Goal: Task Accomplishment & Management: Manage account settings

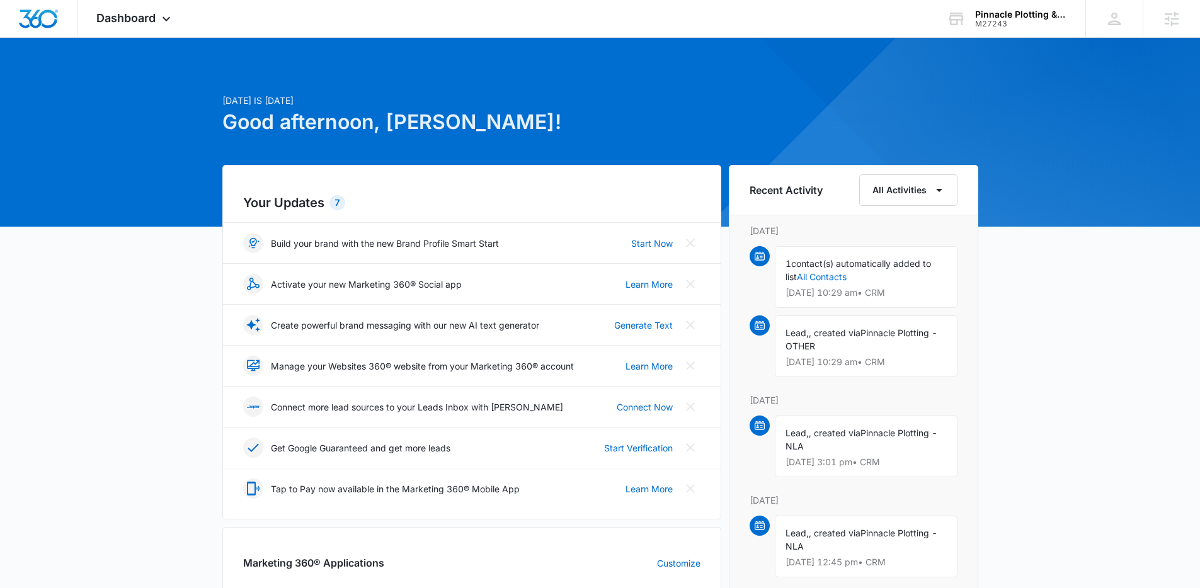
scroll to position [418, 0]
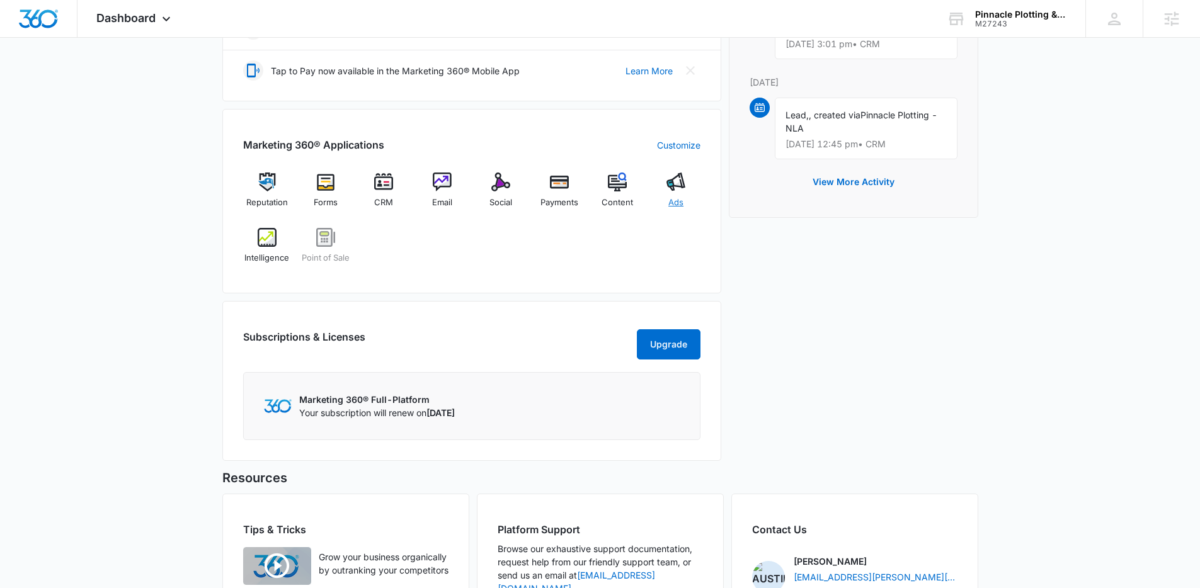
click at [681, 185] on img at bounding box center [675, 182] width 19 height 19
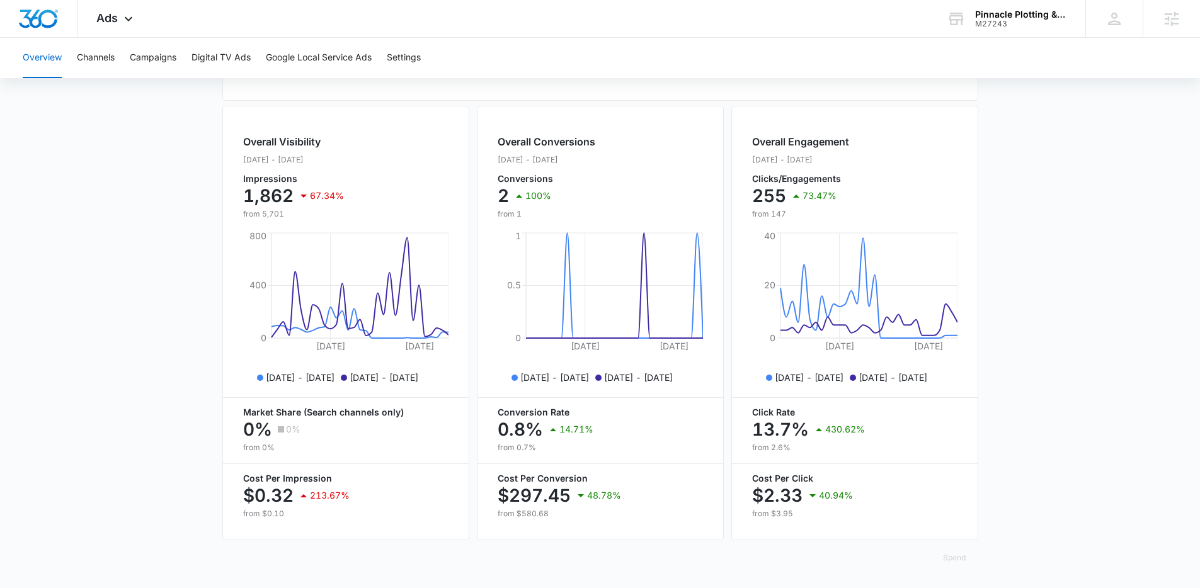
scroll to position [444, 0]
click at [168, 60] on button "Campaigns" at bounding box center [153, 58] width 47 height 40
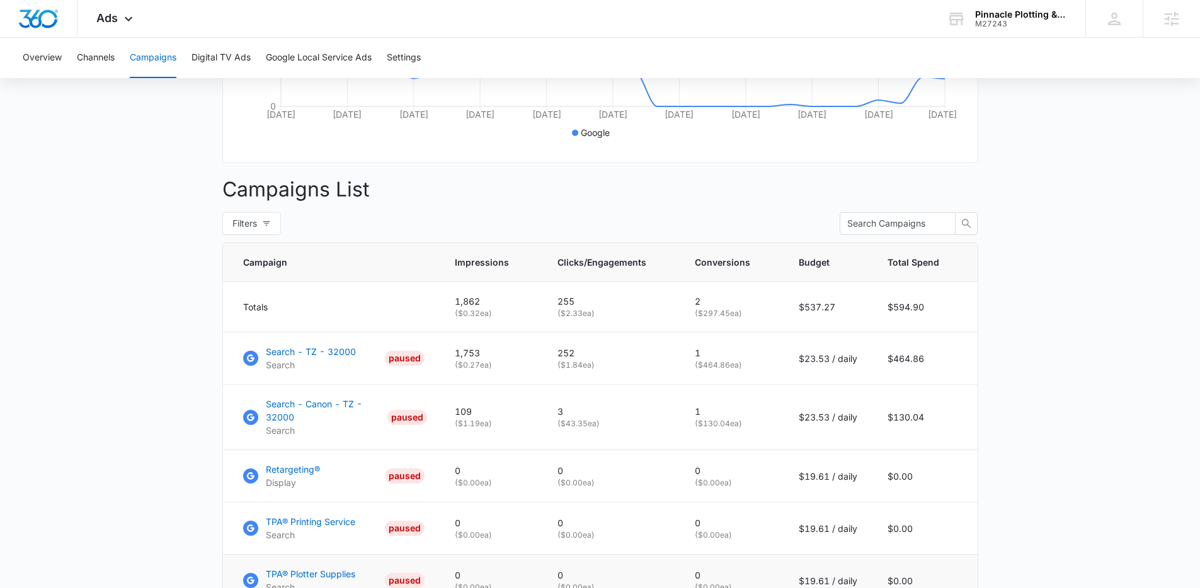
scroll to position [123, 0]
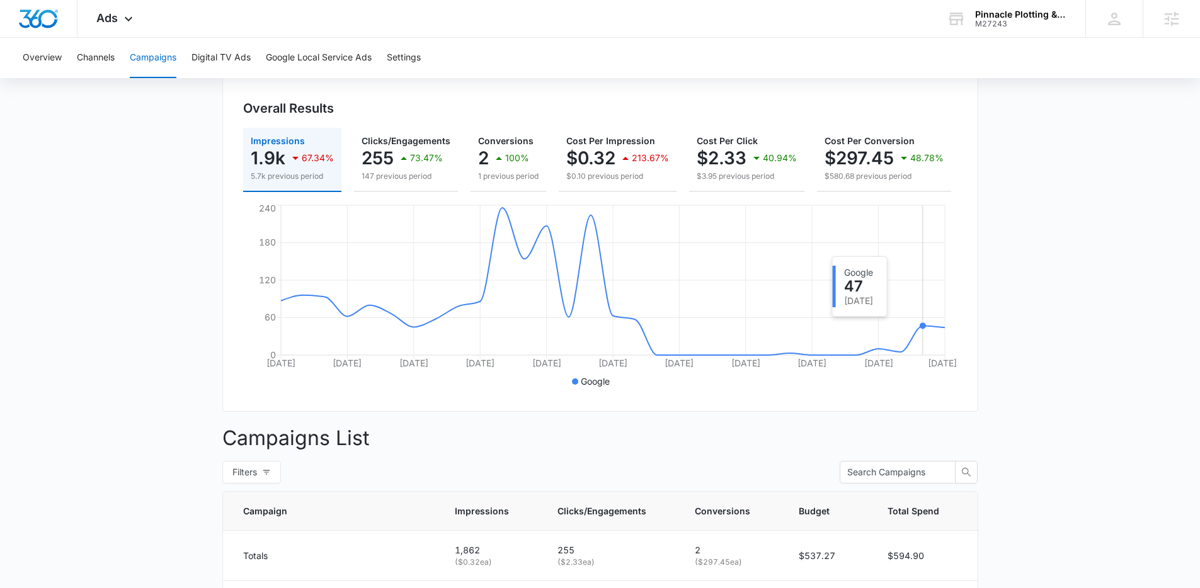
click at [933, 333] on icon "Jul 29 Aug 1 Aug 4 Aug 7 Aug 10 Aug 13 Aug 16 Aug 19 Aug 22 Aug 25 Aug 28 0 60 …" at bounding box center [600, 296] width 714 height 189
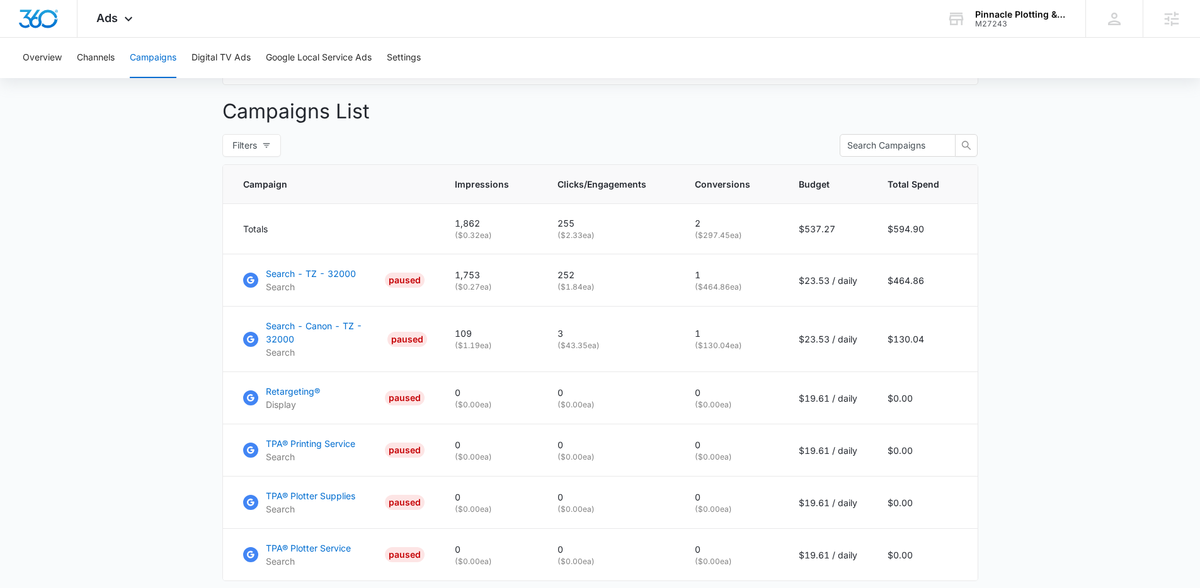
scroll to position [537, 0]
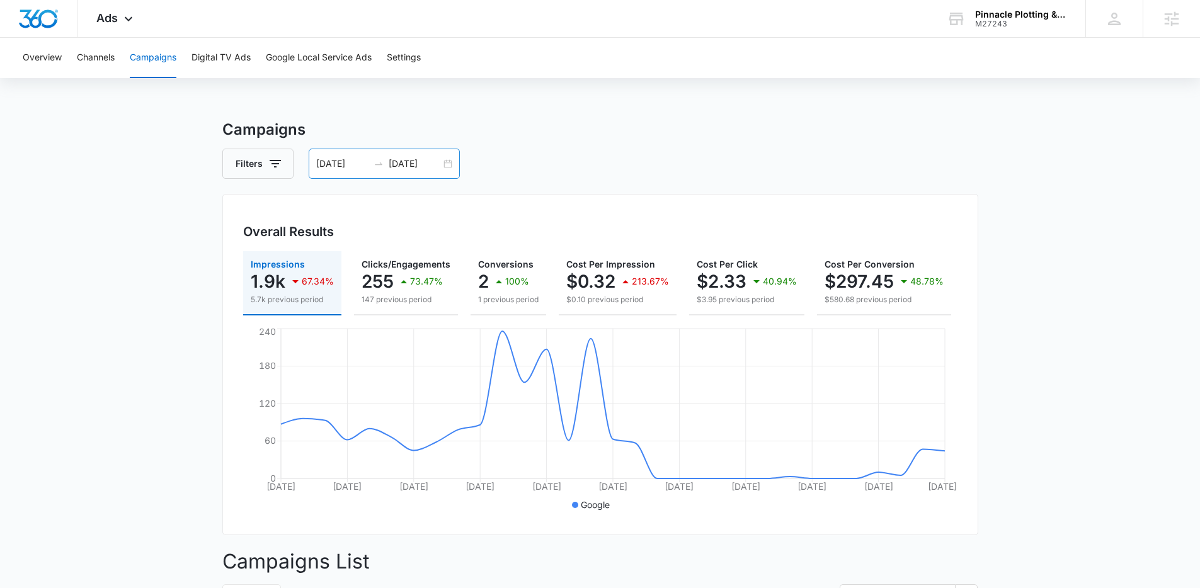
click at [445, 164] on div "07/29/2025 08/28/2025" at bounding box center [384, 164] width 151 height 30
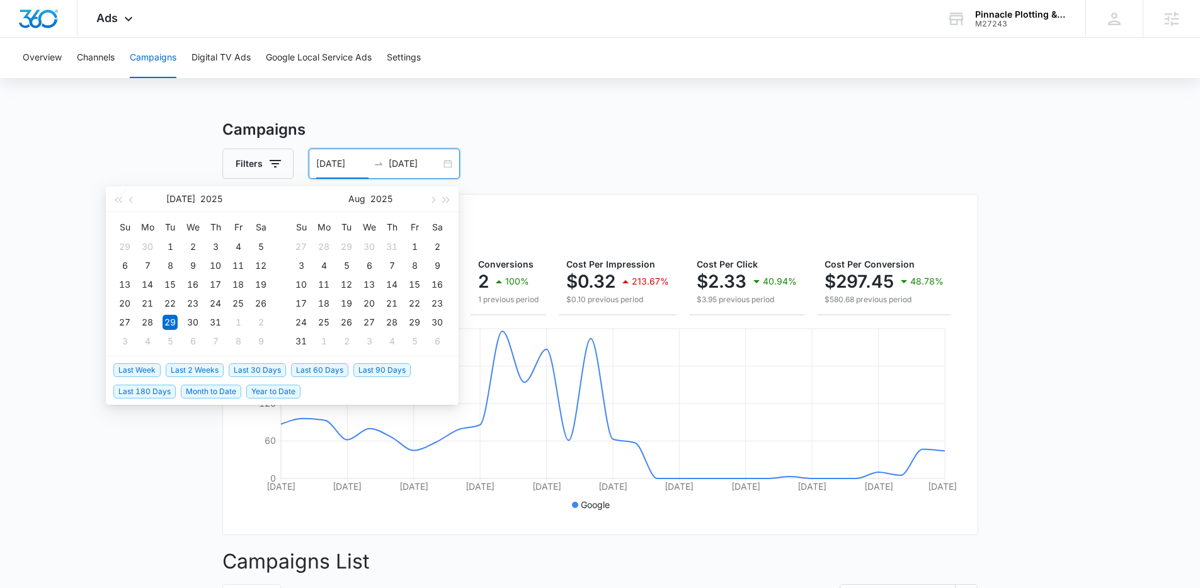
click at [147, 369] on span "Last Week" at bounding box center [136, 370] width 47 height 14
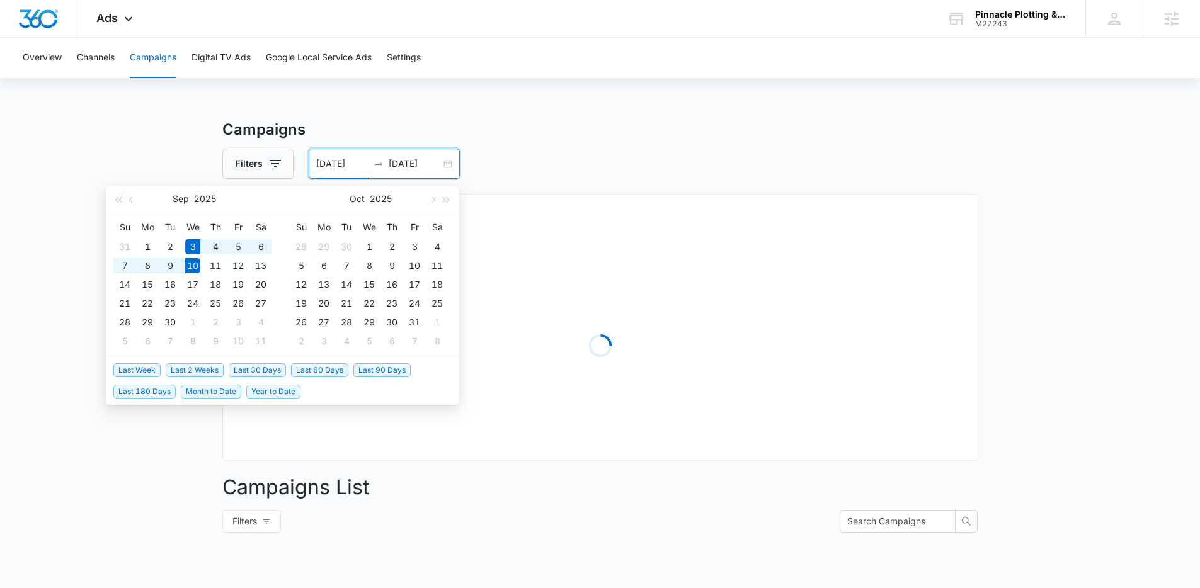
type input "[DATE]"
type input "09/10/2025"
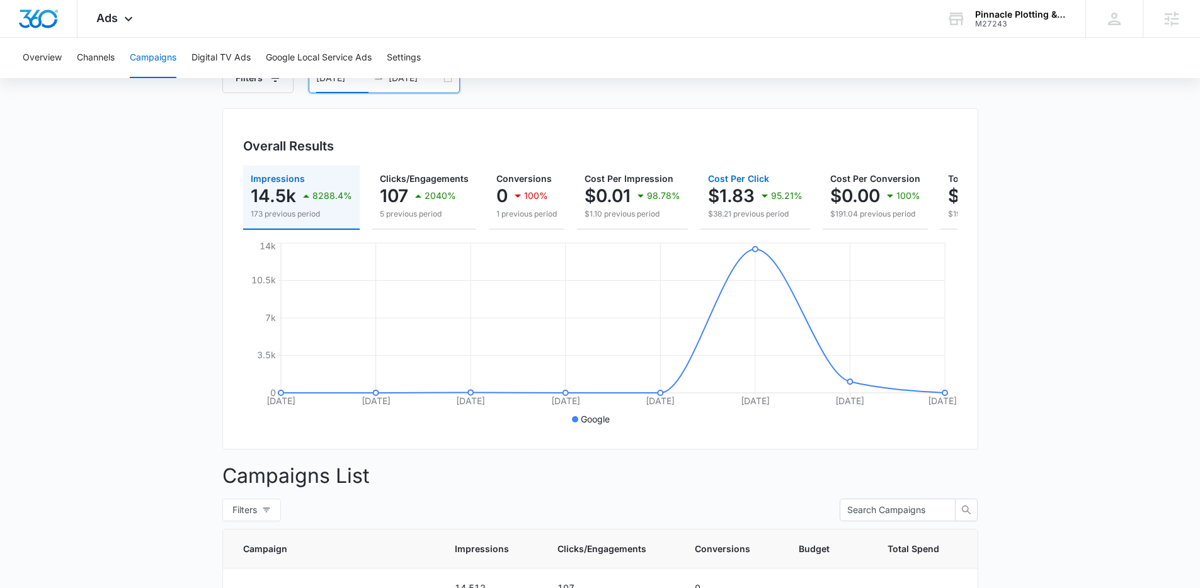
scroll to position [26, 0]
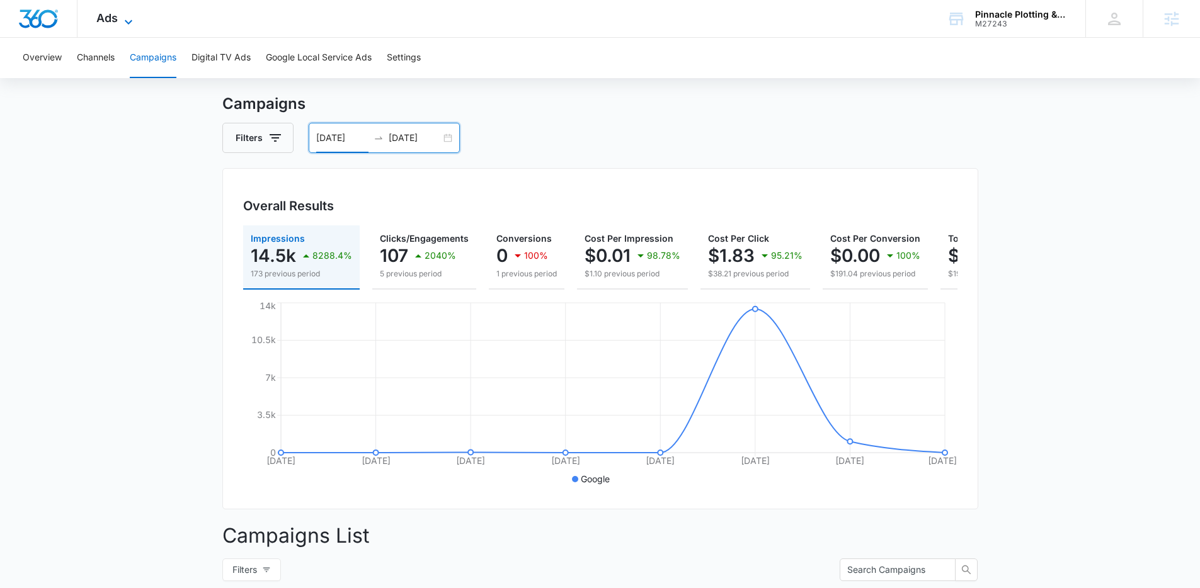
click at [130, 14] on icon at bounding box center [128, 21] width 15 height 15
click at [130, 13] on div "Ads Apps Reputation Forms CRM Email Social Payments POS Content Ads Intelligenc…" at bounding box center [115, 18] width 77 height 37
click at [123, 24] on icon at bounding box center [128, 21] width 15 height 15
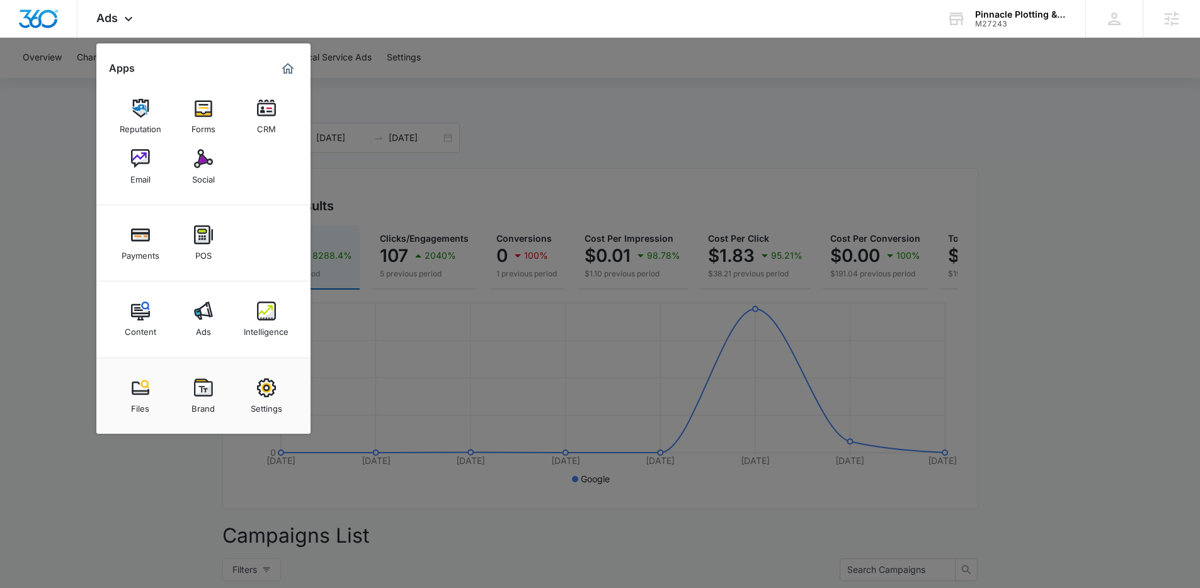
click at [567, 115] on div at bounding box center [600, 294] width 1200 height 588
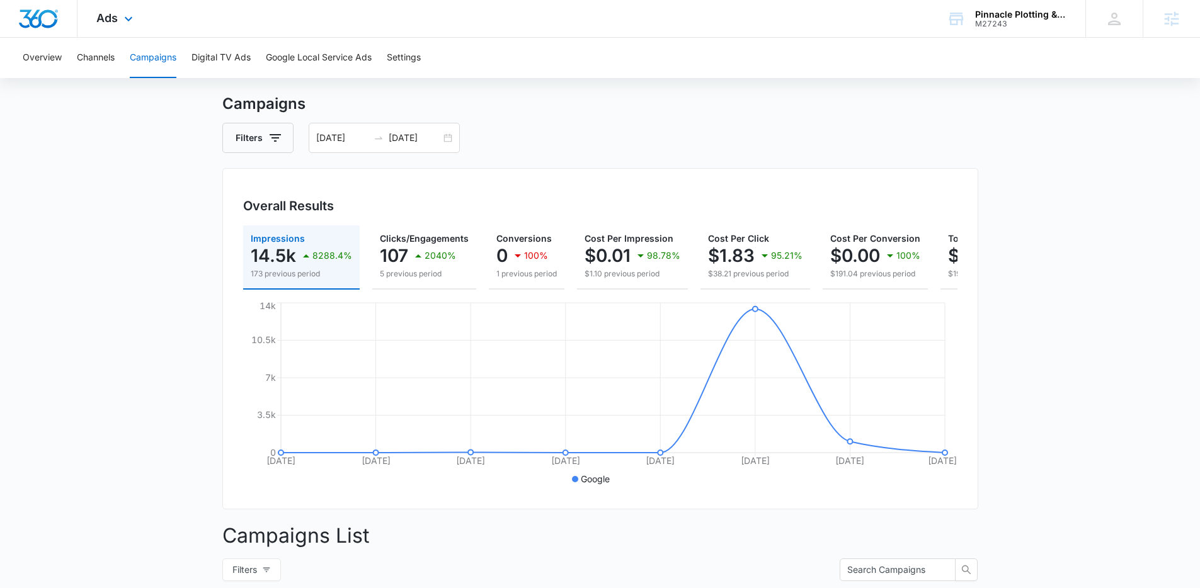
click at [119, 23] on div "Ads Apps Reputation Forms CRM Email Social Payments POS Content Ads Intelligenc…" at bounding box center [115, 18] width 77 height 37
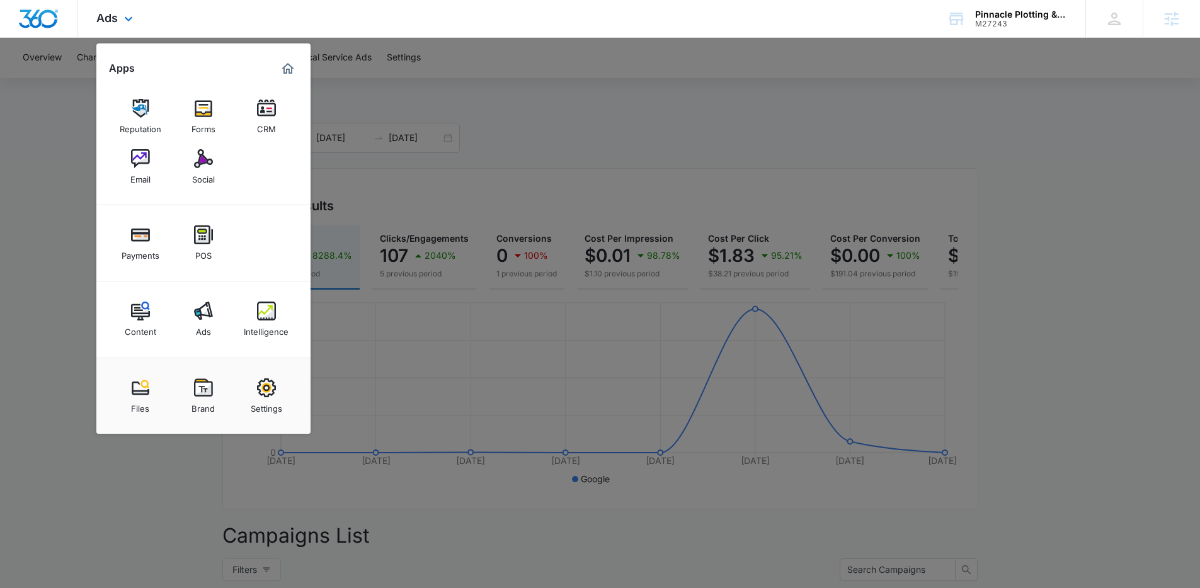
click at [280, 348] on div "Content Ads Intelligence" at bounding box center [203, 320] width 214 height 76
click at [278, 340] on link "Intelligence" at bounding box center [266, 319] width 48 height 48
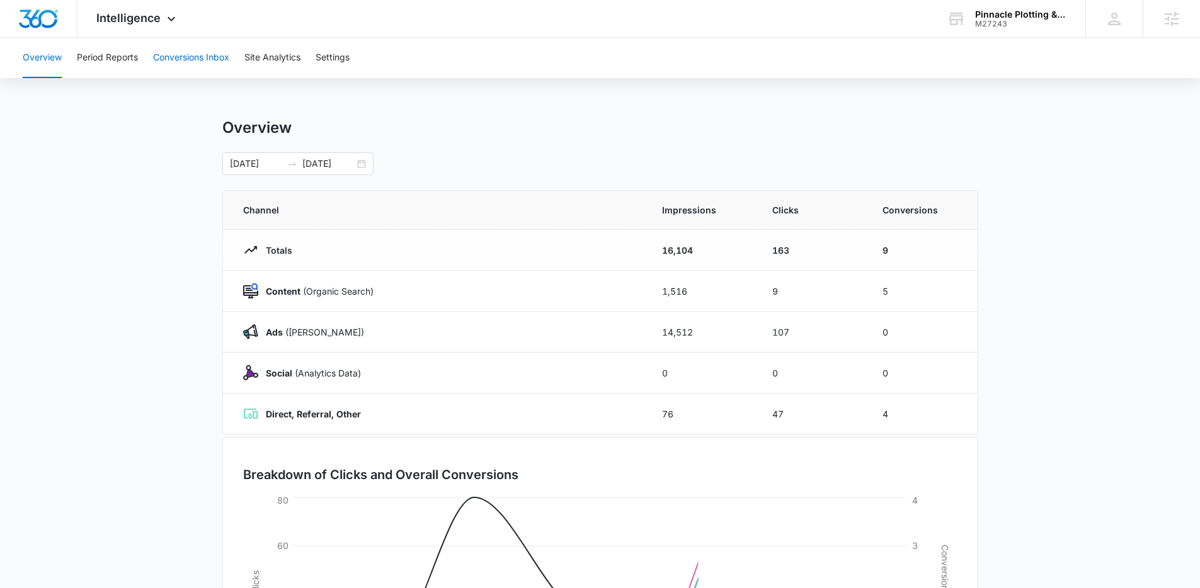
click at [168, 55] on button "Conversions Inbox" at bounding box center [191, 58] width 76 height 40
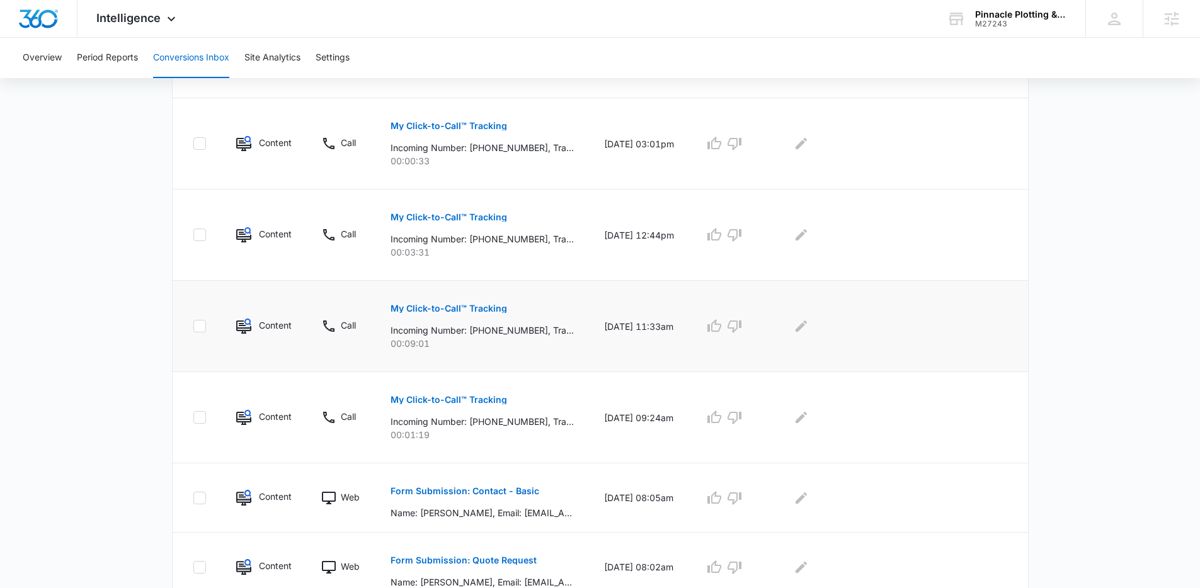
scroll to position [396, 0]
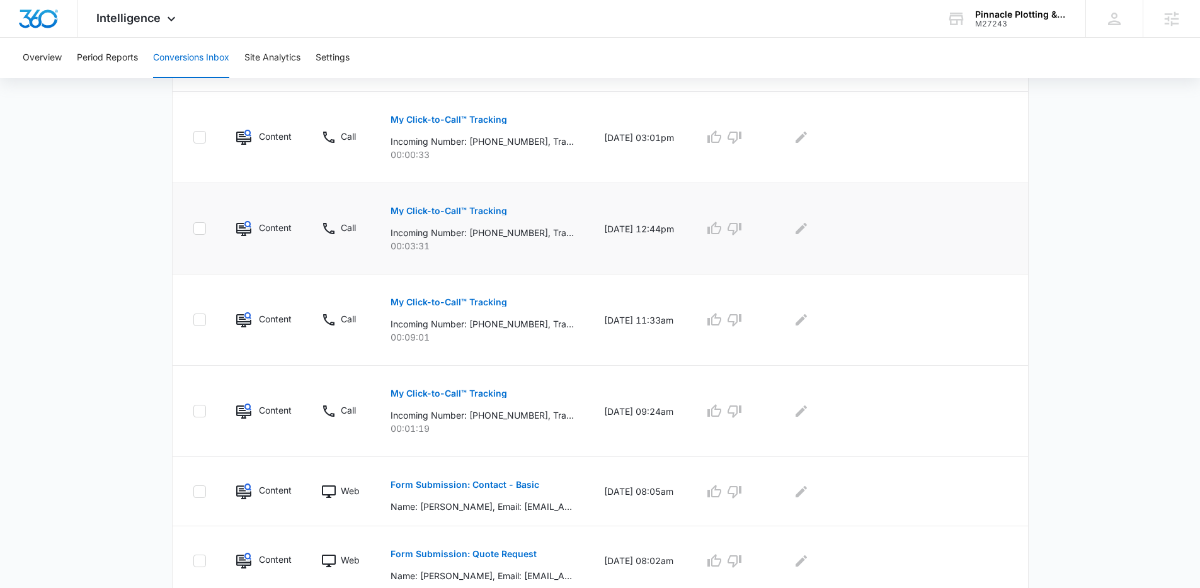
click at [468, 204] on button "My Click-to-Call™ Tracking" at bounding box center [448, 211] width 117 height 30
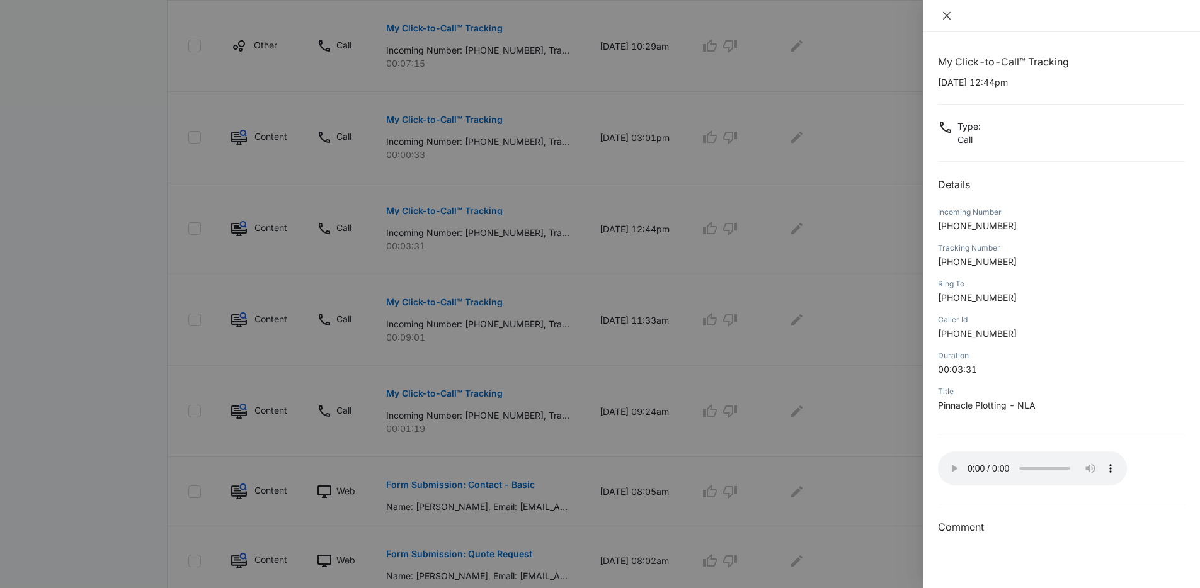
click at [946, 18] on icon "close" at bounding box center [947, 16] width 10 height 10
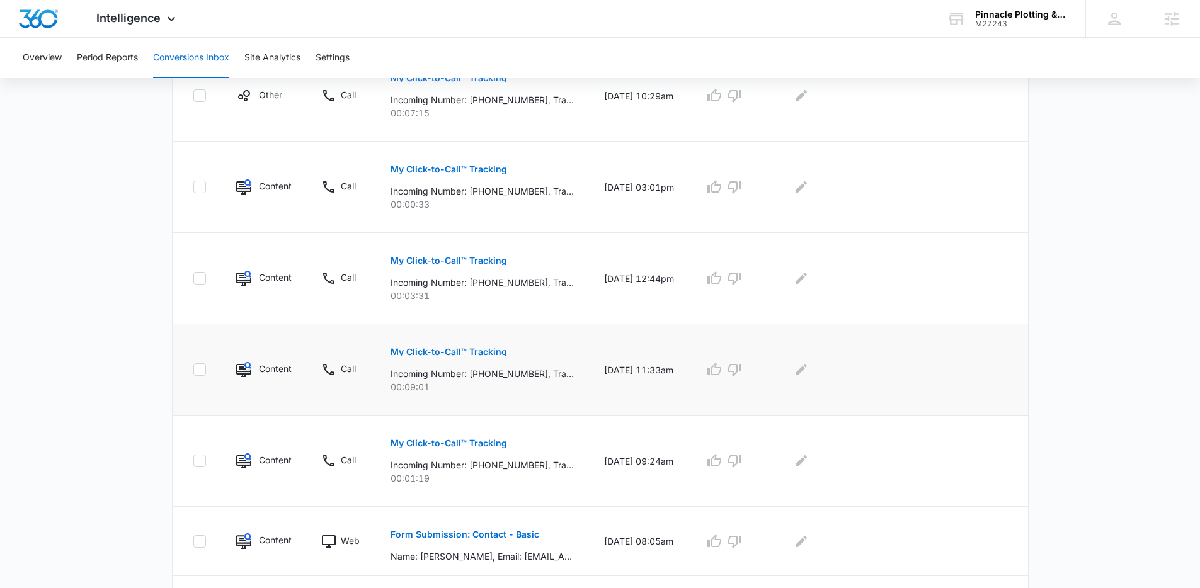
scroll to position [348, 0]
click at [472, 354] on p "My Click-to-Call™ Tracking" at bounding box center [448, 350] width 117 height 9
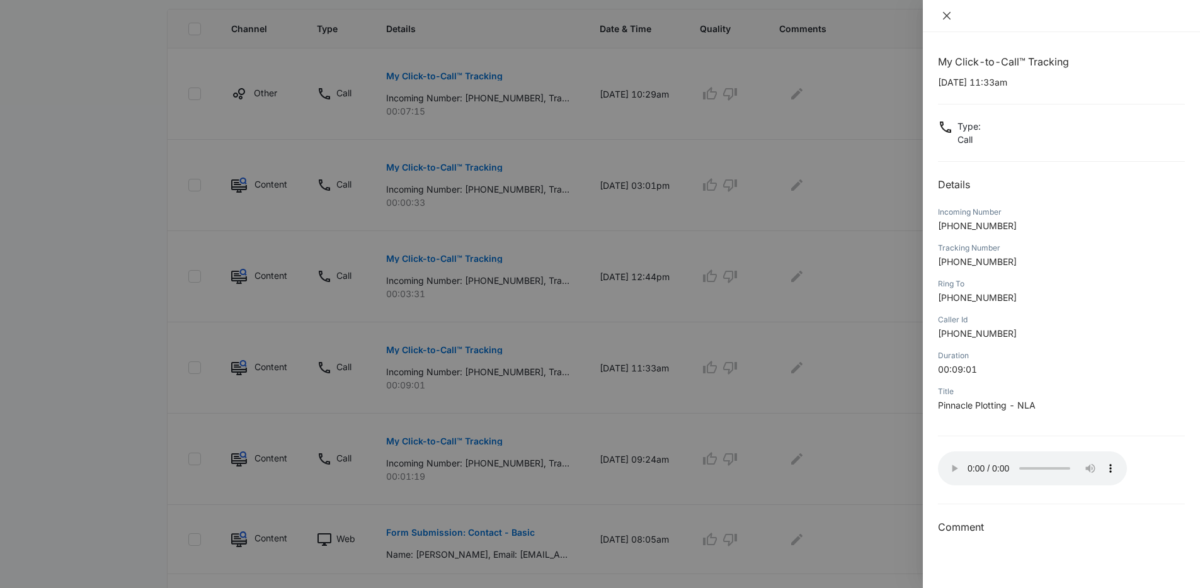
click at [944, 18] on icon "close" at bounding box center [947, 16] width 8 height 8
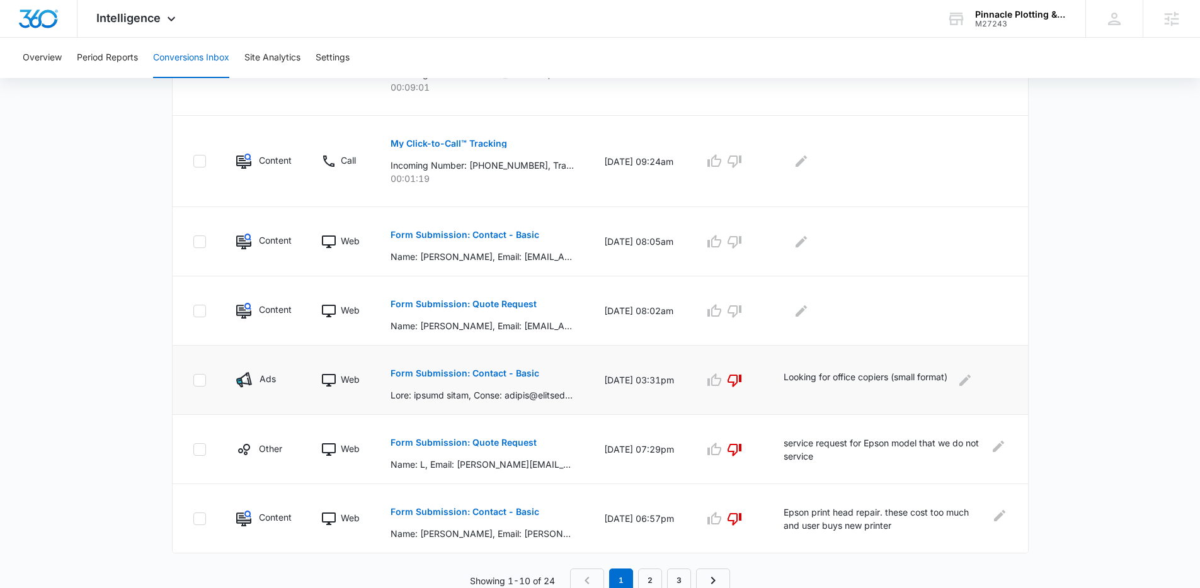
scroll to position [637, 0]
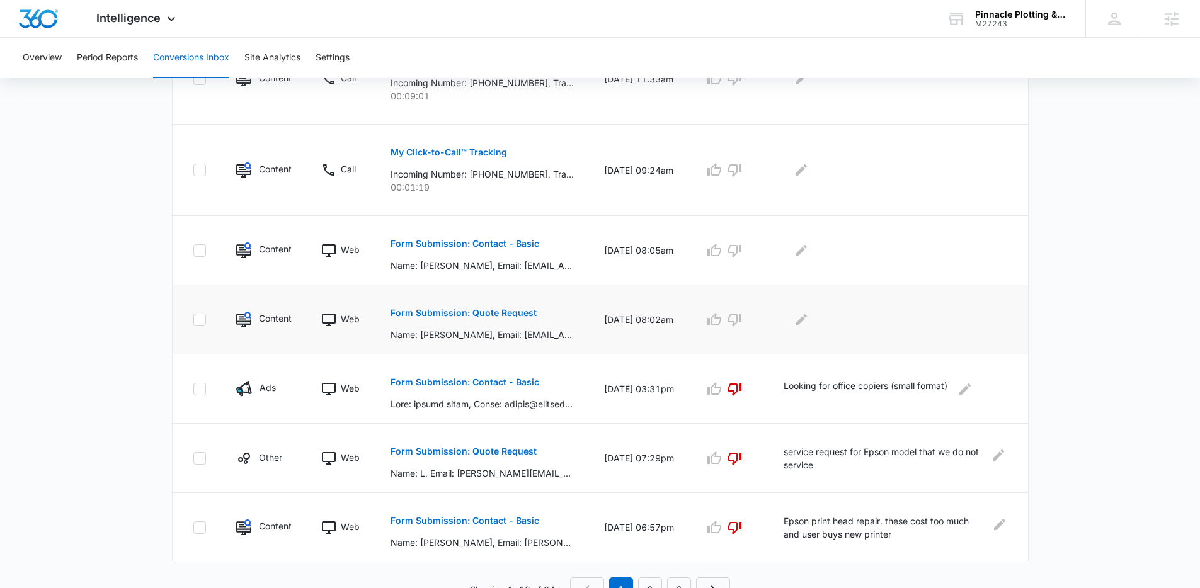
click at [515, 310] on p "Form Submission: Quote Request" at bounding box center [463, 313] width 146 height 9
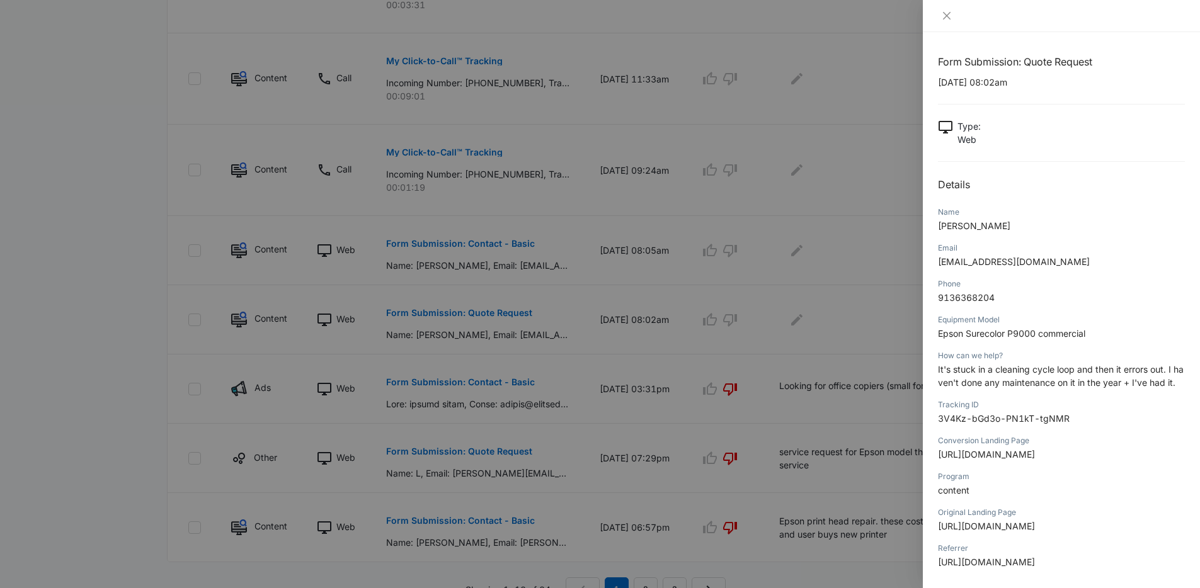
click at [801, 200] on div at bounding box center [600, 294] width 1200 height 588
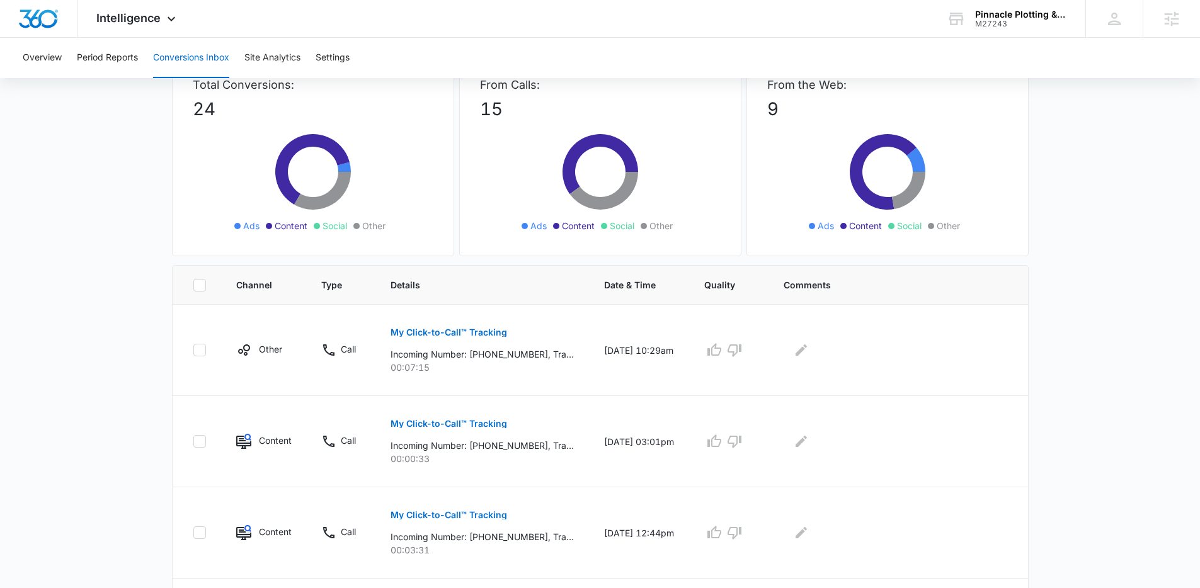
scroll to position [0, 0]
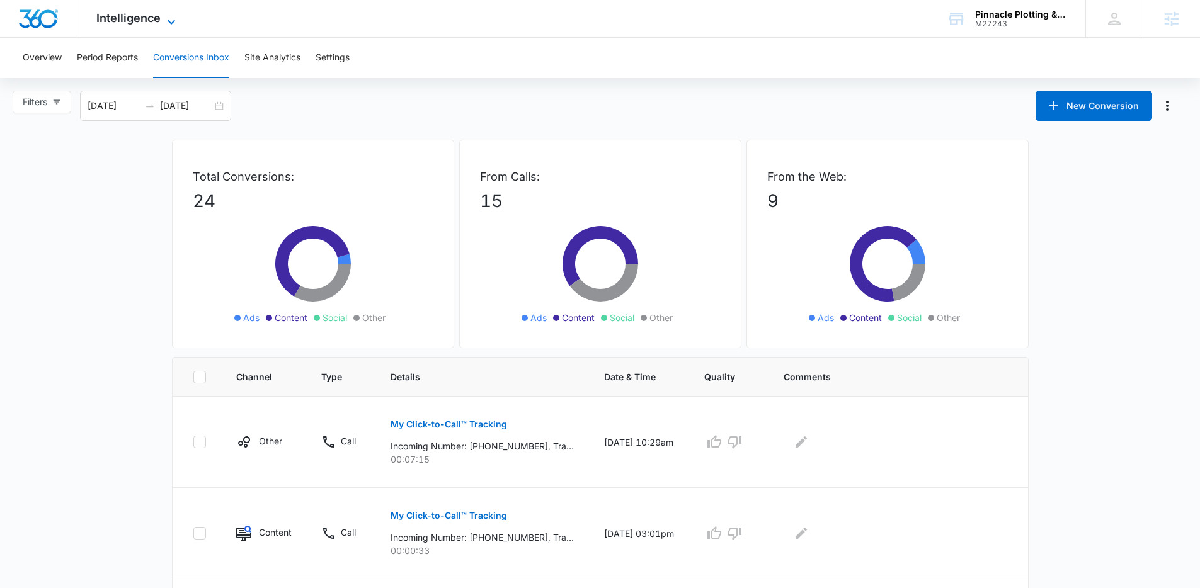
click at [123, 22] on span "Intelligence" at bounding box center [128, 17] width 64 height 13
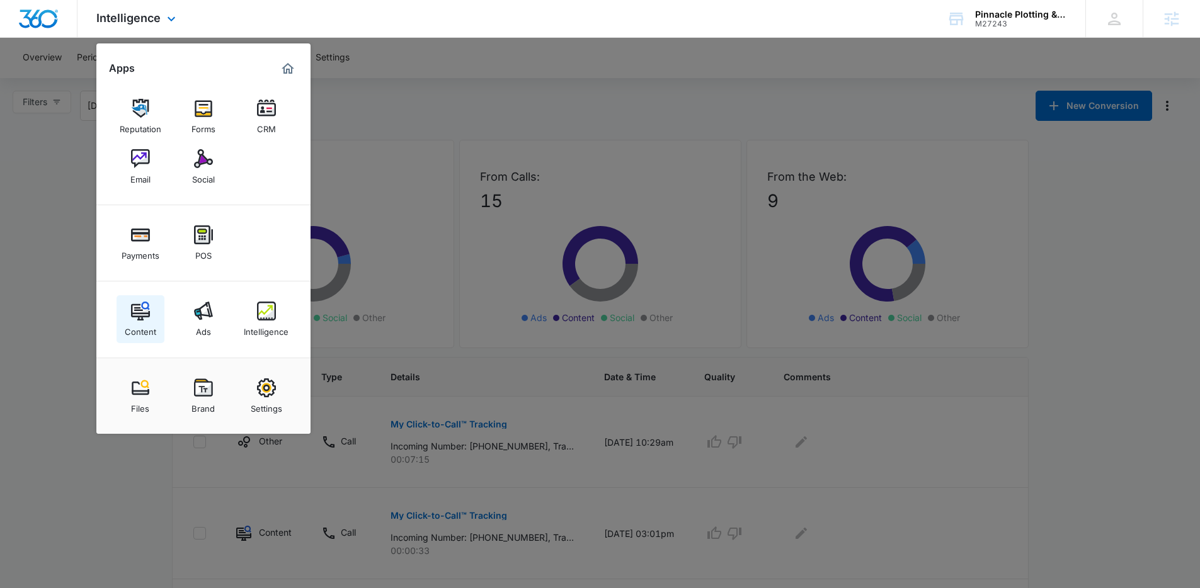
click at [154, 309] on link "Content" at bounding box center [141, 319] width 48 height 48
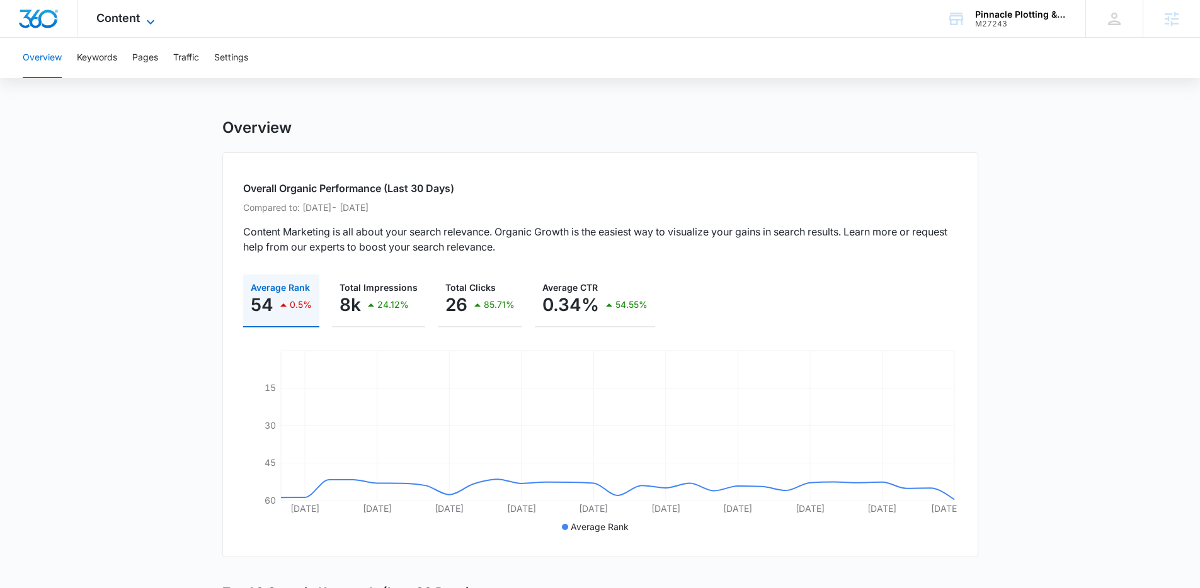
click at [149, 21] on icon at bounding box center [150, 21] width 15 height 15
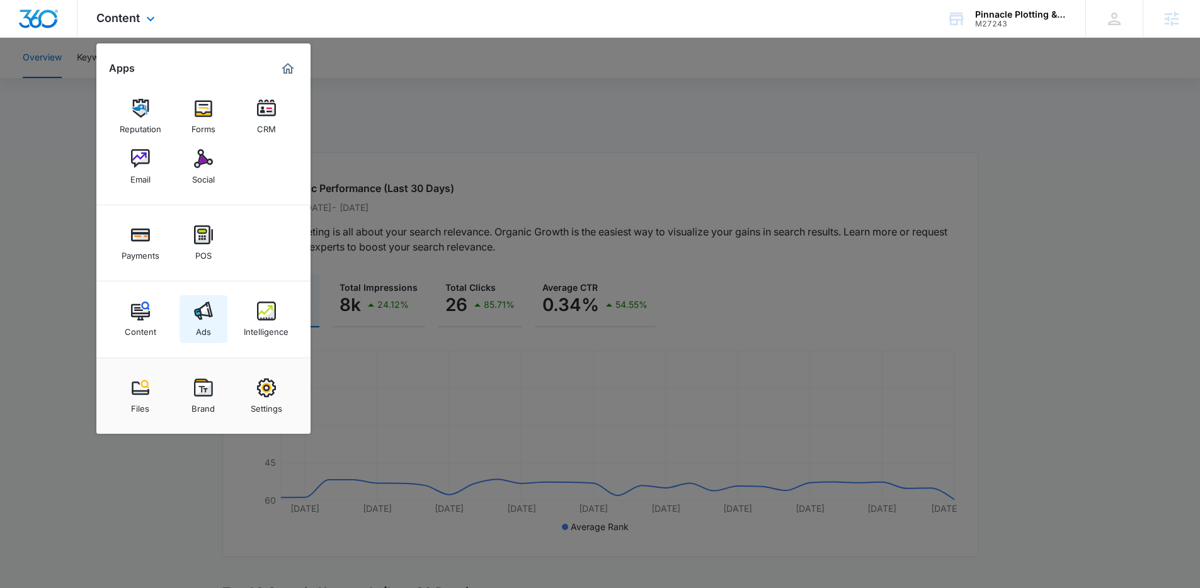
click at [212, 322] on link "Ads" at bounding box center [203, 319] width 48 height 48
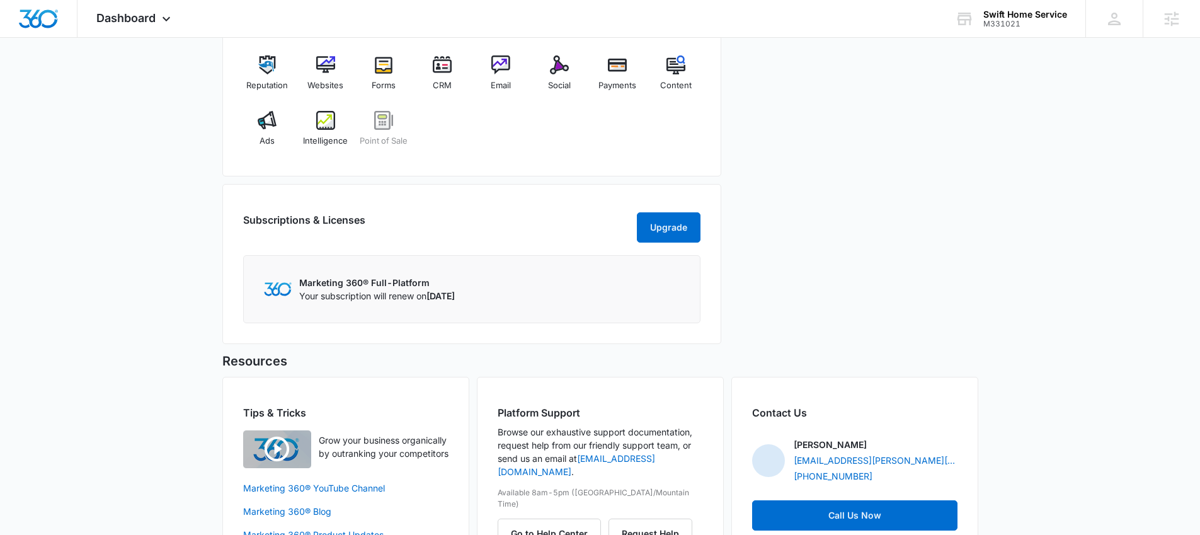
scroll to position [473, 0]
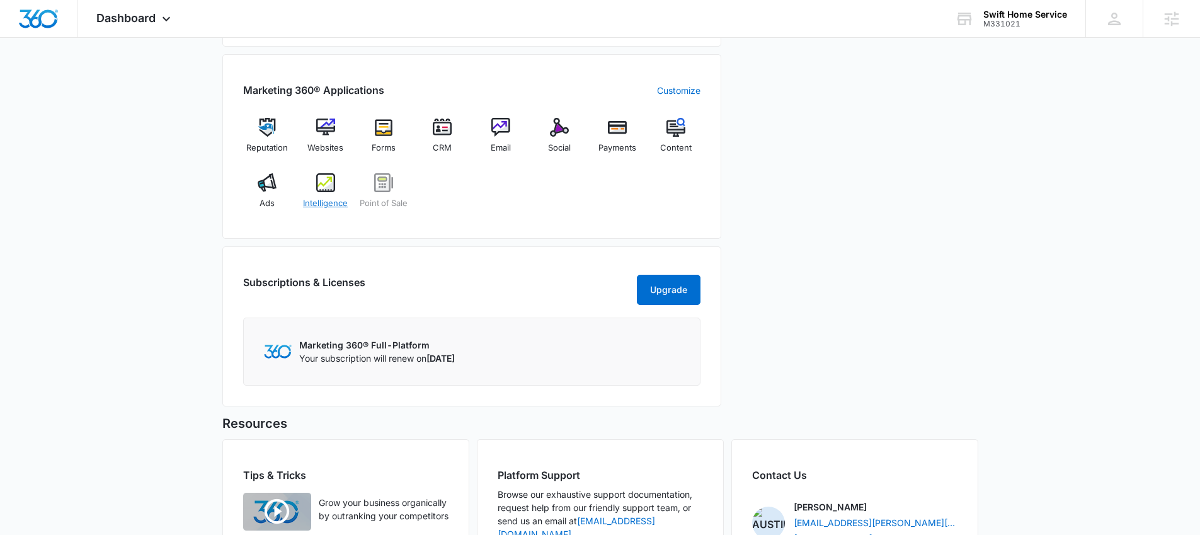
click at [329, 179] on img at bounding box center [325, 182] width 19 height 19
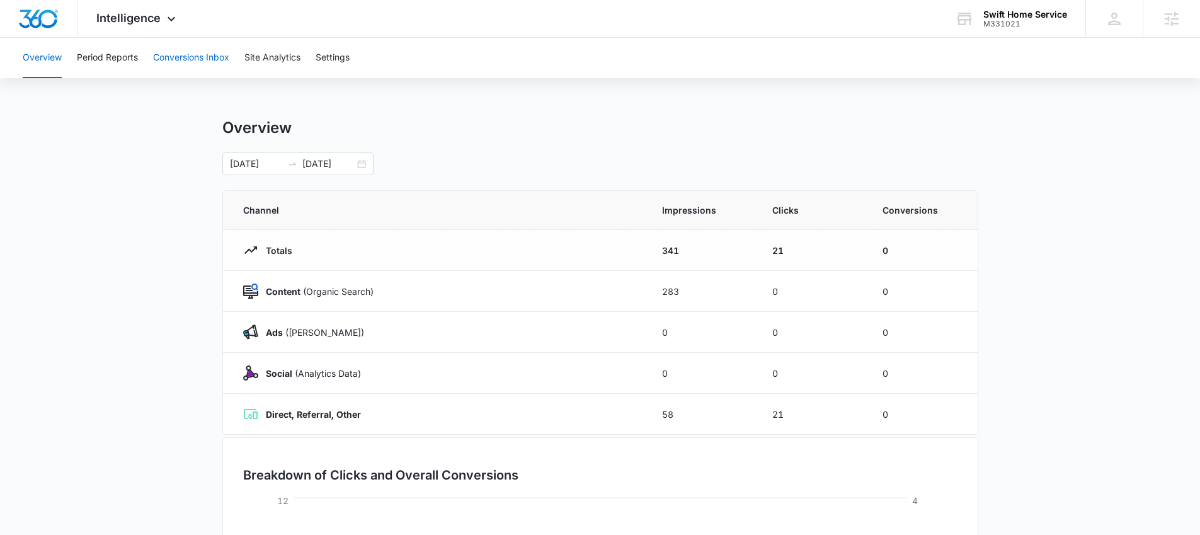
click at [198, 57] on button "Conversions Inbox" at bounding box center [191, 58] width 76 height 40
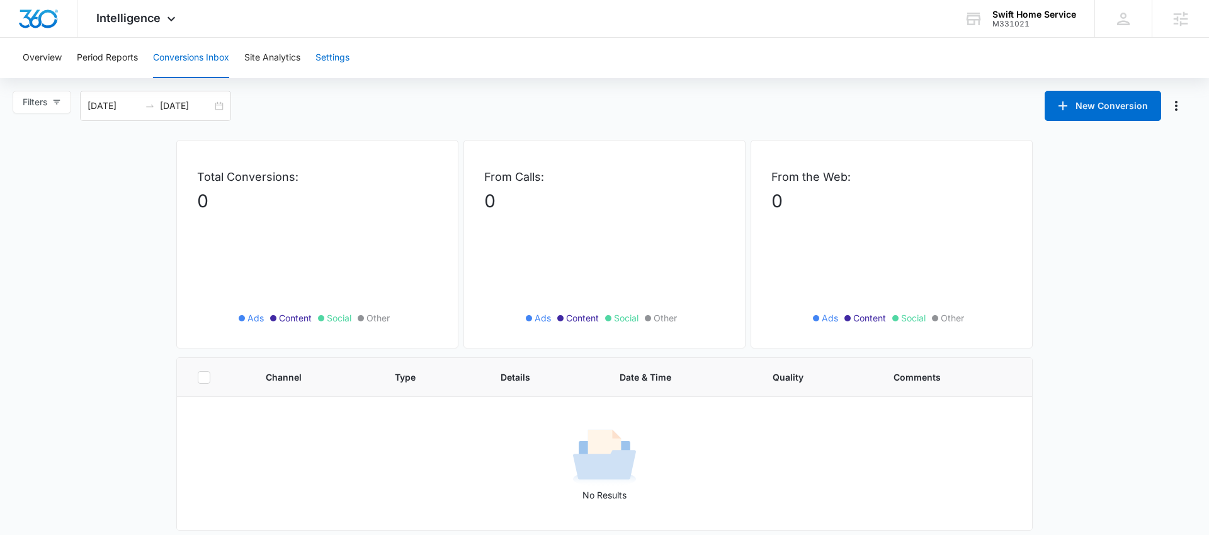
click at [319, 57] on button "Settings" at bounding box center [333, 58] width 34 height 40
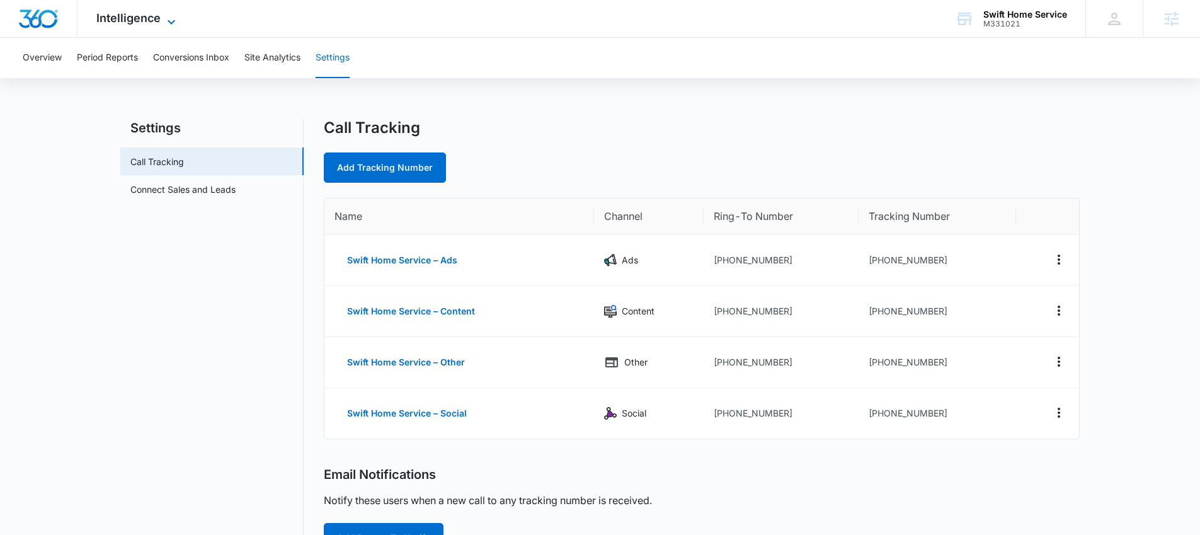
click at [134, 12] on span "Intelligence" at bounding box center [128, 17] width 64 height 13
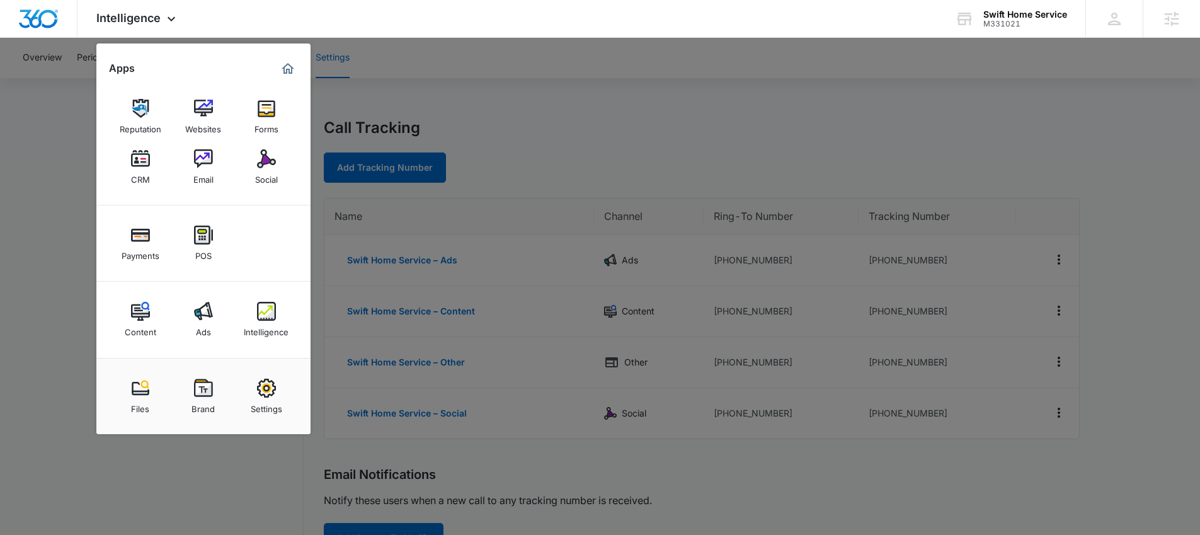
click at [540, 115] on div at bounding box center [600, 267] width 1200 height 535
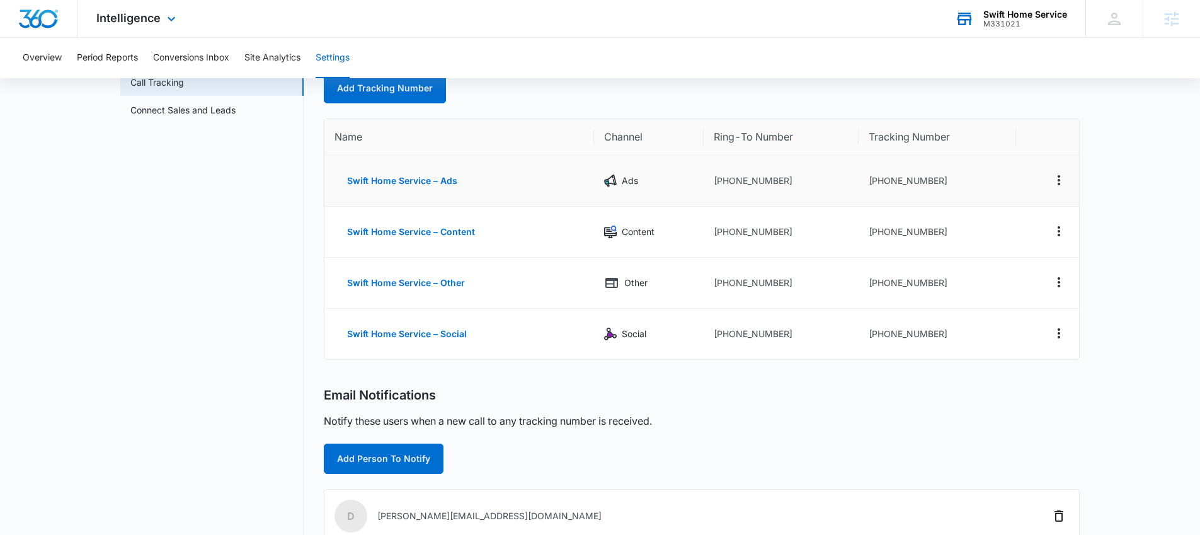
scroll to position [79, 0]
click at [153, 26] on div "Intelligence Apps Reputation Websites Forms CRM Email Social Payments POS Conte…" at bounding box center [137, 18] width 120 height 37
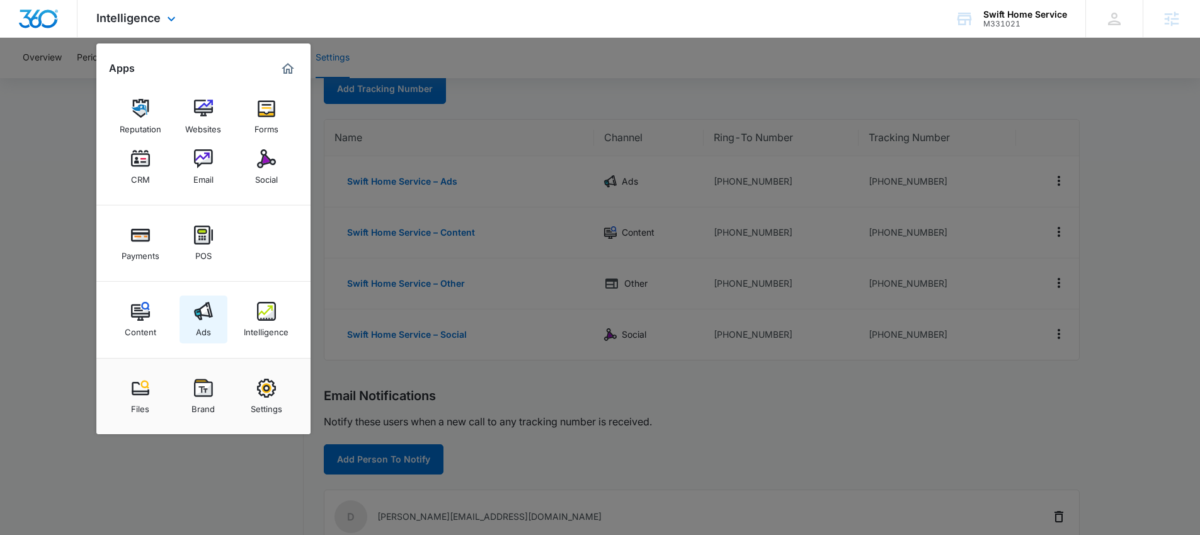
click at [216, 319] on link "Ads" at bounding box center [203, 319] width 48 height 48
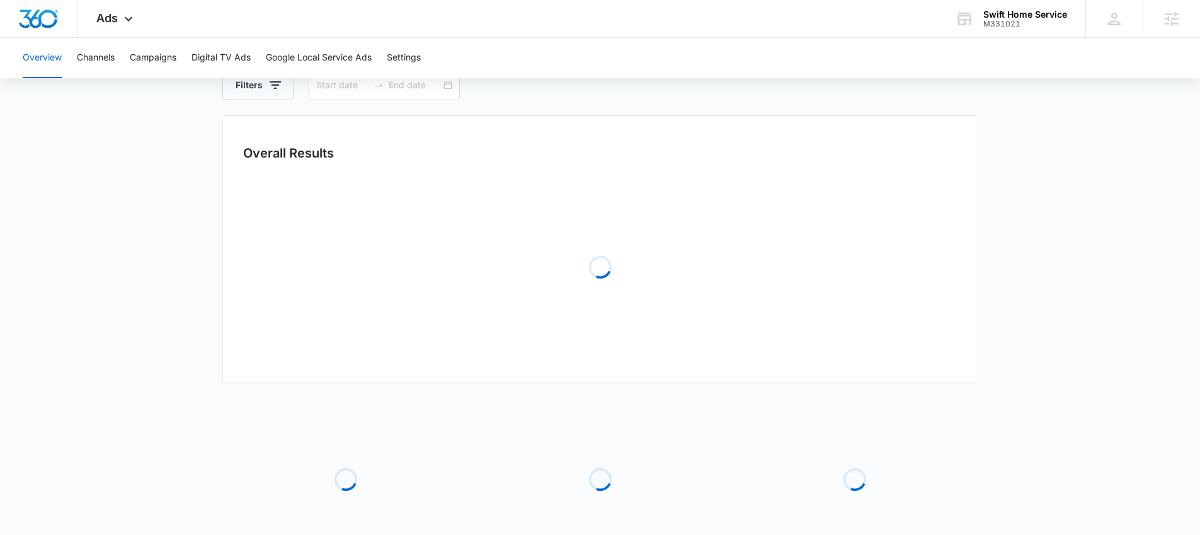
type input "08/10/2025"
type input "[DATE]"
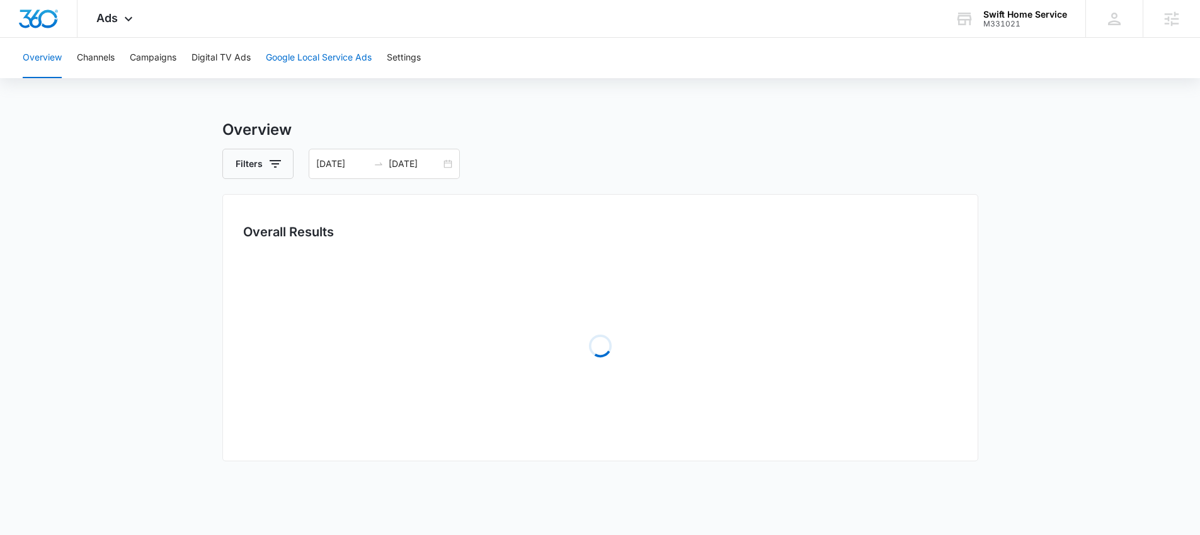
click at [341, 59] on button "Google Local Service Ads" at bounding box center [319, 58] width 106 height 40
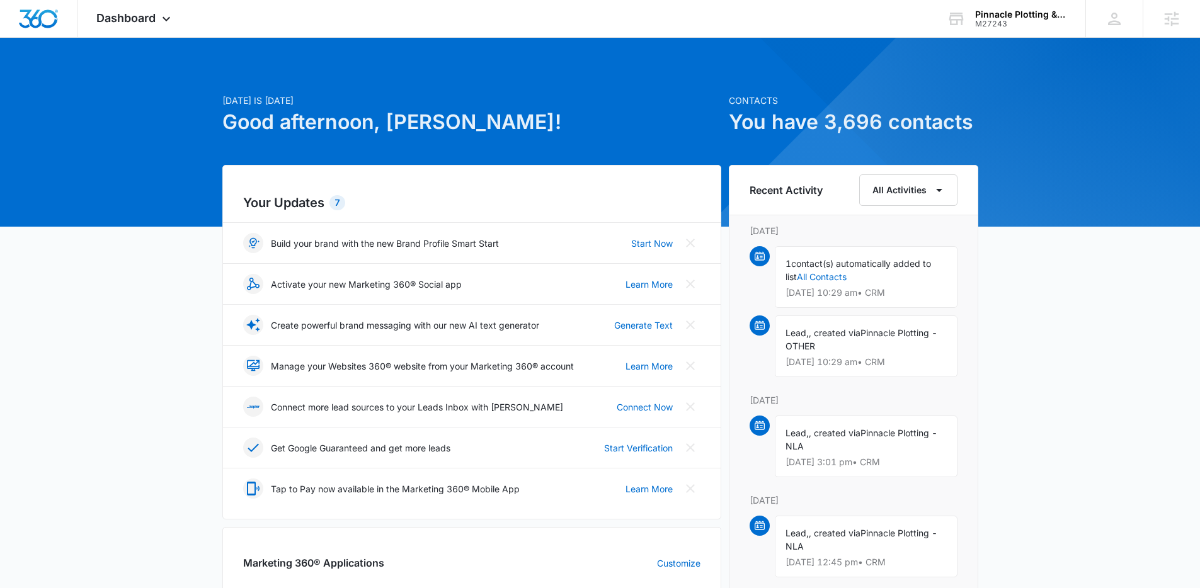
scroll to position [418, 0]
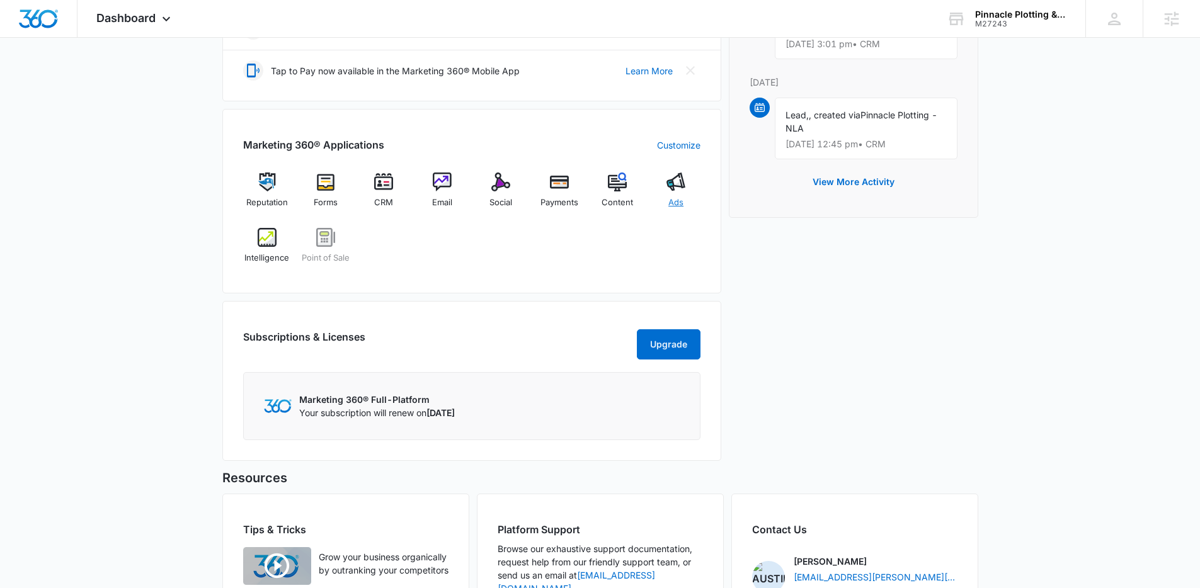
click at [681, 186] on img at bounding box center [675, 182] width 19 height 19
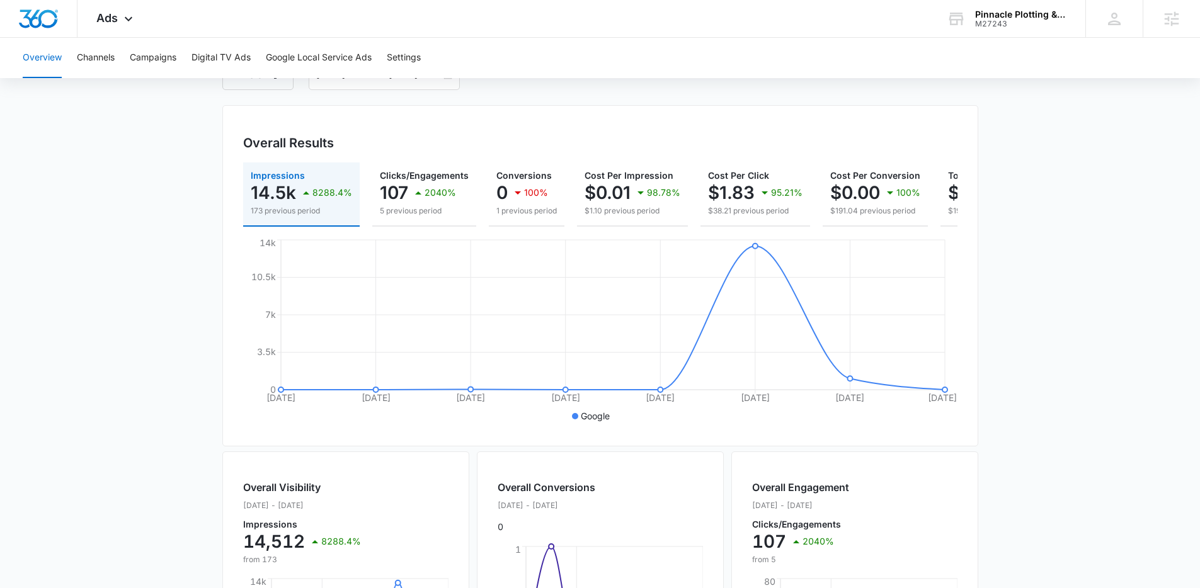
scroll to position [16, 0]
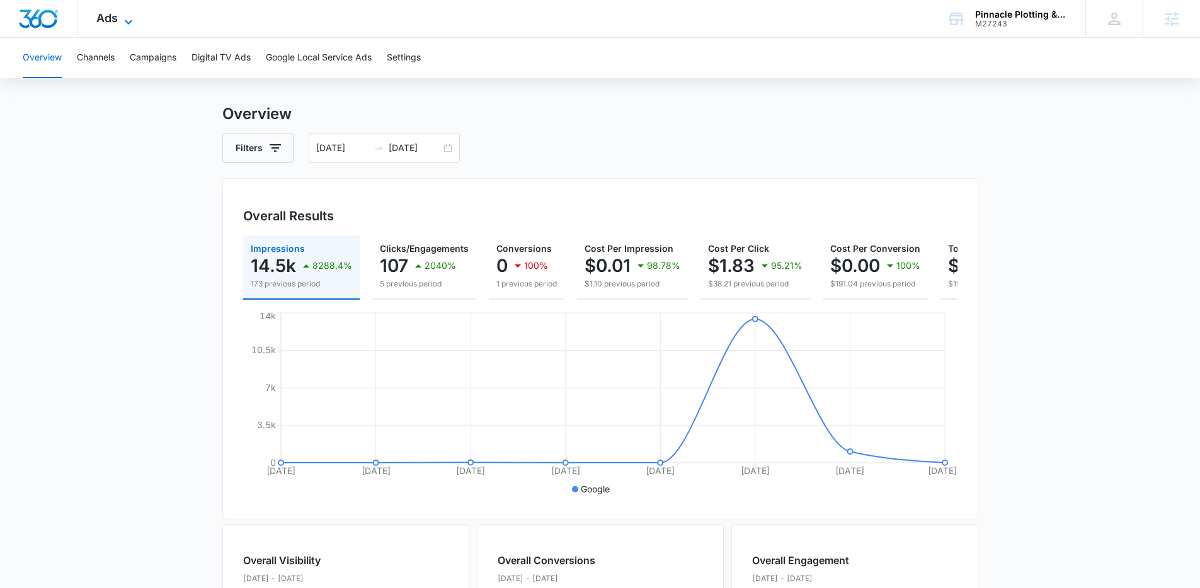
click at [117, 18] on span "Ads" at bounding box center [106, 17] width 21 height 13
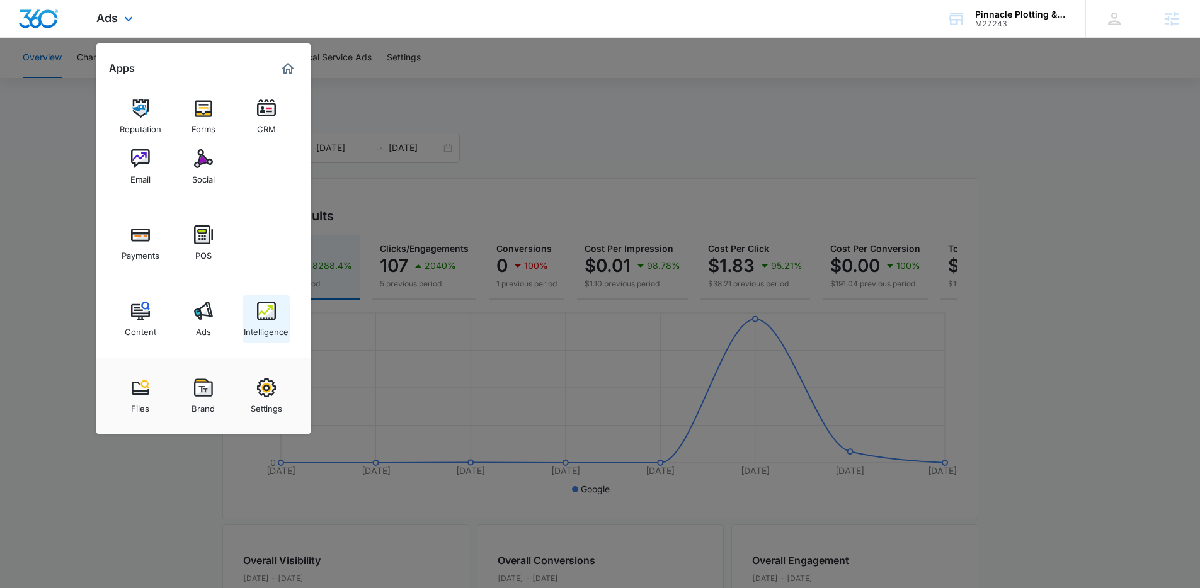
click at [263, 313] on img at bounding box center [266, 311] width 19 height 19
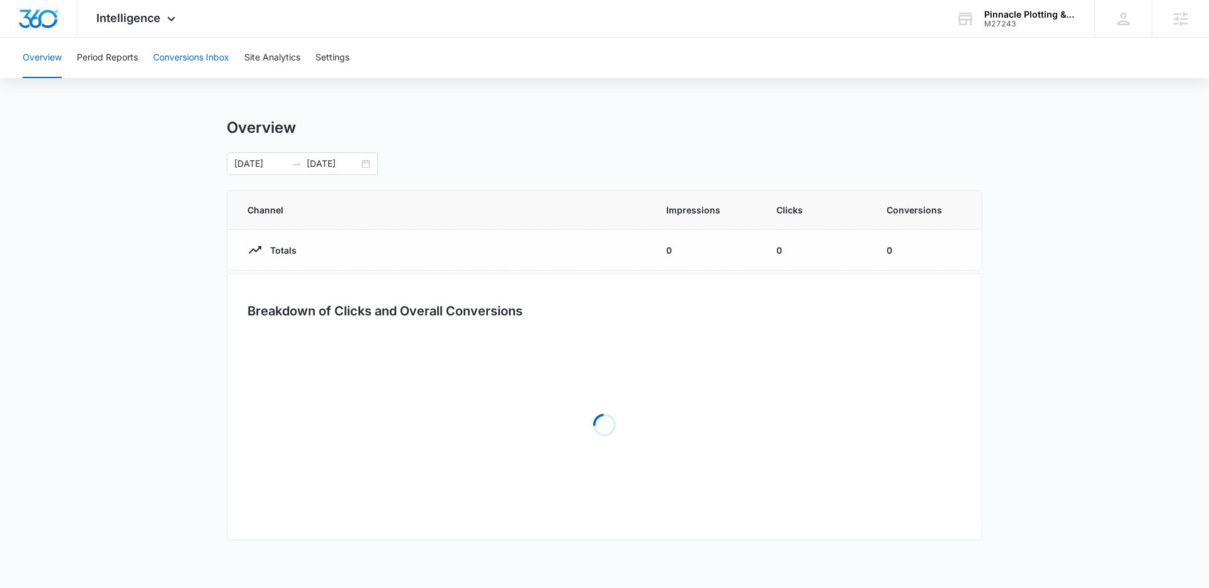
click at [202, 48] on button "Conversions Inbox" at bounding box center [191, 58] width 76 height 40
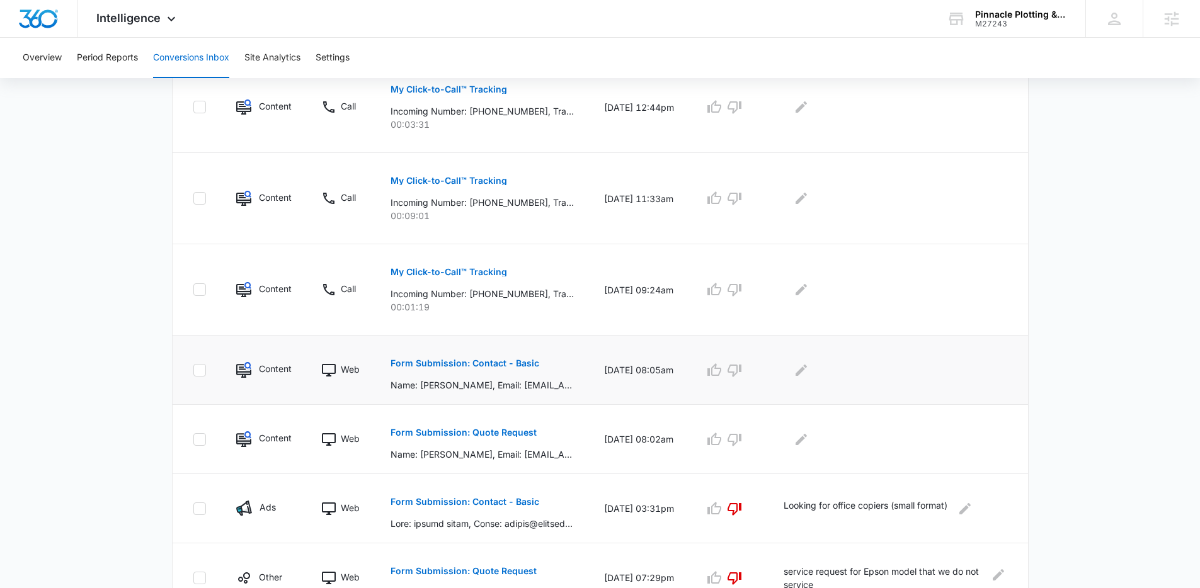
scroll to position [526, 0]
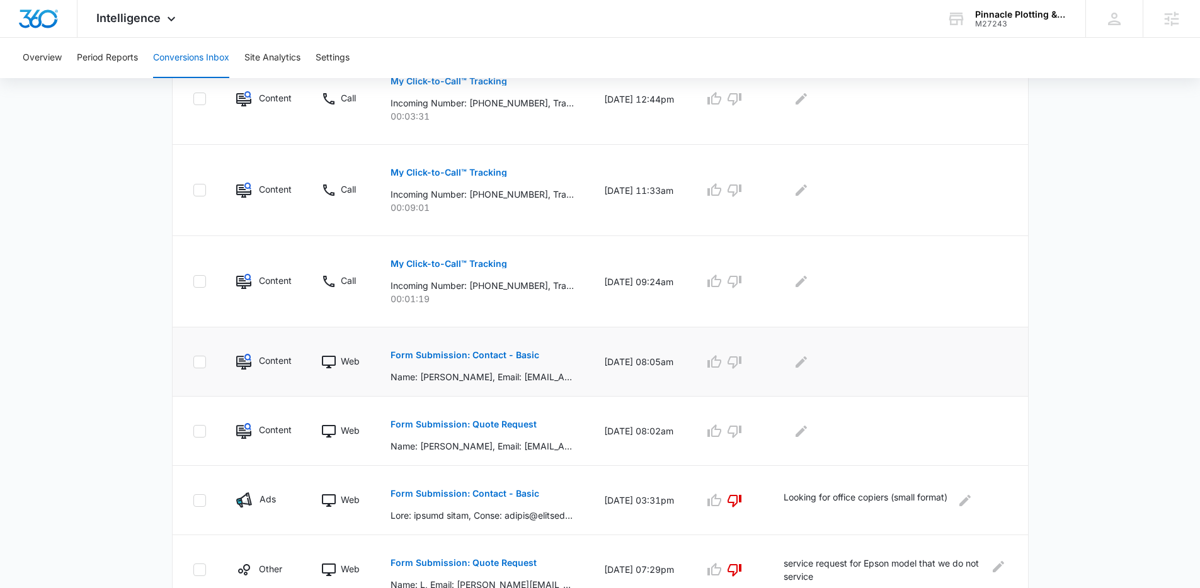
click at [499, 354] on p "Form Submission: Contact - Basic" at bounding box center [464, 355] width 149 height 9
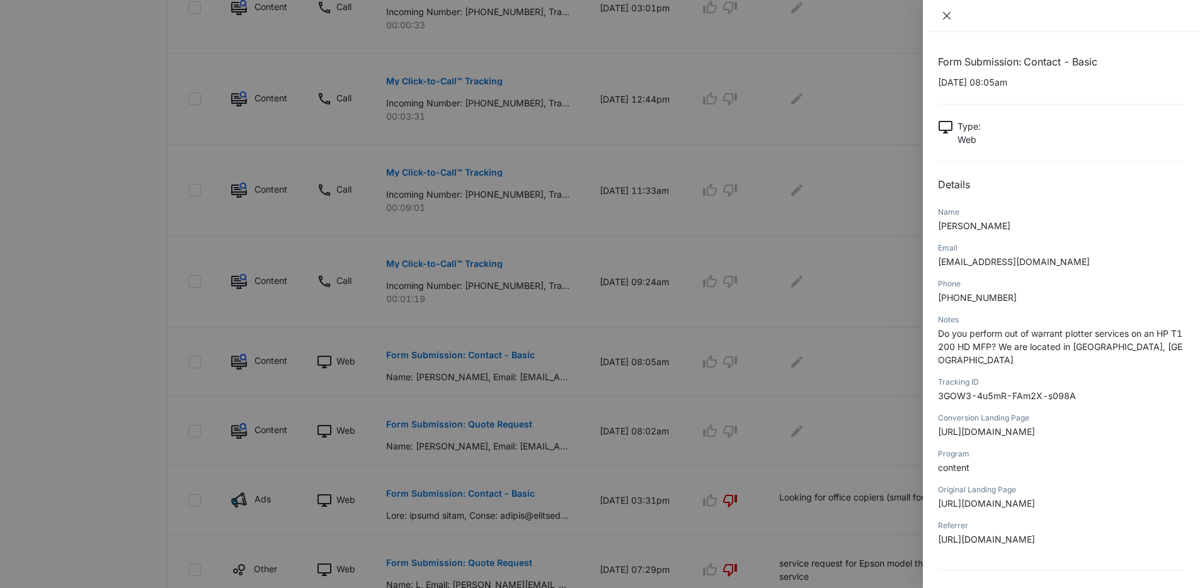
click at [945, 18] on icon "close" at bounding box center [947, 16] width 10 height 10
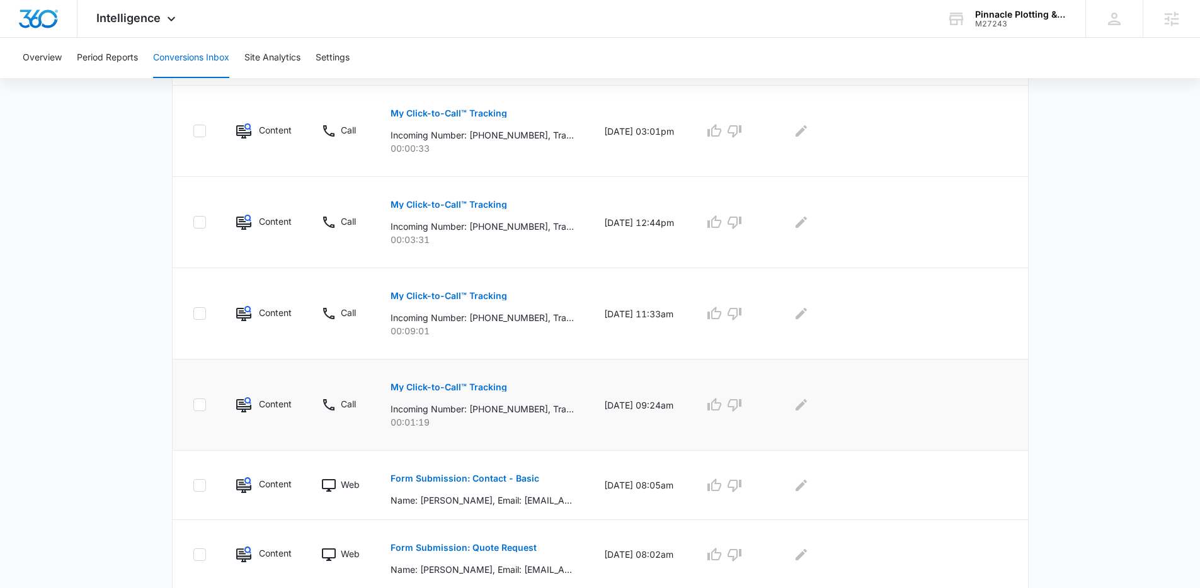
scroll to position [538, 0]
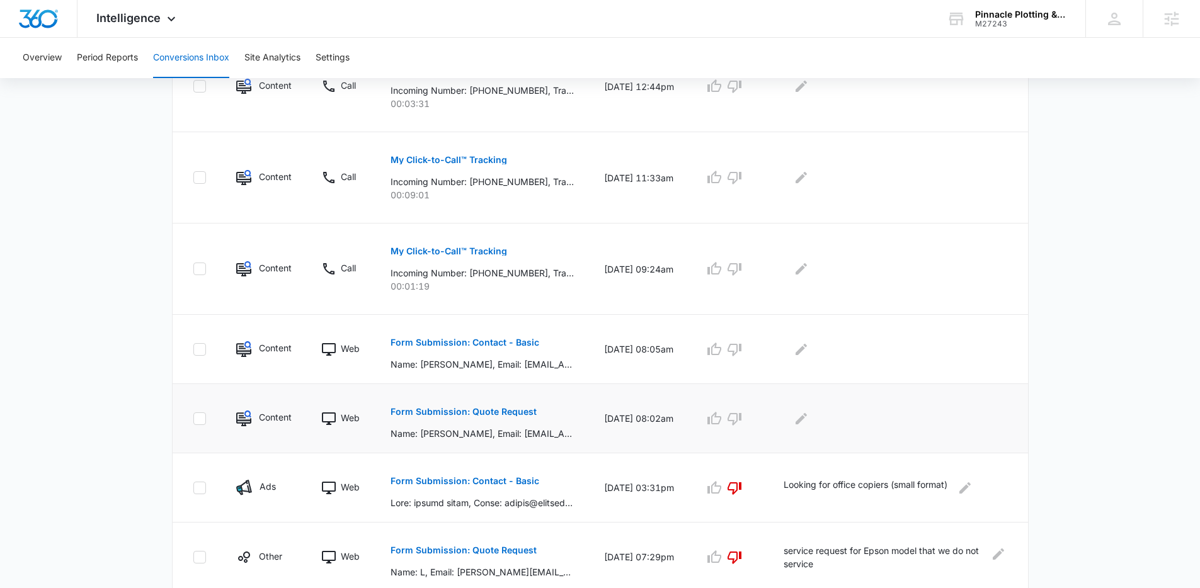
click at [463, 416] on p "Form Submission: Quote Request" at bounding box center [463, 411] width 146 height 9
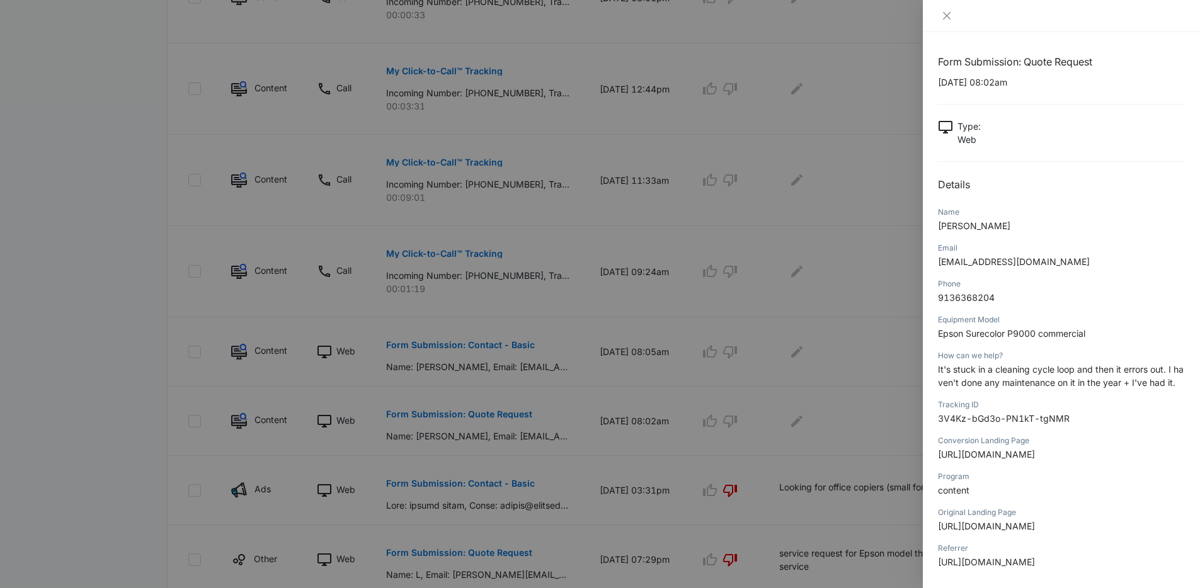
click at [584, 318] on div at bounding box center [600, 294] width 1200 height 588
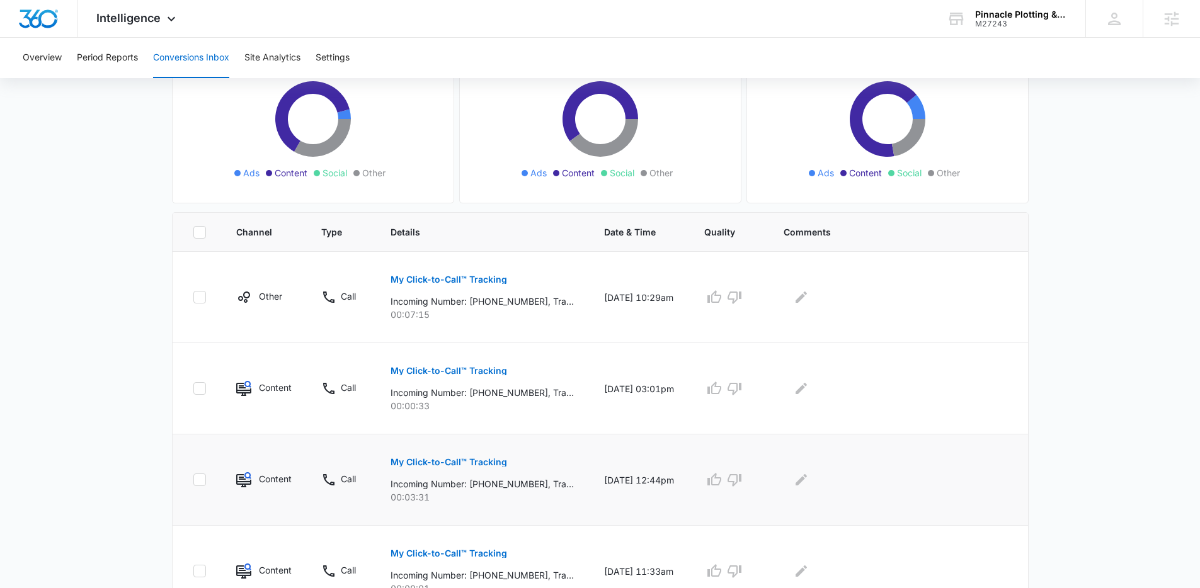
scroll to position [0, 0]
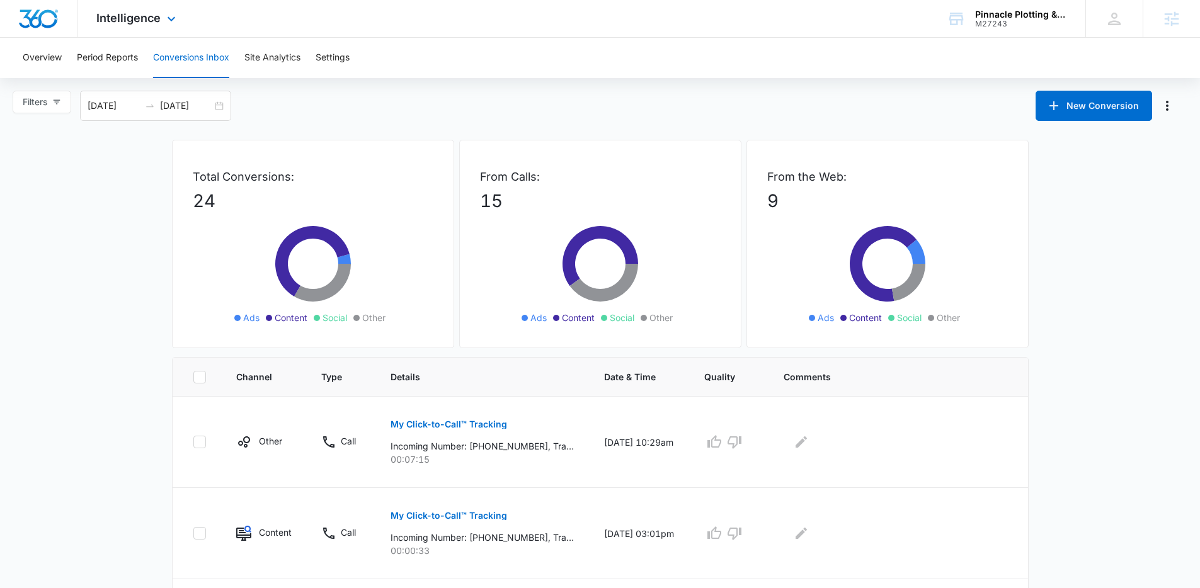
click at [128, 25] on div "Intelligence Apps Reputation Forms CRM Email Social Payments POS Content Ads In…" at bounding box center [137, 18] width 120 height 37
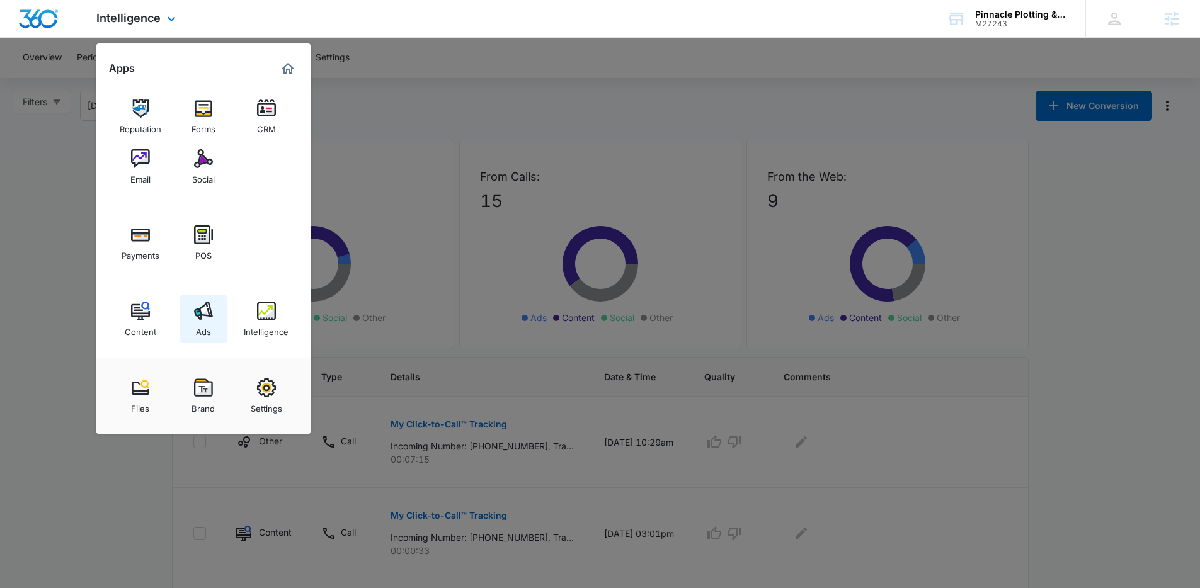
click at [206, 309] on img at bounding box center [203, 311] width 19 height 19
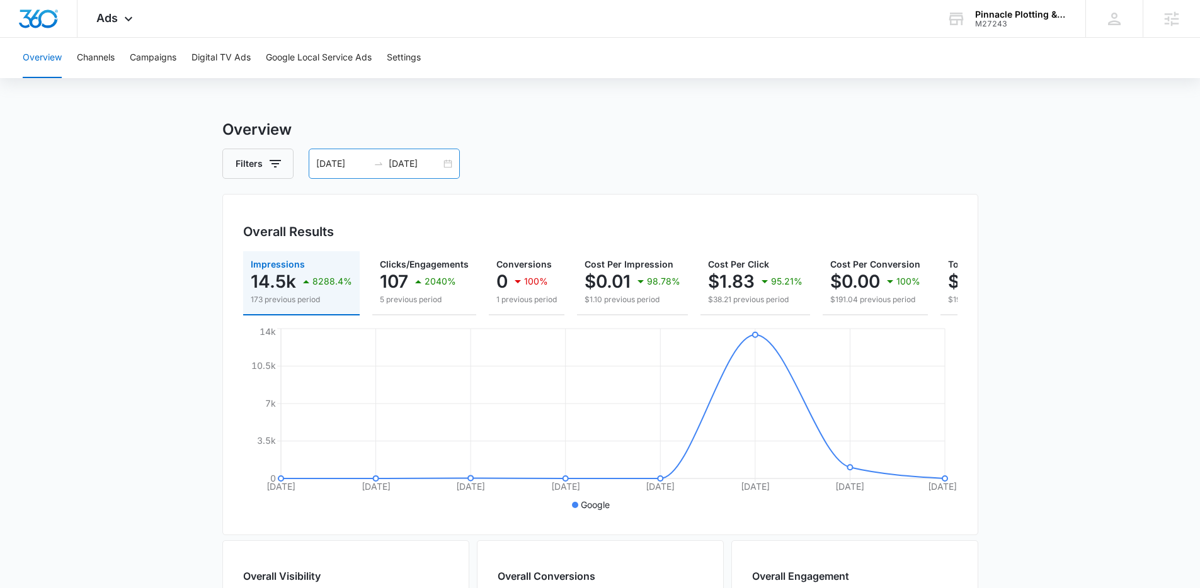
click at [443, 164] on div "09/03/2025 09/10/2025" at bounding box center [384, 164] width 151 height 30
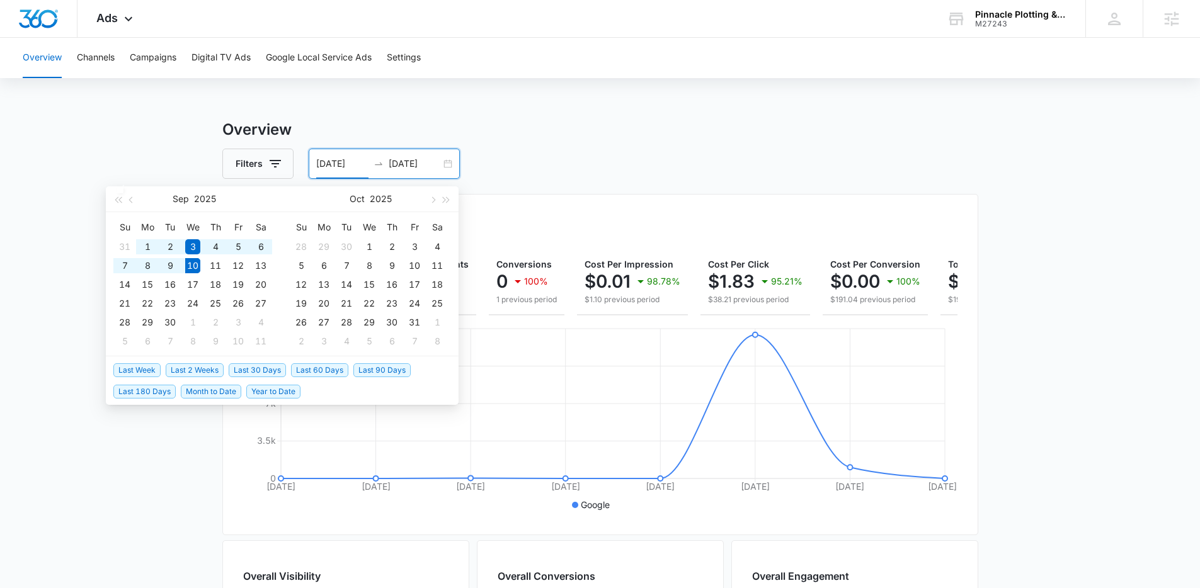
click at [305, 368] on span "Last 60 Days" at bounding box center [319, 370] width 57 height 14
type input "07/12/2025"
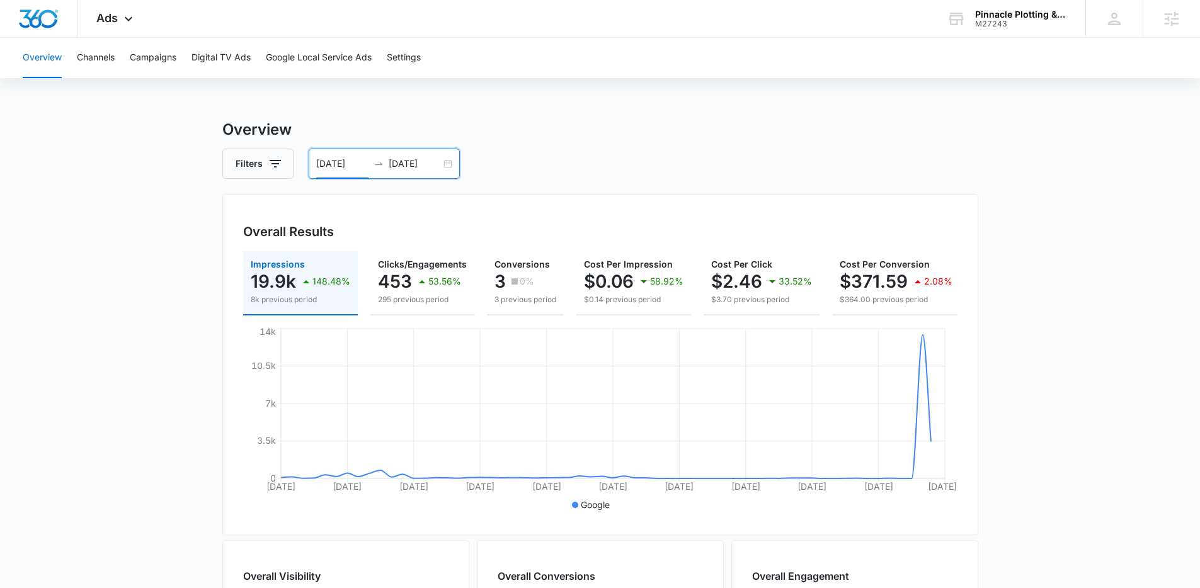
click at [395, 164] on input "09/10/2025" at bounding box center [415, 164] width 52 height 14
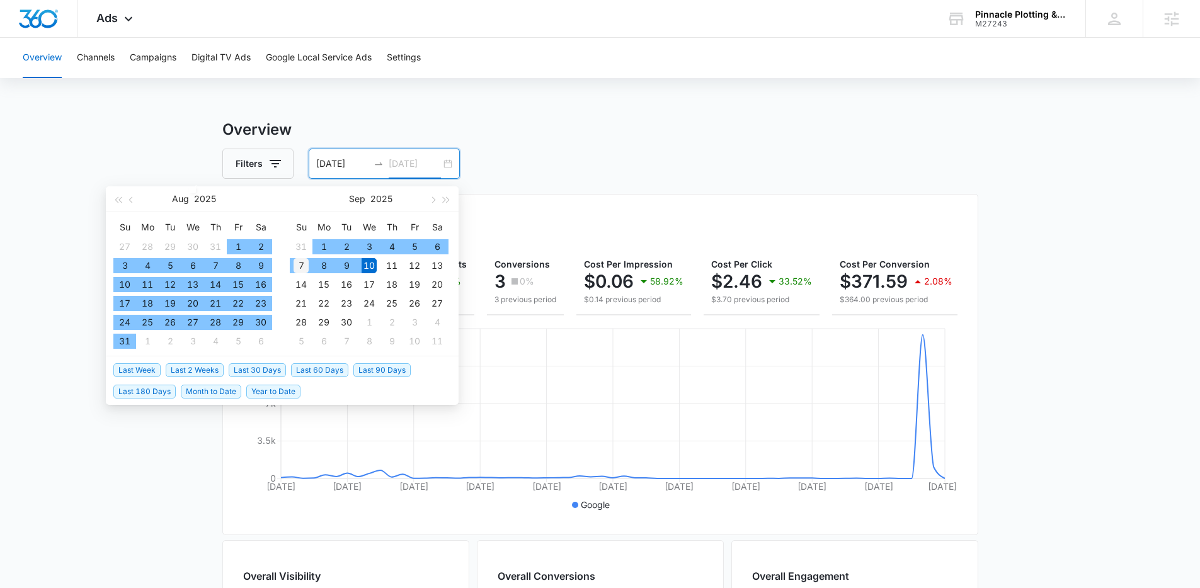
type input "09/07/2025"
click at [301, 266] on div "7" at bounding box center [300, 265] width 15 height 15
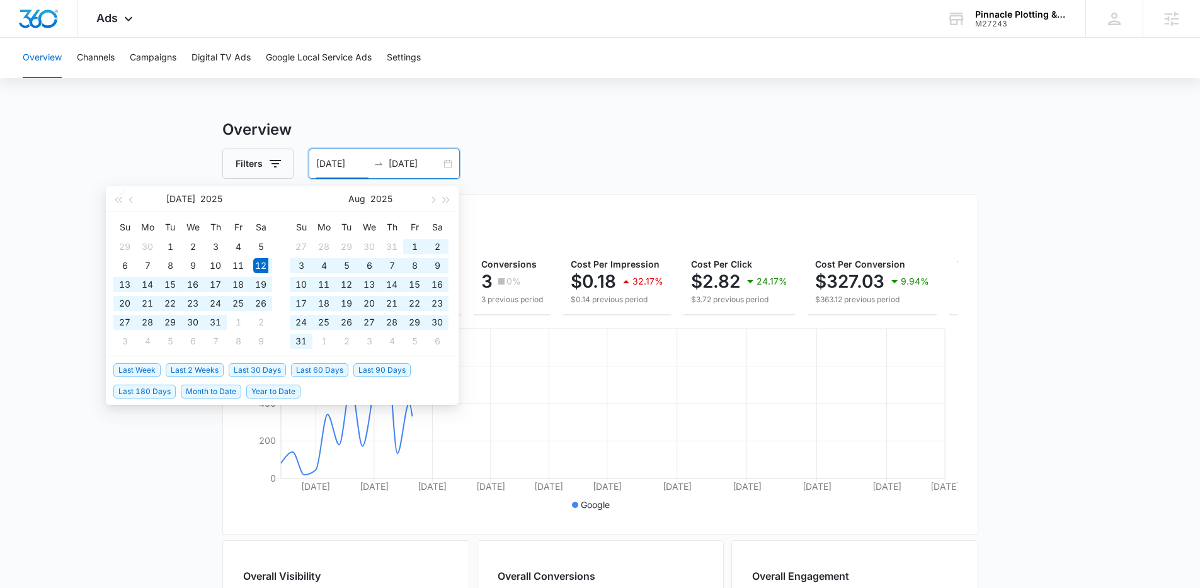
click at [540, 224] on div "Overall Results" at bounding box center [600, 231] width 714 height 19
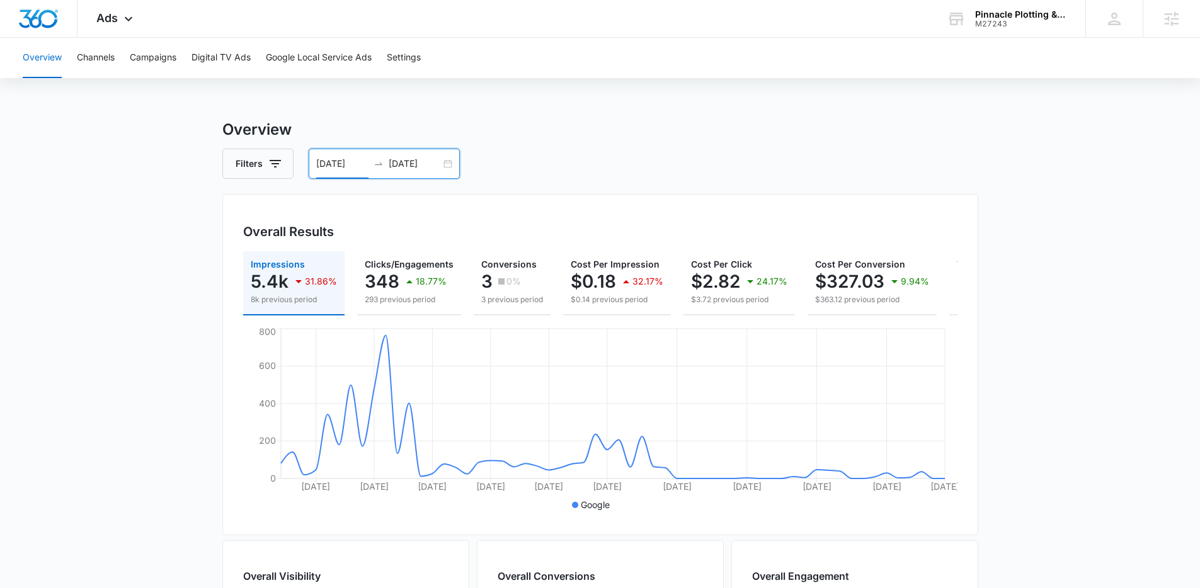
click at [448, 168] on div "07/12/2025 09/07/2025" at bounding box center [384, 164] width 151 height 30
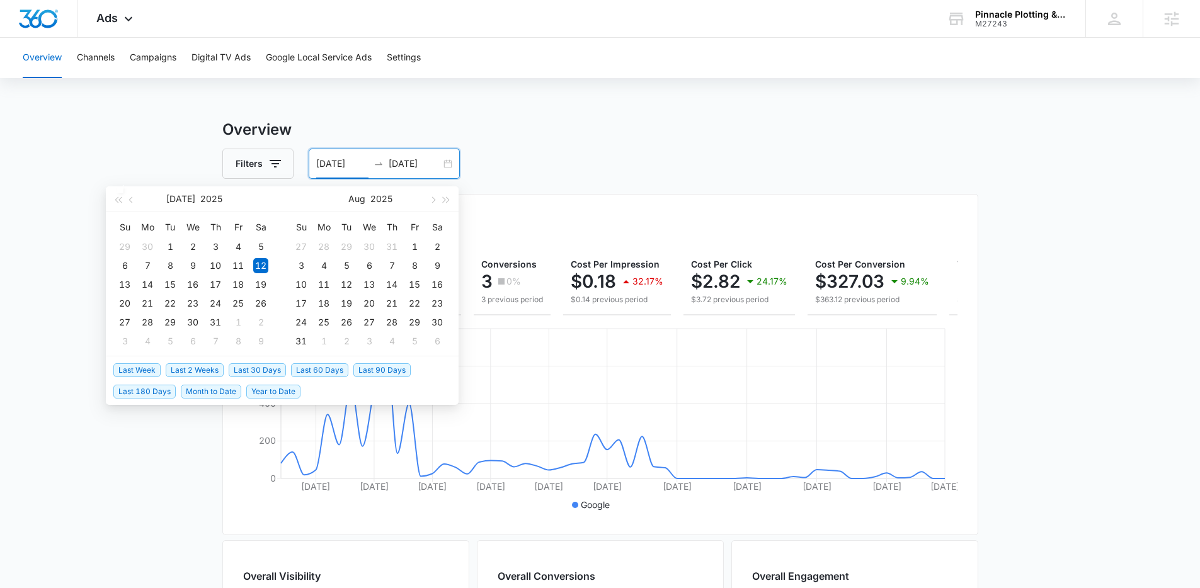
click at [143, 368] on span "Last Week" at bounding box center [136, 370] width 47 height 14
type input "09/03/2025"
type input "09/10/2025"
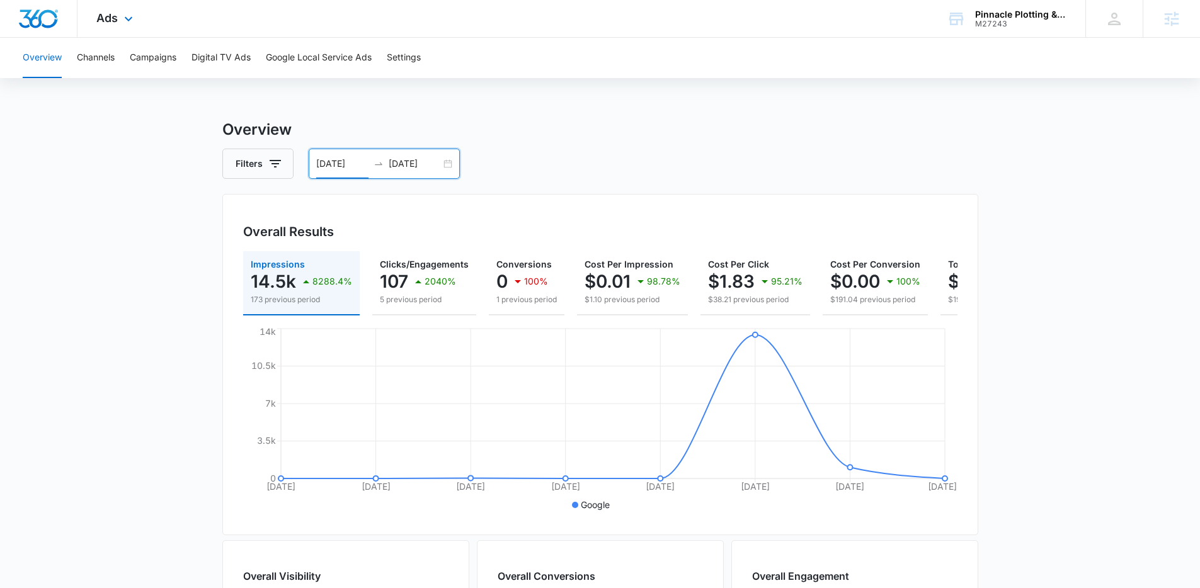
click at [118, 23] on div "Ads Apps Reputation Forms CRM Email Social Payments POS Content Ads Intelligenc…" at bounding box center [115, 18] width 77 height 37
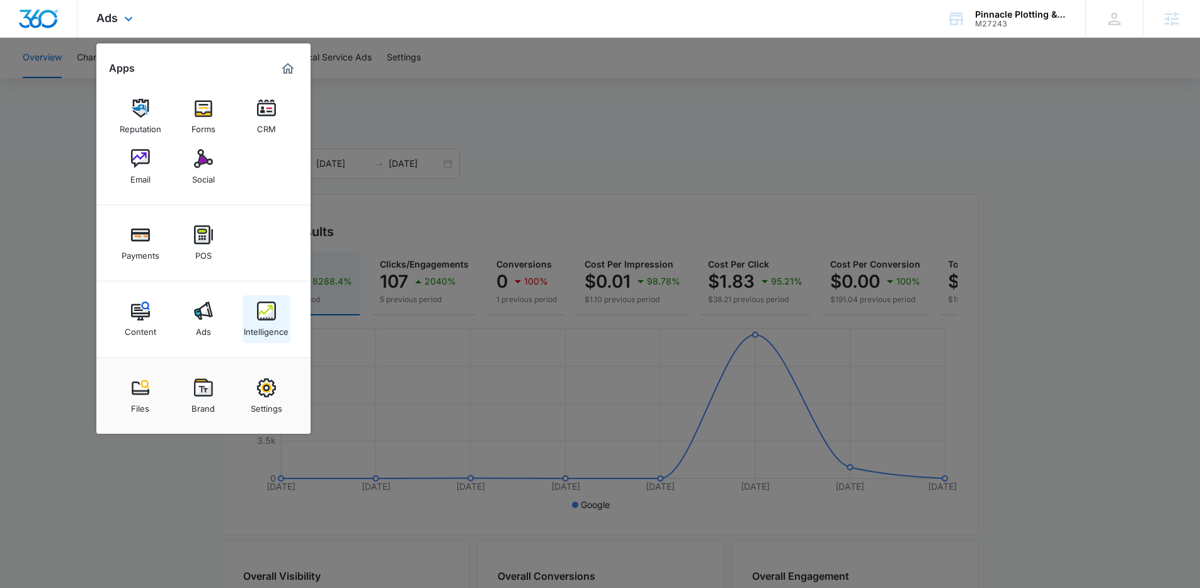
click at [272, 324] on div "Intelligence" at bounding box center [266, 329] width 45 height 16
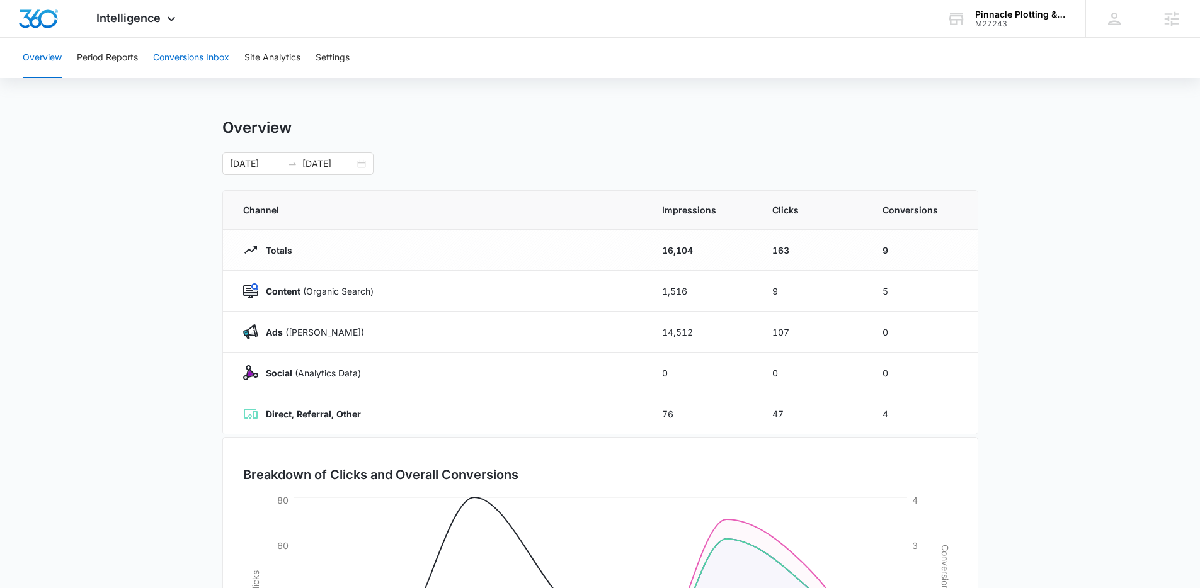
click at [188, 62] on button "Conversions Inbox" at bounding box center [191, 58] width 76 height 40
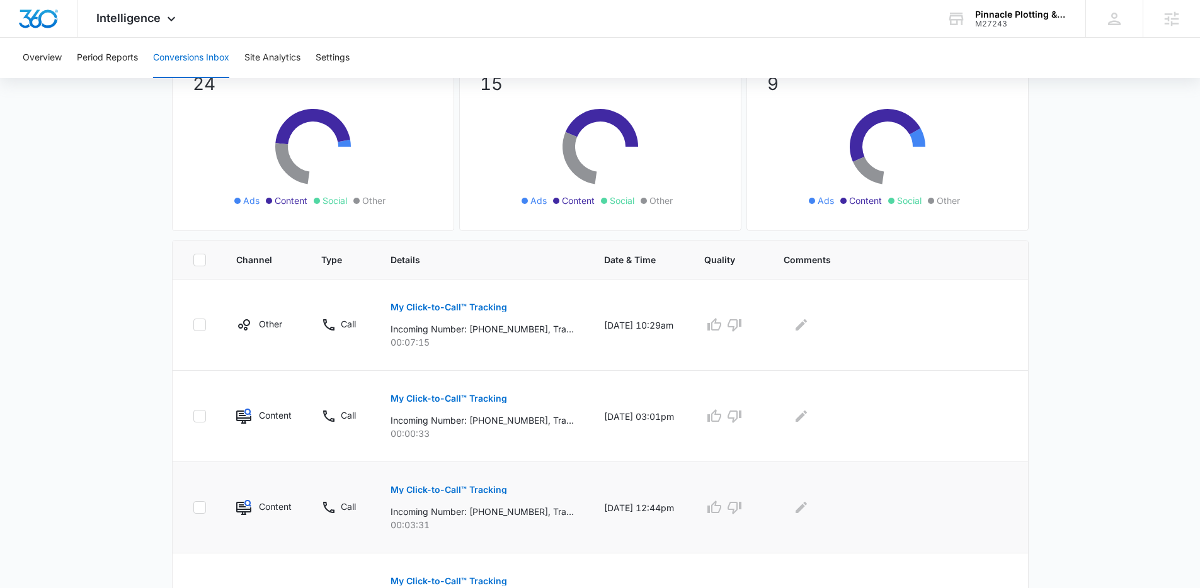
scroll to position [262, 0]
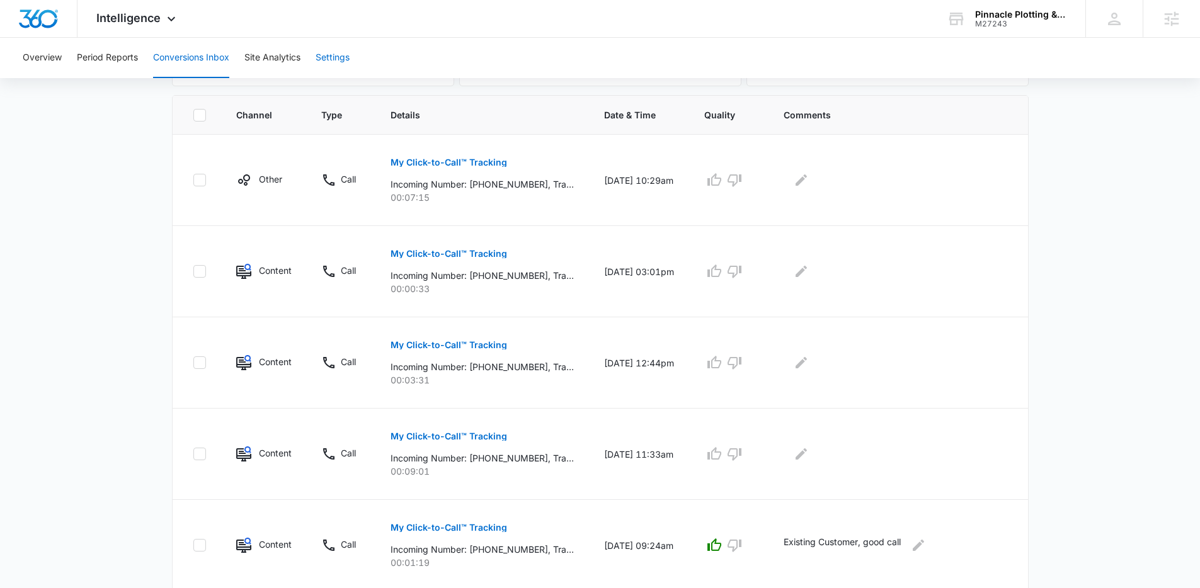
click at [338, 60] on button "Settings" at bounding box center [333, 58] width 34 height 40
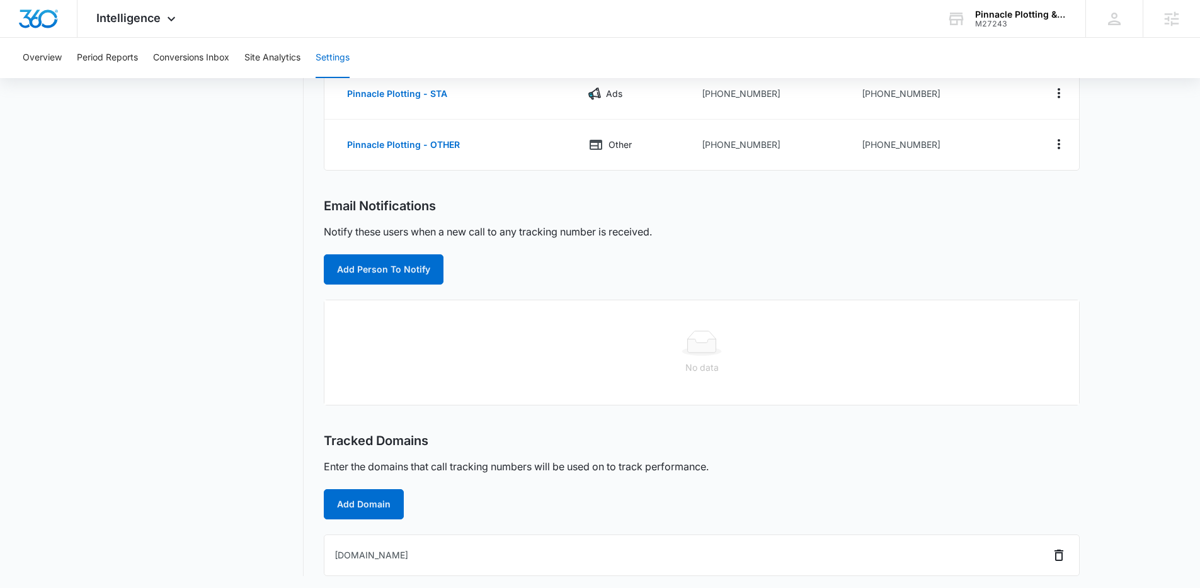
scroll to position [322, 0]
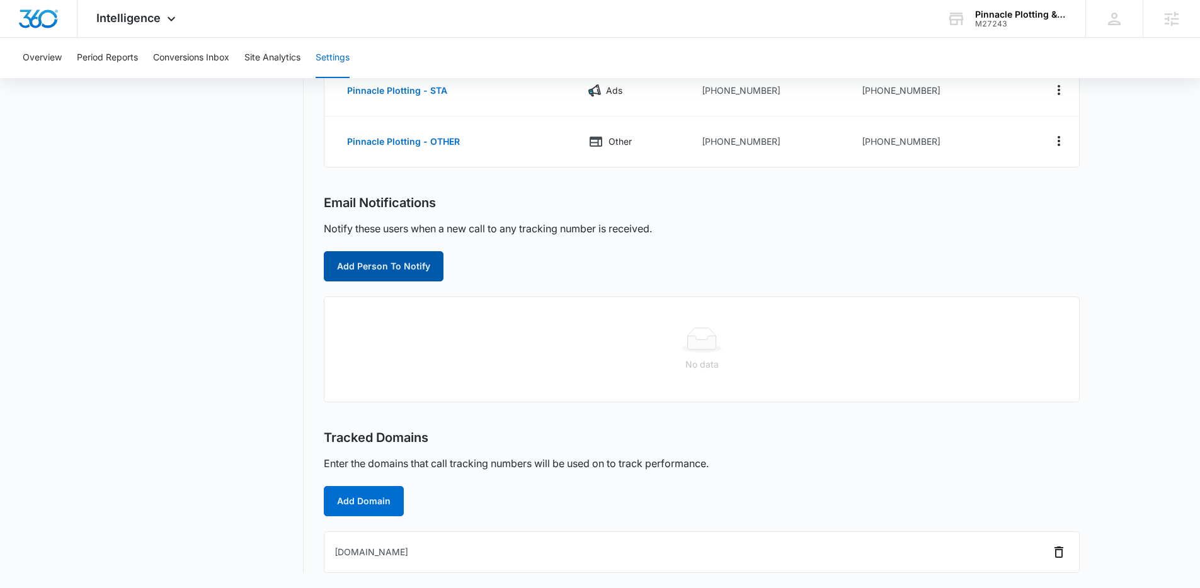
click at [418, 266] on button "Add Person To Notify" at bounding box center [384, 266] width 120 height 30
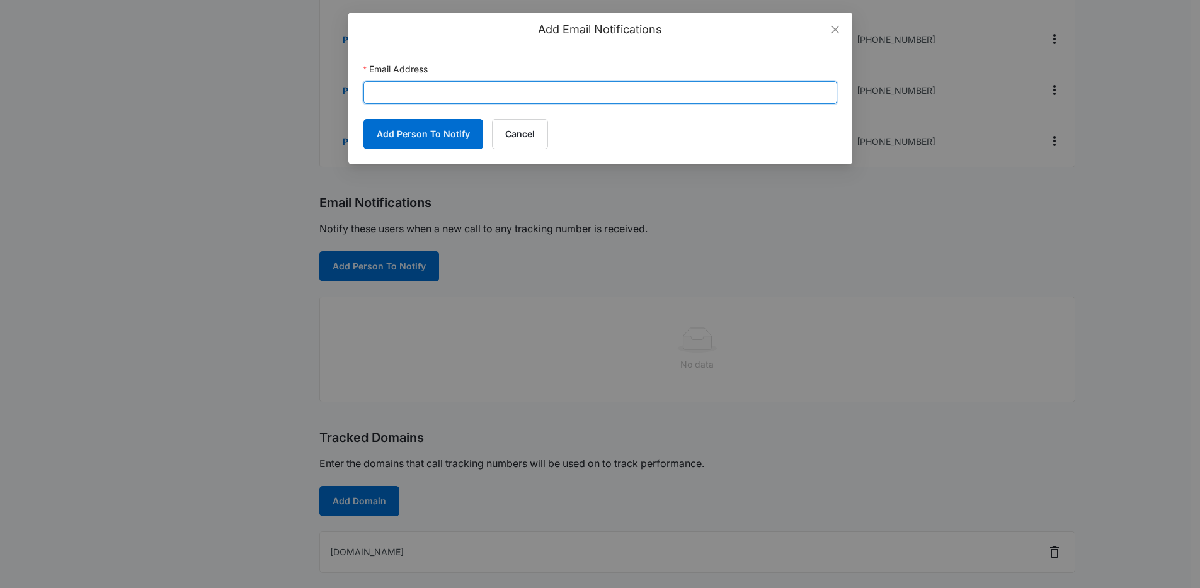
click at [474, 93] on input "Email Address" at bounding box center [600, 92] width 474 height 23
paste input "ar@plotkc.com"
type input "ar@plotkc.com"
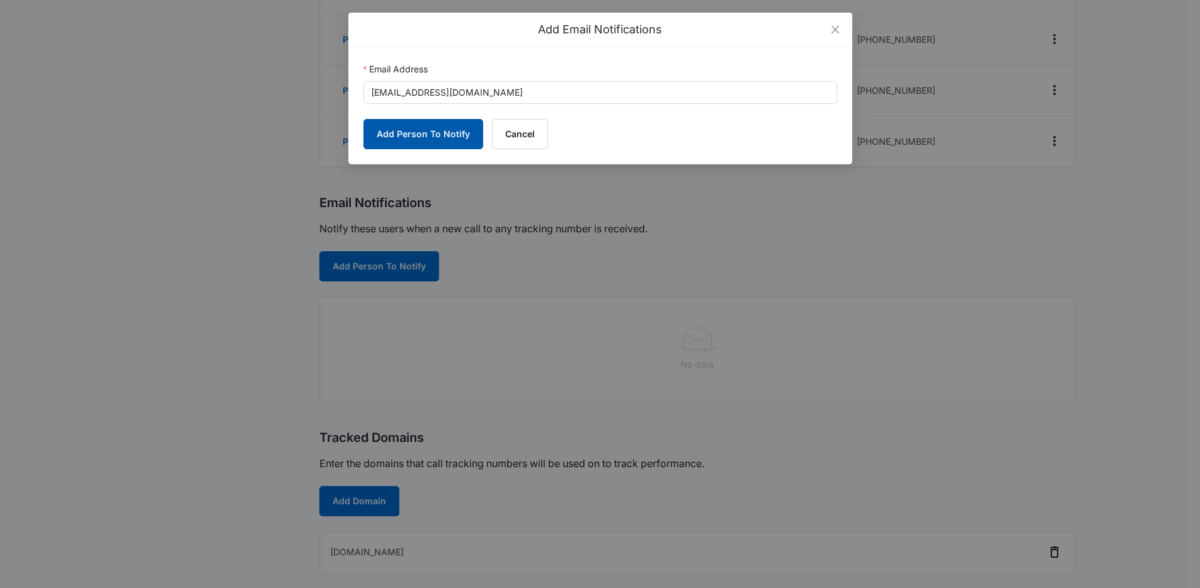
click at [458, 135] on button "Add Person To Notify" at bounding box center [423, 134] width 120 height 30
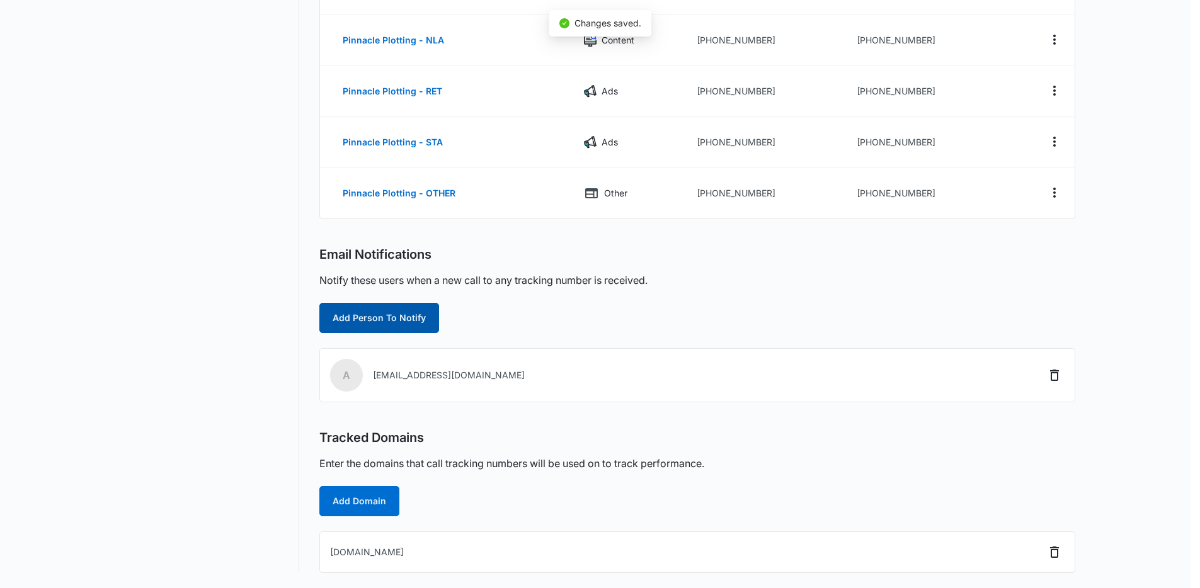
scroll to position [271, 0]
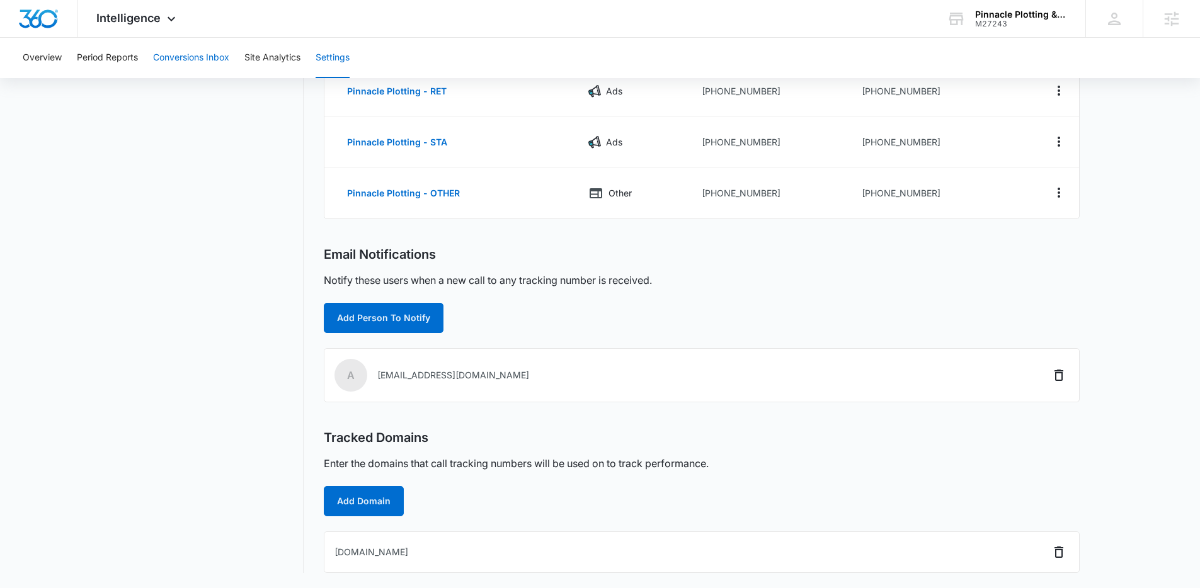
click at [195, 54] on button "Conversions Inbox" at bounding box center [191, 58] width 76 height 40
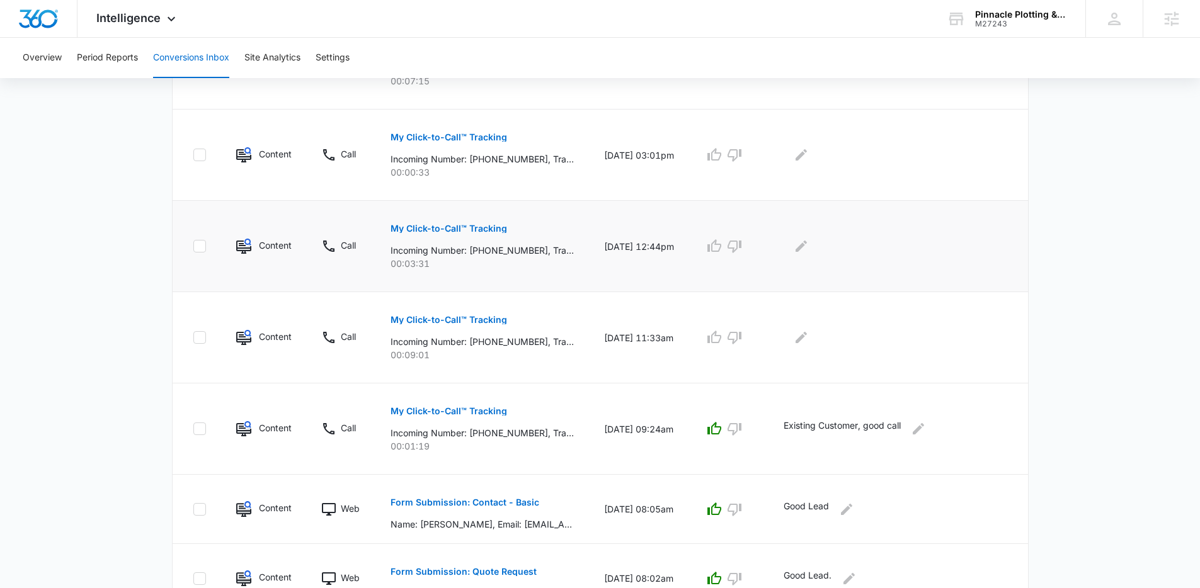
scroll to position [355, 0]
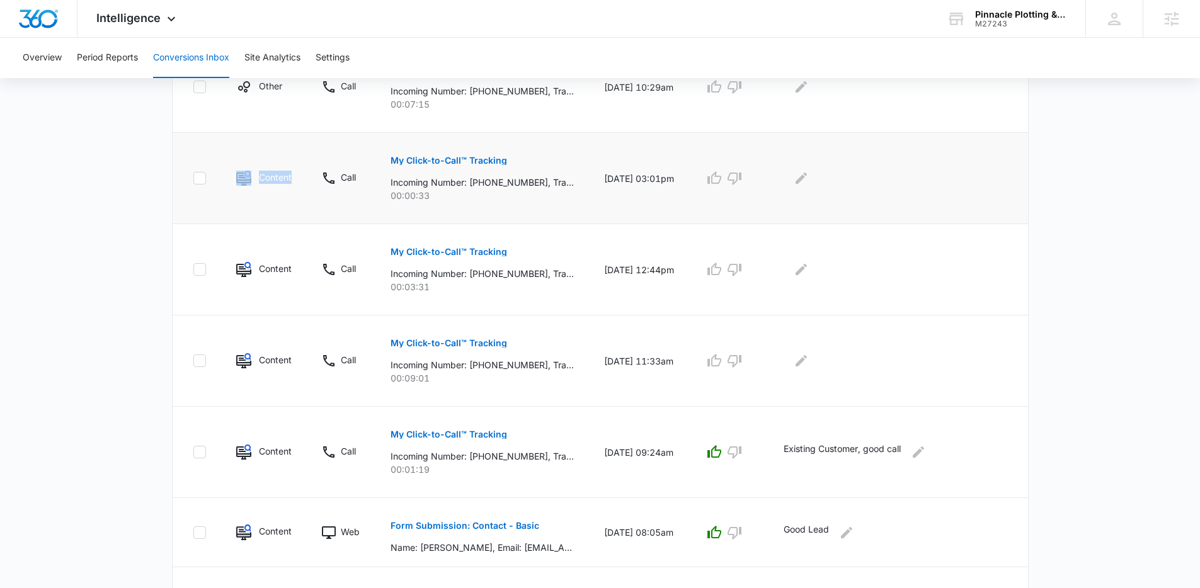
drag, startPoint x: 295, startPoint y: 172, endPoint x: 242, endPoint y: 179, distance: 54.0
click at [242, 179] on td "Content" at bounding box center [264, 178] width 86 height 91
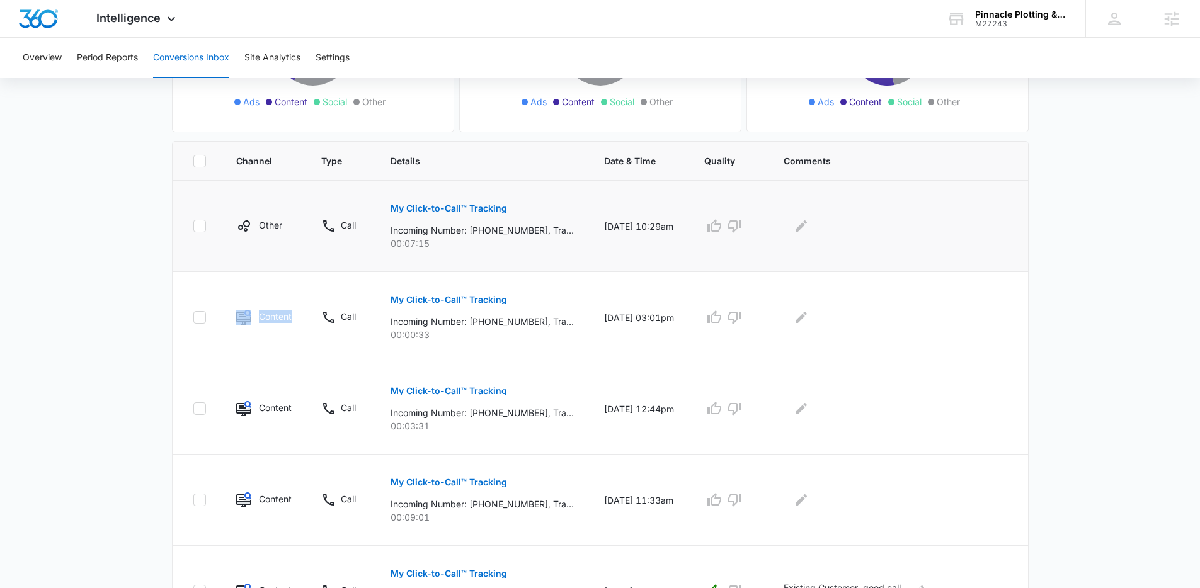
scroll to position [192, 0]
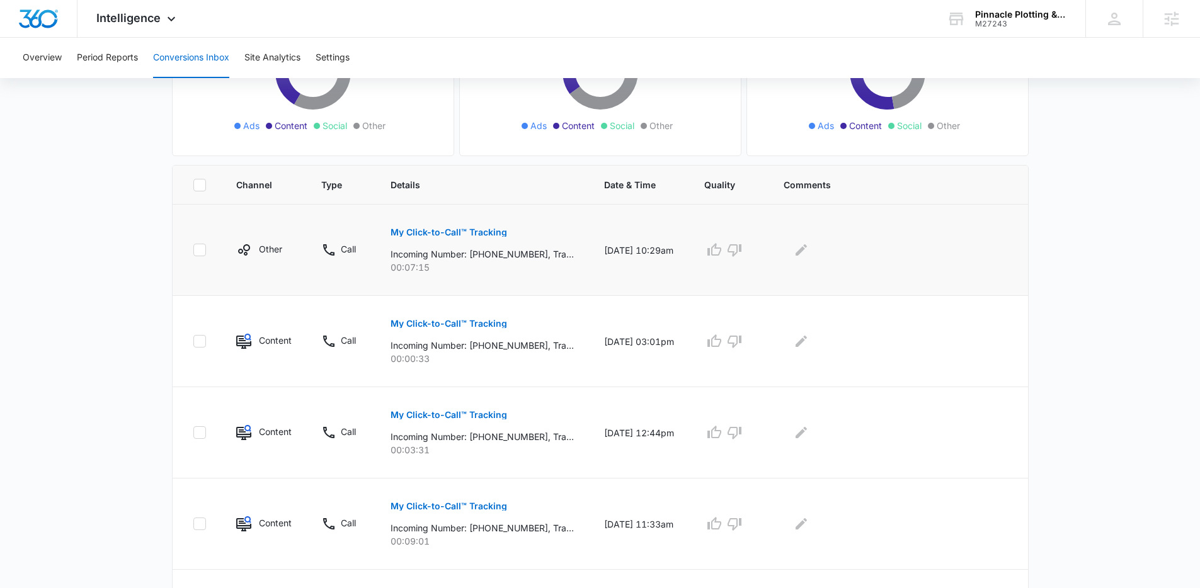
click at [285, 245] on div "Other" at bounding box center [263, 249] width 55 height 15
drag, startPoint x: 286, startPoint y: 246, endPoint x: 232, endPoint y: 249, distance: 54.3
click at [232, 249] on td "Other" at bounding box center [264, 250] width 86 height 91
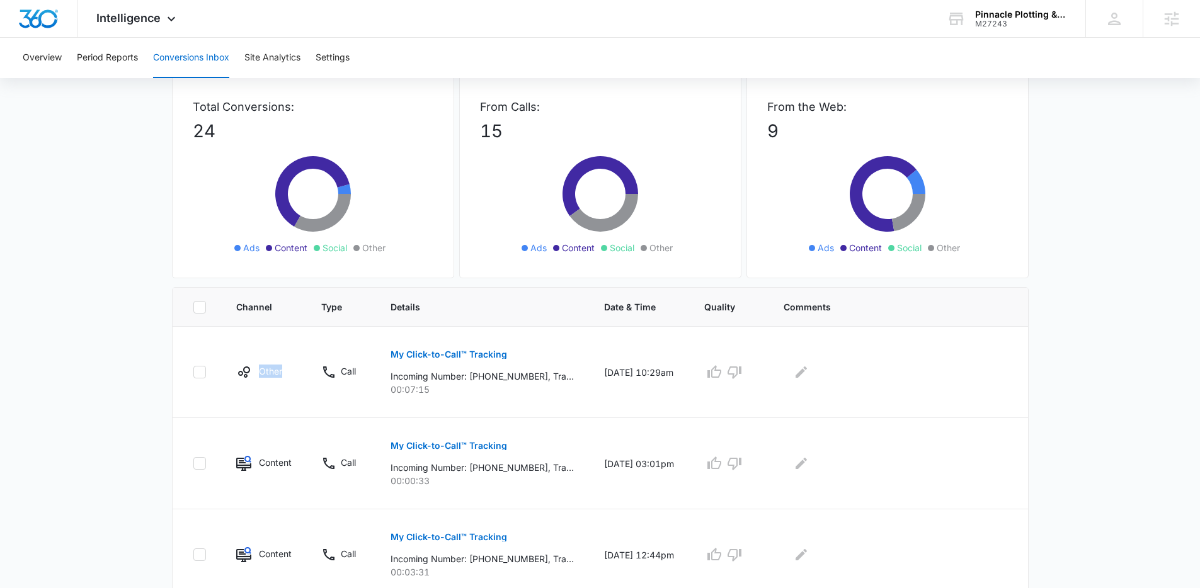
scroll to position [0, 0]
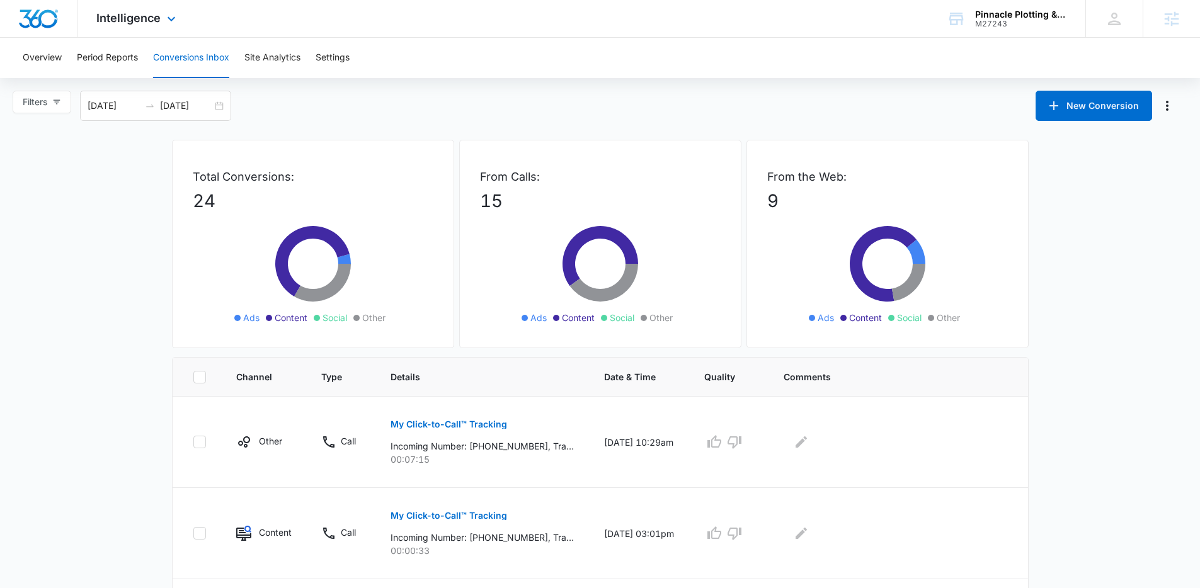
click at [160, 25] on div "Intelligence Apps Reputation Forms CRM Email Social Payments POS Content Ads In…" at bounding box center [137, 18] width 120 height 37
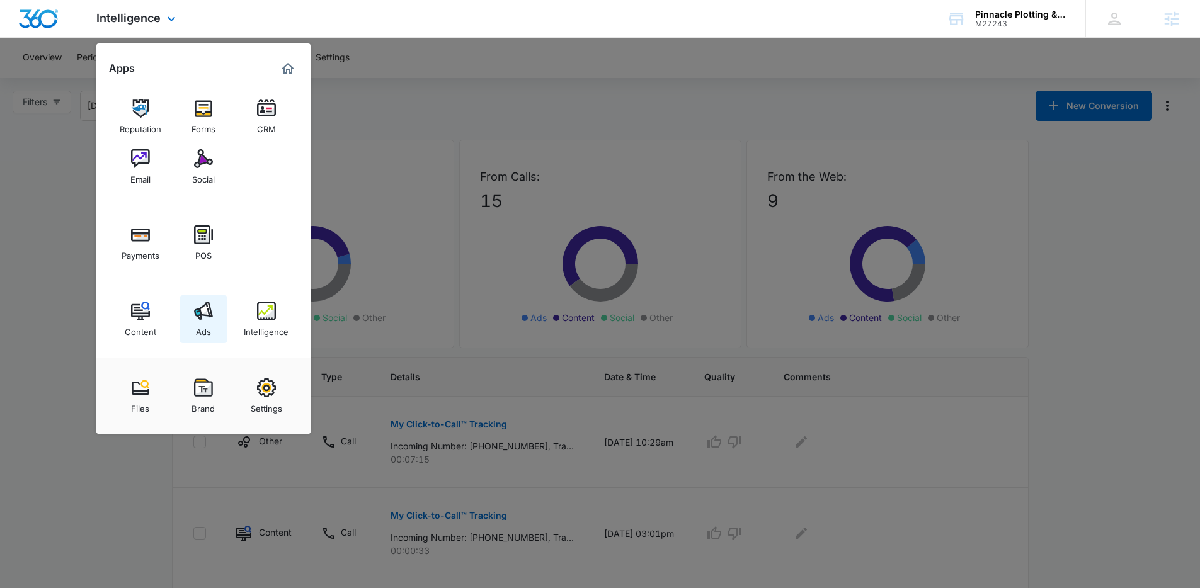
click at [213, 319] on link "Ads" at bounding box center [203, 319] width 48 height 48
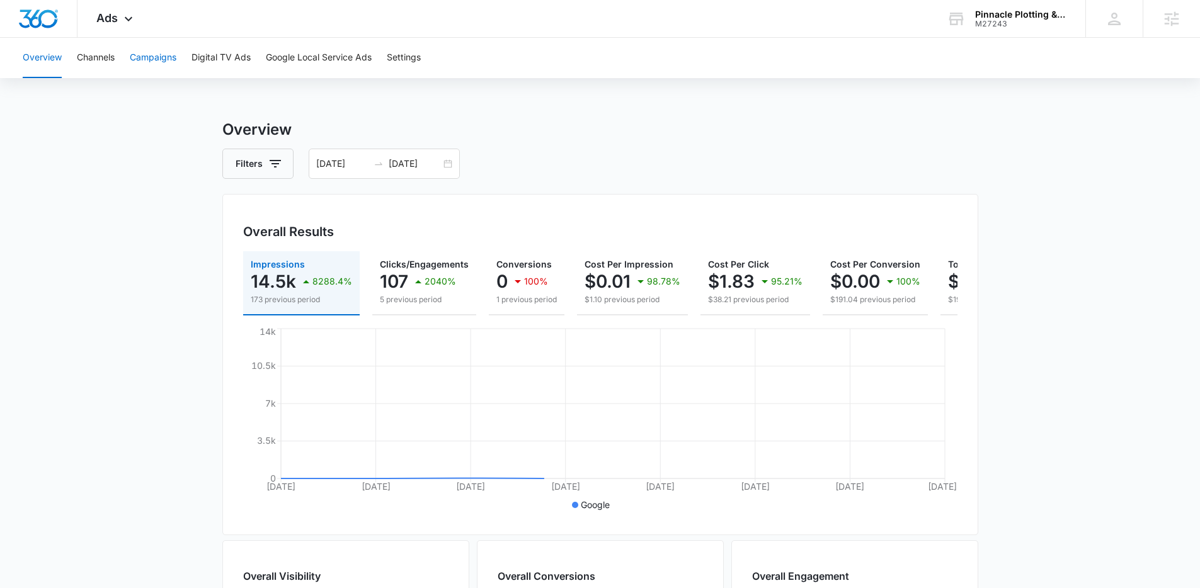
click at [152, 64] on button "Campaigns" at bounding box center [153, 58] width 47 height 40
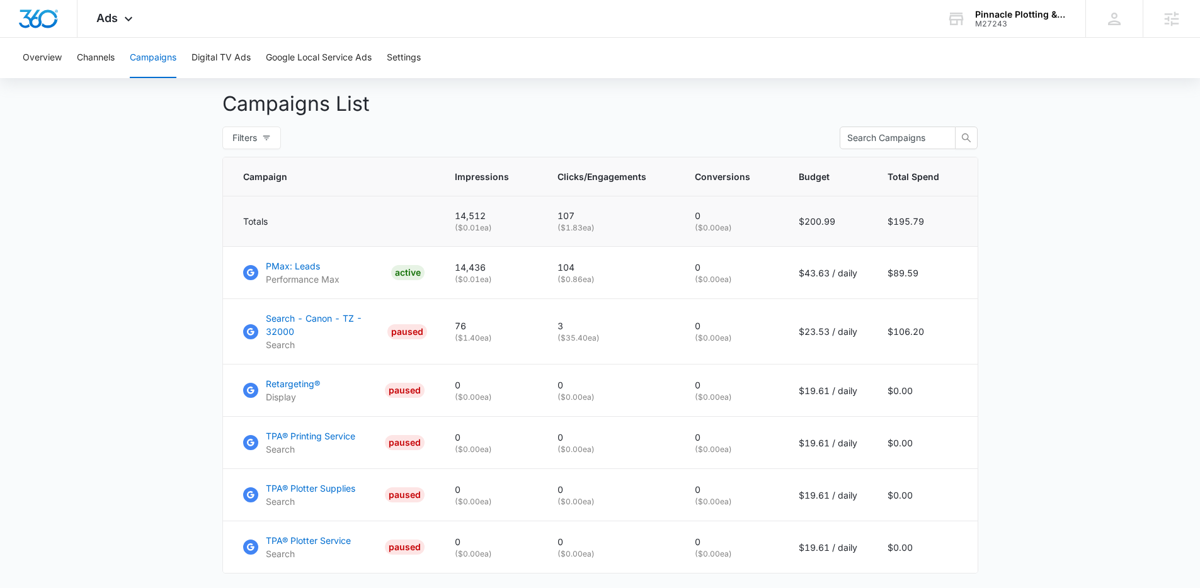
scroll to position [513, 0]
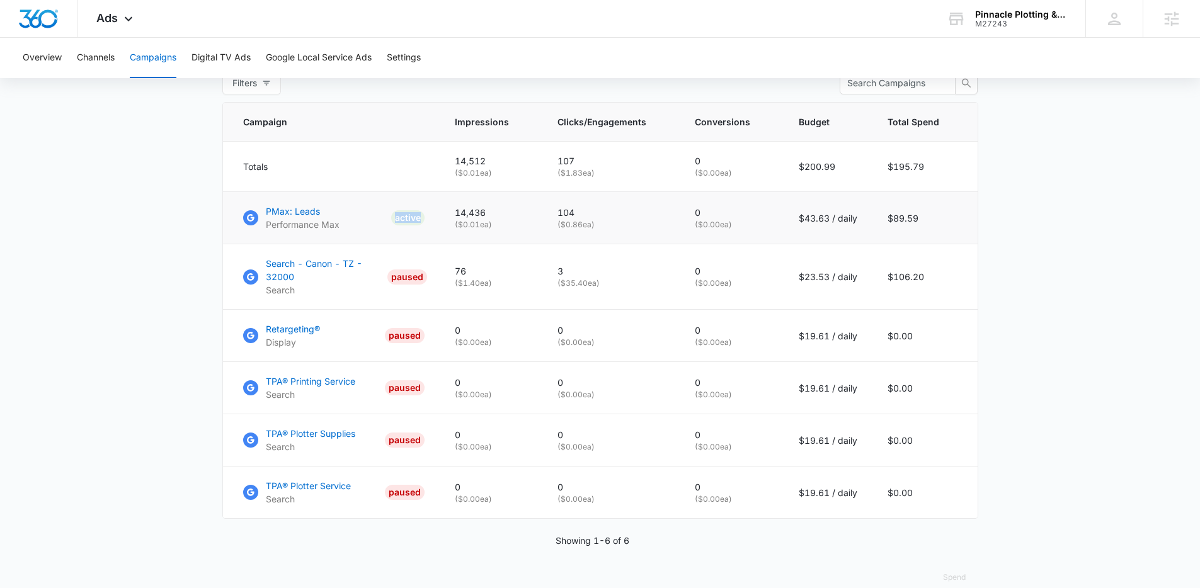
drag, startPoint x: 435, startPoint y: 227, endPoint x: 383, endPoint y: 225, distance: 51.7
click at [383, 225] on td "PMax: Leads Performance Max ACTIVE" at bounding box center [331, 218] width 217 height 52
drag, startPoint x: 617, startPoint y: 226, endPoint x: 552, endPoint y: 227, distance: 65.5
click at [552, 227] on td "104 ( $0.86 ea)" at bounding box center [610, 218] width 137 height 52
click at [613, 230] on p "( $0.86 ea)" at bounding box center [610, 224] width 107 height 11
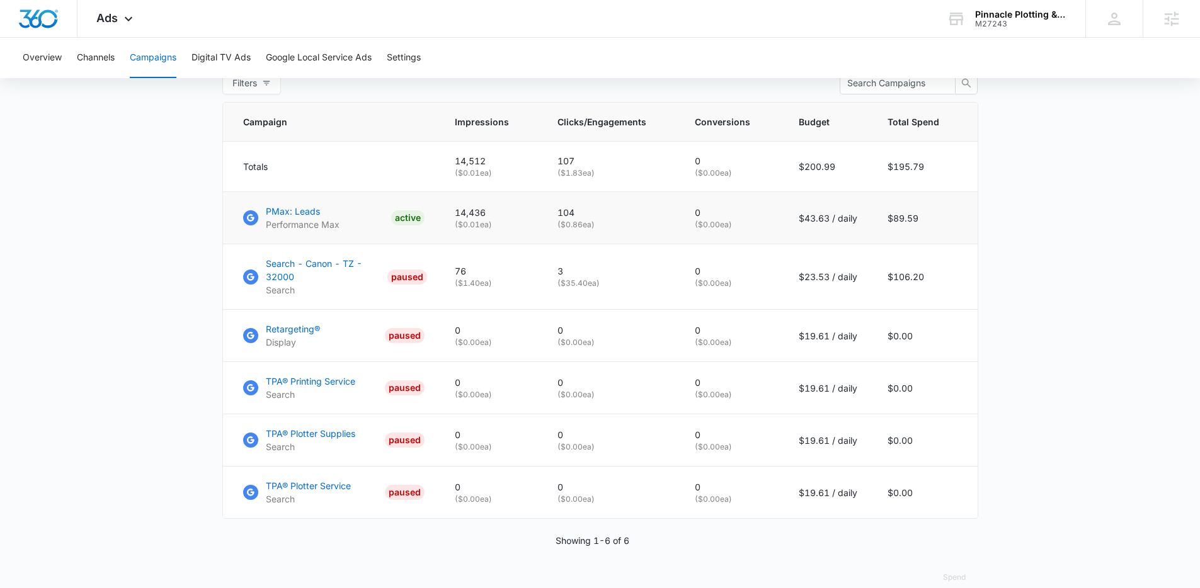
drag, startPoint x: 619, startPoint y: 235, endPoint x: 527, endPoint y: 240, distance: 92.1
click at [527, 240] on tr "PMax: Leads Performance Max ACTIVE 14,436 ( $0.01 ea) 104 ( $0.86 ea) 0 ( $0.00…" at bounding box center [600, 218] width 754 height 52
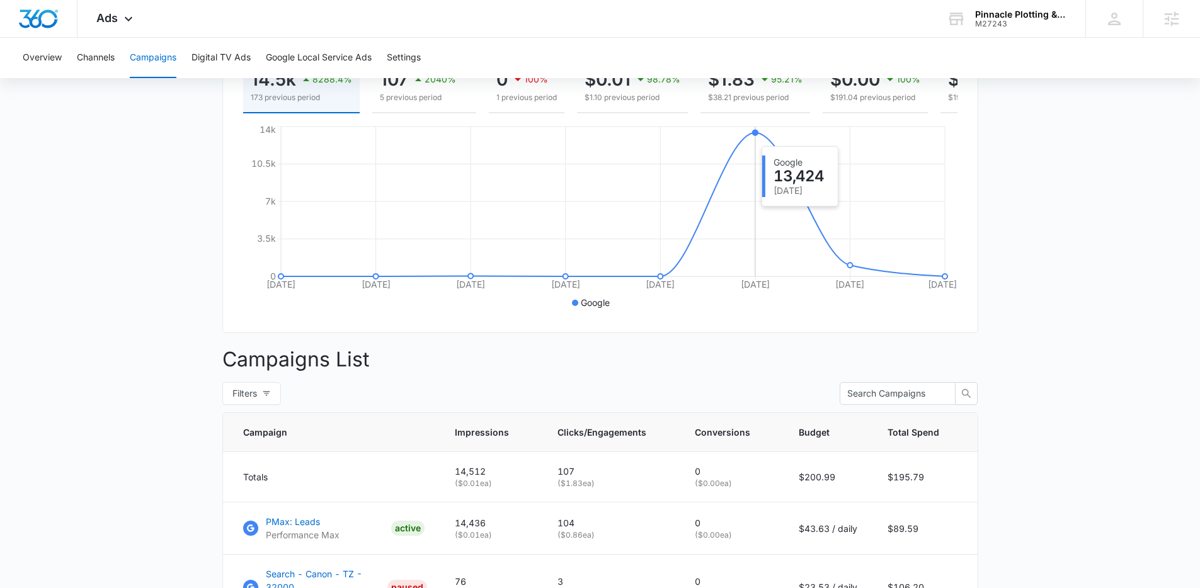
scroll to position [138, 0]
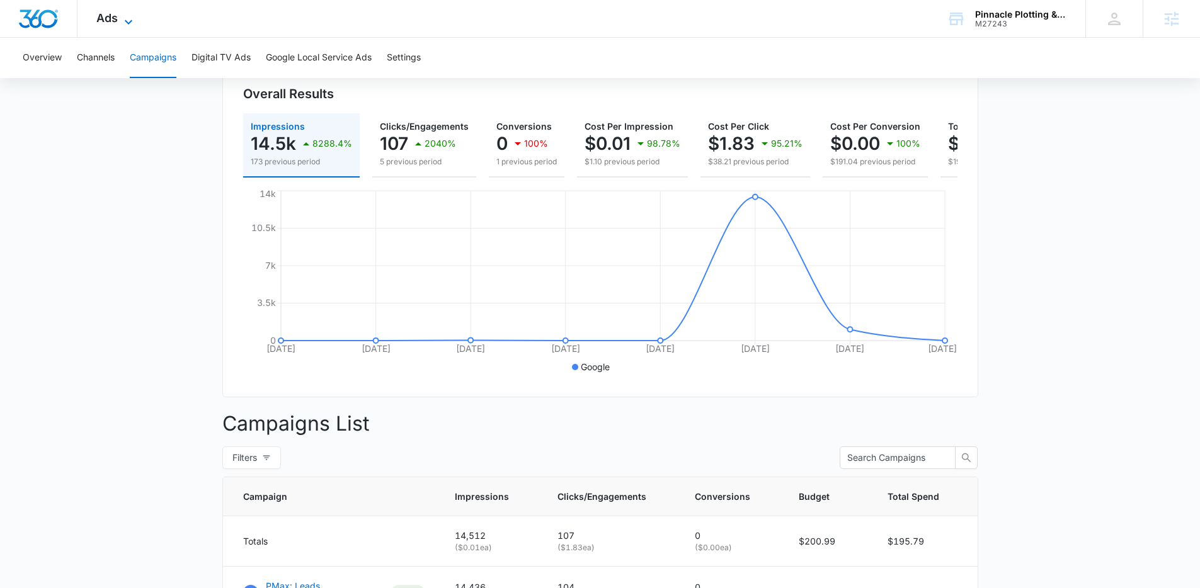
click at [129, 19] on icon at bounding box center [128, 21] width 15 height 15
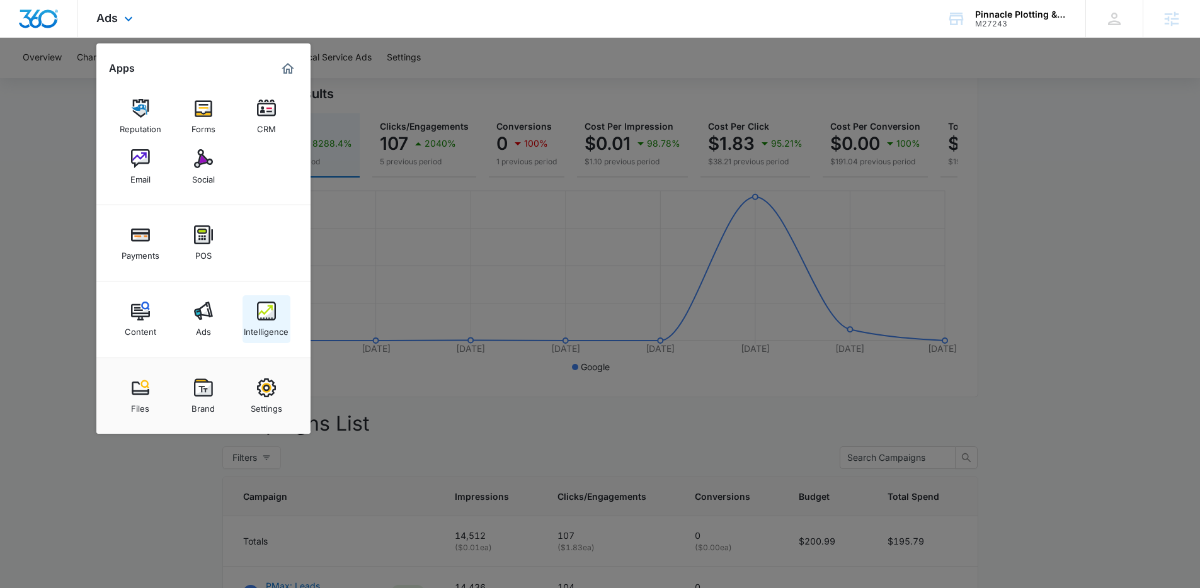
click at [276, 311] on link "Intelligence" at bounding box center [266, 319] width 48 height 48
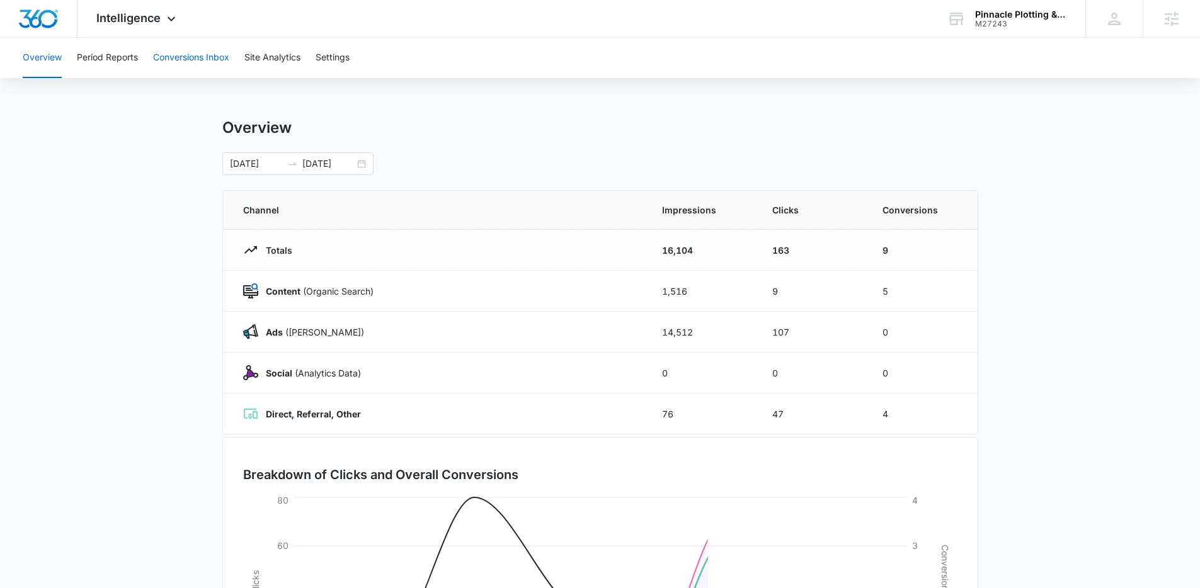
click at [207, 54] on button "Conversions Inbox" at bounding box center [191, 58] width 76 height 40
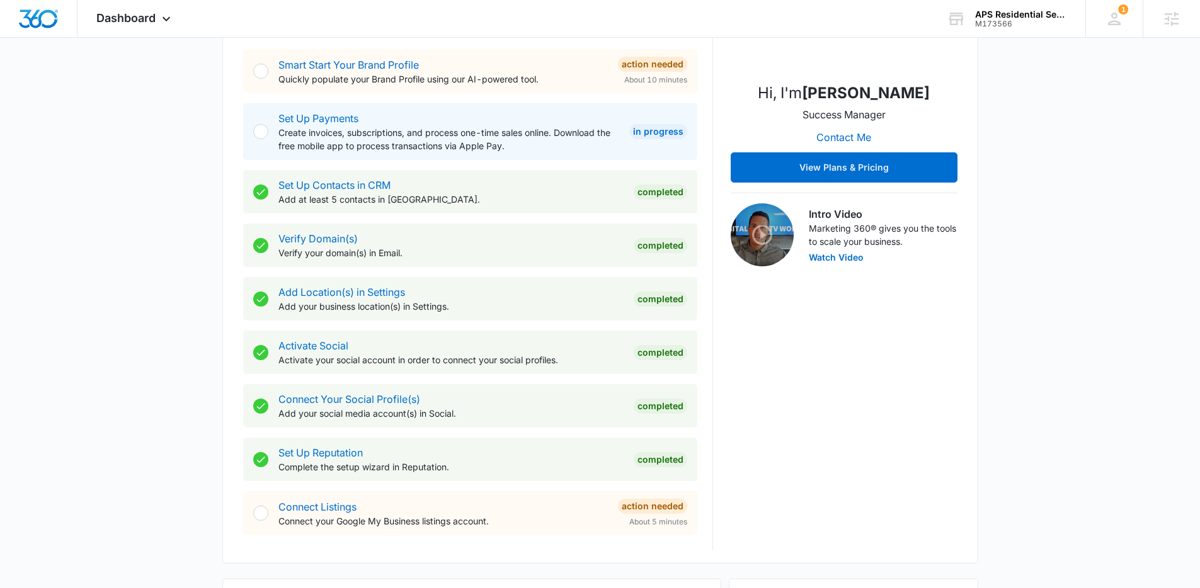
scroll to position [853, 0]
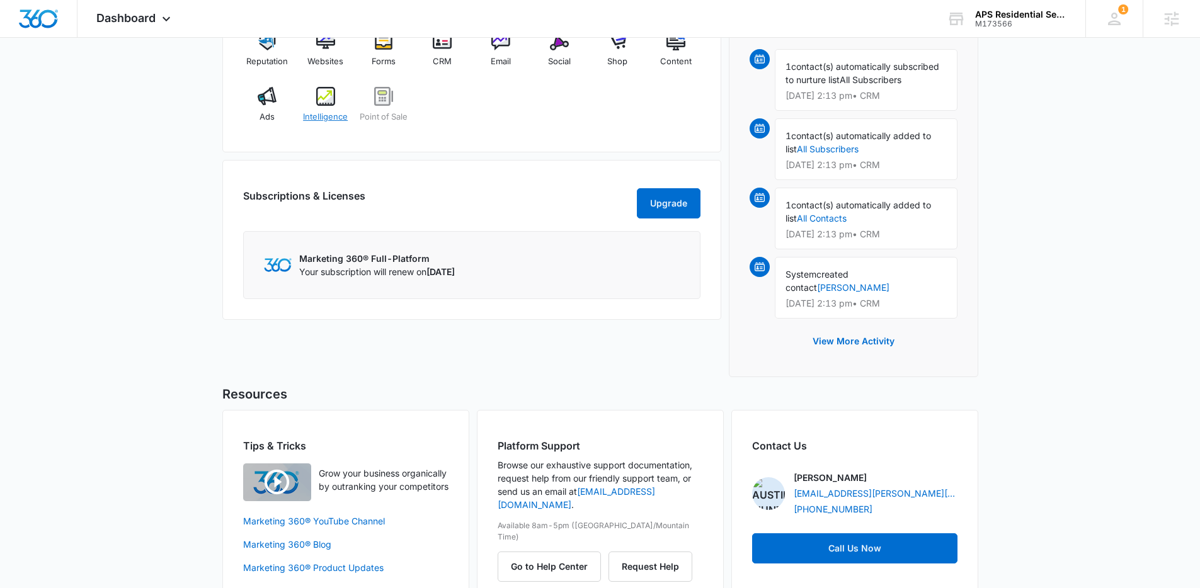
click at [329, 101] on img at bounding box center [325, 96] width 19 height 19
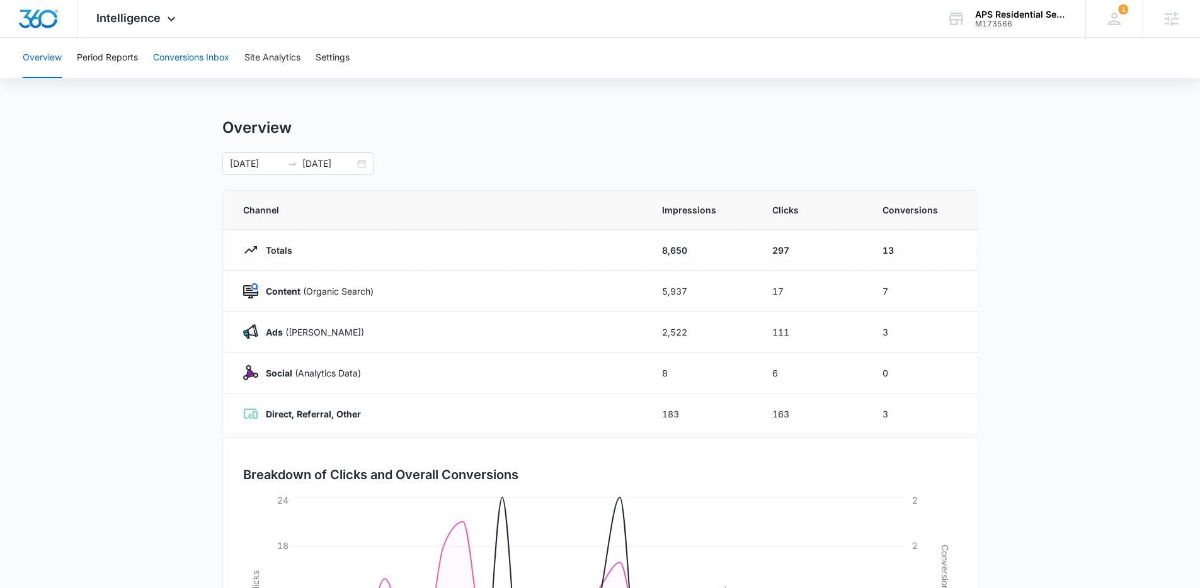
click at [176, 55] on button "Conversions Inbox" at bounding box center [191, 58] width 76 height 40
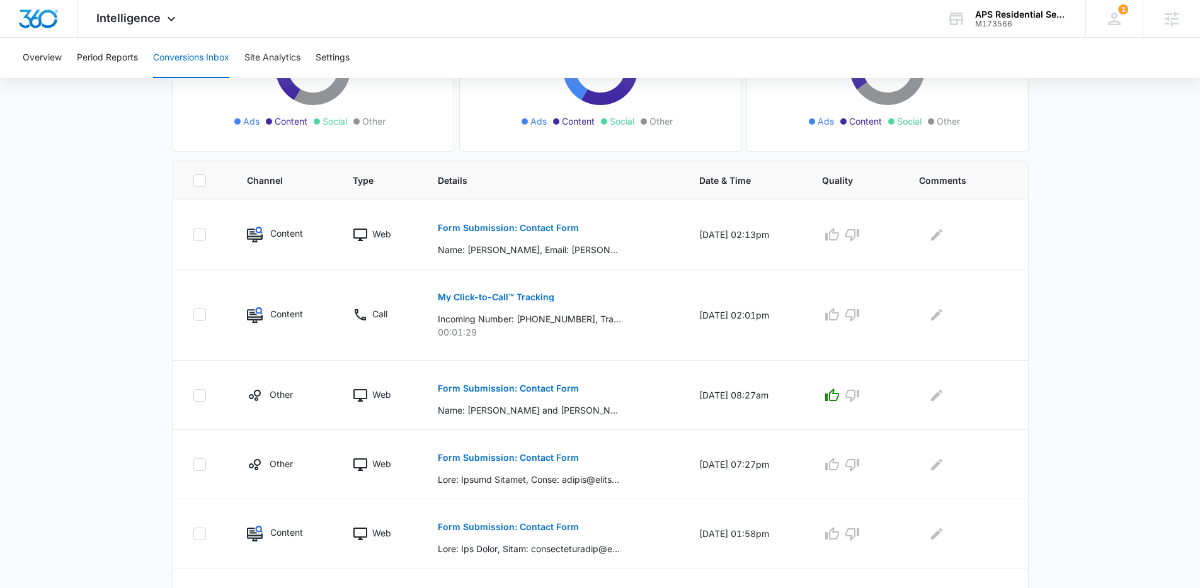
scroll to position [200, 0]
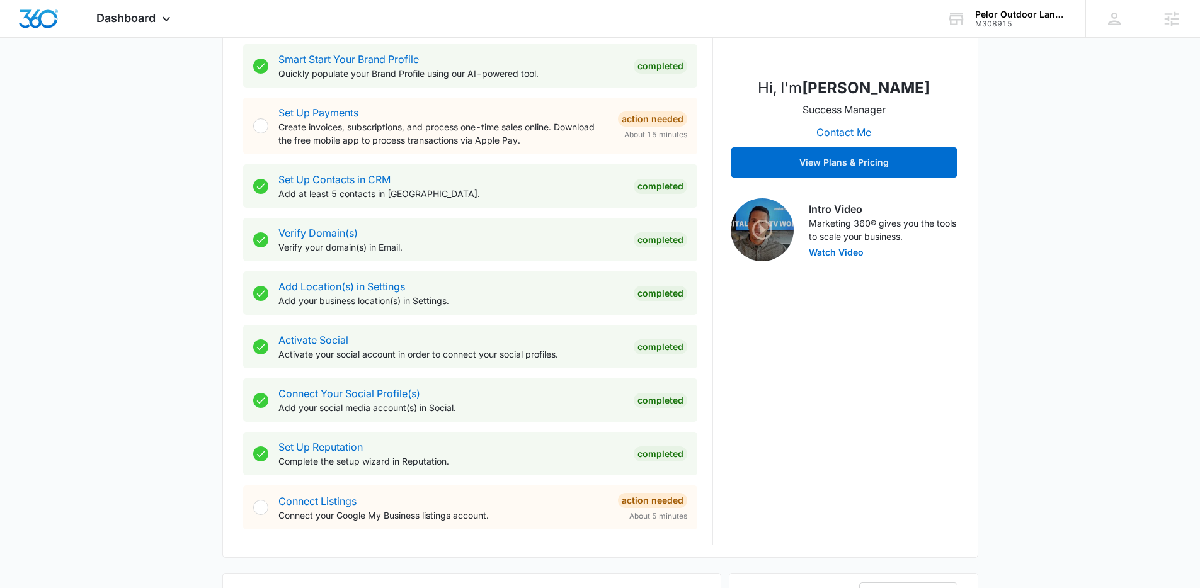
scroll to position [690, 0]
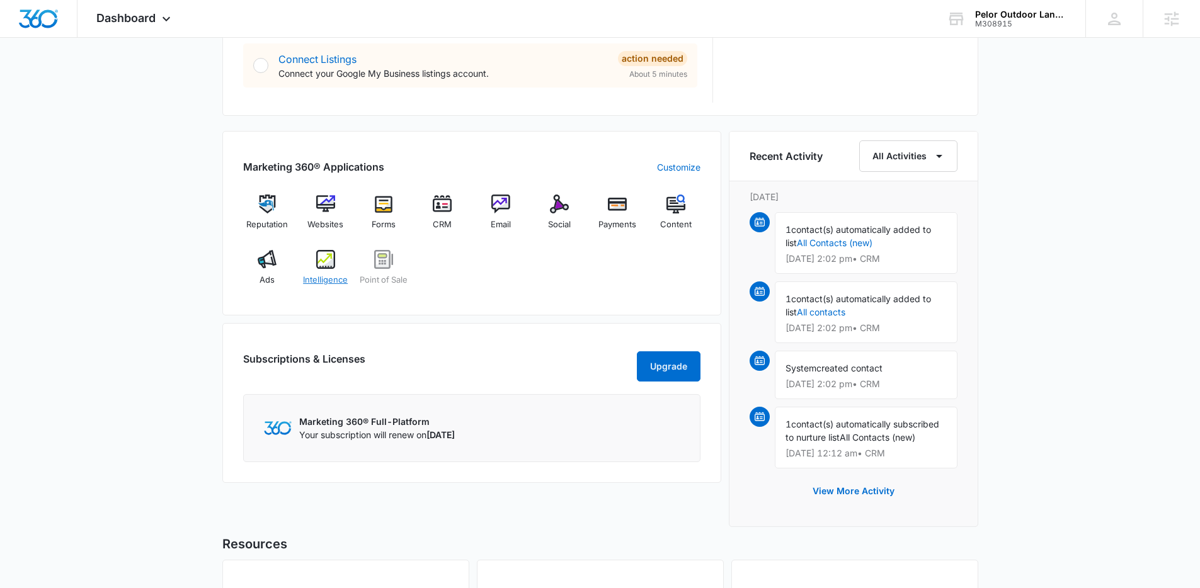
click at [331, 265] on img at bounding box center [325, 259] width 19 height 19
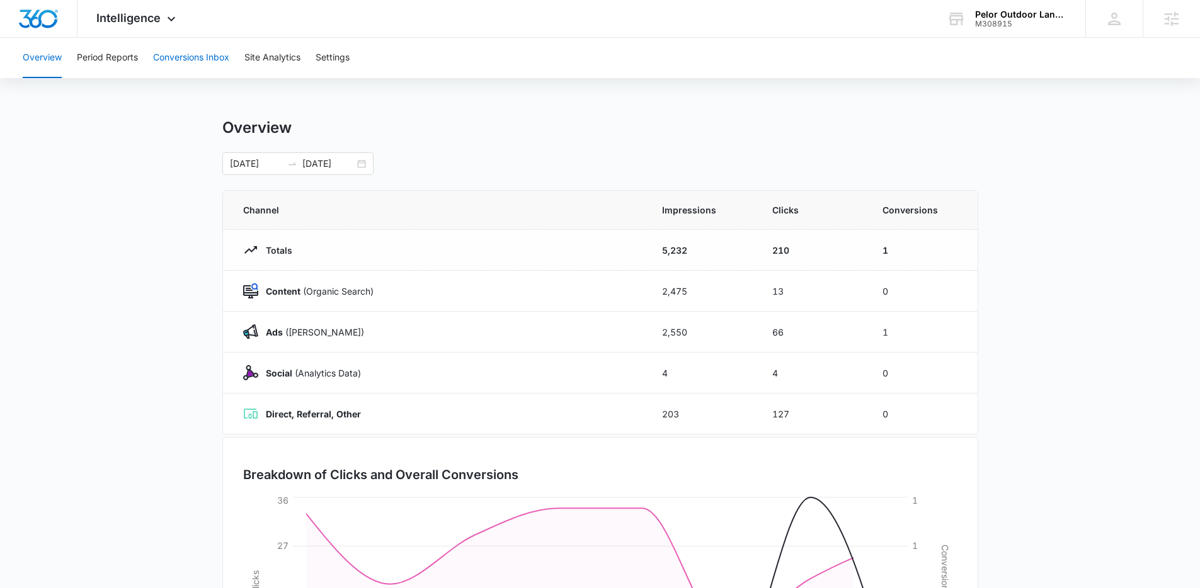
click at [203, 62] on button "Conversions Inbox" at bounding box center [191, 58] width 76 height 40
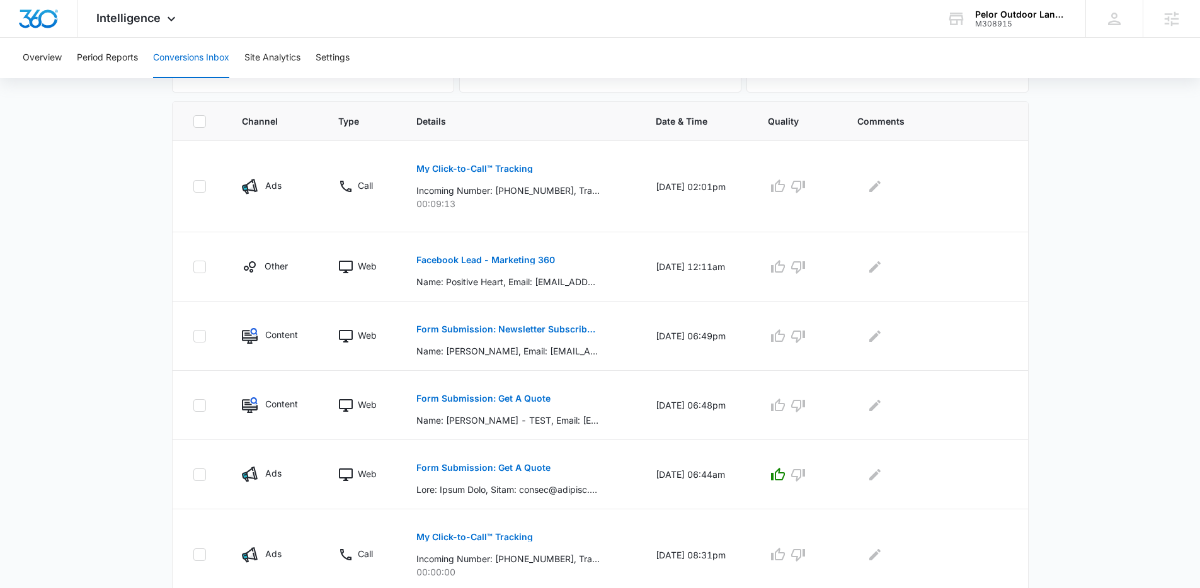
scroll to position [253, 0]
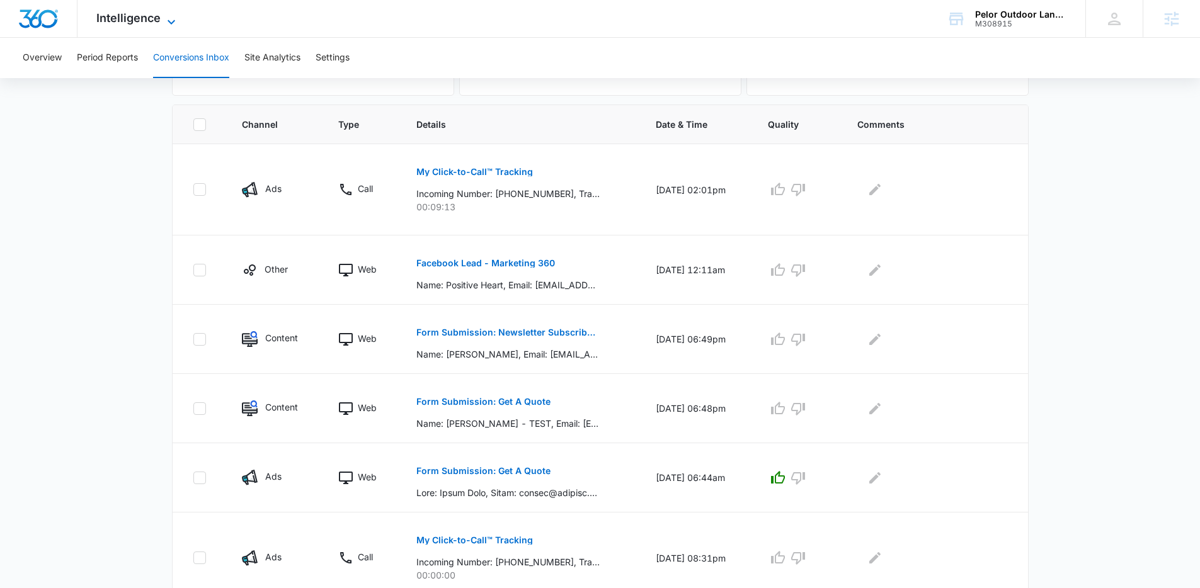
click at [139, 13] on span "Intelligence" at bounding box center [128, 17] width 64 height 13
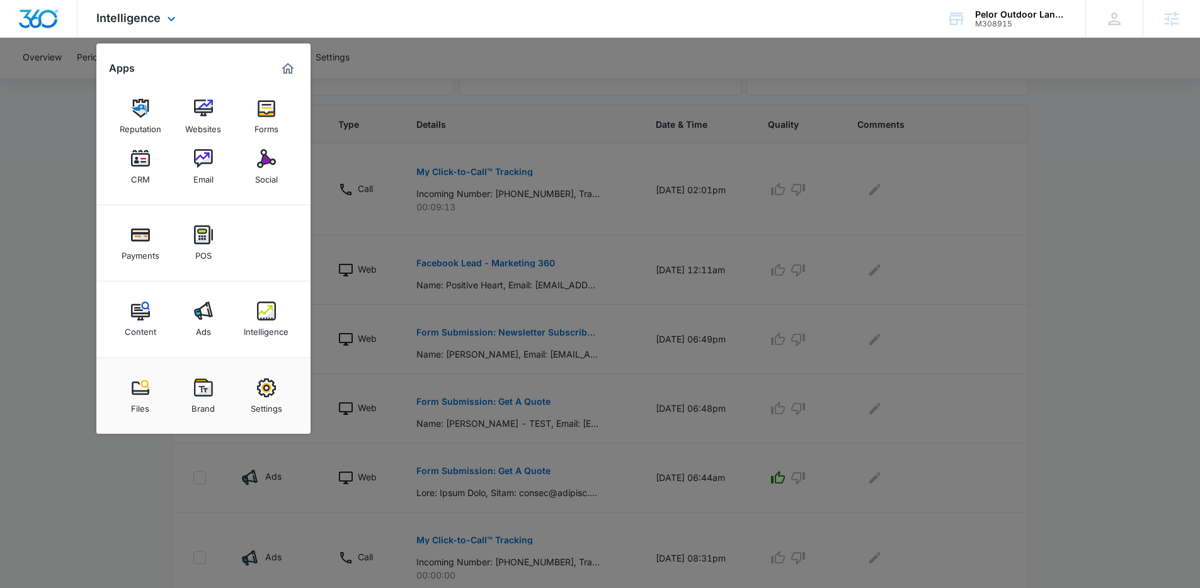
click at [431, 33] on div "Intelligence Apps Reputation Websites Forms CRM Email Social Payments POS Conte…" at bounding box center [600, 19] width 1200 height 38
click at [465, 42] on div at bounding box center [600, 294] width 1200 height 588
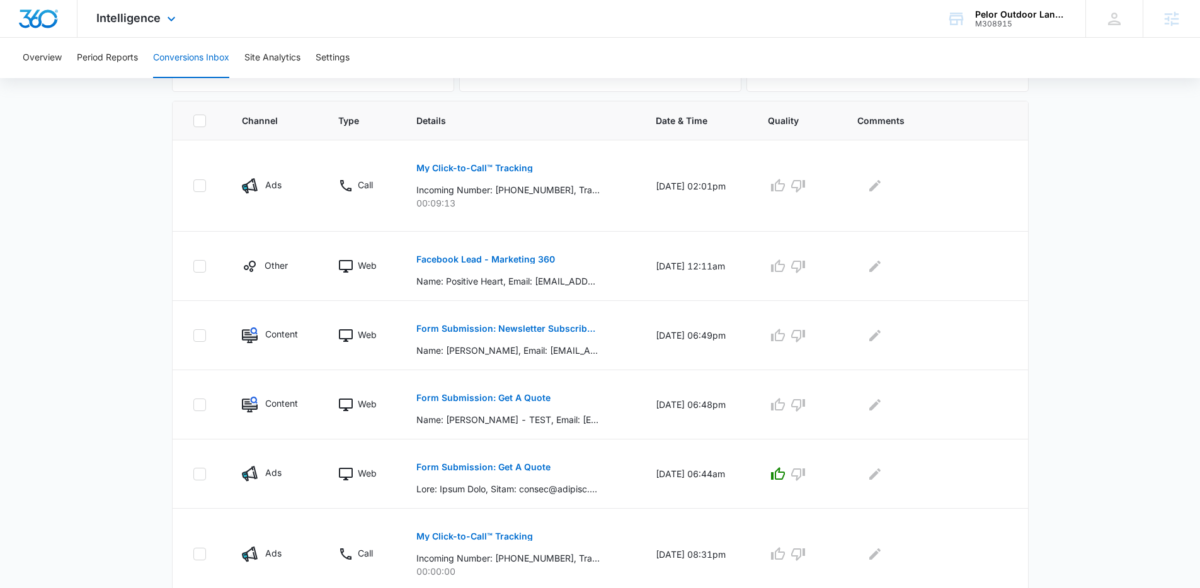
scroll to position [236, 0]
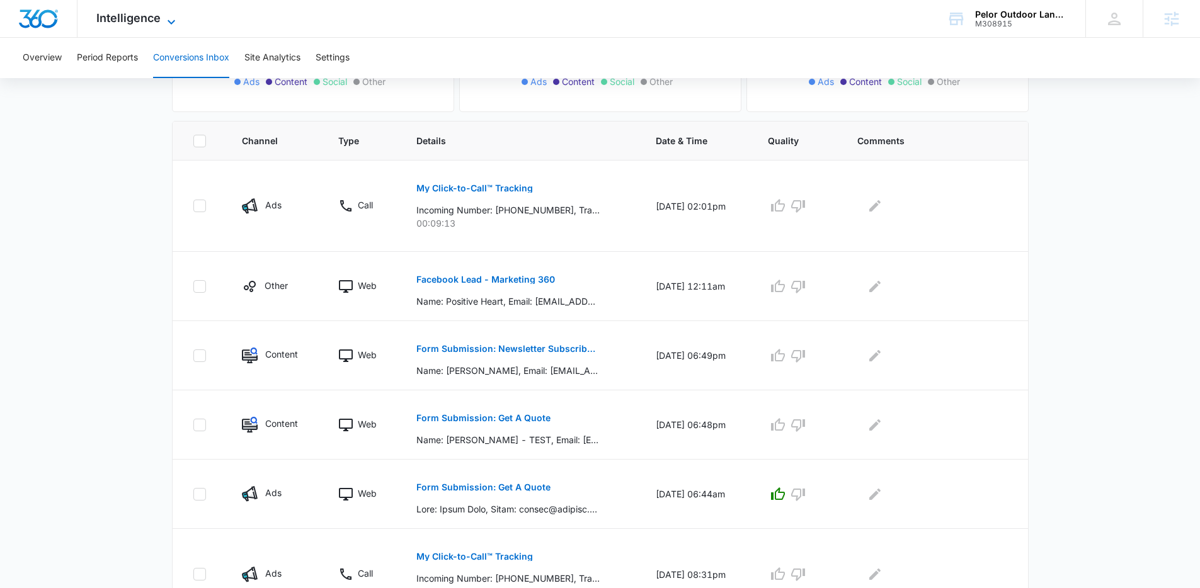
click at [139, 18] on span "Intelligence" at bounding box center [128, 17] width 64 height 13
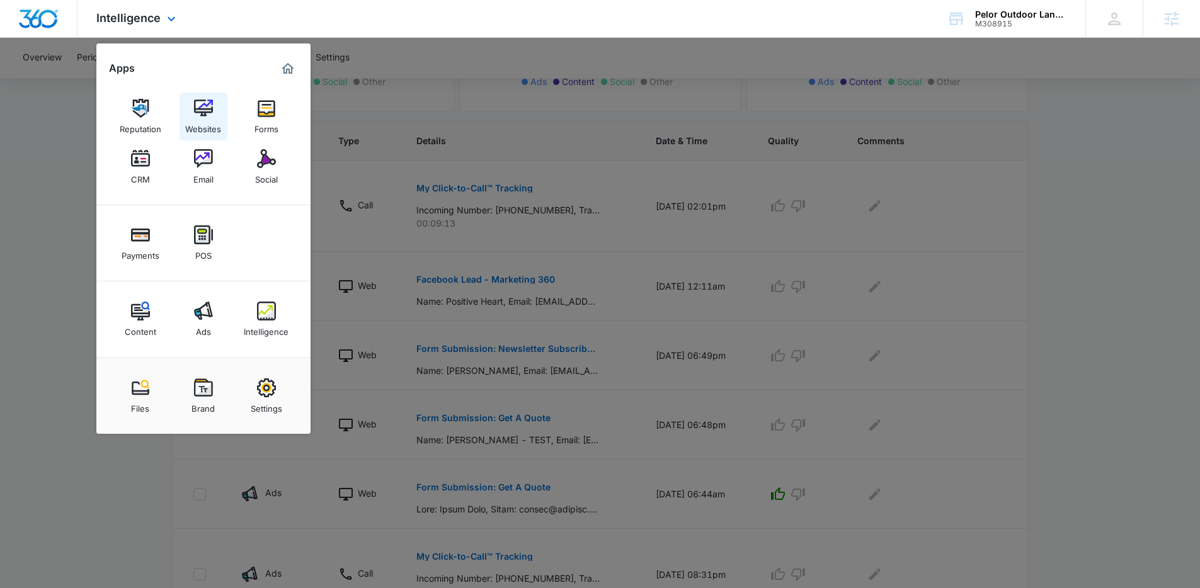
click at [201, 118] on div "Websites" at bounding box center [203, 126] width 36 height 16
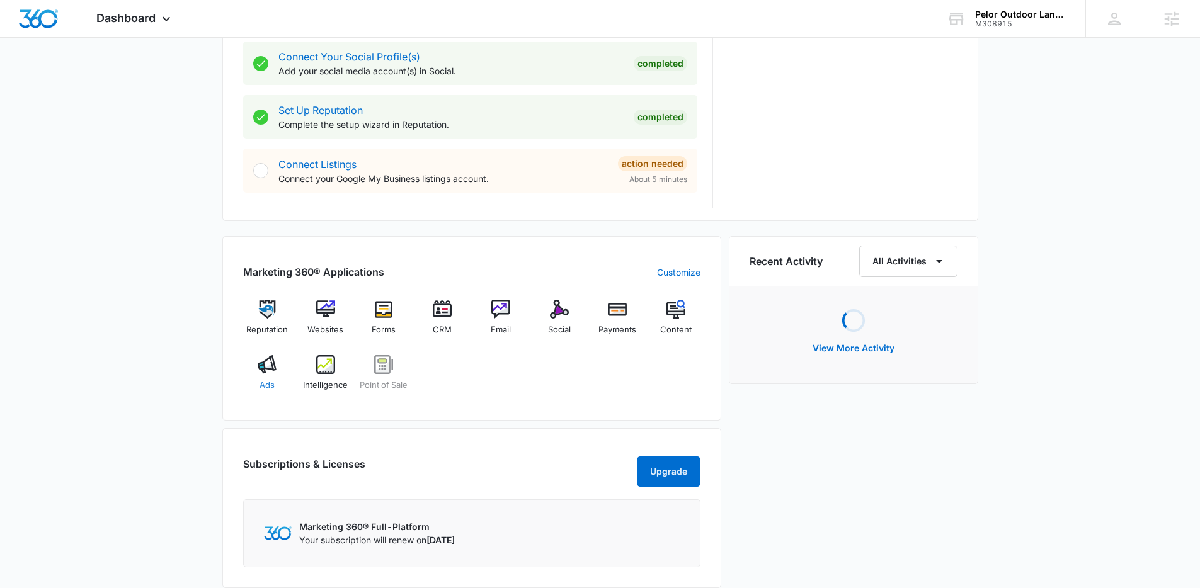
scroll to position [587, 0]
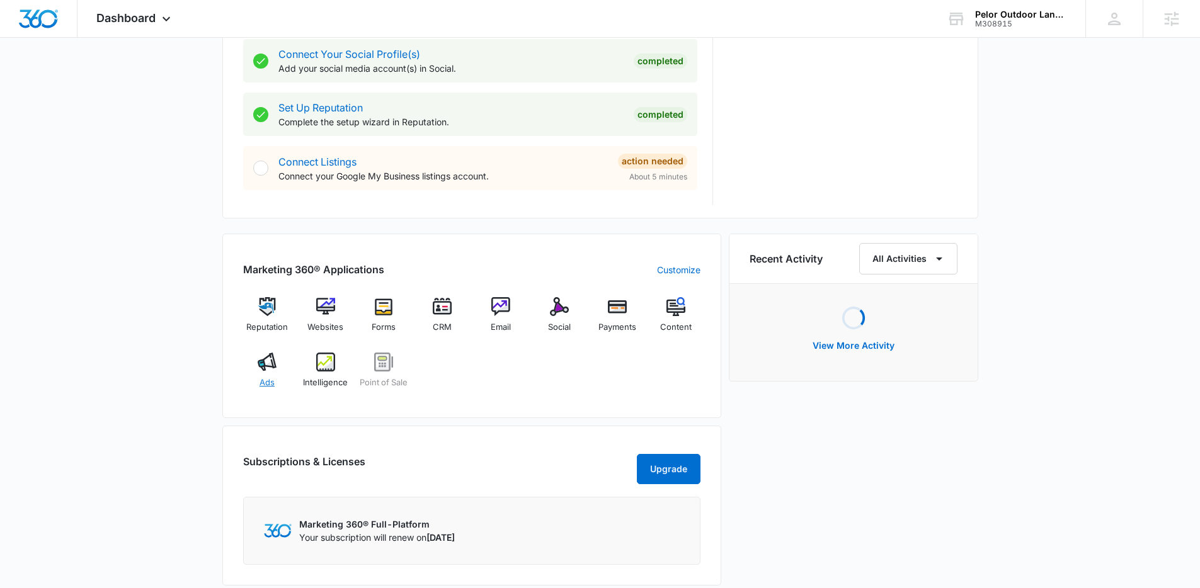
click at [261, 372] on div "Ads" at bounding box center [267, 375] width 48 height 45
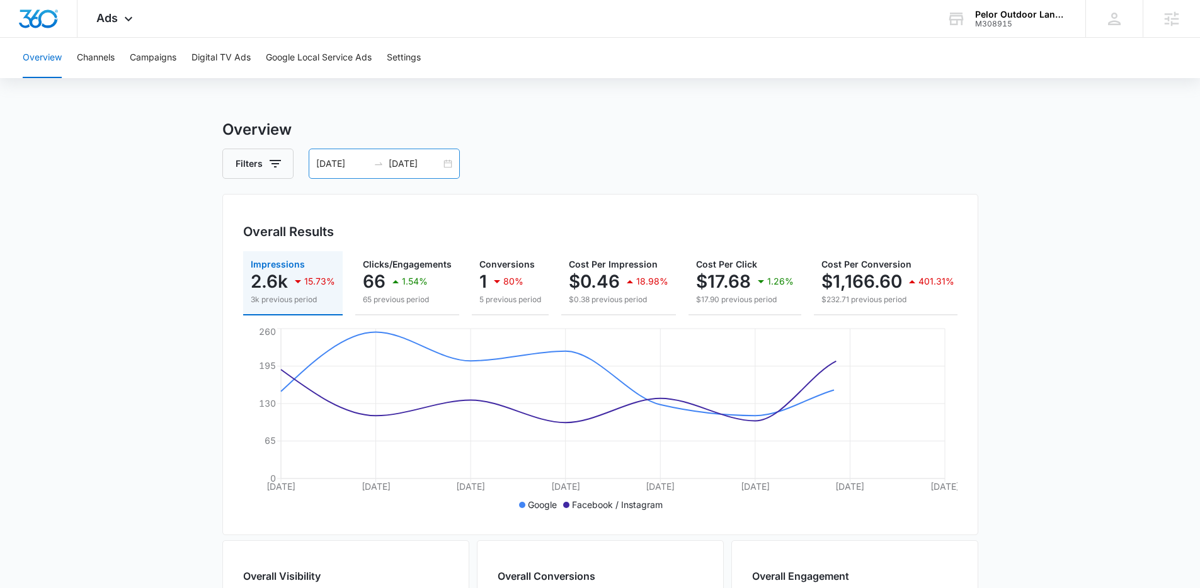
click at [446, 167] on div "09/01/2025 09/08/2025" at bounding box center [384, 164] width 151 height 30
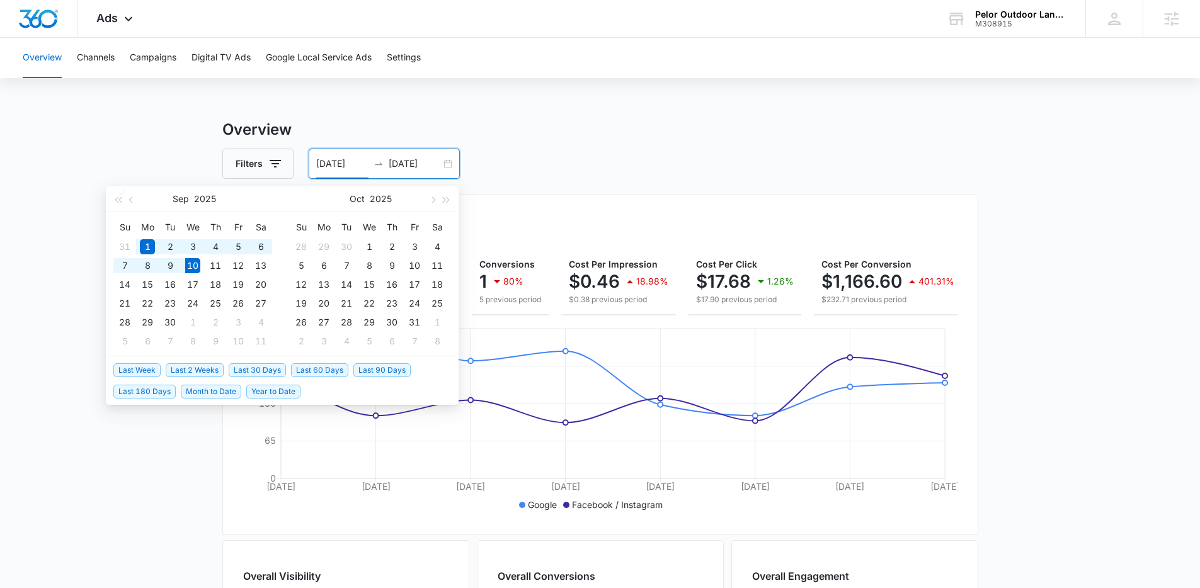
click at [256, 392] on span "Year to Date" at bounding box center [273, 392] width 54 height 14
type input "01/01/2025"
type input "09/10/2025"
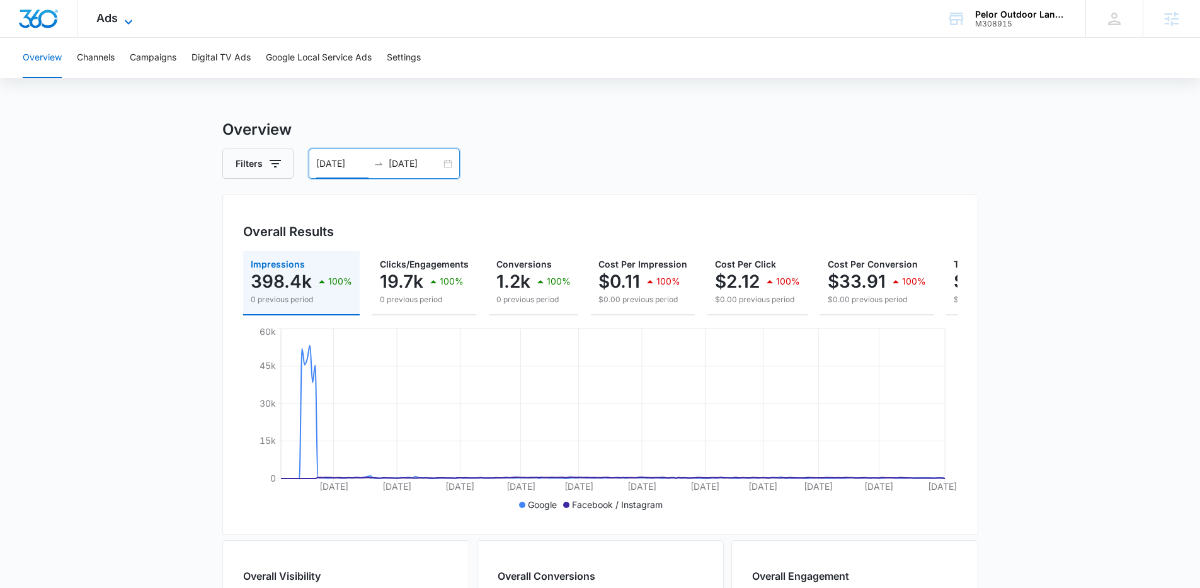
click at [125, 23] on icon at bounding box center [128, 21] width 15 height 15
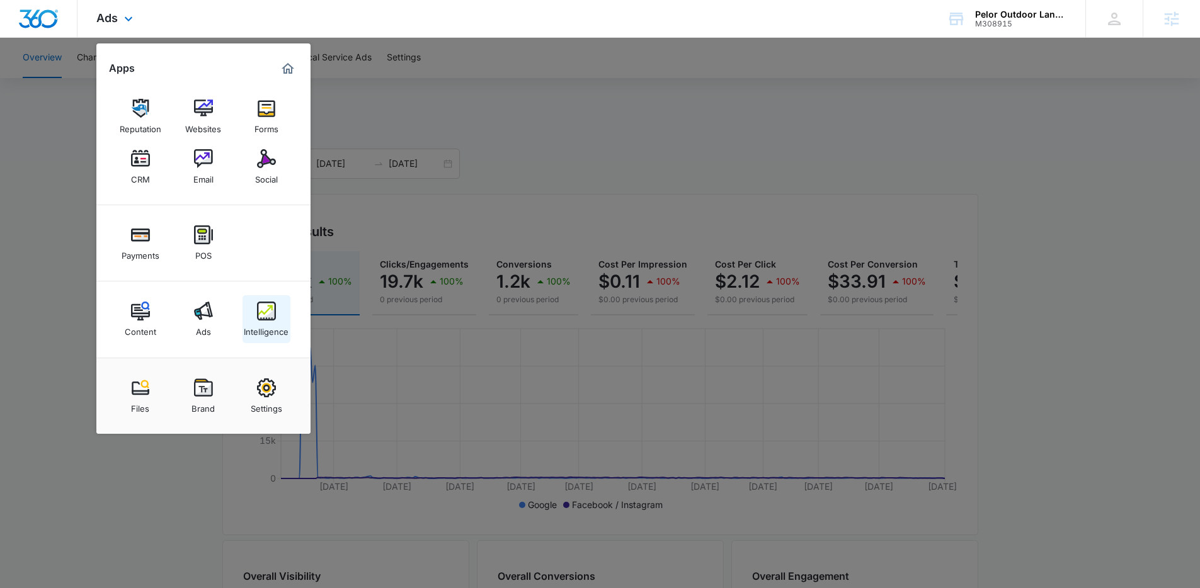
click at [262, 324] on div "Intelligence" at bounding box center [266, 329] width 45 height 16
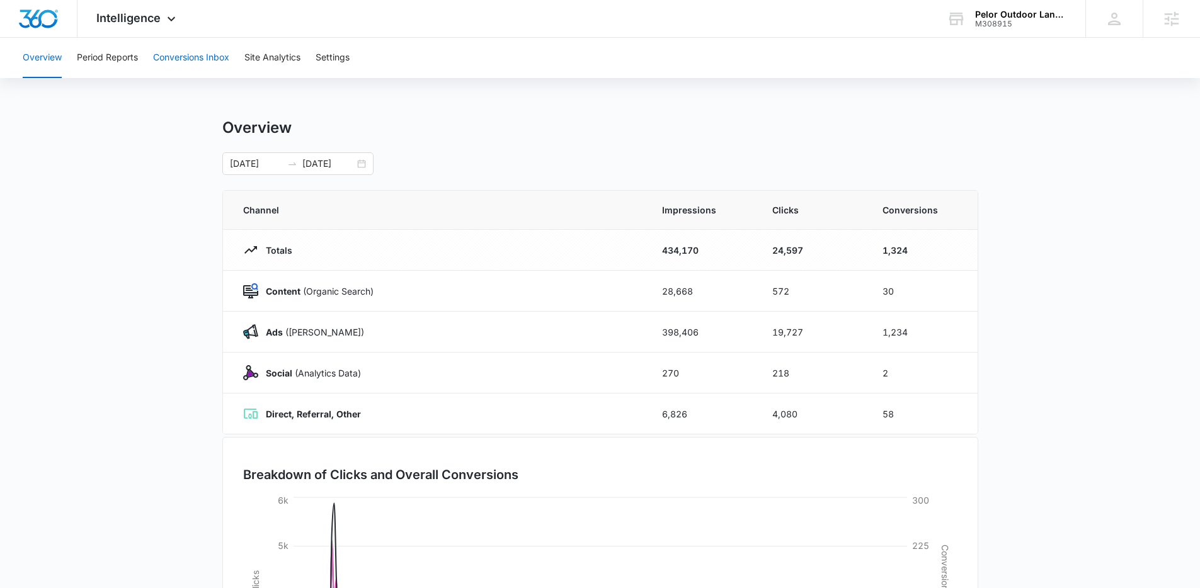
click at [178, 59] on button "Conversions Inbox" at bounding box center [191, 58] width 76 height 40
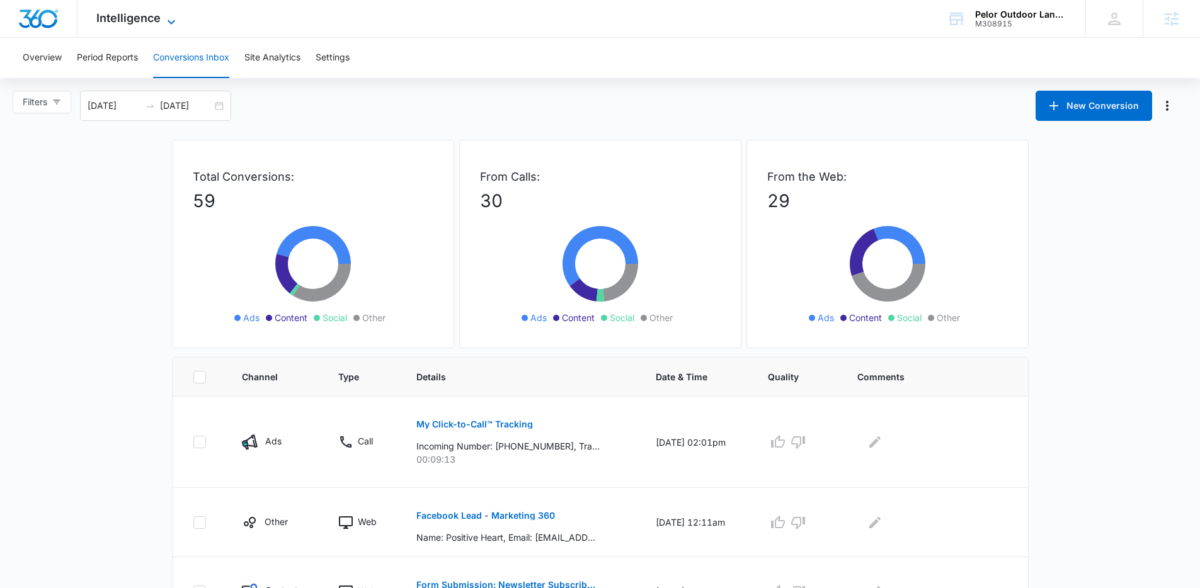
click at [125, 22] on span "Intelligence" at bounding box center [128, 17] width 64 height 13
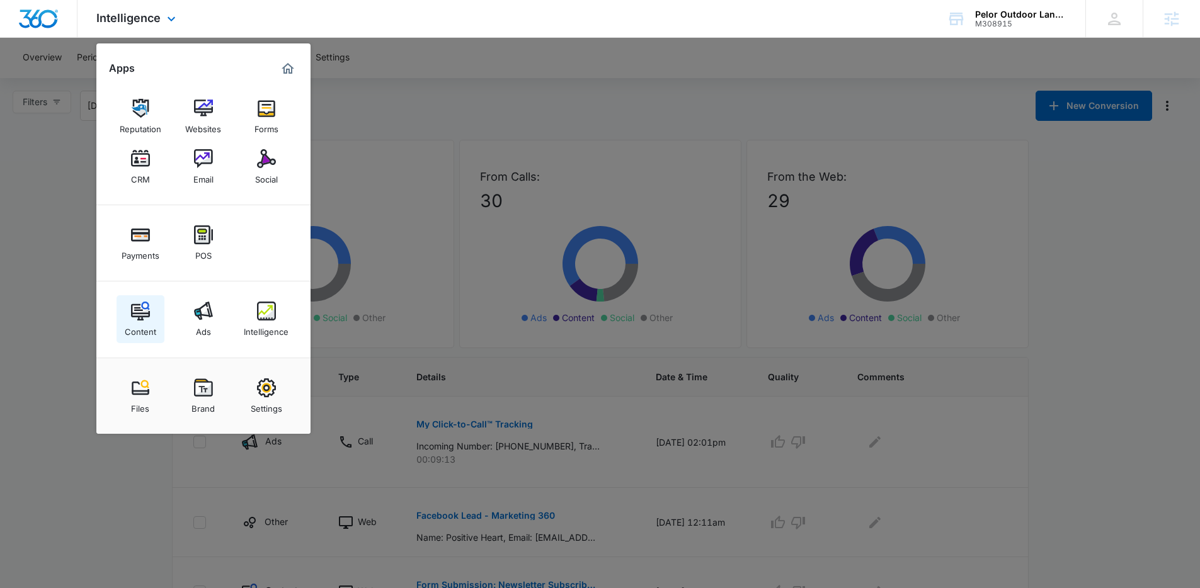
click at [134, 316] on img at bounding box center [140, 311] width 19 height 19
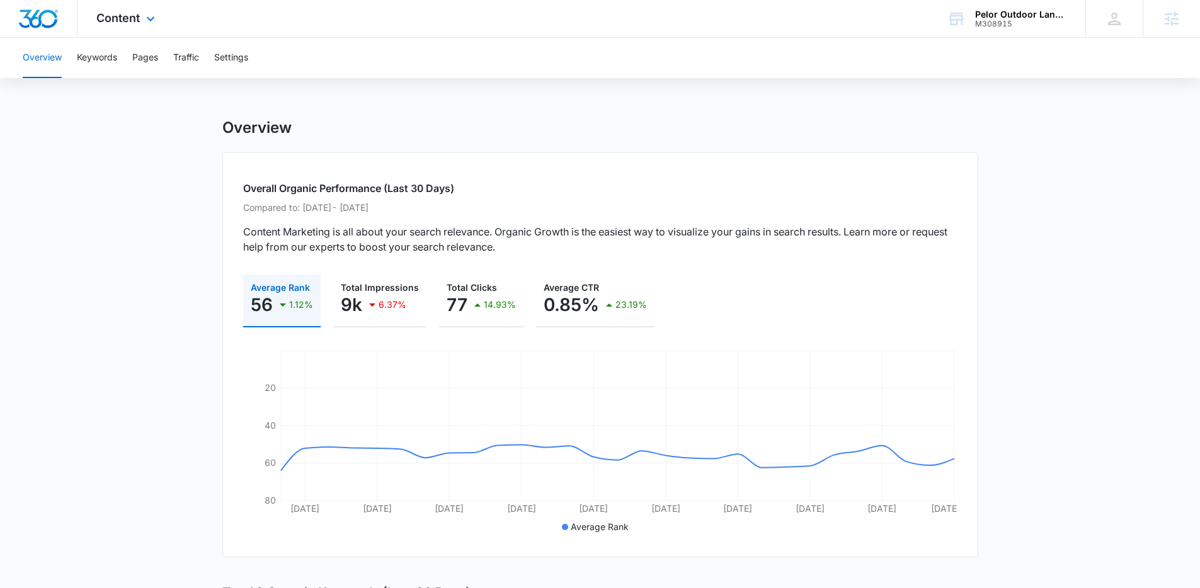
click at [142, 17] on div "Content Apps Reputation Websites Forms CRM Email Social Payments POS Content Ad…" at bounding box center [127, 18] width 100 height 37
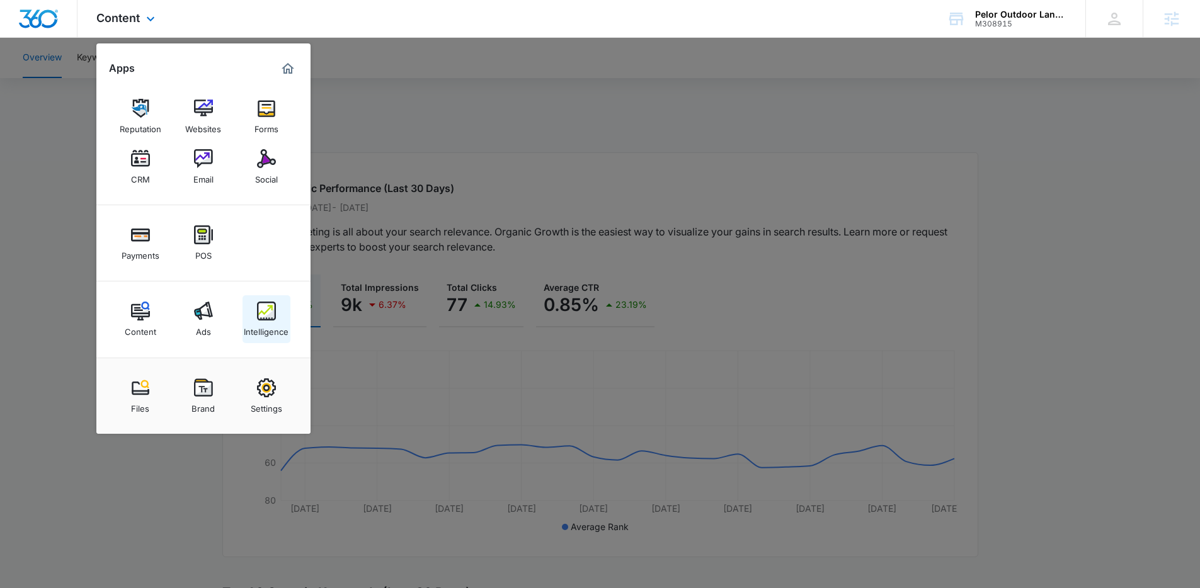
click at [256, 326] on div "Intelligence" at bounding box center [266, 329] width 45 height 16
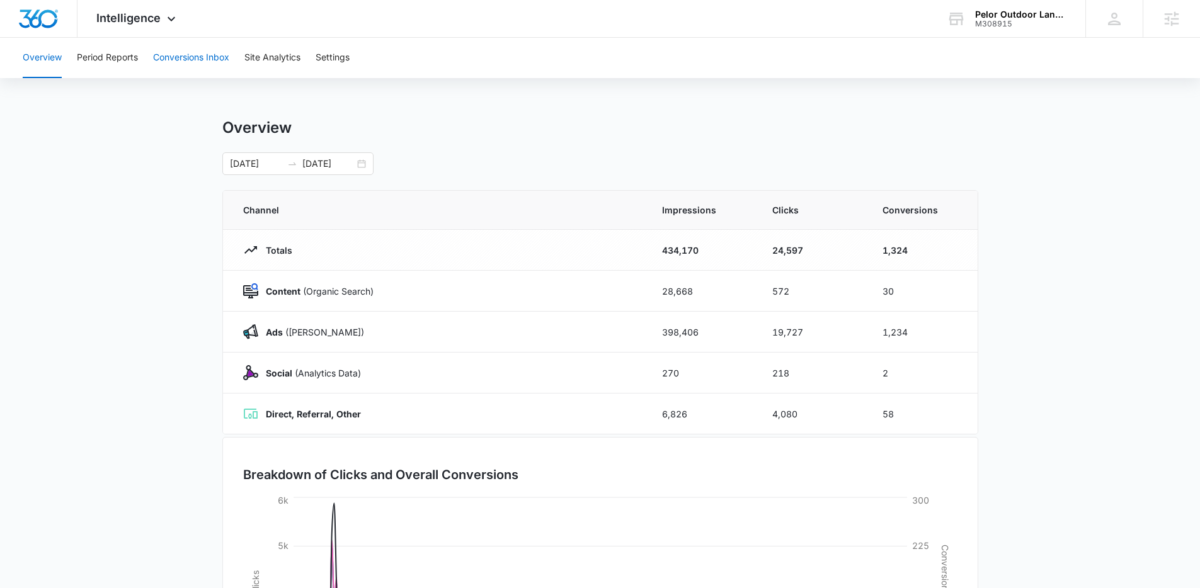
click at [197, 60] on button "Conversions Inbox" at bounding box center [191, 58] width 76 height 40
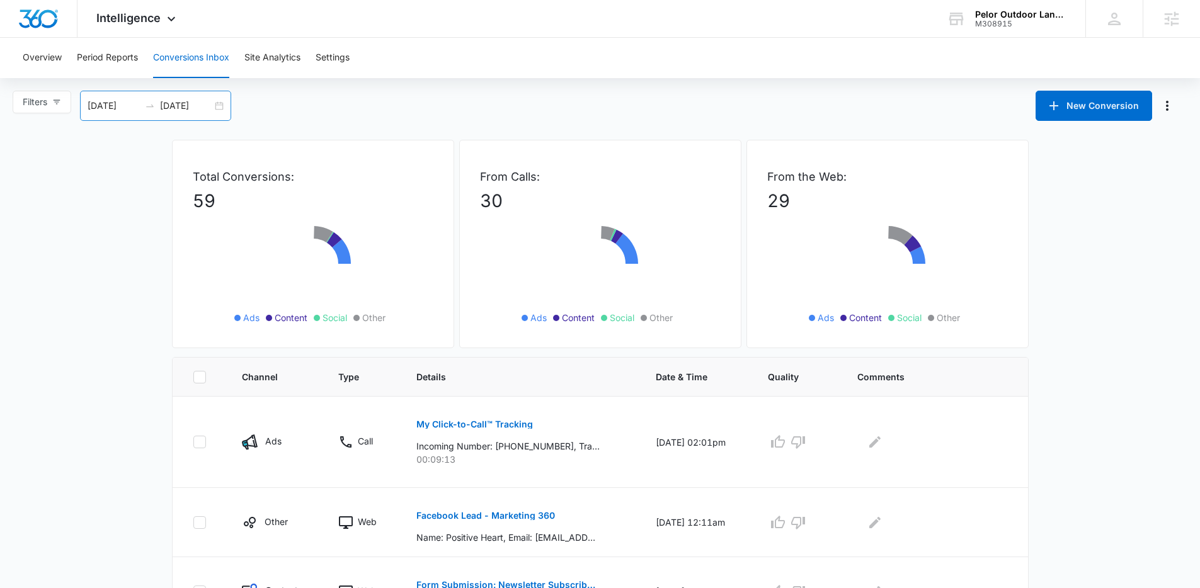
click at [219, 106] on div "08/11/2025 09/10/2025" at bounding box center [155, 106] width 151 height 30
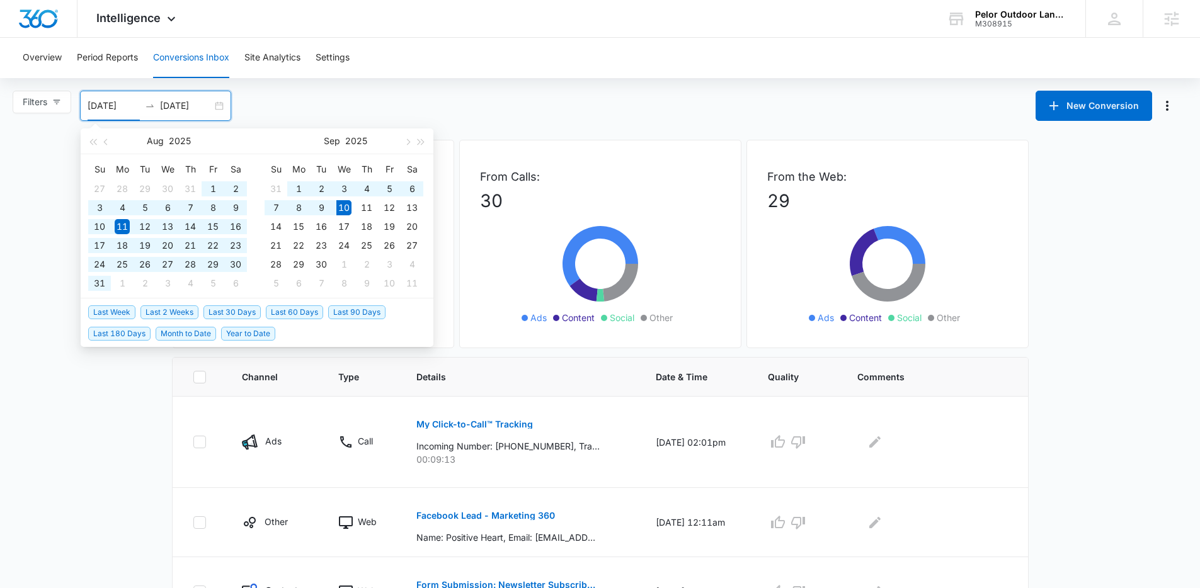
click at [242, 332] on span "Year to Date" at bounding box center [248, 334] width 54 height 14
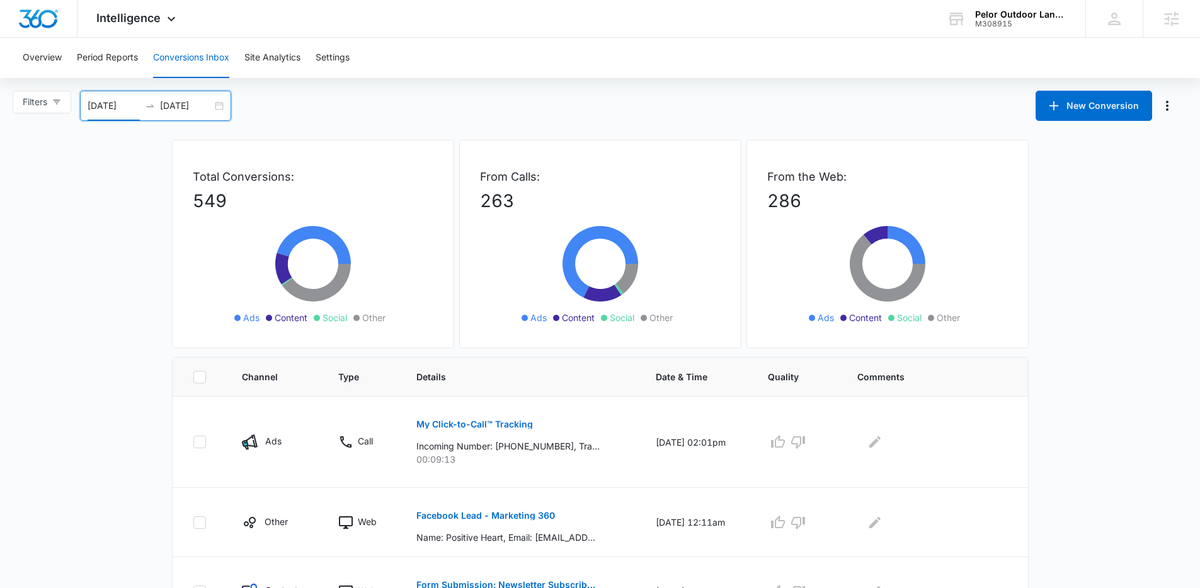
click at [222, 108] on div "01/01/2025 09/10/2025" at bounding box center [155, 106] width 151 height 30
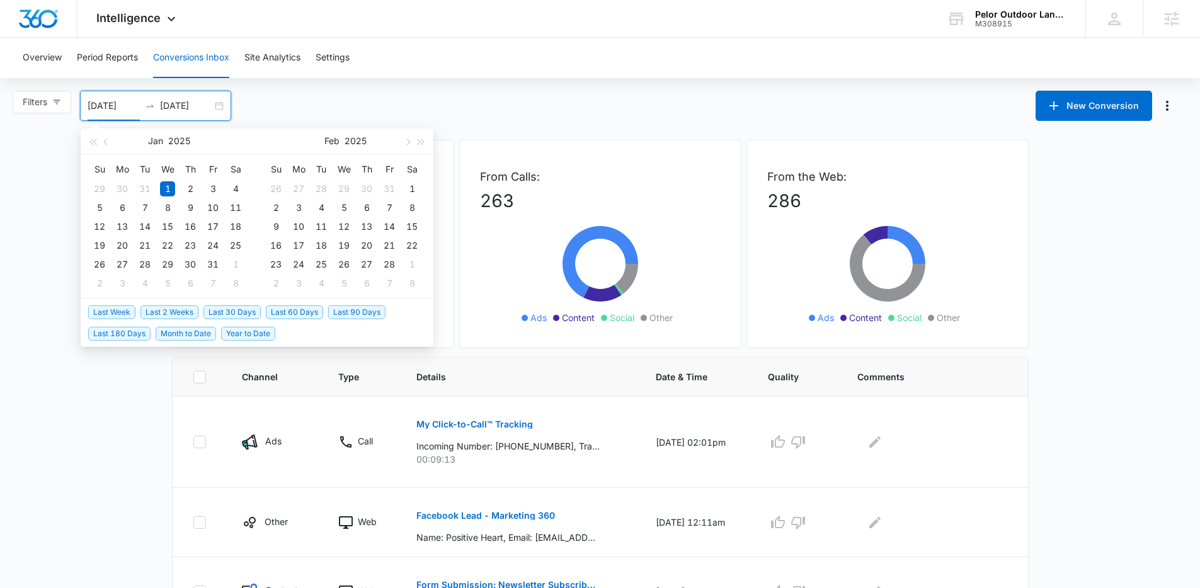
click at [250, 317] on span "Last 30 Days" at bounding box center [231, 312] width 57 height 14
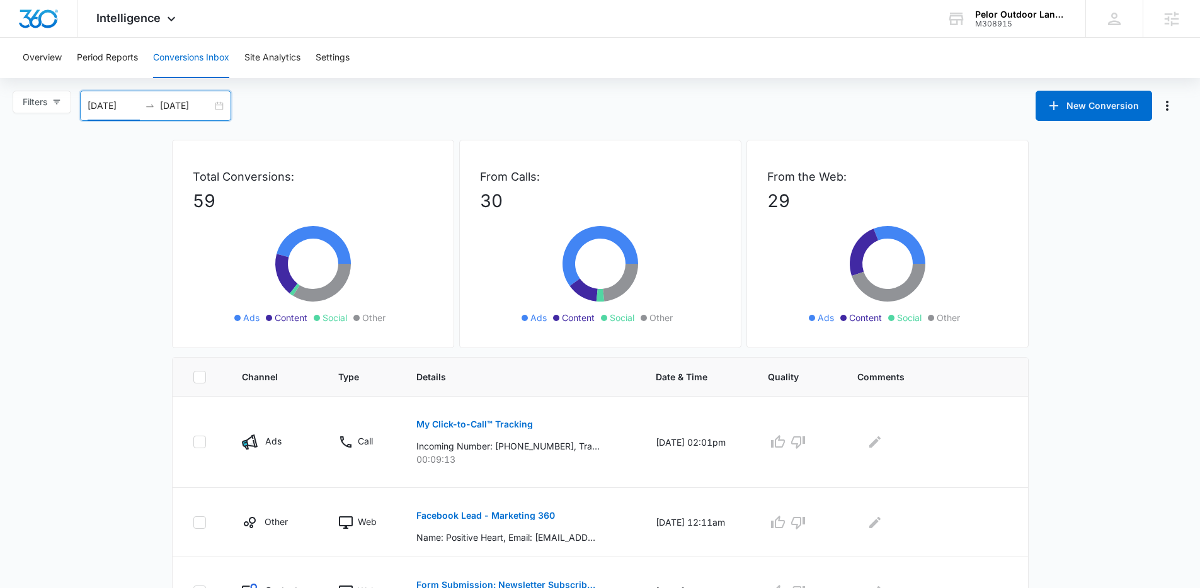
click at [219, 102] on div "08/11/2025 09/10/2025" at bounding box center [155, 106] width 151 height 30
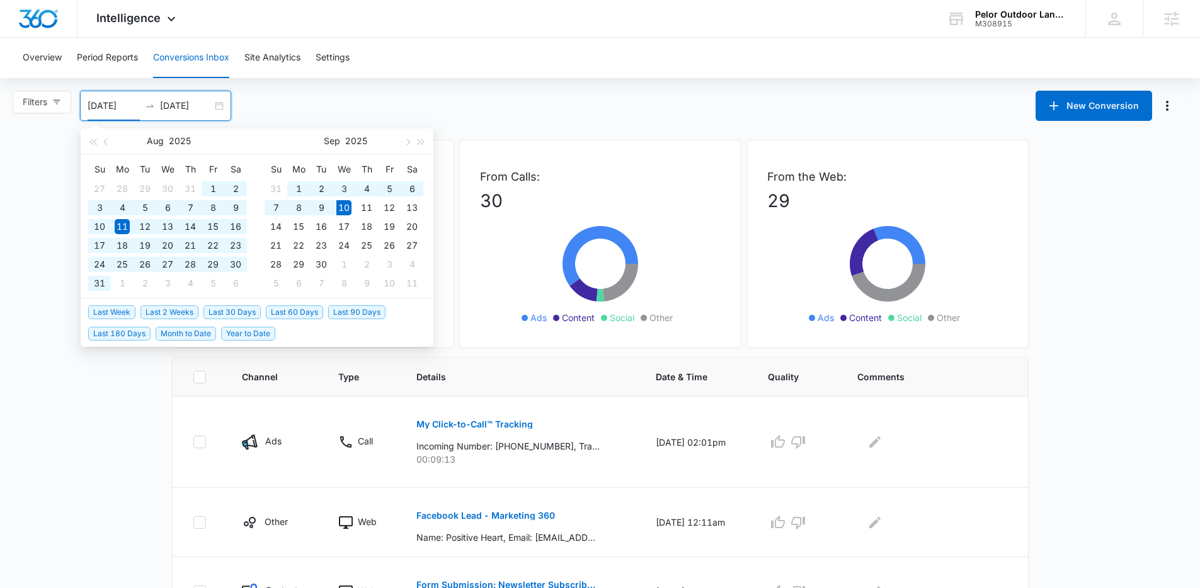
click at [304, 310] on span "Last 60 Days" at bounding box center [294, 312] width 57 height 14
type input "07/12/2025"
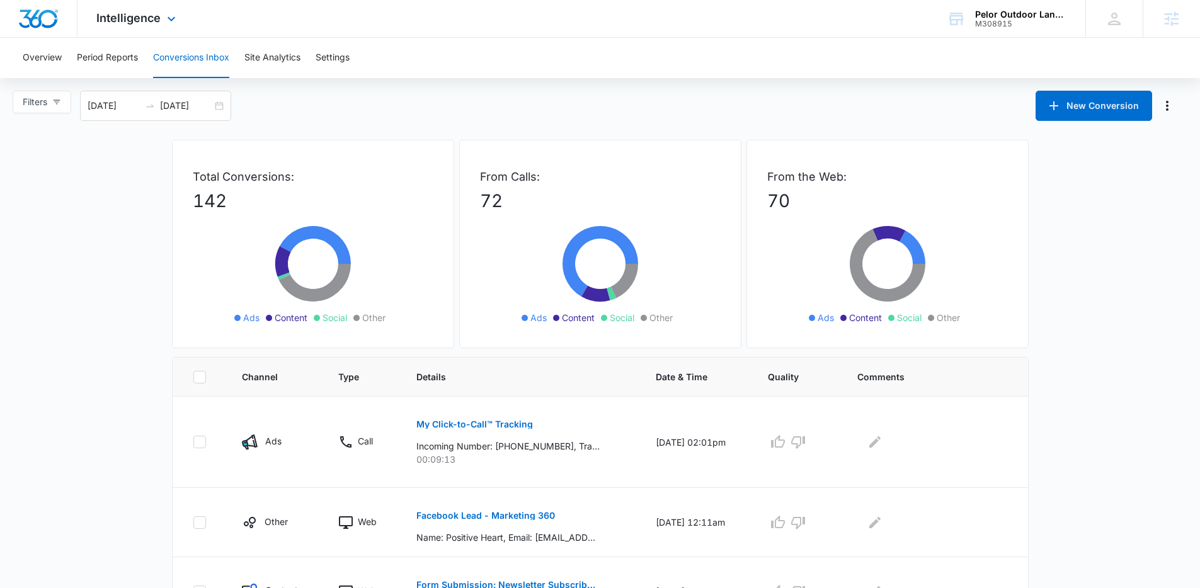
click at [128, 25] on div "Intelligence Apps Reputation Websites Forms CRM Email Social Payments POS Conte…" at bounding box center [137, 18] width 120 height 37
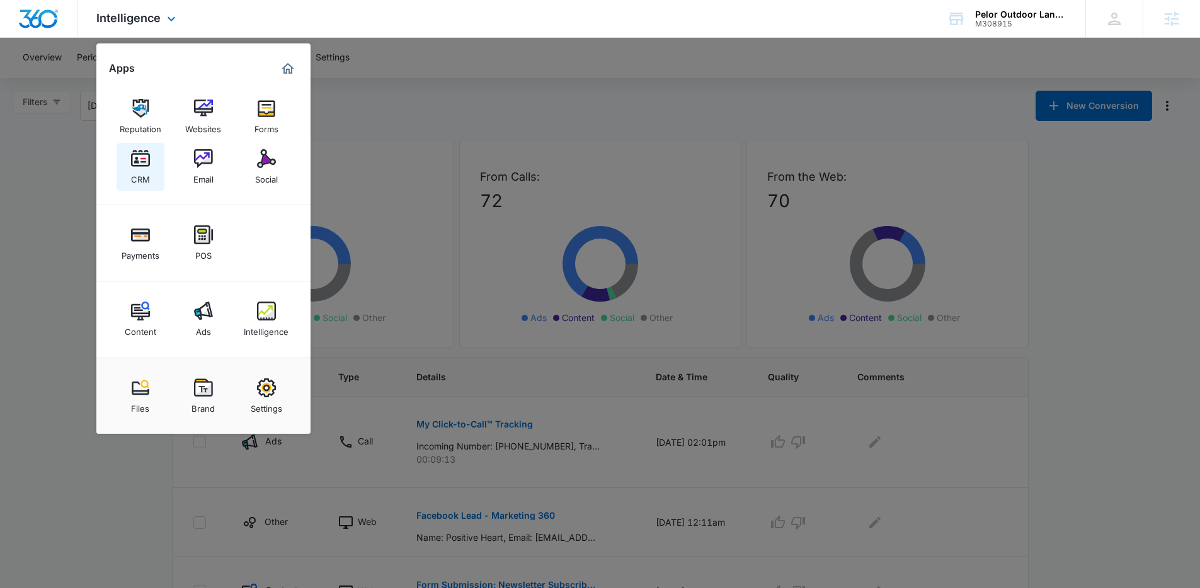
click at [137, 166] on img at bounding box center [140, 158] width 19 height 19
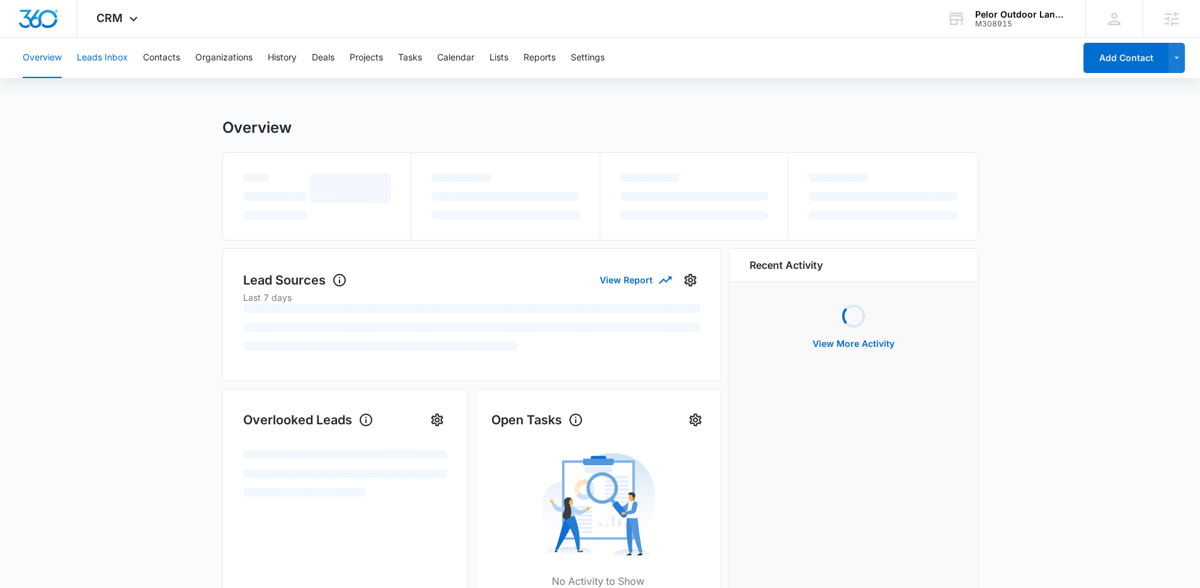
click at [112, 66] on button "Leads Inbox" at bounding box center [102, 58] width 51 height 40
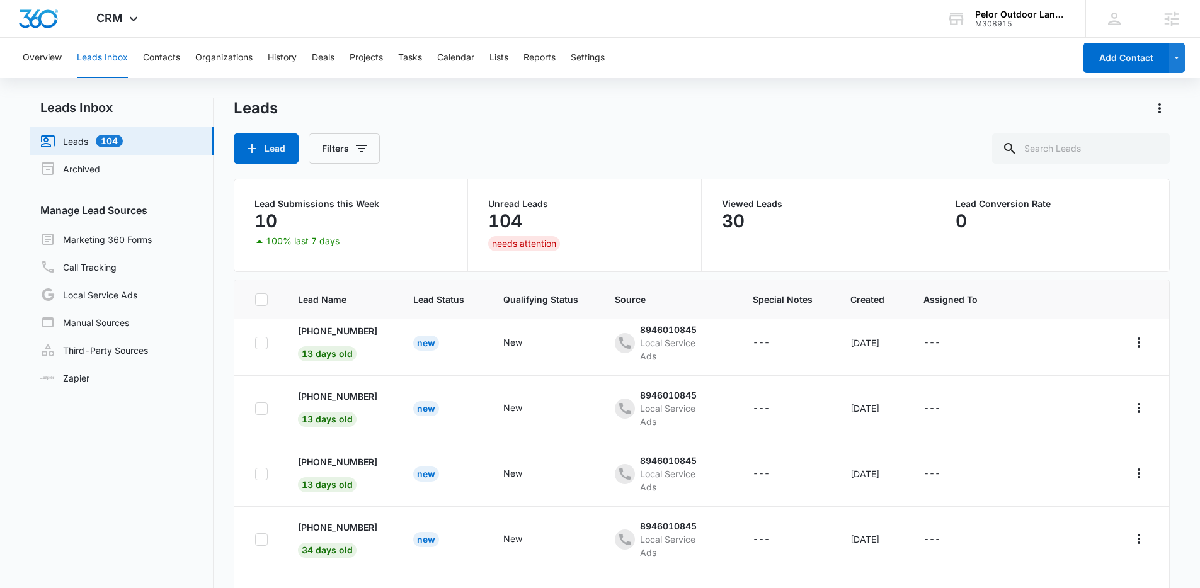
scroll to position [20, 0]
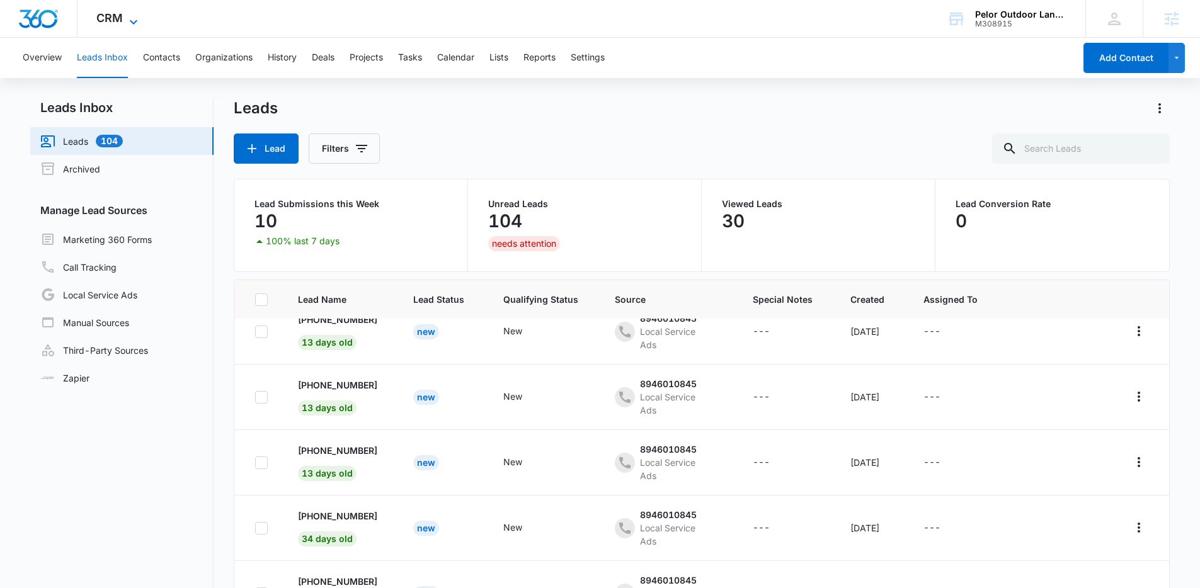
click at [104, 24] on span "CRM" at bounding box center [109, 17] width 26 height 13
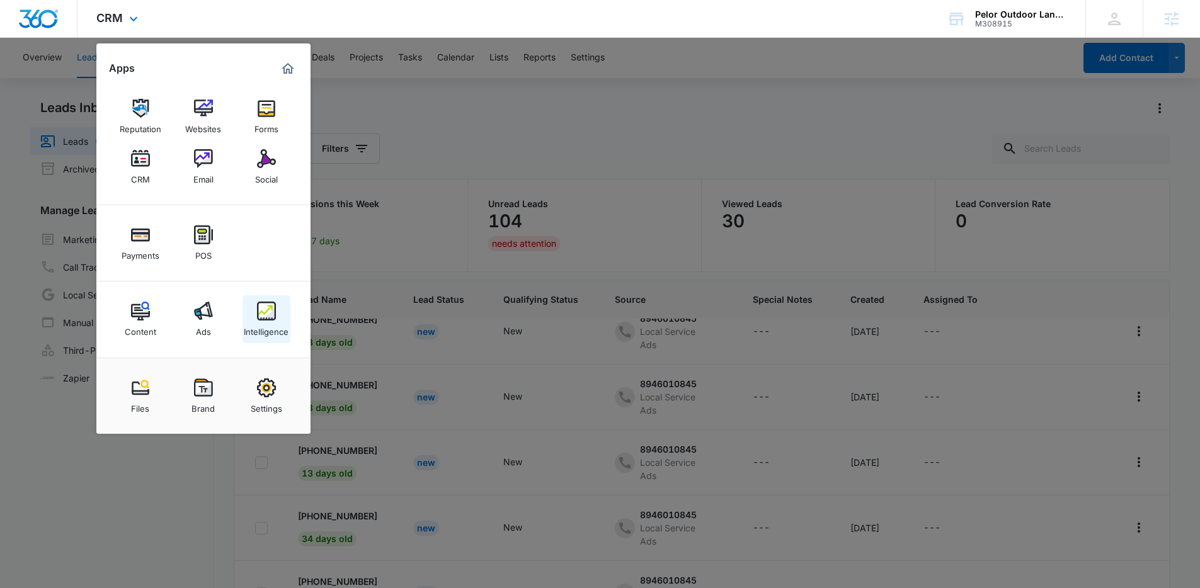
click at [272, 316] on img at bounding box center [266, 311] width 19 height 19
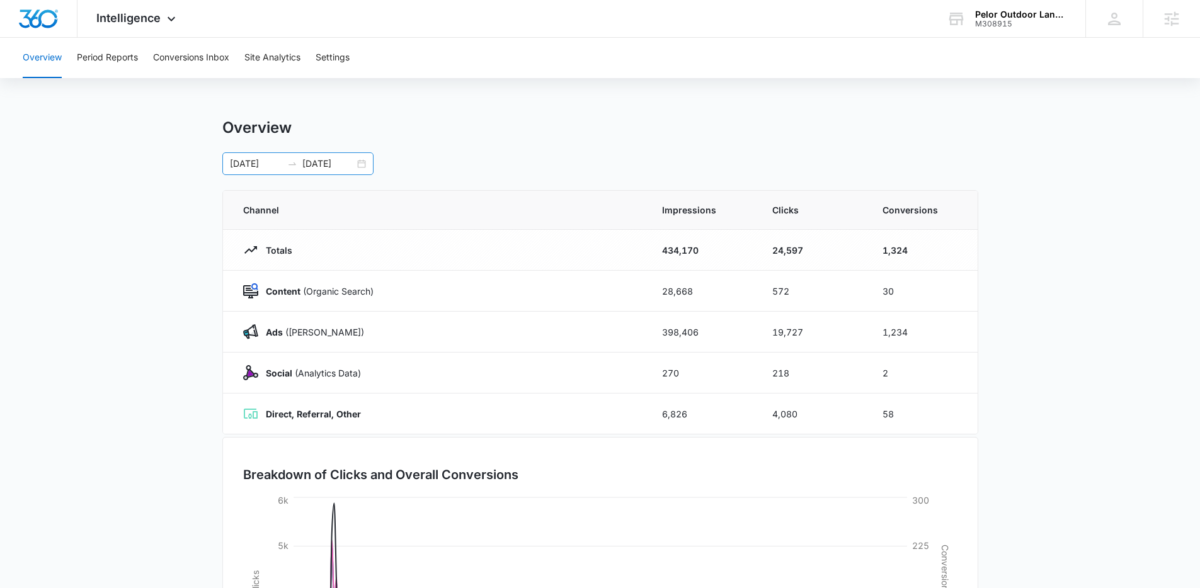
click at [358, 166] on div "01/01/2025 09/10/2025" at bounding box center [297, 163] width 151 height 23
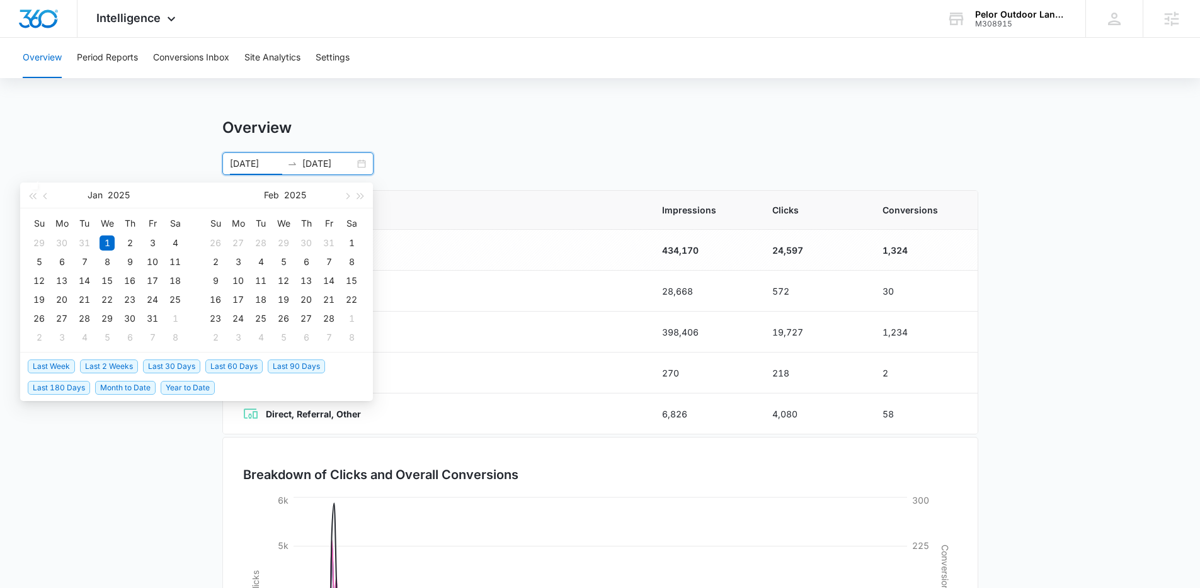
click at [285, 367] on span "Last 90 Days" at bounding box center [296, 367] width 57 height 14
type input "06/11/2025"
type input "09/09/2025"
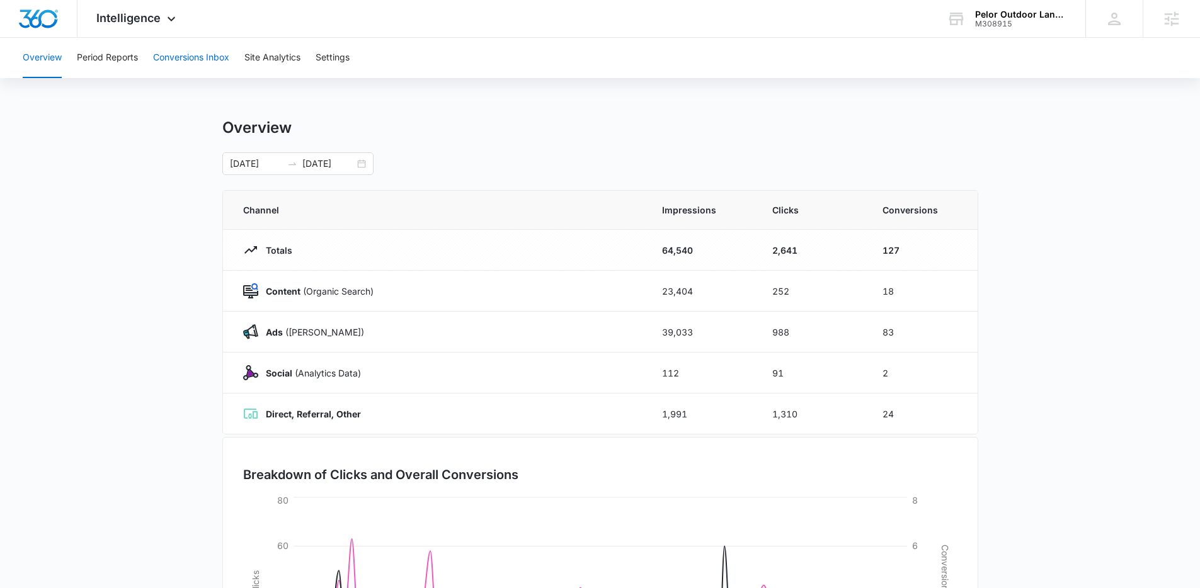
click at [180, 56] on button "Conversions Inbox" at bounding box center [191, 58] width 76 height 40
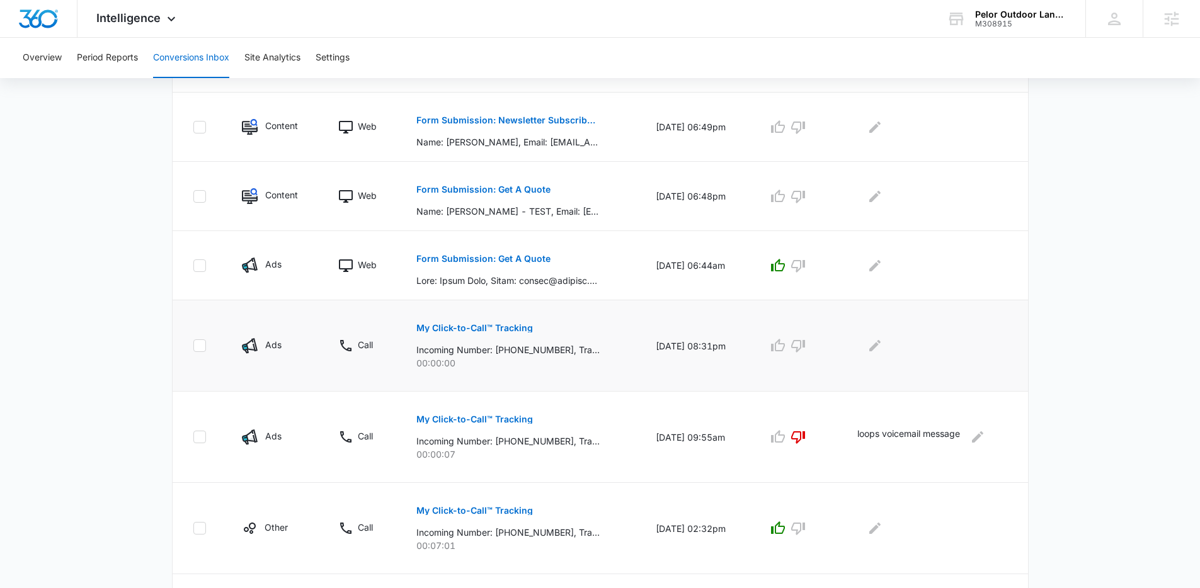
scroll to position [480, 0]
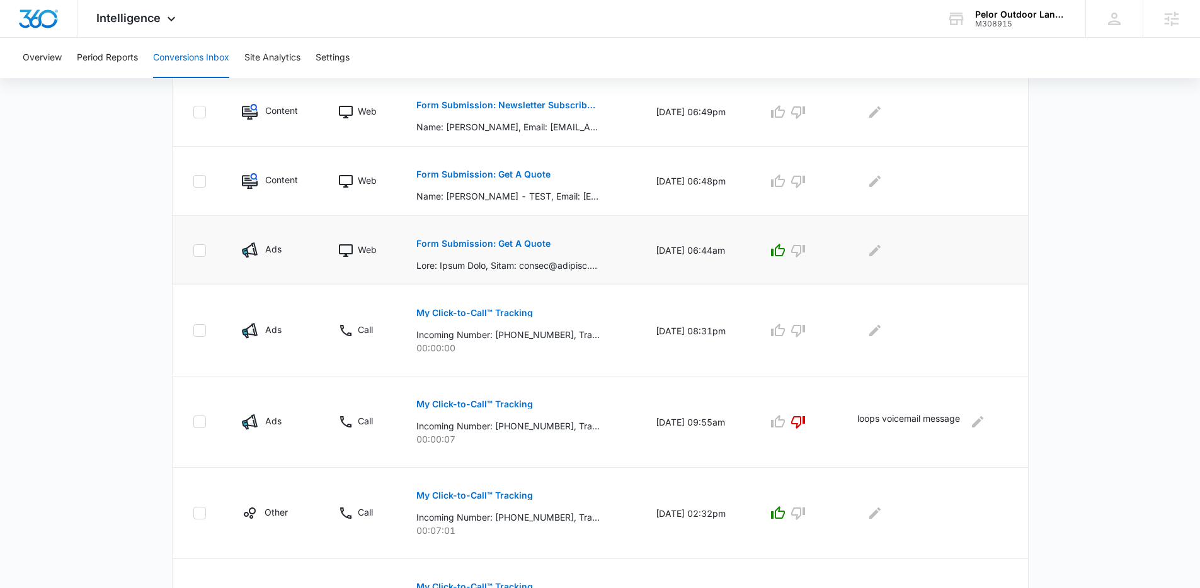
click at [508, 244] on p "Form Submission: Get A Quote" at bounding box center [483, 243] width 134 height 9
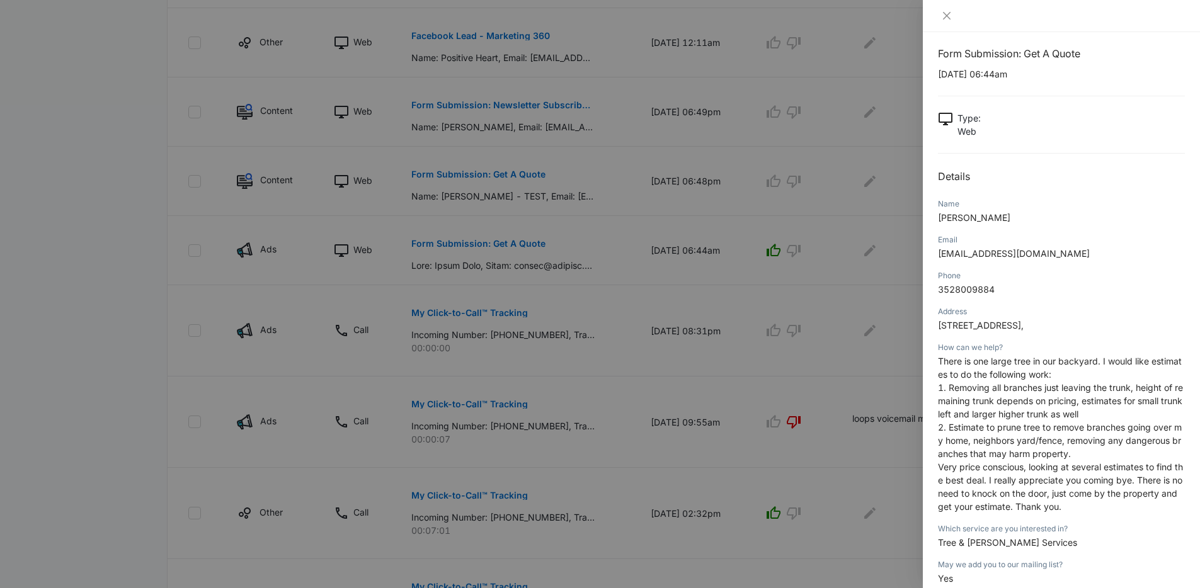
scroll to position [20, 0]
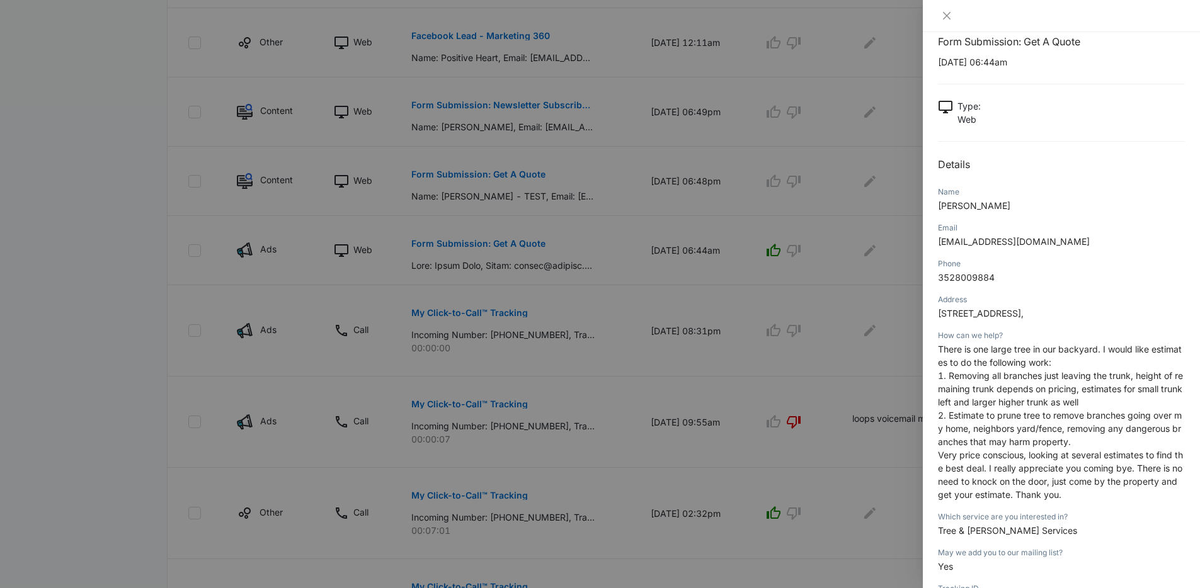
click at [674, 259] on div at bounding box center [600, 294] width 1200 height 588
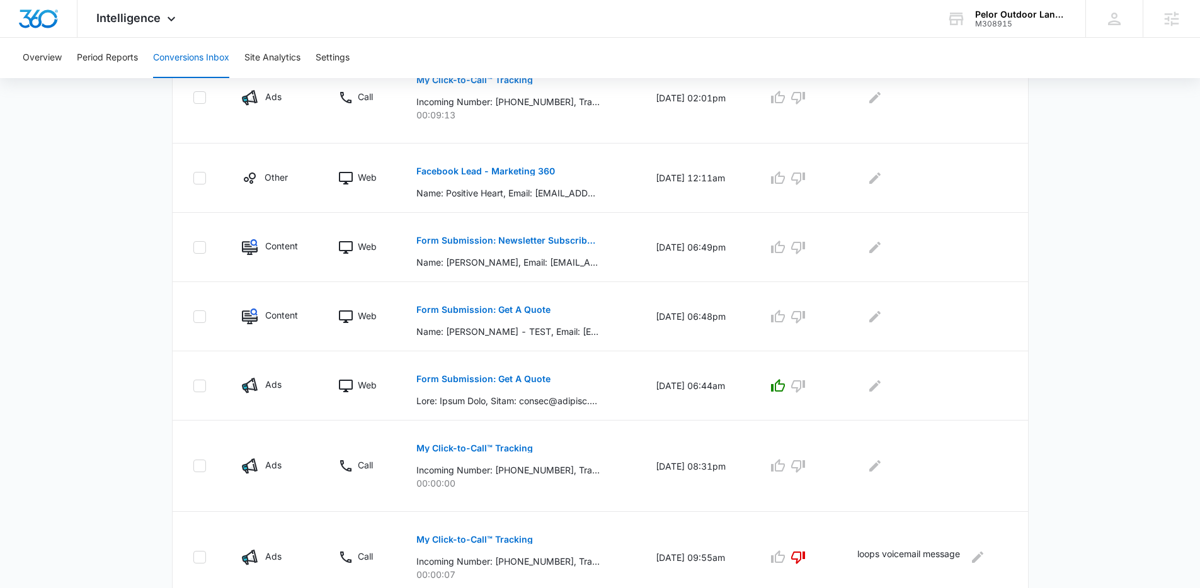
scroll to position [201, 0]
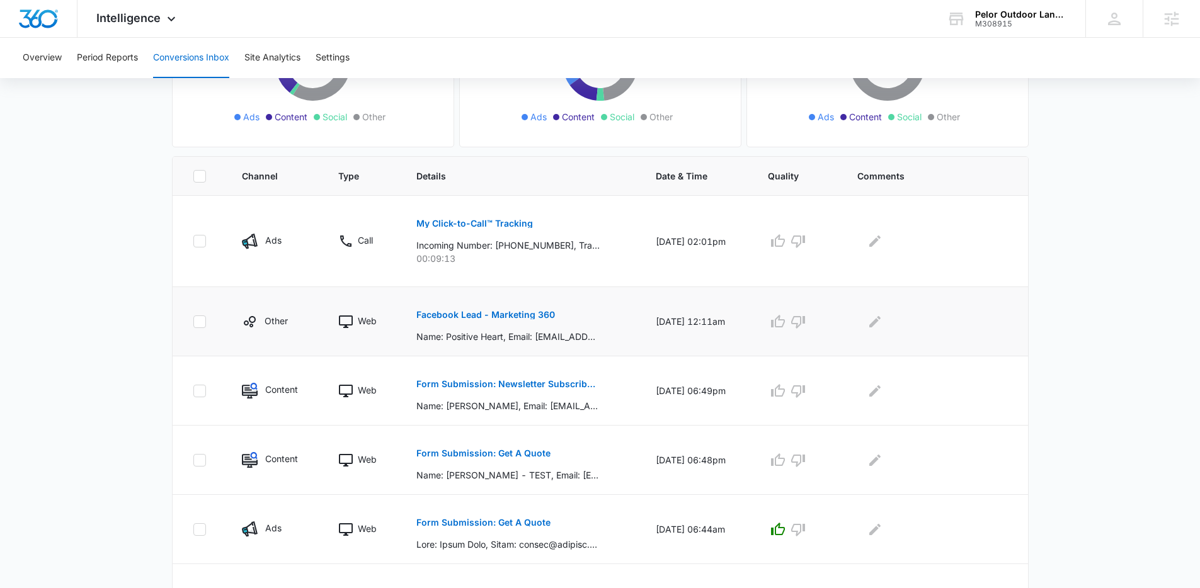
click at [478, 316] on p "Facebook Lead - Marketing 360" at bounding box center [485, 314] width 139 height 9
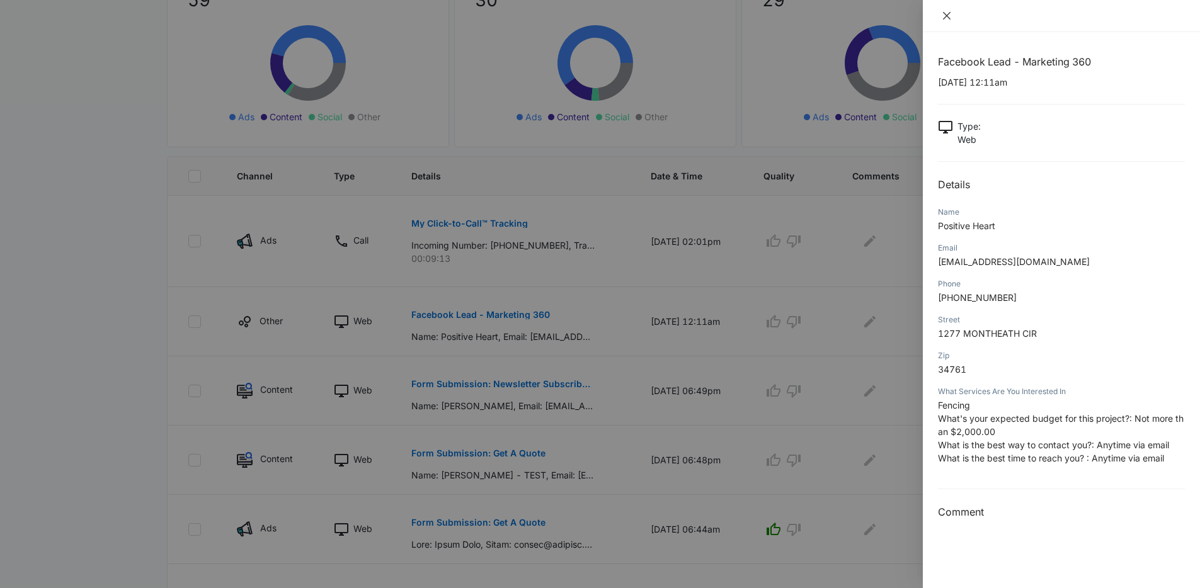
click at [951, 15] on icon "close" at bounding box center [947, 16] width 10 height 10
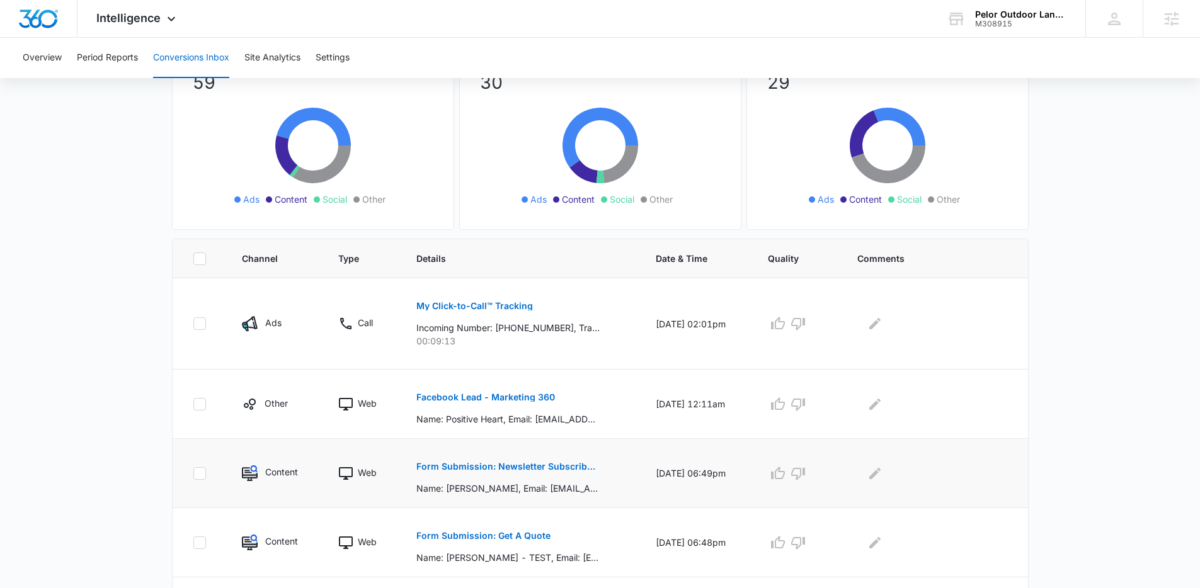
scroll to position [0, 0]
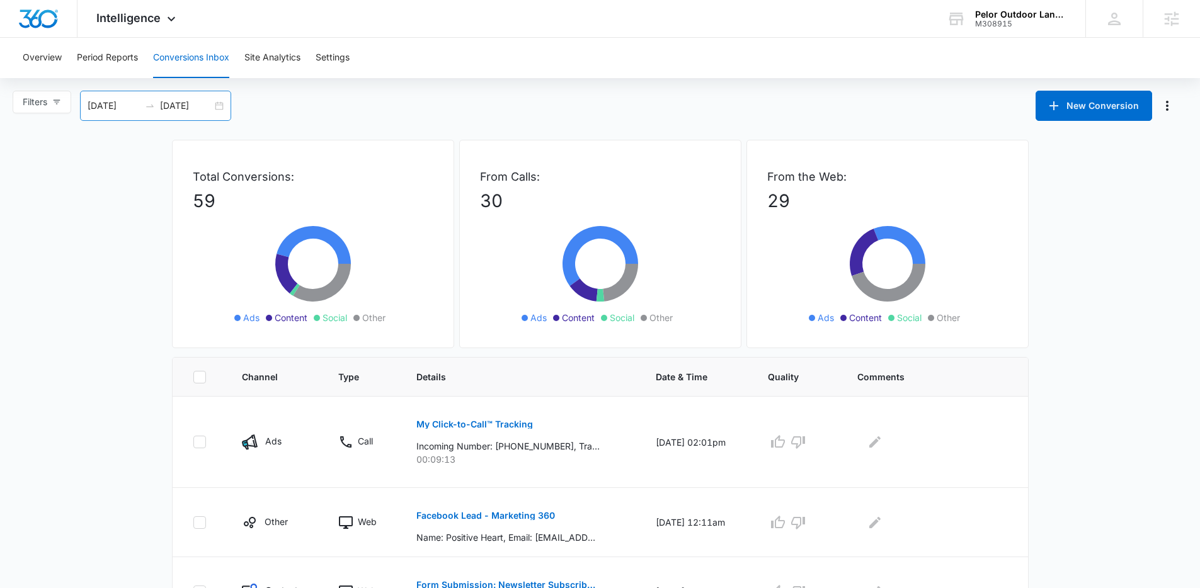
click at [222, 109] on div "08/11/2025 09/10/2025" at bounding box center [155, 106] width 151 height 30
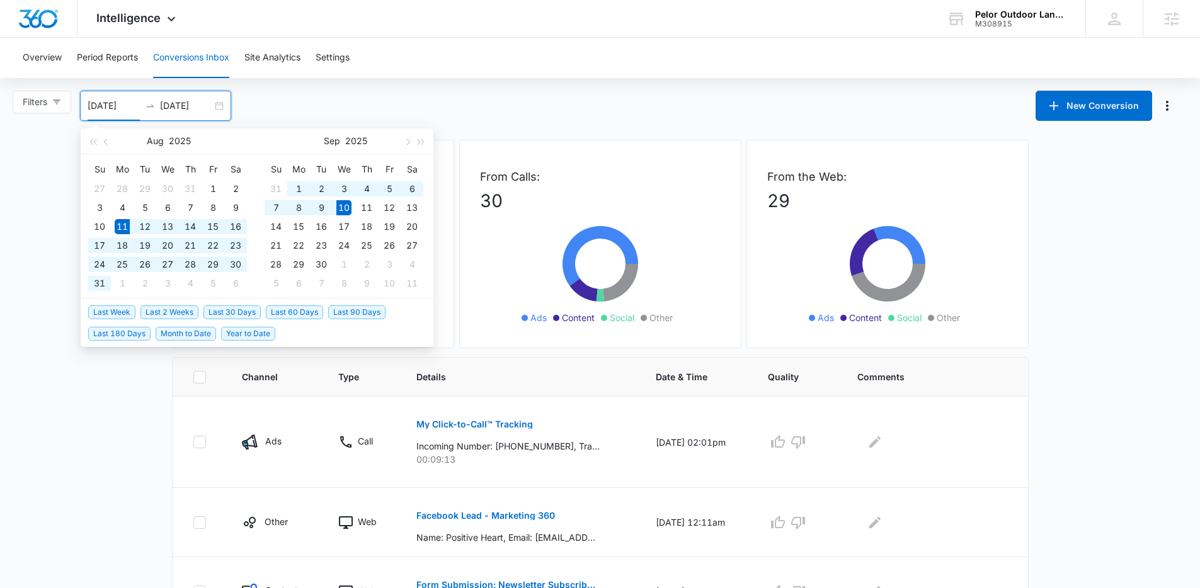
type input "08/11/2025"
click at [245, 310] on span "Last 30 Days" at bounding box center [231, 312] width 57 height 14
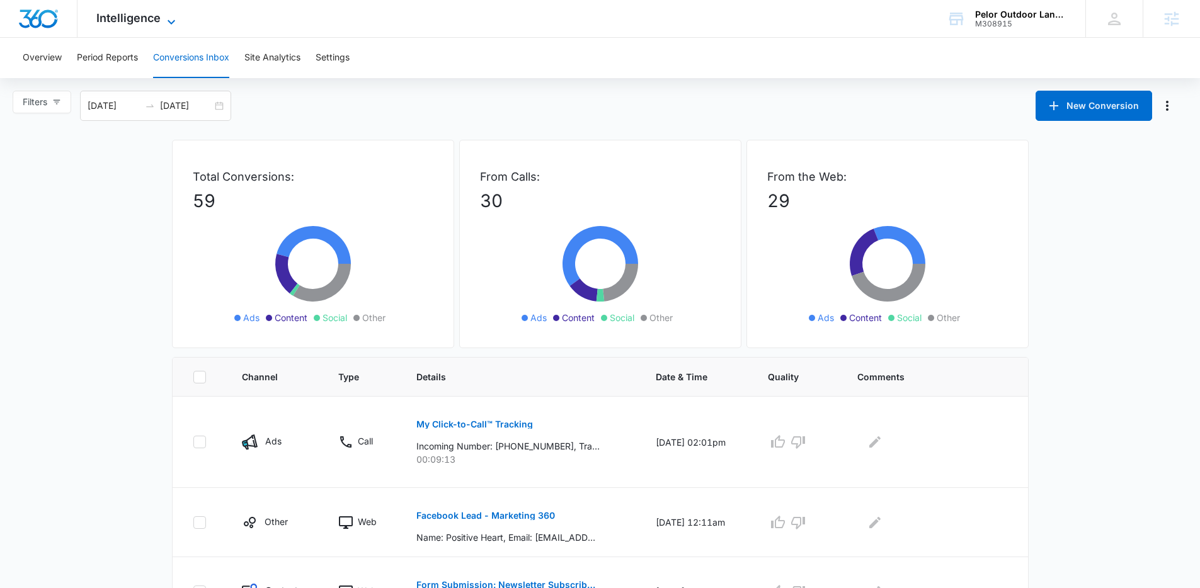
click at [145, 23] on span "Intelligence" at bounding box center [128, 17] width 64 height 13
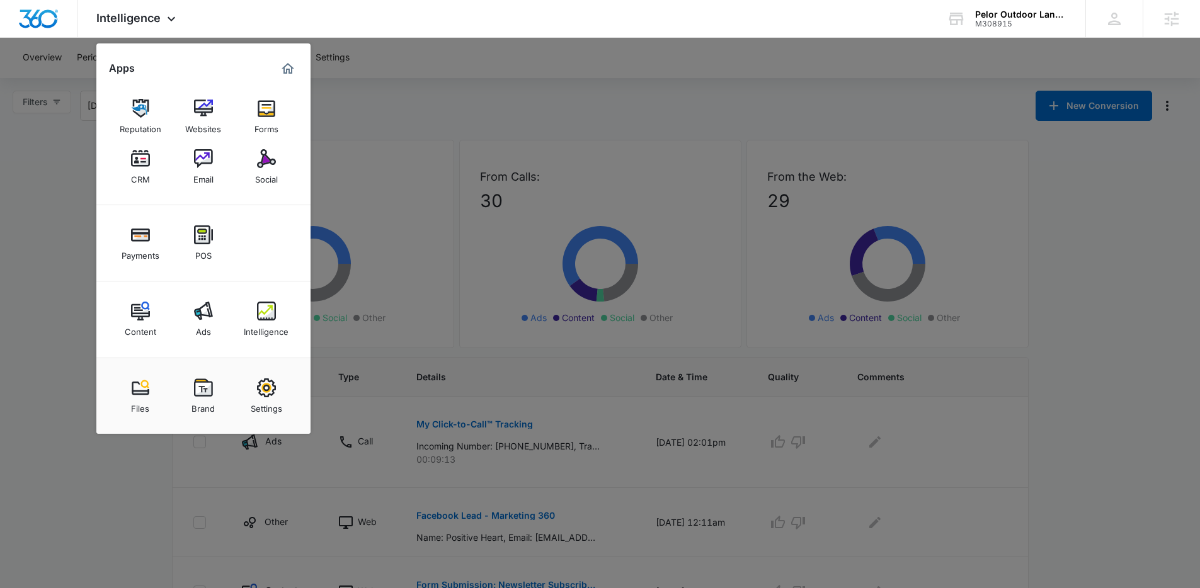
click at [530, 121] on div at bounding box center [600, 294] width 1200 height 588
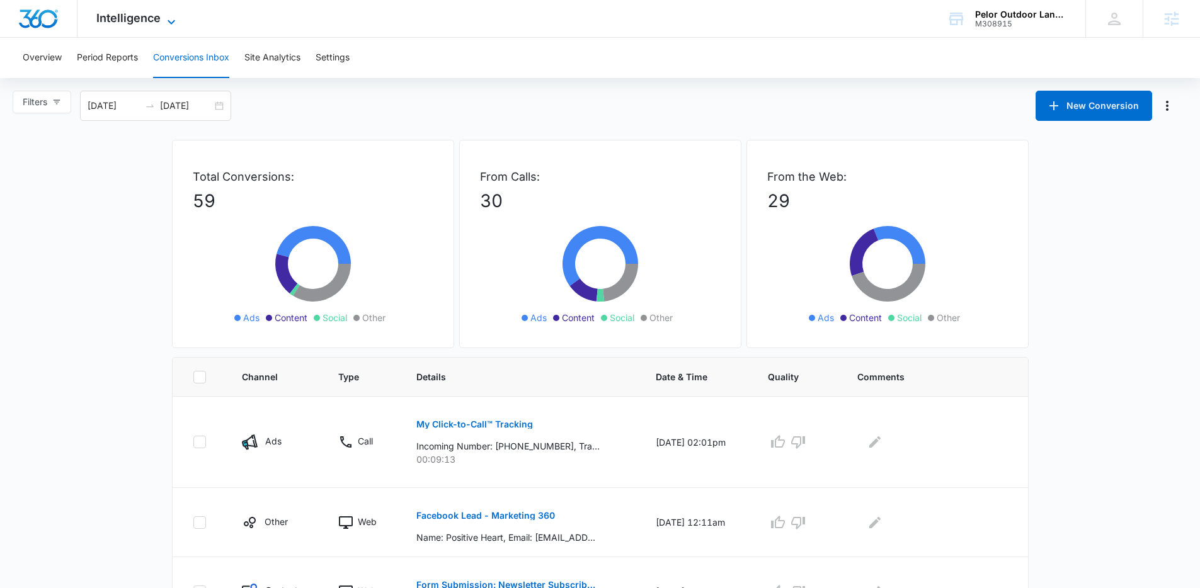
click at [135, 13] on span "Intelligence" at bounding box center [128, 17] width 64 height 13
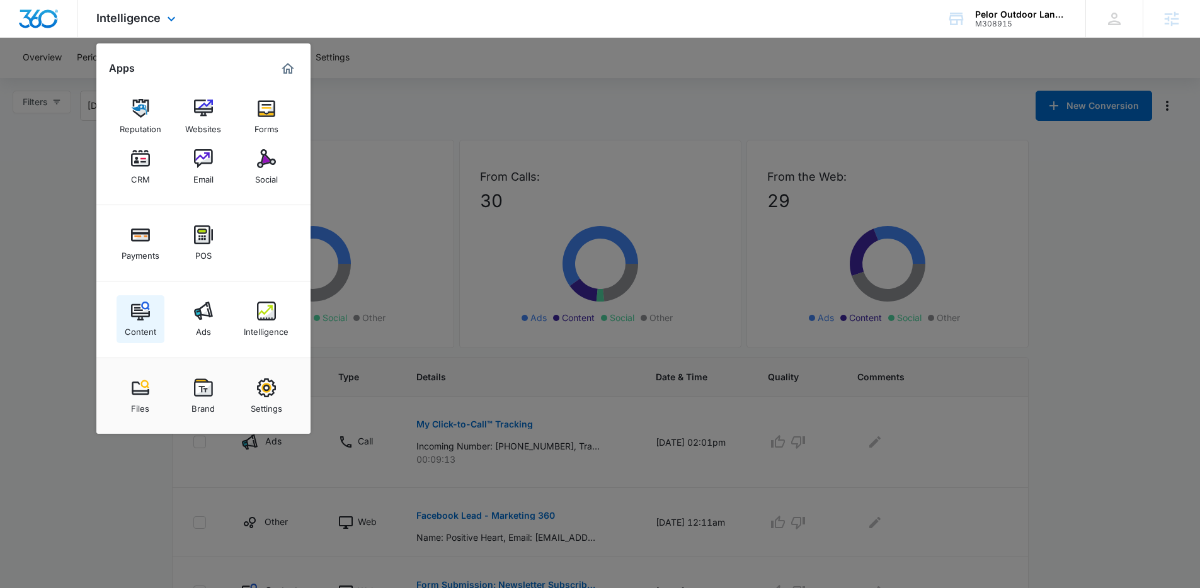
click at [149, 316] on img at bounding box center [140, 311] width 19 height 19
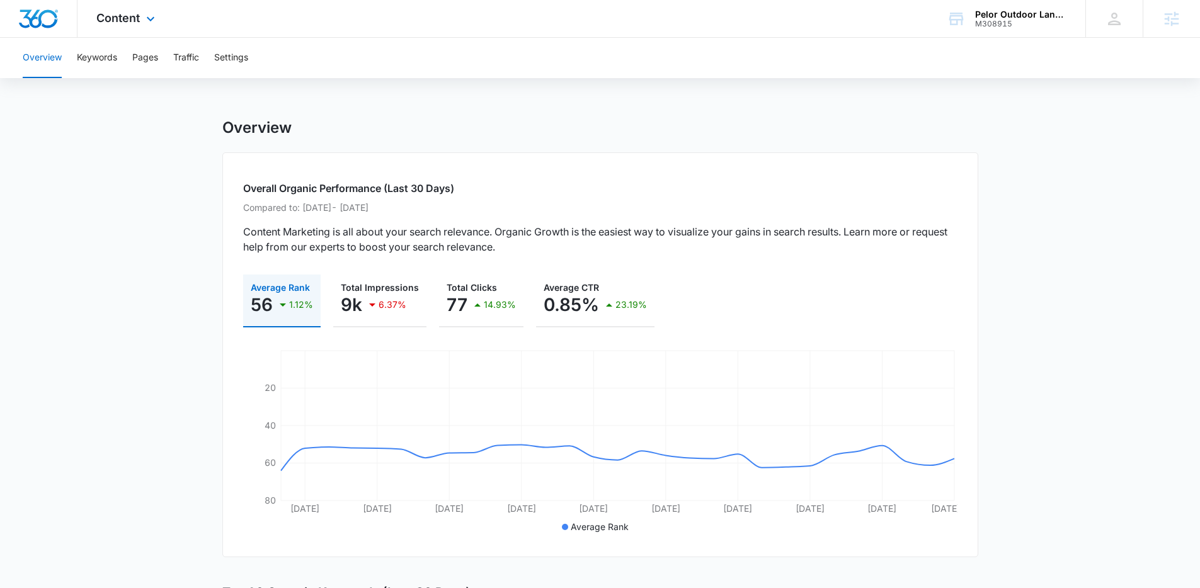
click at [139, 25] on div "Content Apps Reputation Websites Forms CRM Email Social Payments POS Content Ad…" at bounding box center [127, 18] width 100 height 37
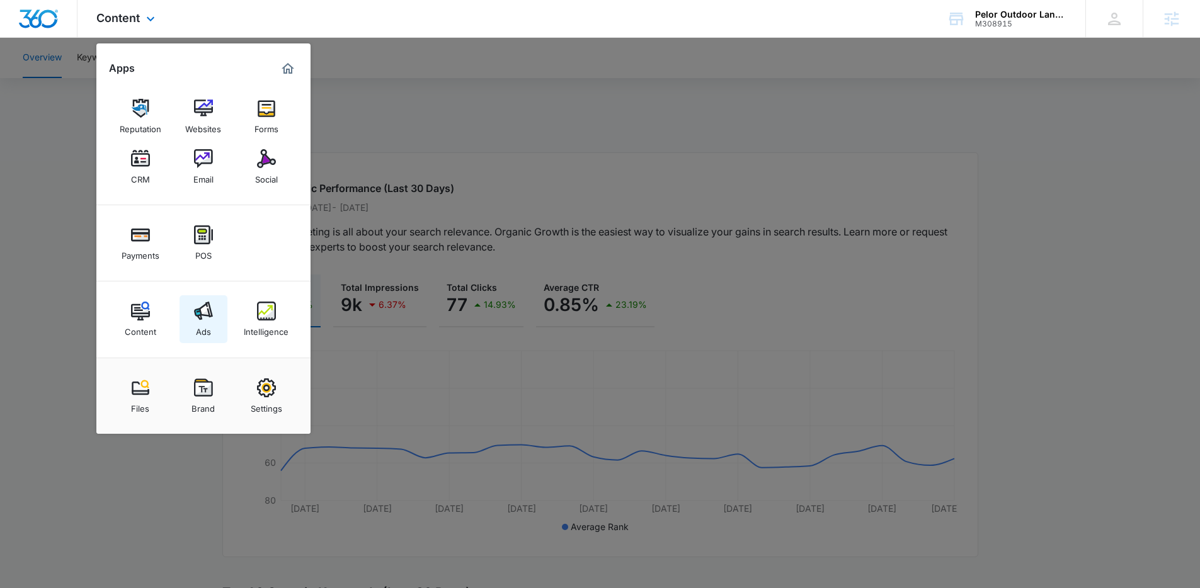
click at [205, 325] on div "Ads" at bounding box center [203, 329] width 15 height 16
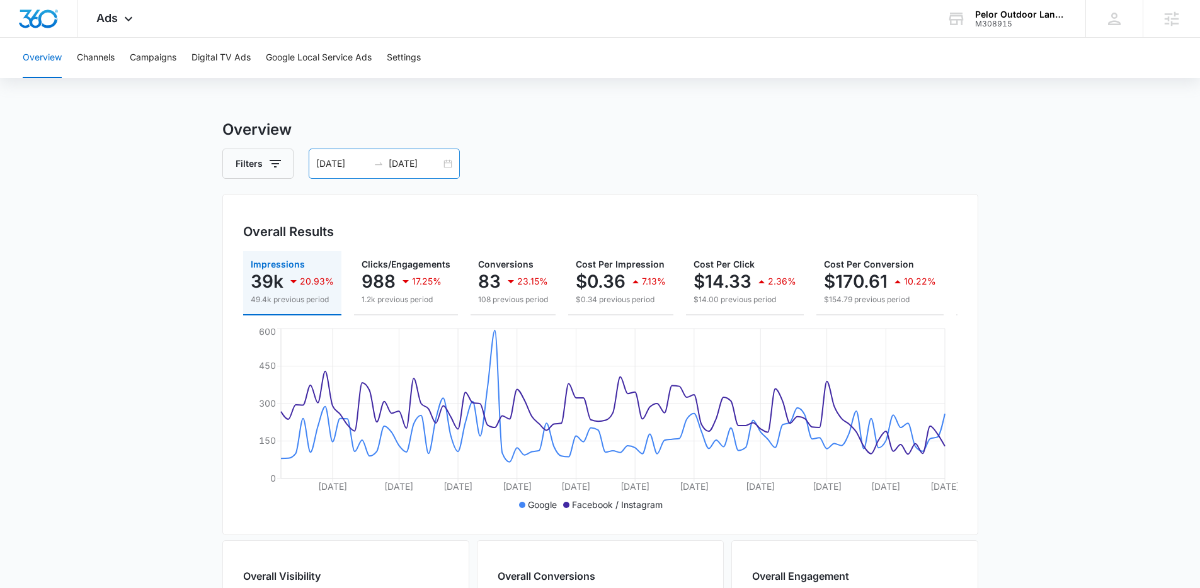
click at [450, 168] on div "06/11/2025 09/09/2025" at bounding box center [384, 164] width 151 height 30
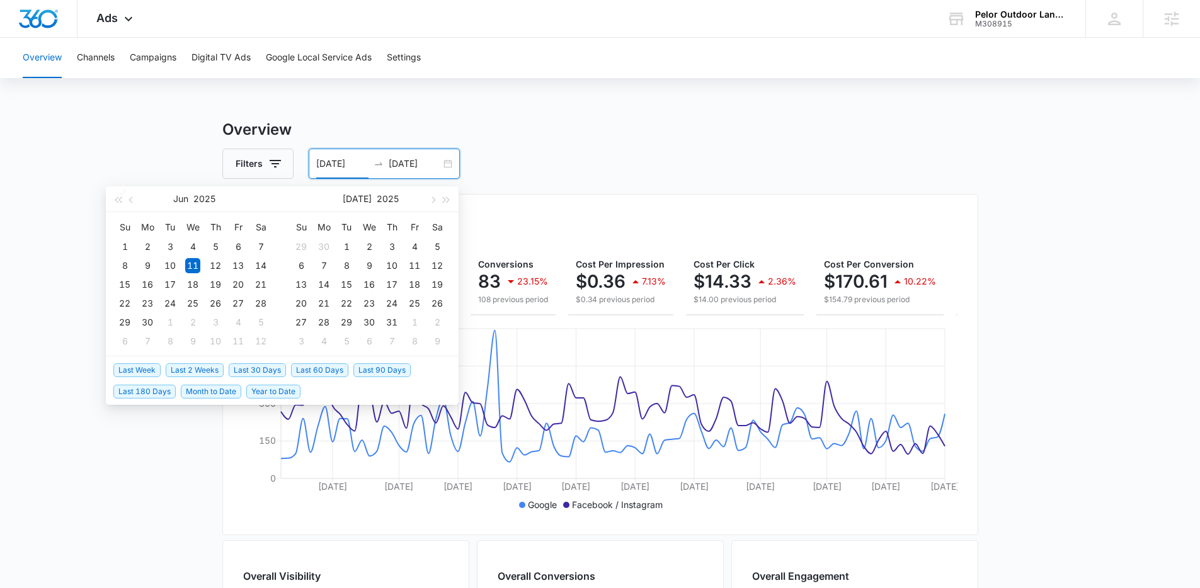
click at [256, 370] on span "Last 30 Days" at bounding box center [257, 370] width 57 height 14
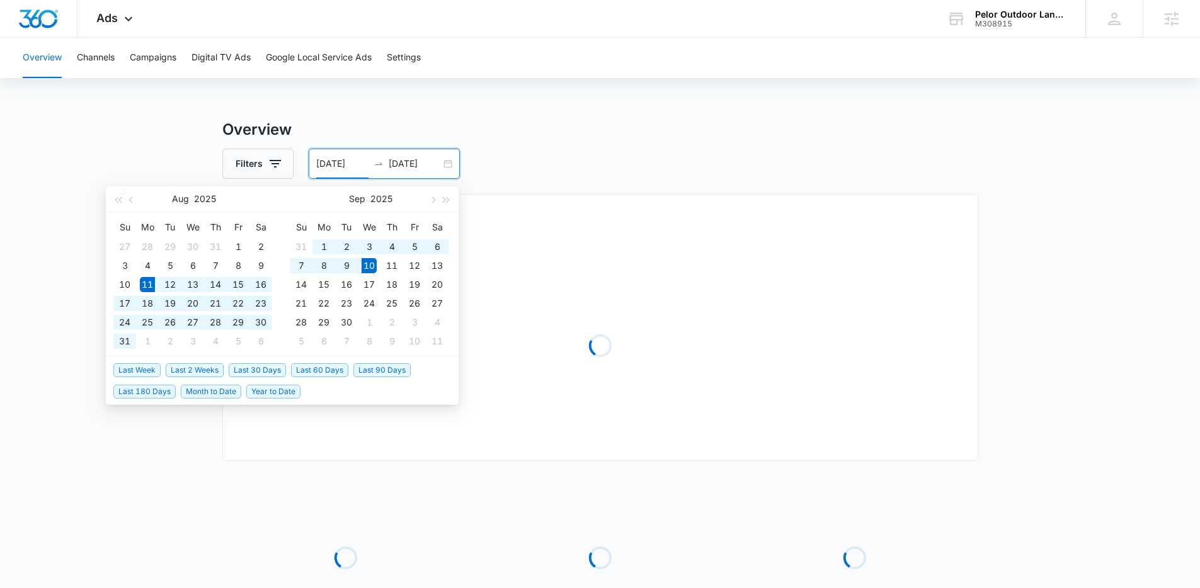
type input "08/11/2025"
type input "09/10/2025"
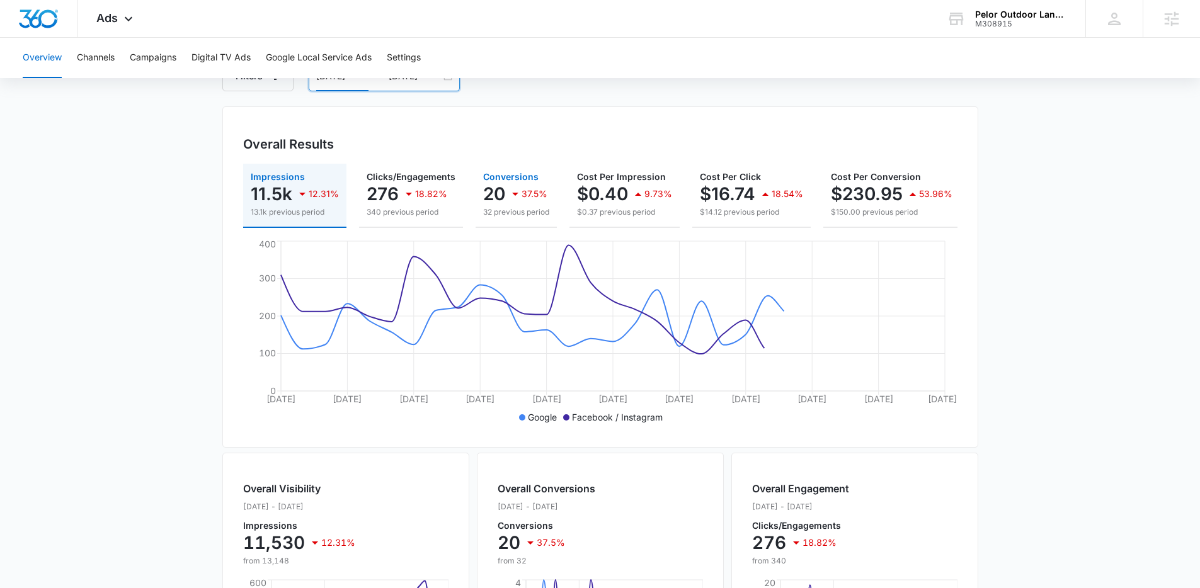
scroll to position [91, 0]
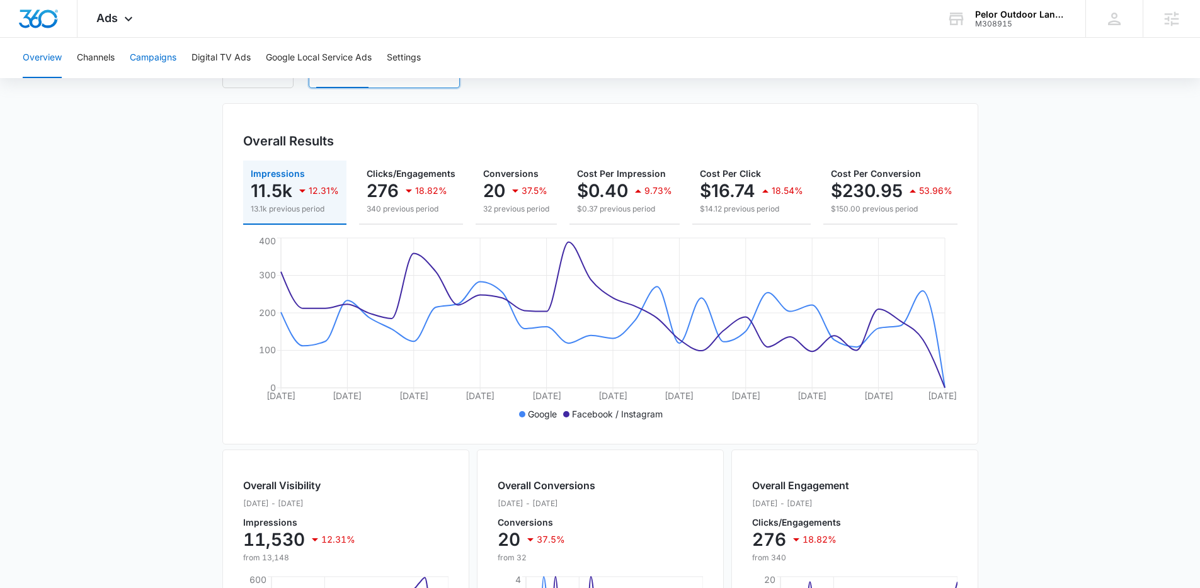
click at [173, 61] on button "Campaigns" at bounding box center [153, 58] width 47 height 40
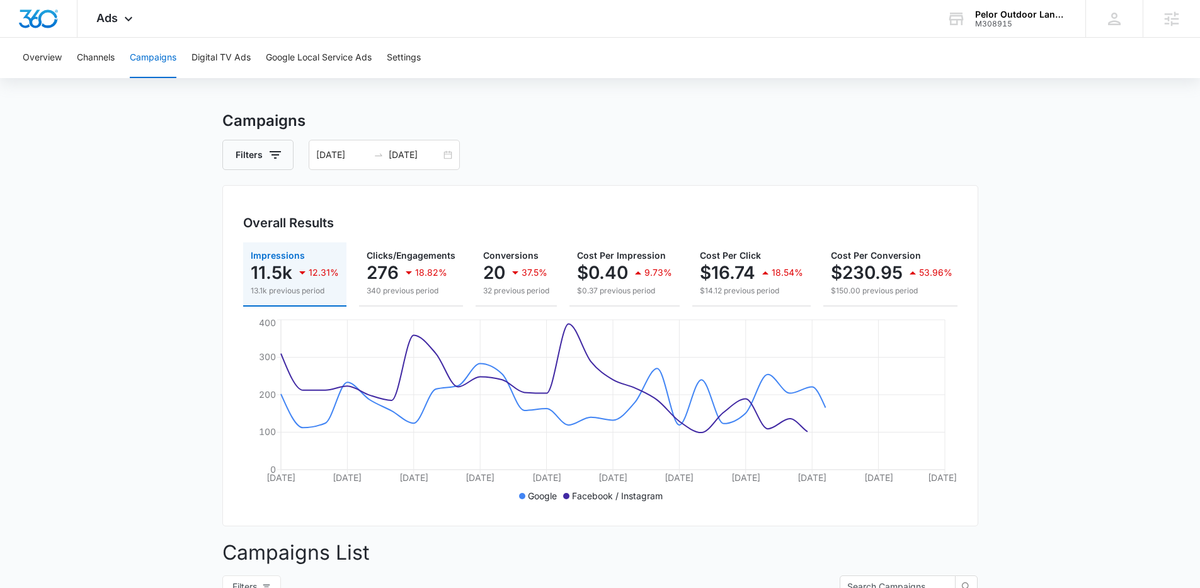
scroll to position [20, 0]
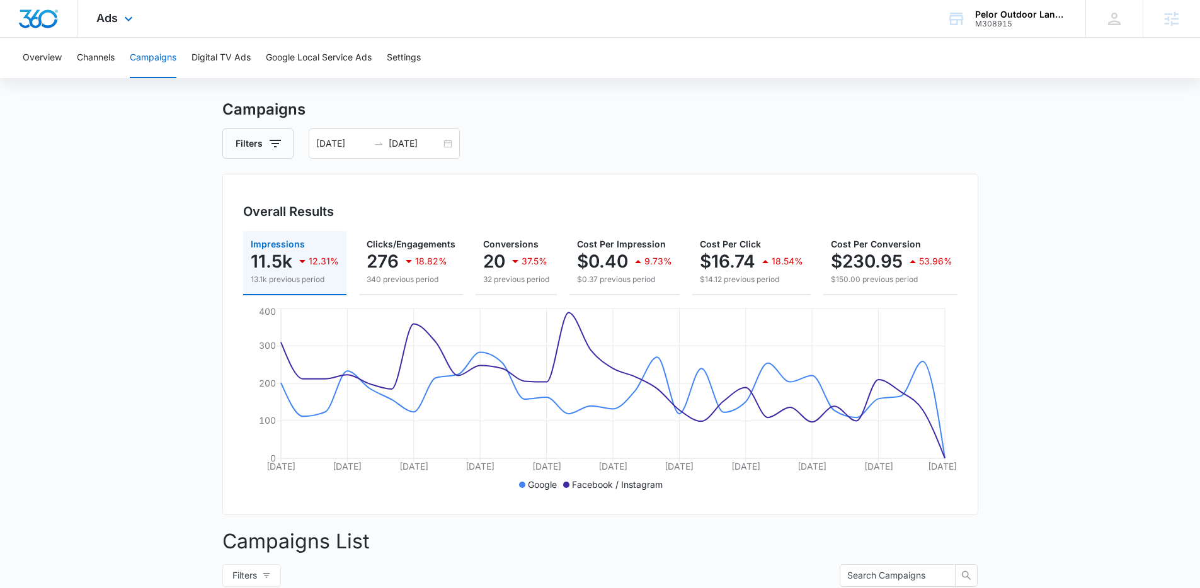
click at [105, 4] on div "Ads Apps Reputation Websites Forms CRM Email Social Payments POS Content Ads In…" at bounding box center [115, 18] width 77 height 37
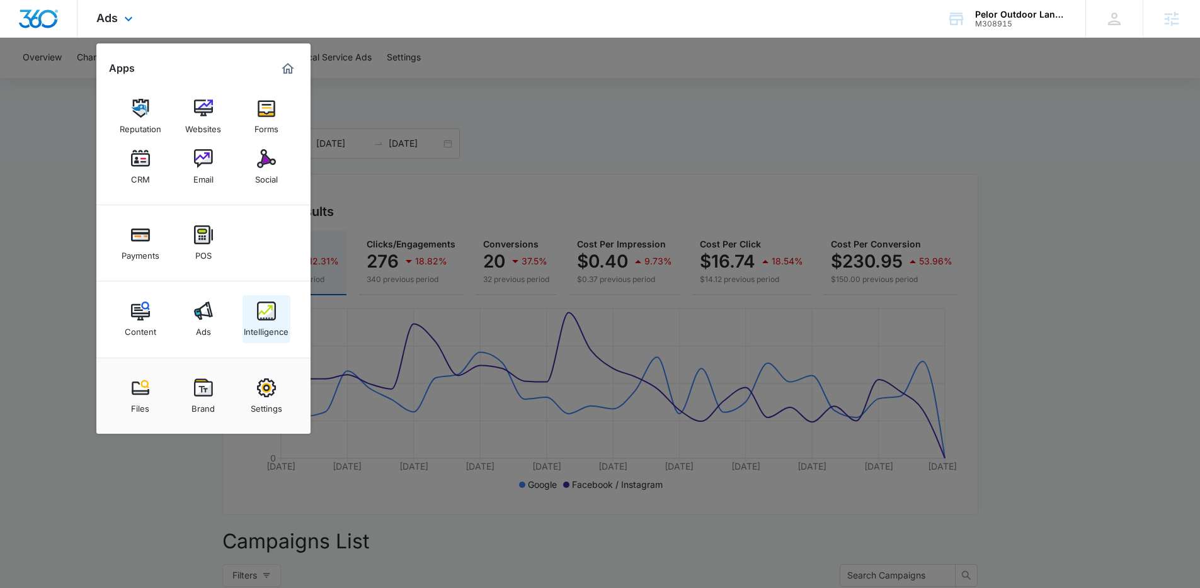
click at [261, 314] on img at bounding box center [266, 311] width 19 height 19
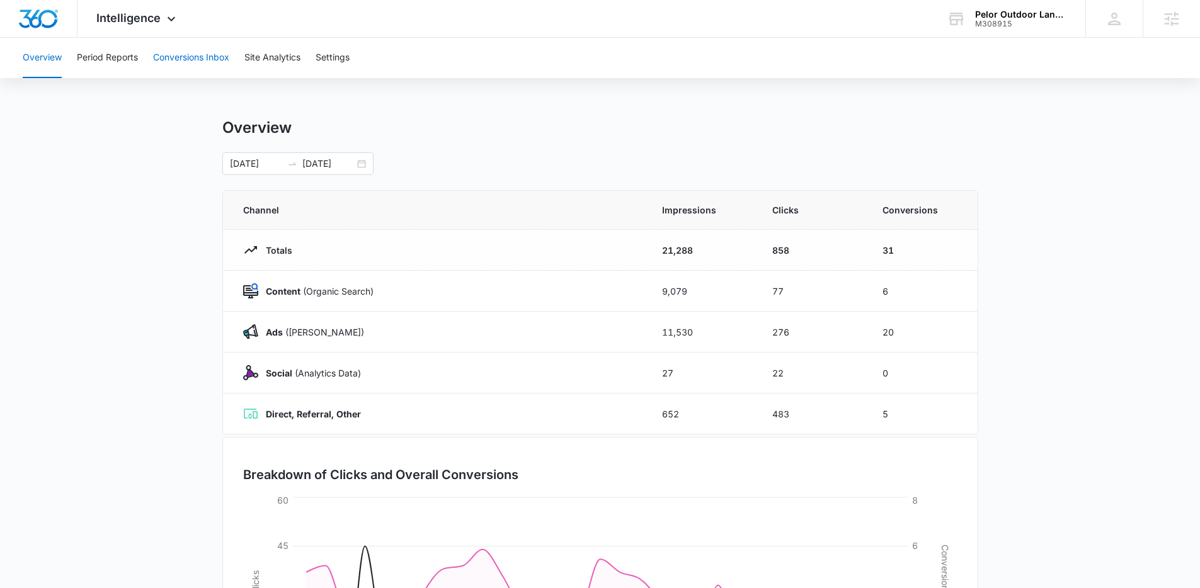
click at [203, 67] on button "Conversions Inbox" at bounding box center [191, 58] width 76 height 40
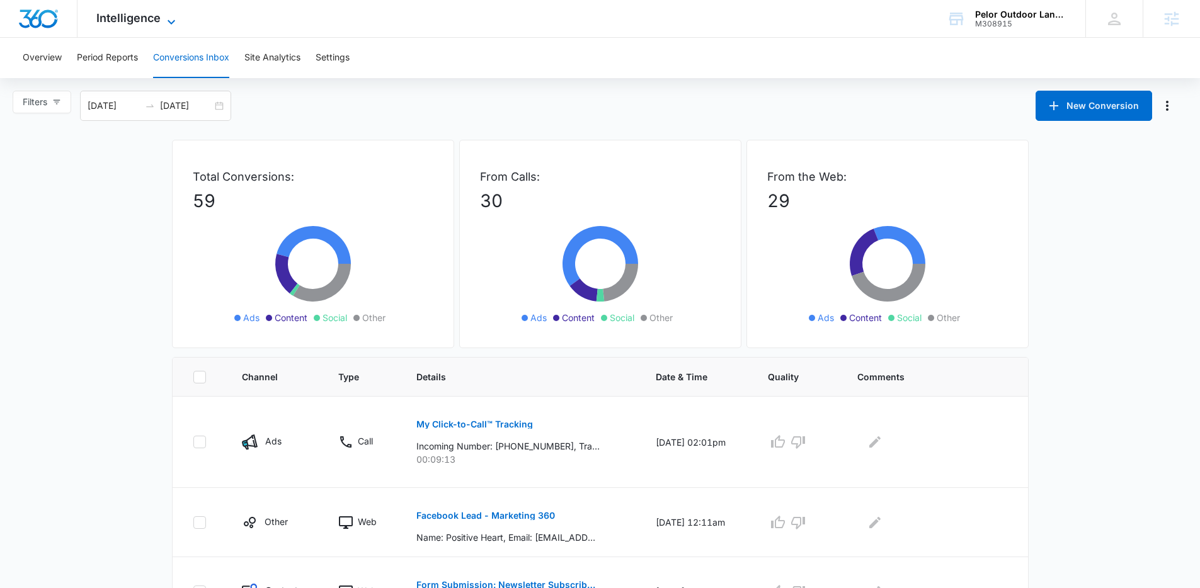
click at [138, 20] on span "Intelligence" at bounding box center [128, 17] width 64 height 13
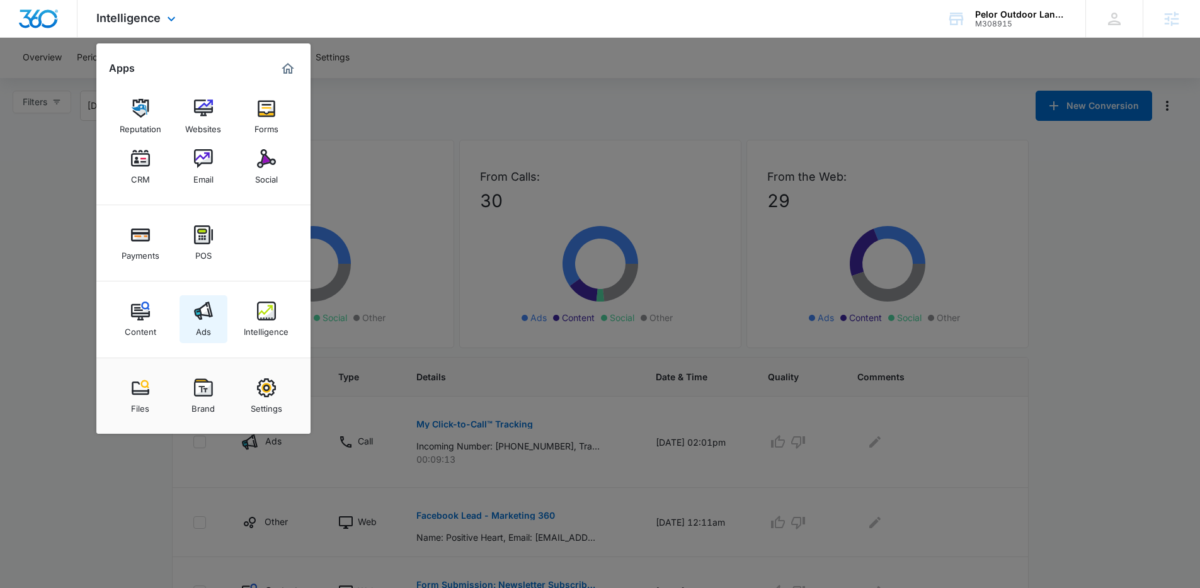
click at [216, 329] on link "Ads" at bounding box center [203, 319] width 48 height 48
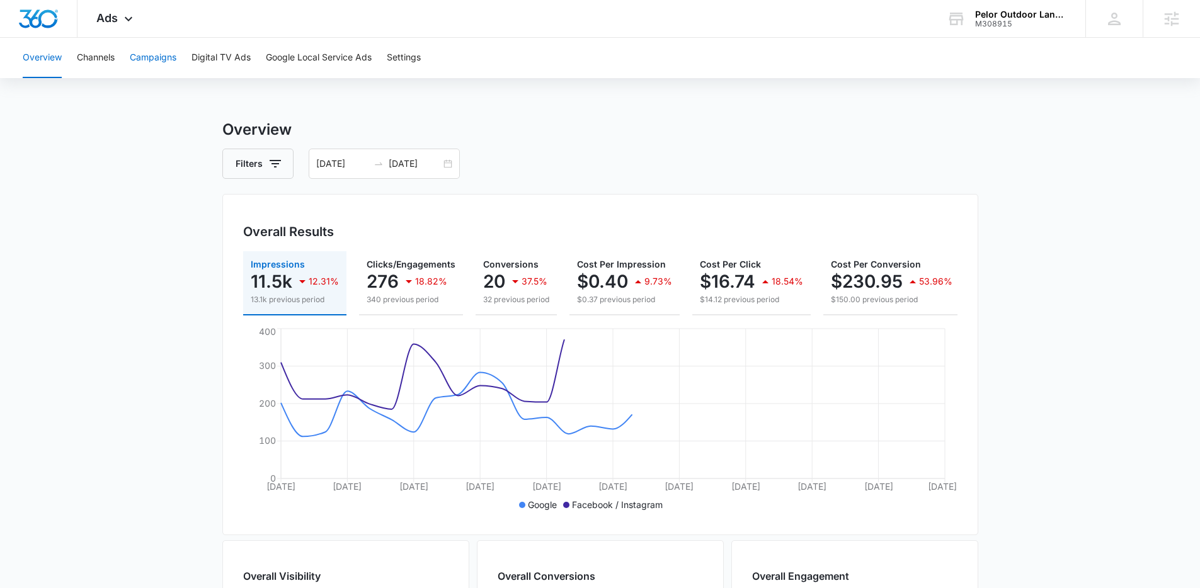
click at [152, 65] on button "Campaigns" at bounding box center [153, 58] width 47 height 40
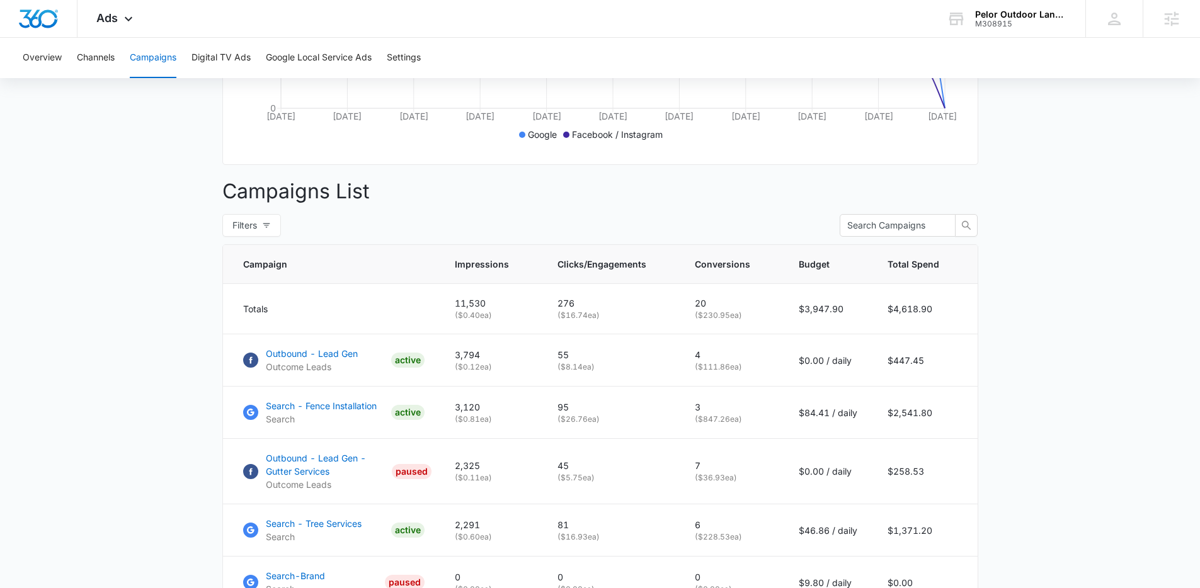
scroll to position [269, 0]
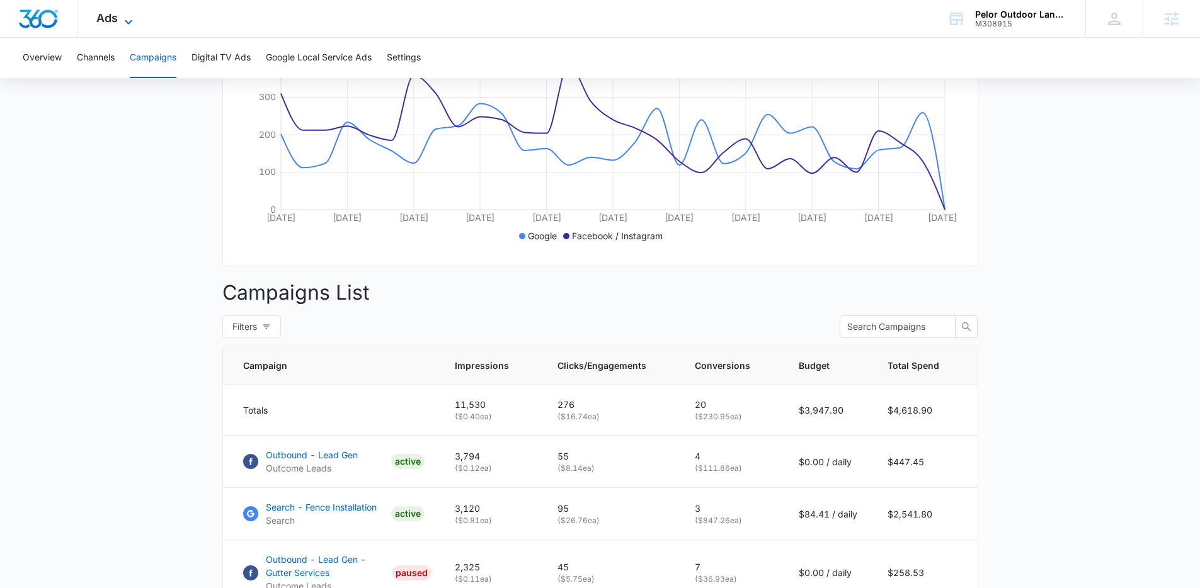
click at [127, 14] on icon at bounding box center [128, 21] width 15 height 15
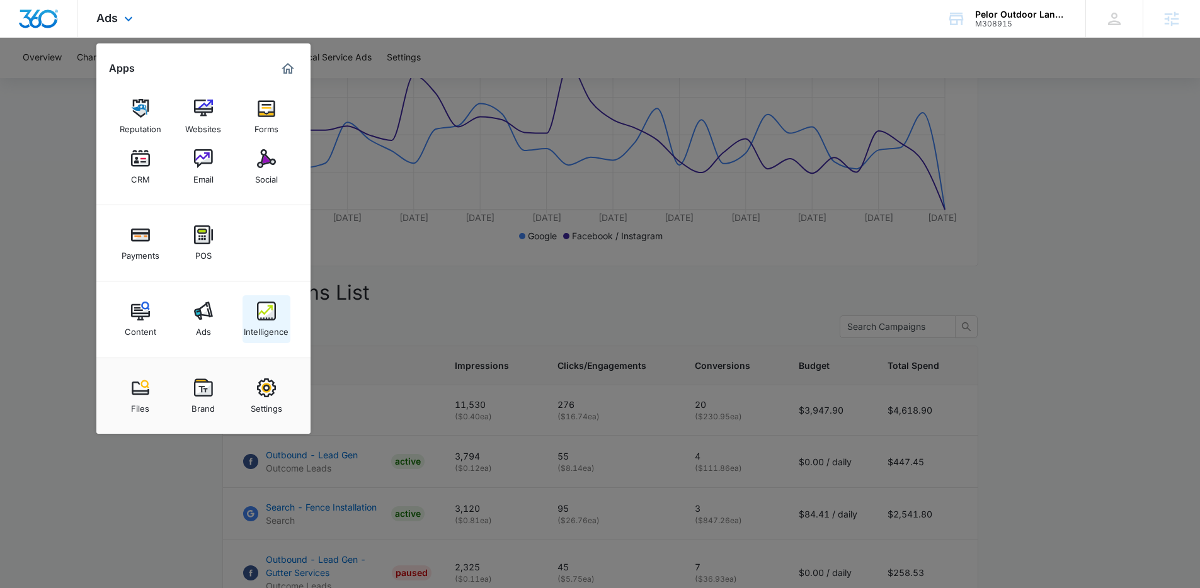
click at [272, 323] on div "Intelligence" at bounding box center [266, 329] width 45 height 16
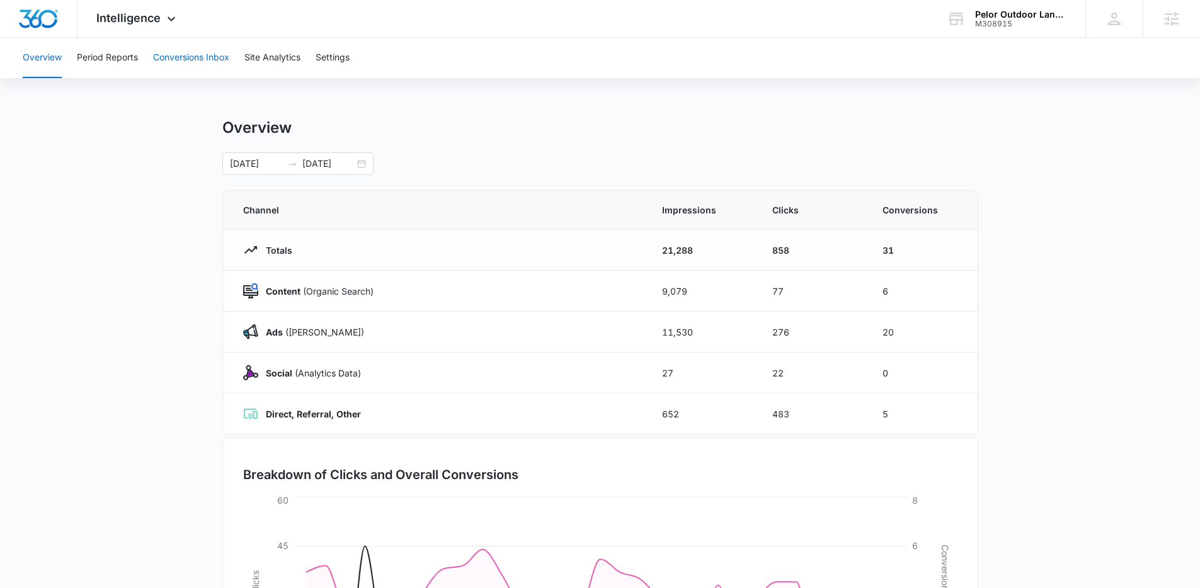
click at [178, 60] on button "Conversions Inbox" at bounding box center [191, 58] width 76 height 40
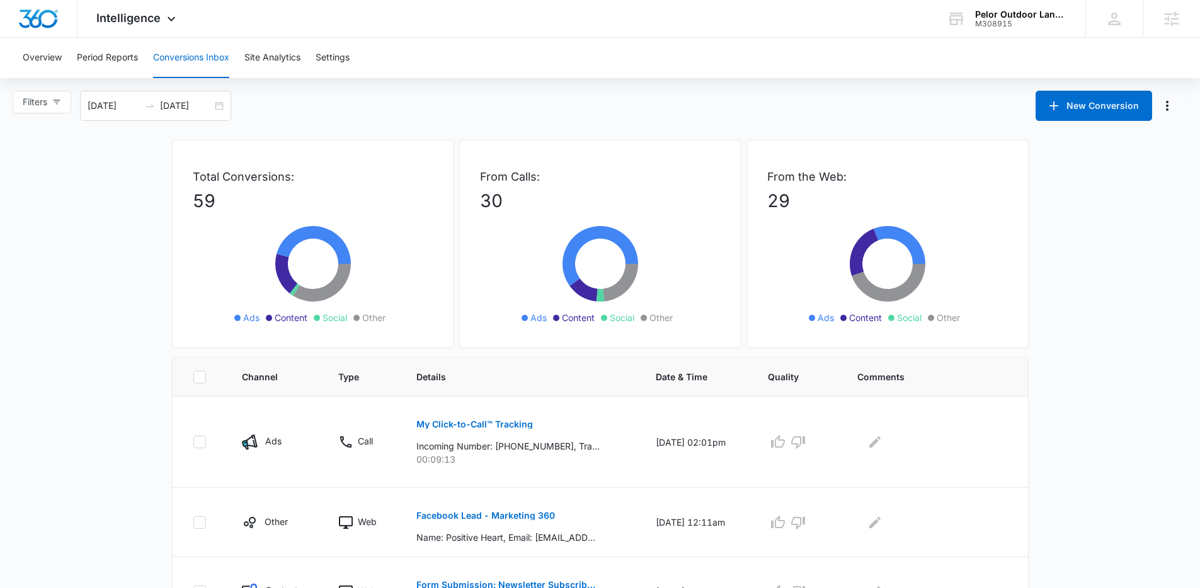
scroll to position [3, 0]
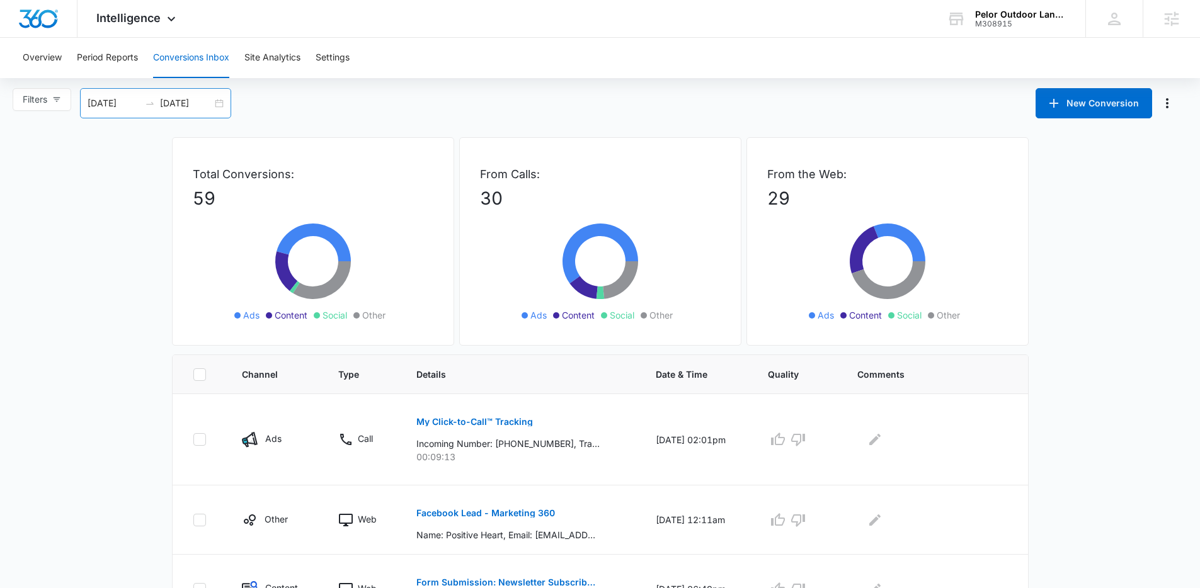
click at [221, 107] on div "08/11/2025 09/10/2025" at bounding box center [155, 103] width 151 height 30
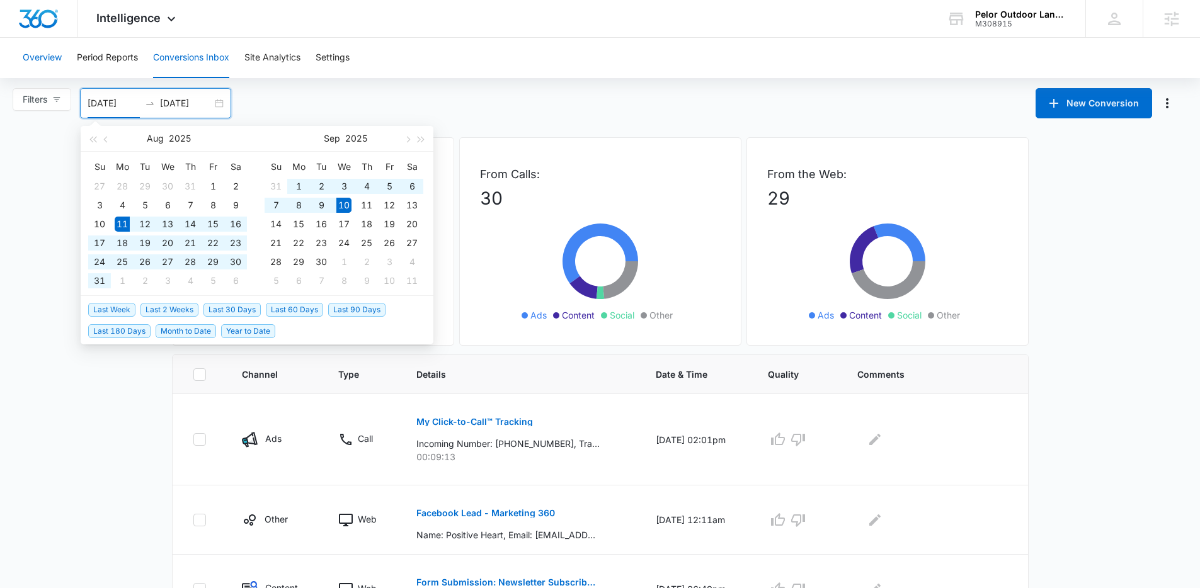
click at [45, 64] on button "Overview" at bounding box center [42, 58] width 39 height 40
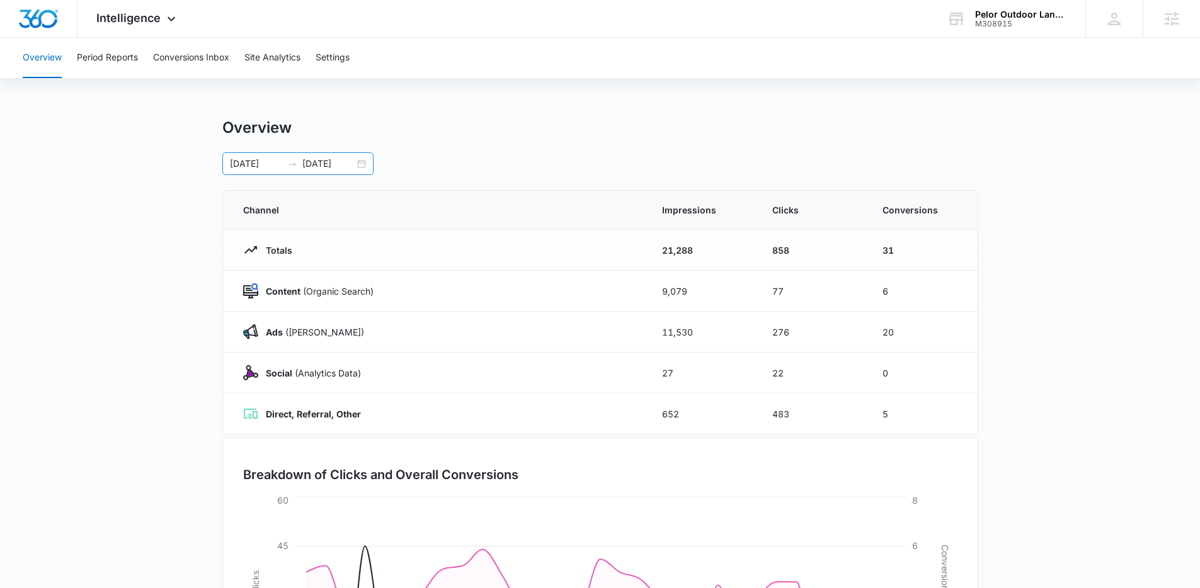
click at [364, 164] on div "08/11/2025 09/10/2025" at bounding box center [297, 163] width 151 height 23
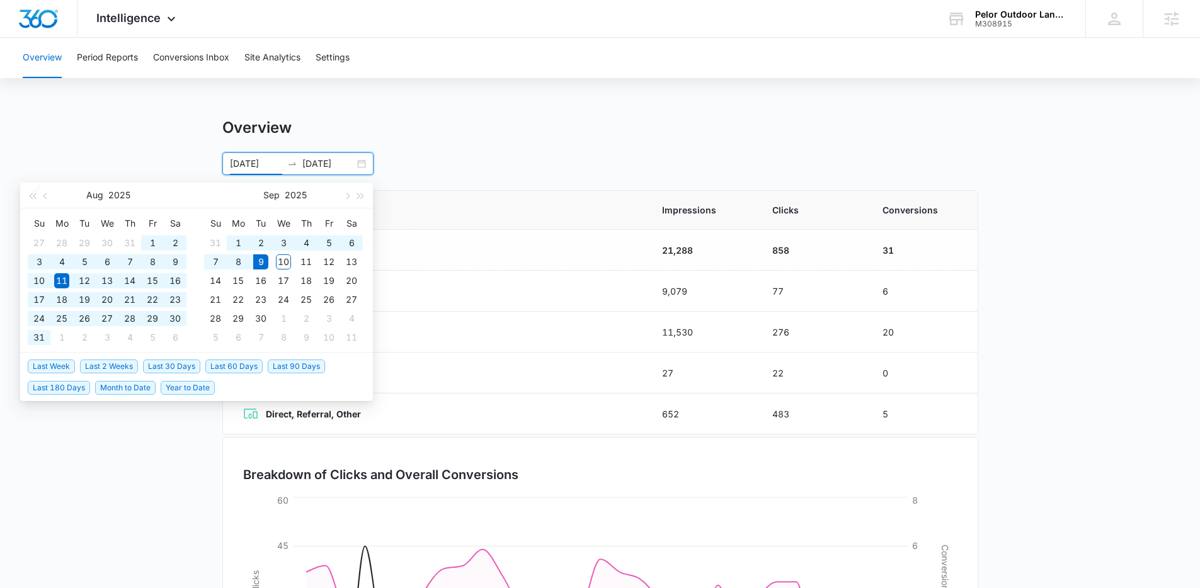
click at [193, 391] on span "Year to Date" at bounding box center [188, 388] width 54 height 14
type input "01/01/2025"
type input "09/09/2025"
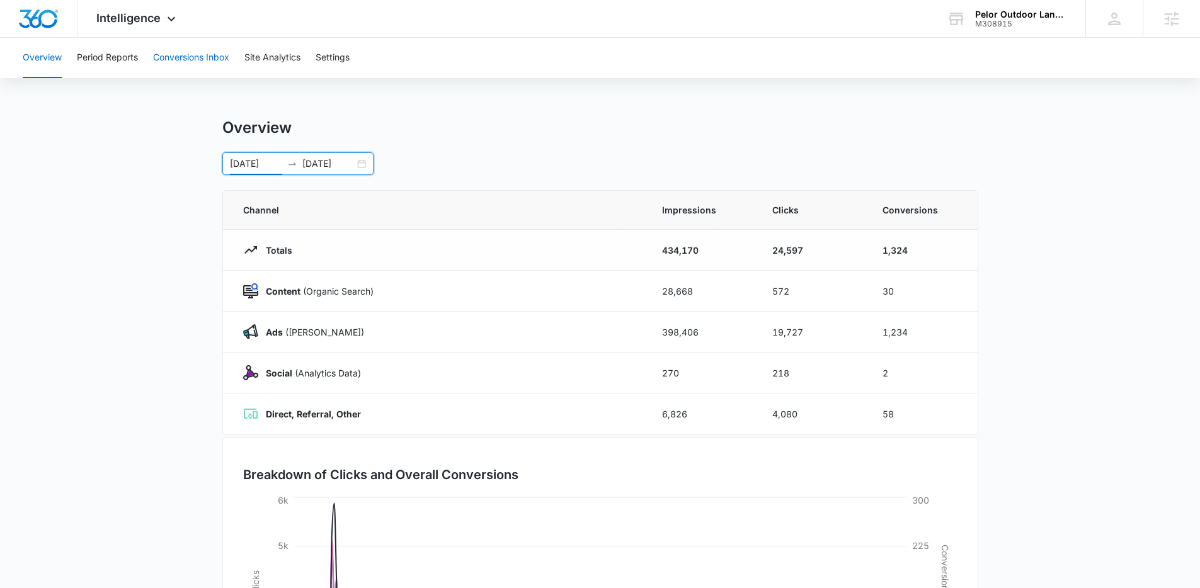
click at [208, 65] on button "Conversions Inbox" at bounding box center [191, 58] width 76 height 40
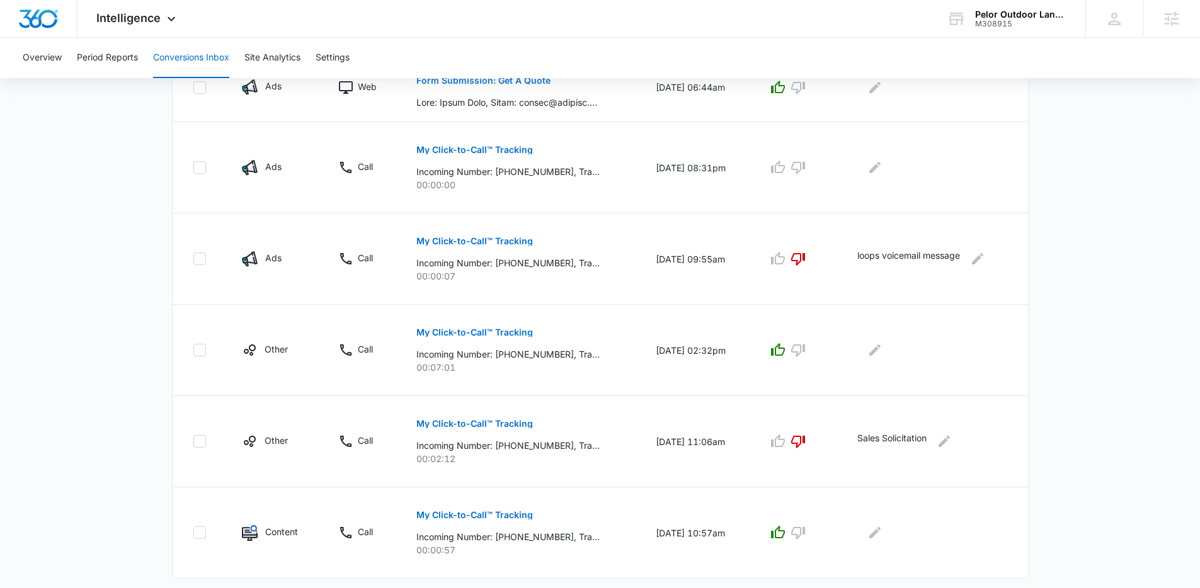
scroll to position [673, 0]
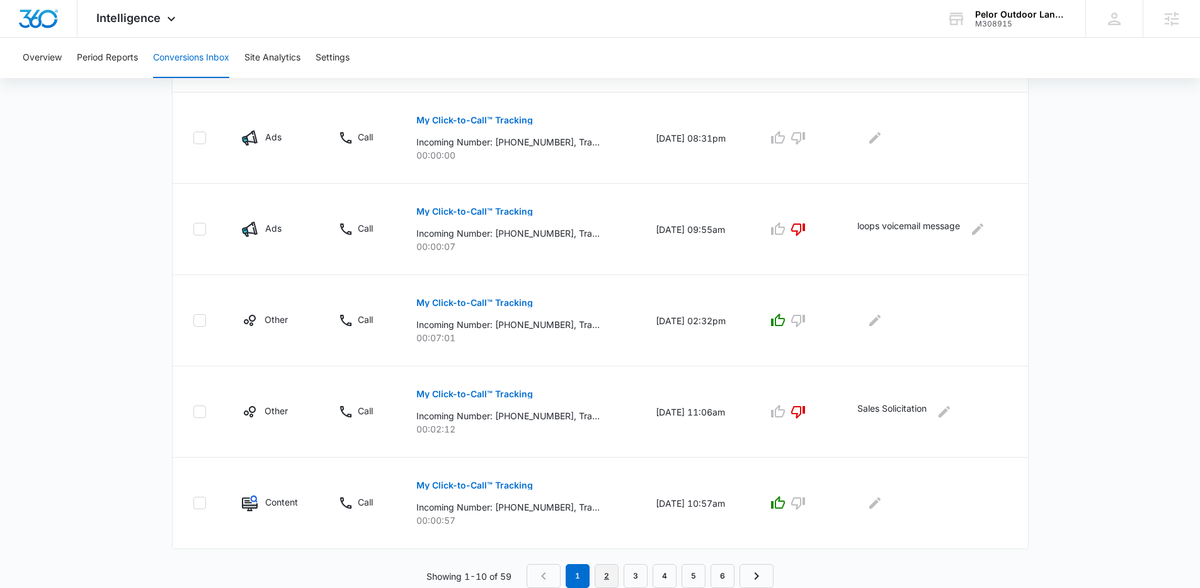
click at [606, 573] on link "2" at bounding box center [607, 576] width 24 height 24
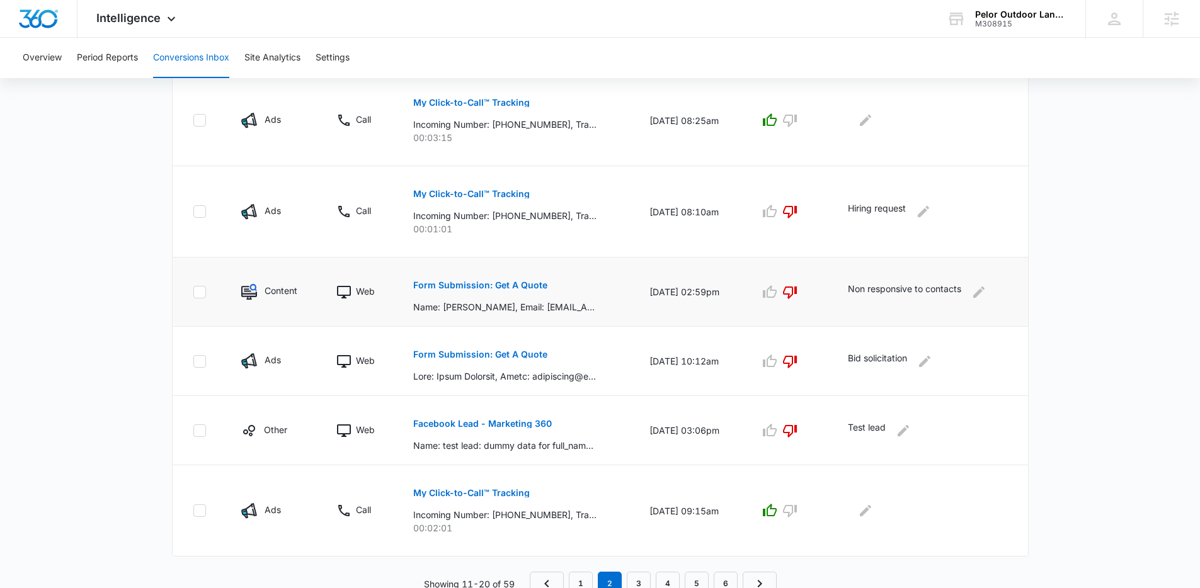
scroll to position [695, 0]
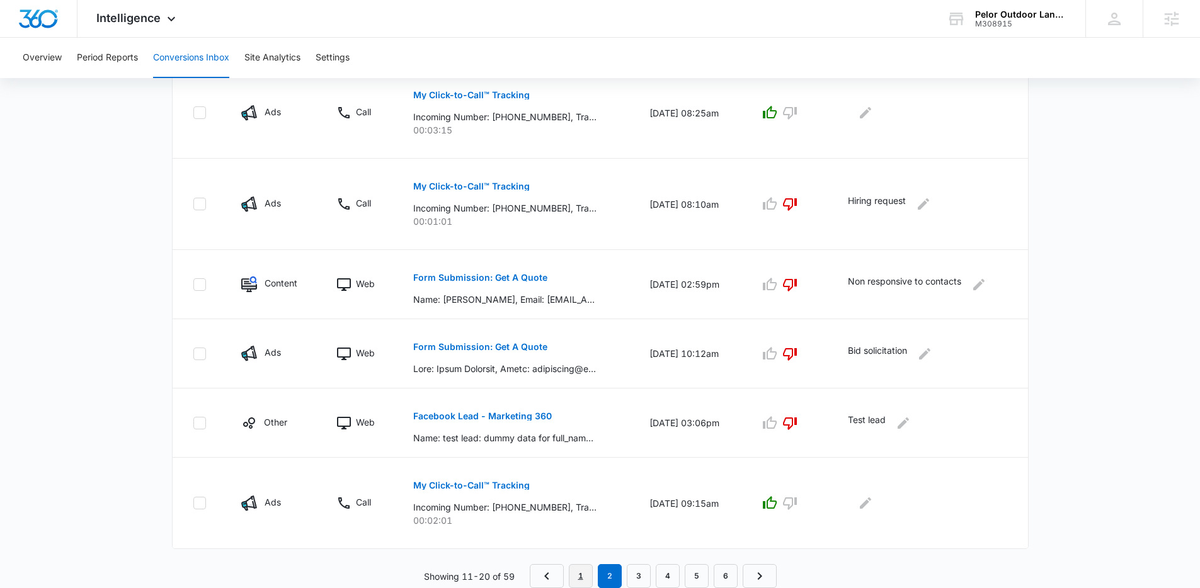
click at [584, 569] on link "1" at bounding box center [581, 576] width 24 height 24
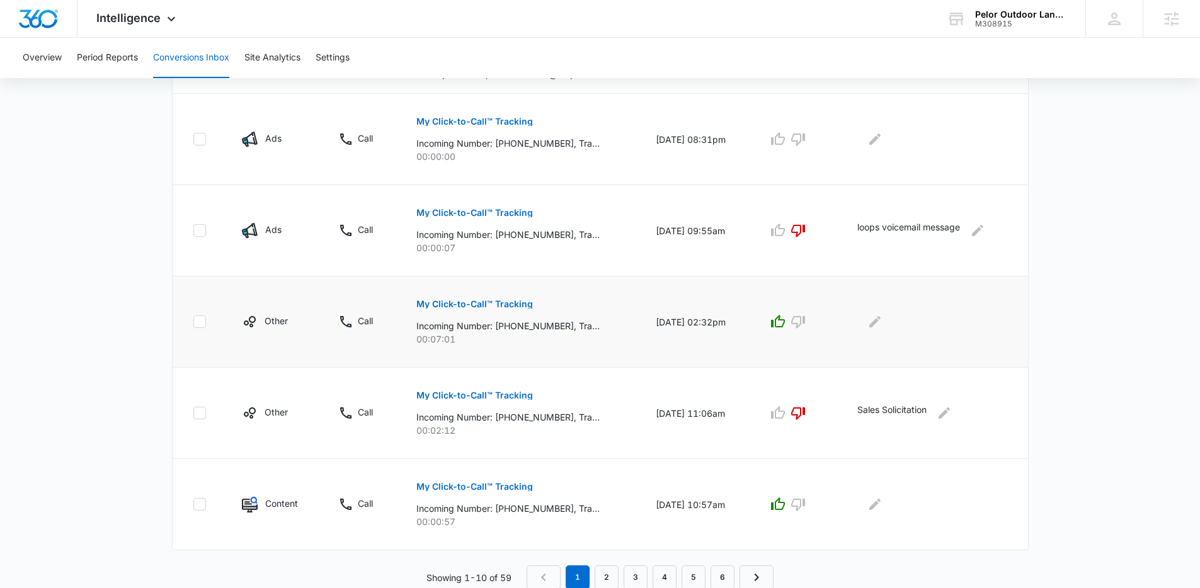
scroll to position [673, 0]
click at [610, 574] on link "2" at bounding box center [607, 576] width 24 height 24
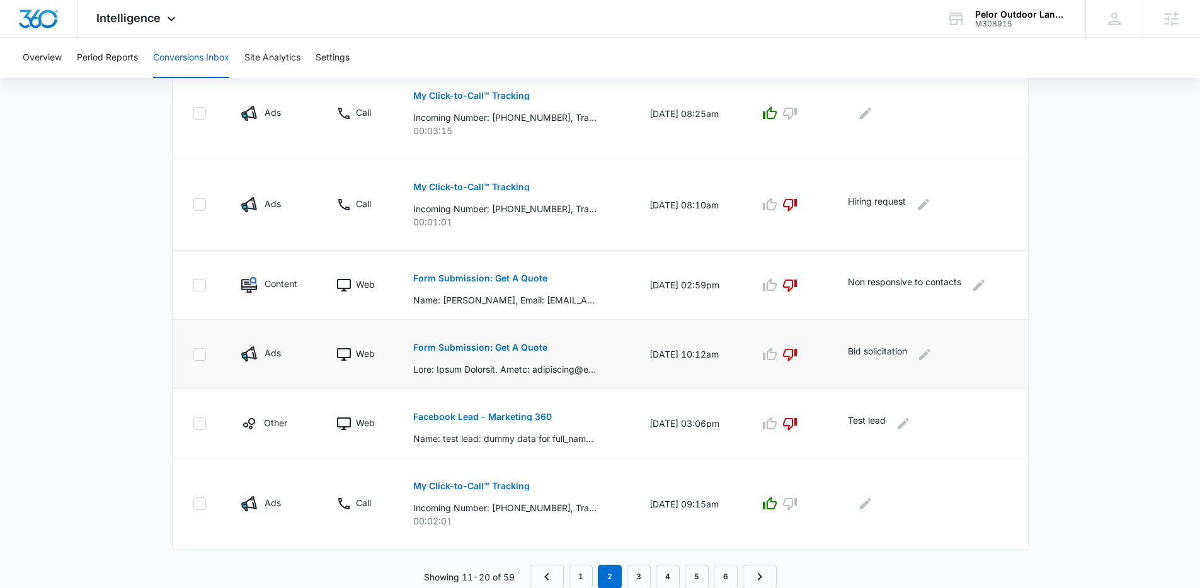
scroll to position [695, 0]
click at [639, 567] on link "3" at bounding box center [639, 576] width 24 height 24
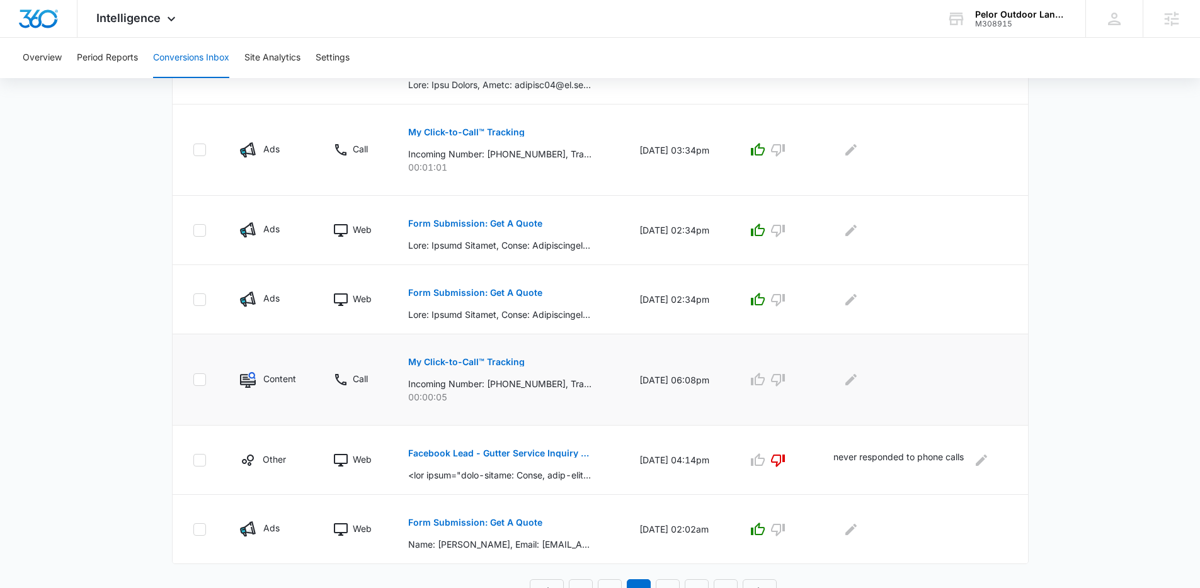
scroll to position [606, 0]
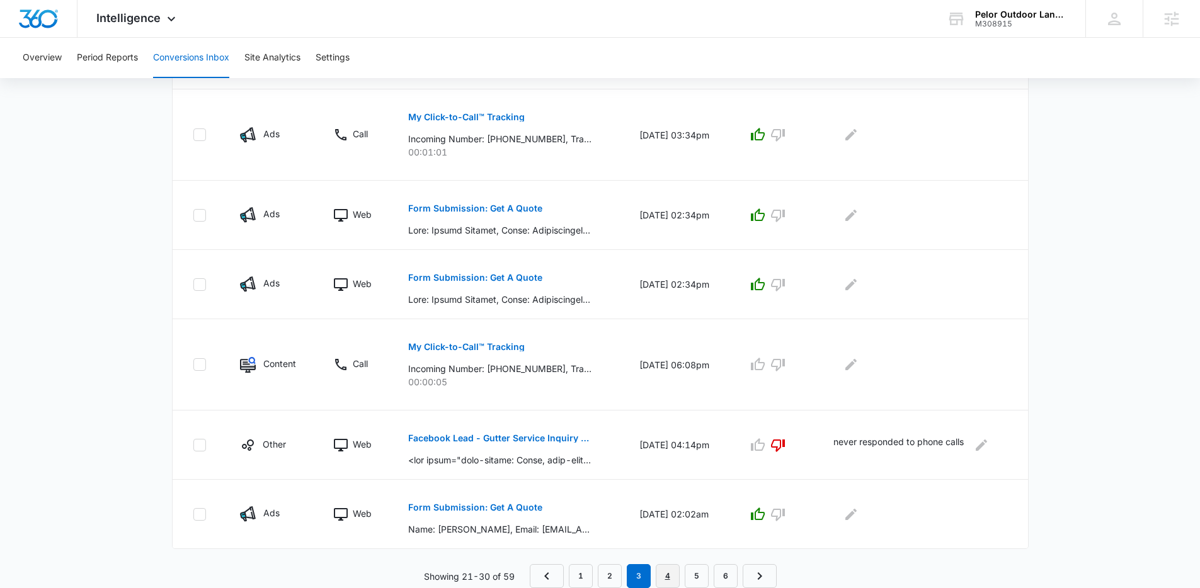
click at [671, 578] on link "4" at bounding box center [668, 576] width 24 height 24
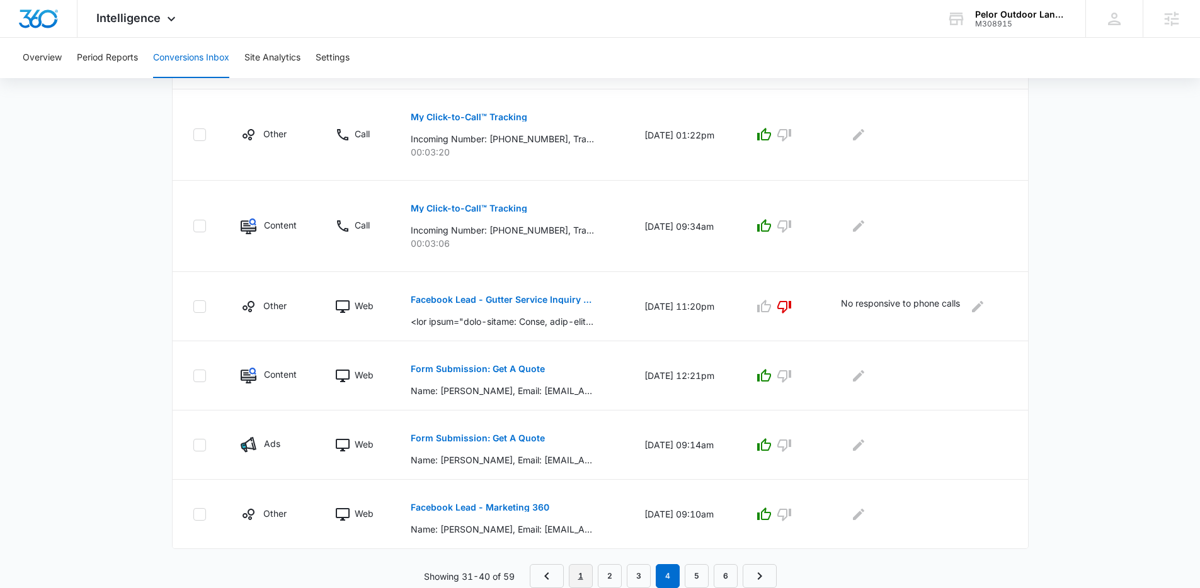
click at [584, 571] on link "1" at bounding box center [581, 576] width 24 height 24
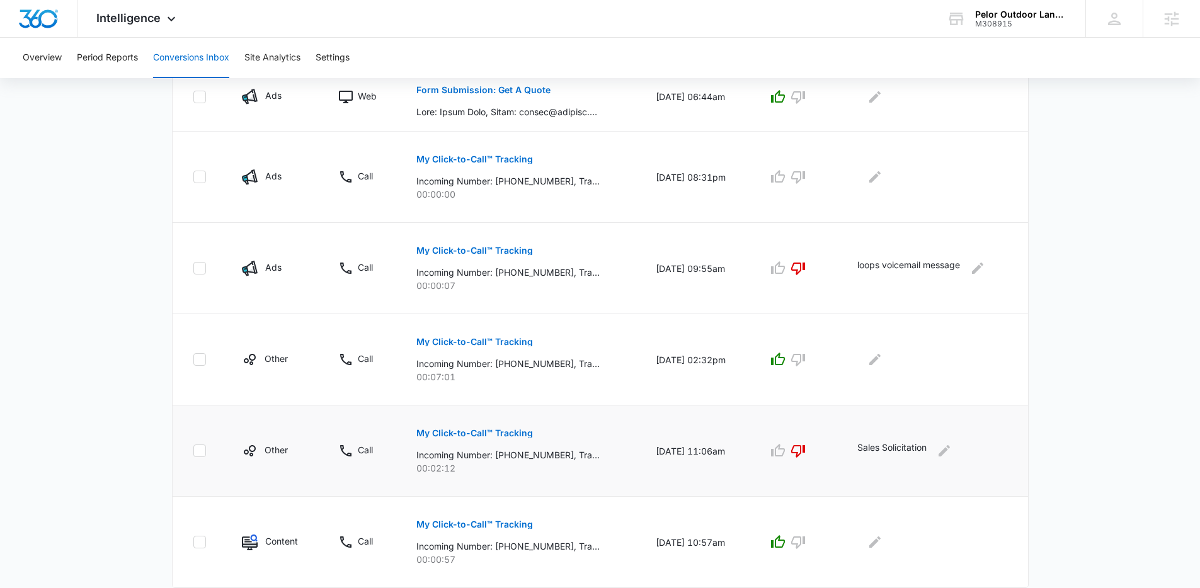
scroll to position [673, 0]
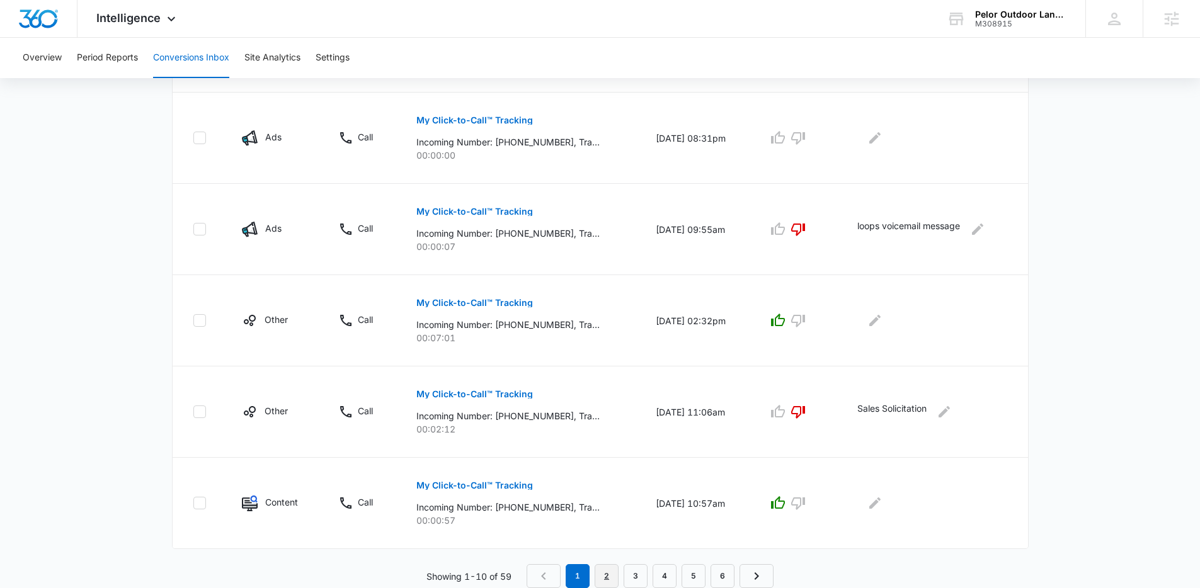
click at [613, 573] on link "2" at bounding box center [607, 576] width 24 height 24
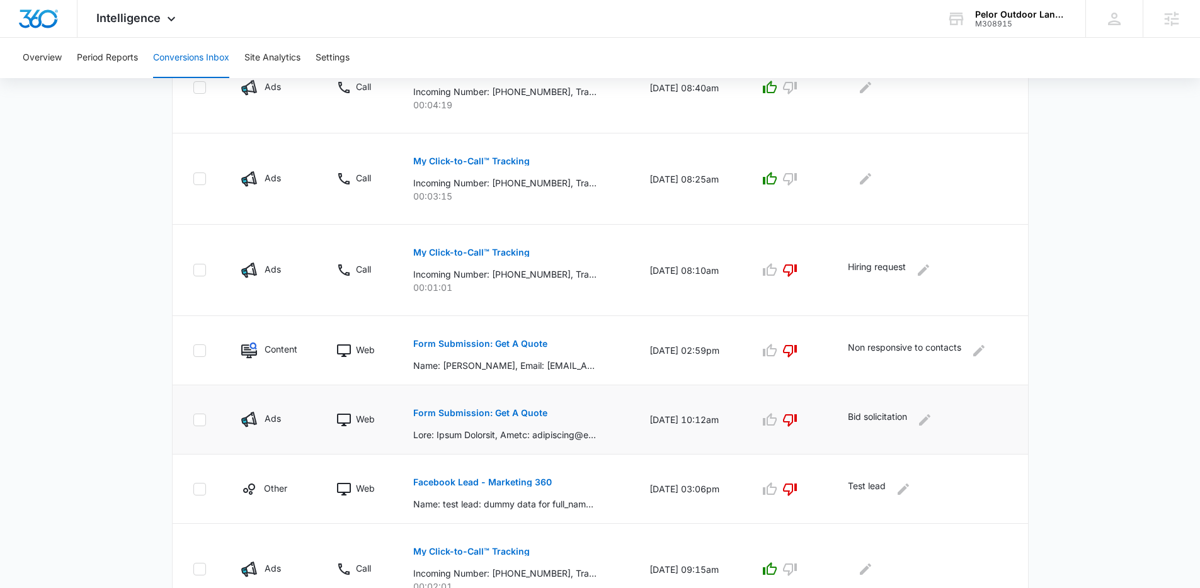
scroll to position [695, 0]
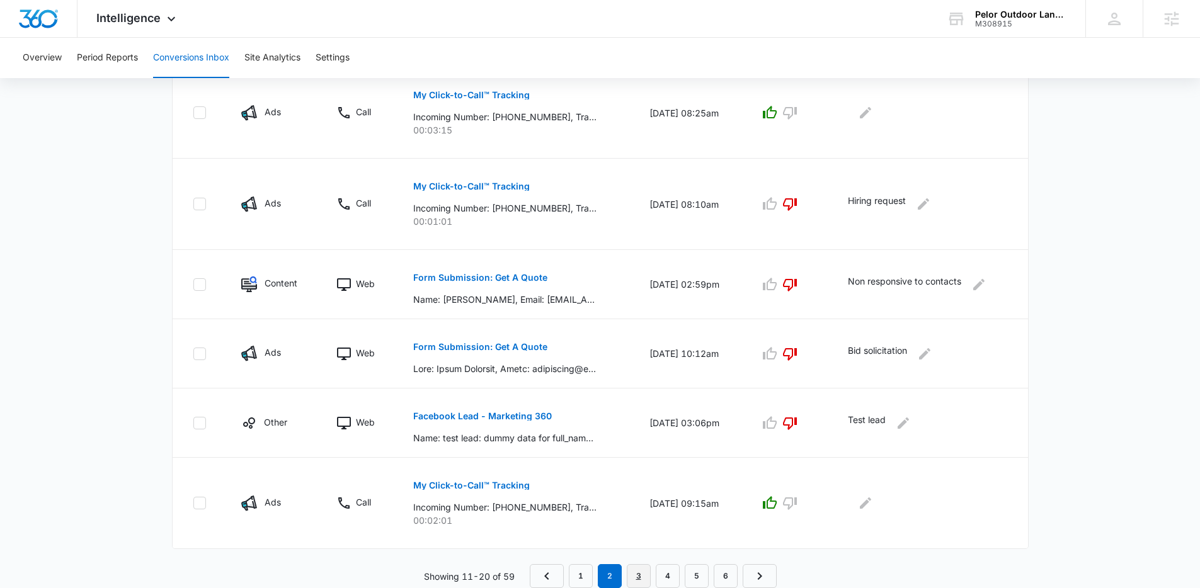
click at [641, 572] on link "3" at bounding box center [639, 576] width 24 height 24
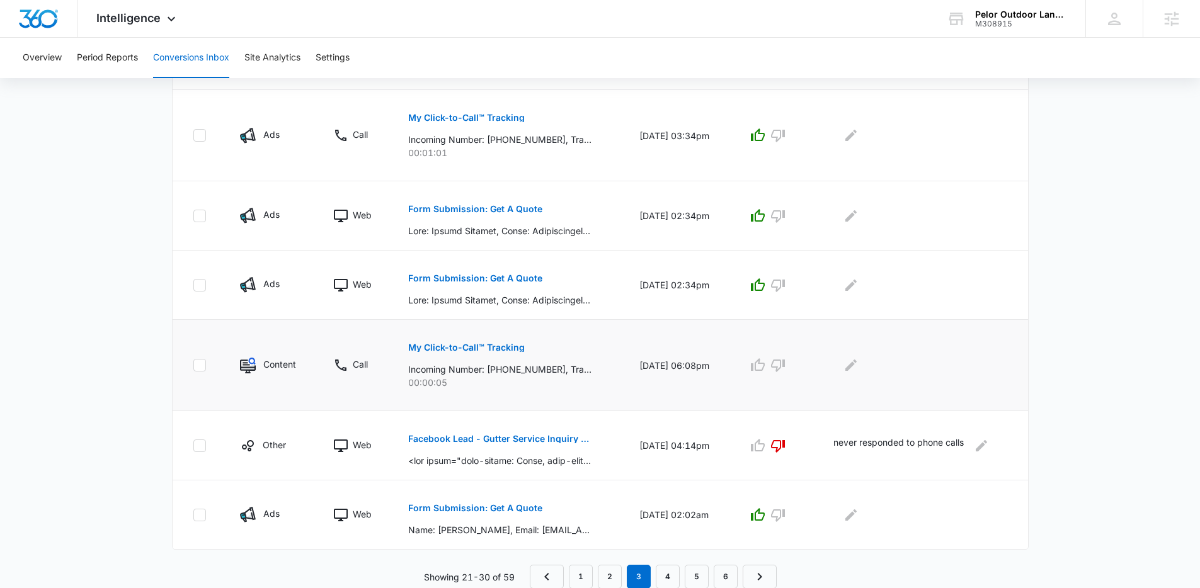
scroll to position [606, 0]
click at [666, 577] on link "4" at bounding box center [668, 576] width 24 height 24
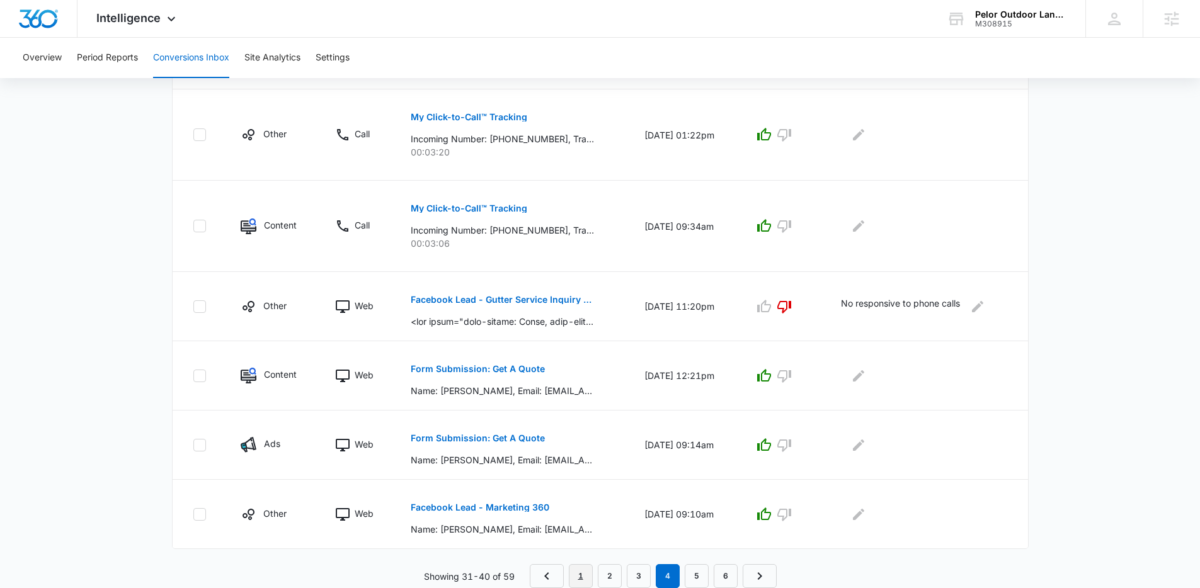
click at [578, 579] on link "1" at bounding box center [581, 576] width 24 height 24
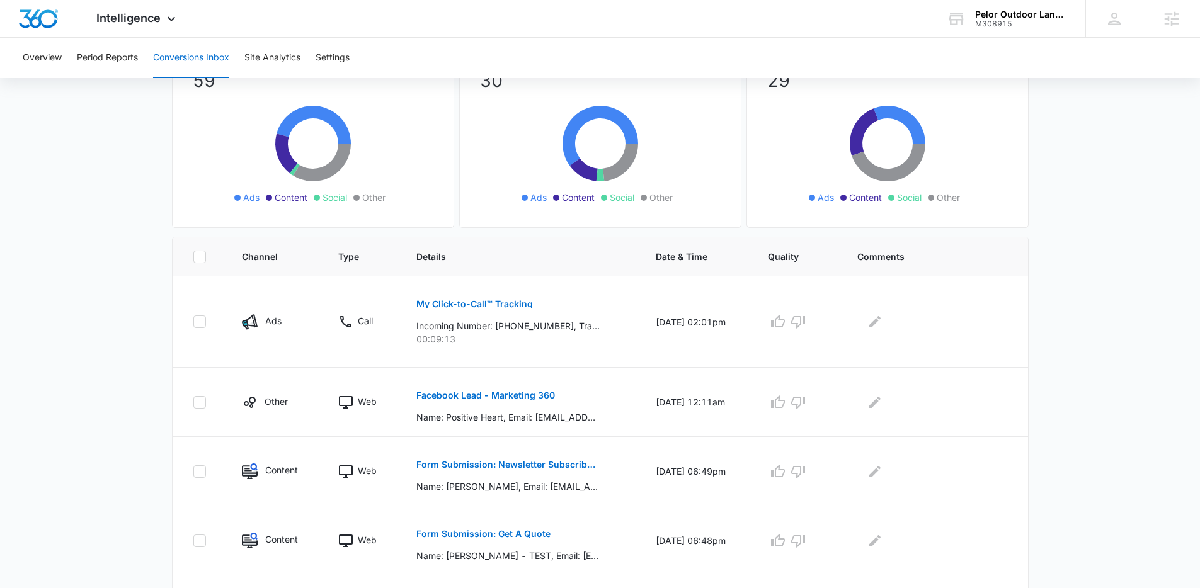
scroll to position [0, 0]
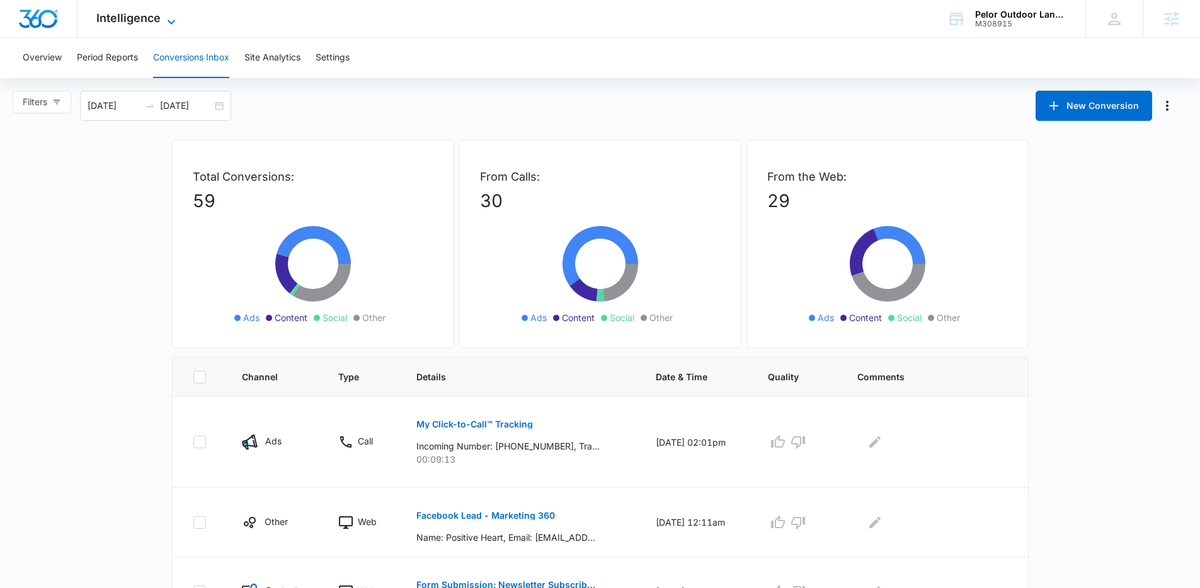
click at [147, 19] on span "Intelligence" at bounding box center [128, 17] width 64 height 13
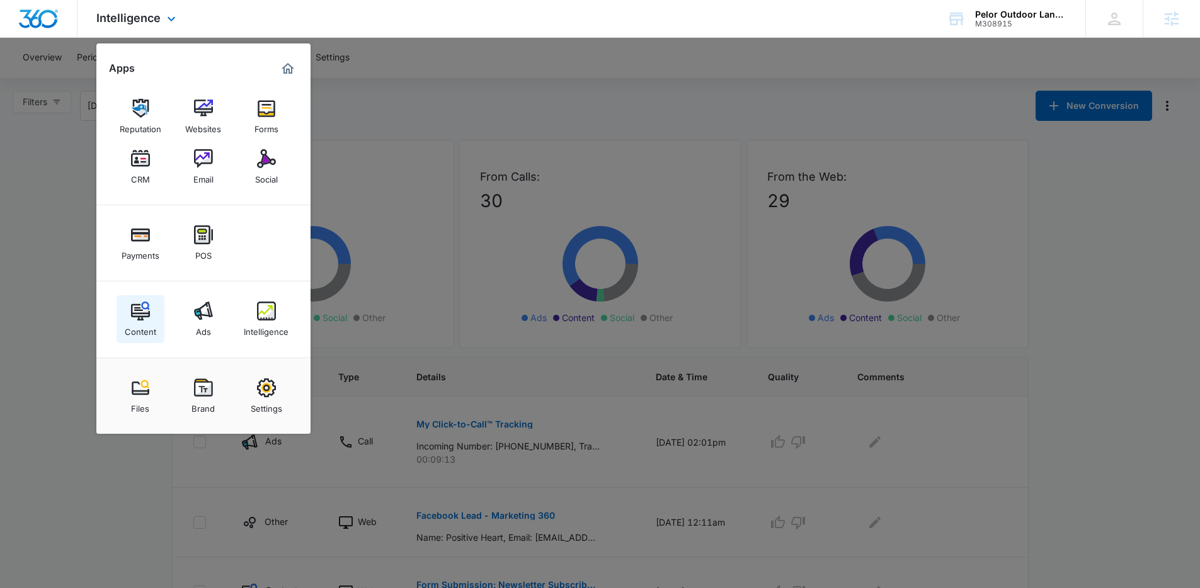
click at [149, 325] on div "Content" at bounding box center [140, 329] width 31 height 16
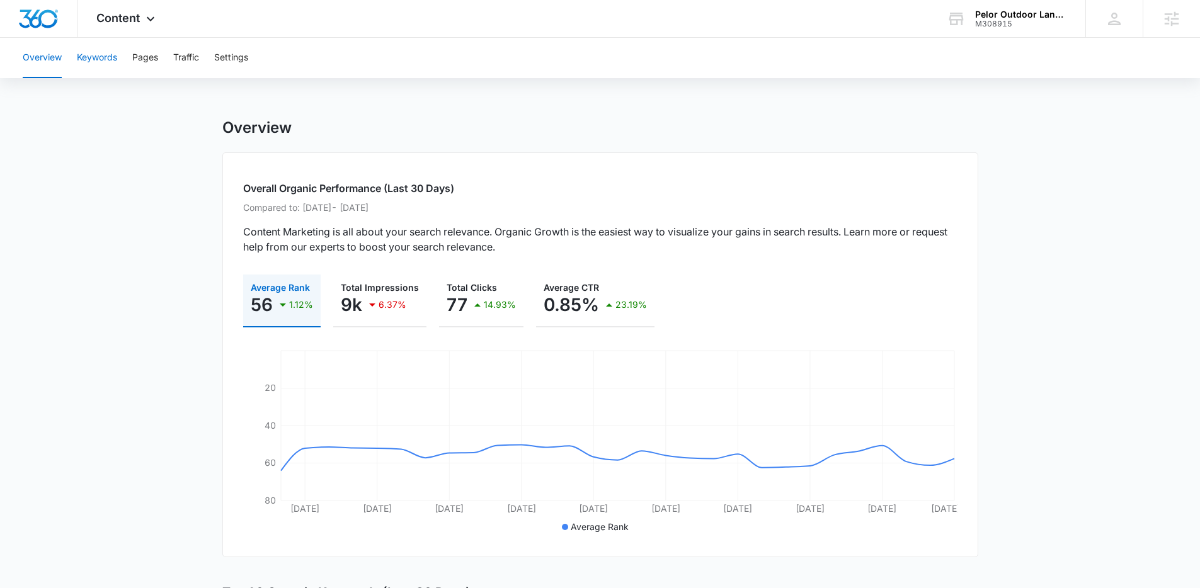
click at [98, 56] on button "Keywords" at bounding box center [97, 58] width 40 height 40
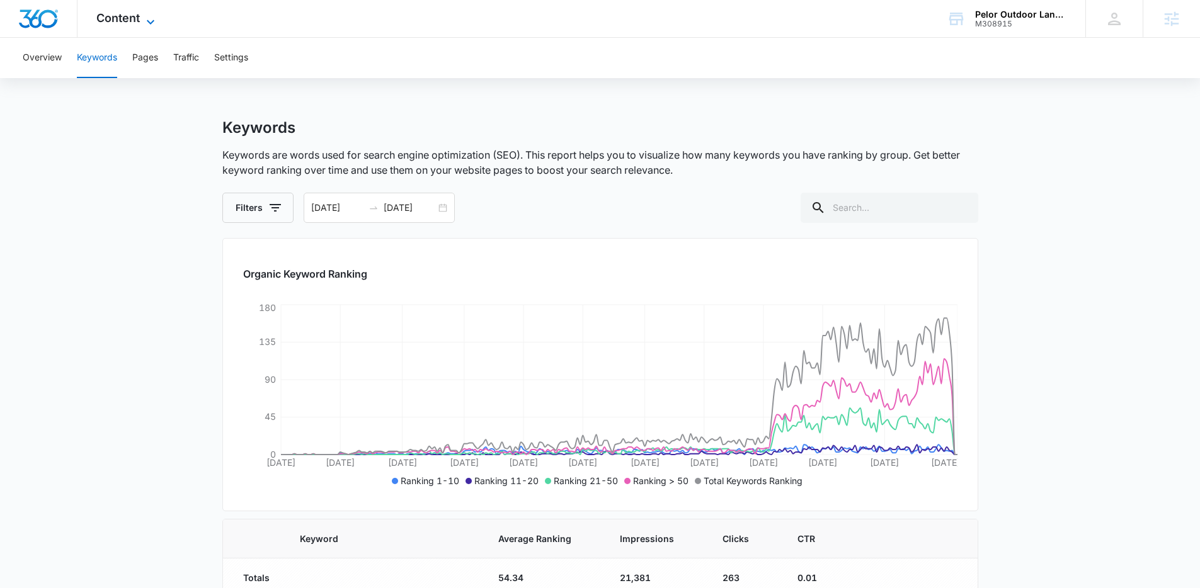
click at [120, 23] on span "Content" at bounding box center [117, 17] width 43 height 13
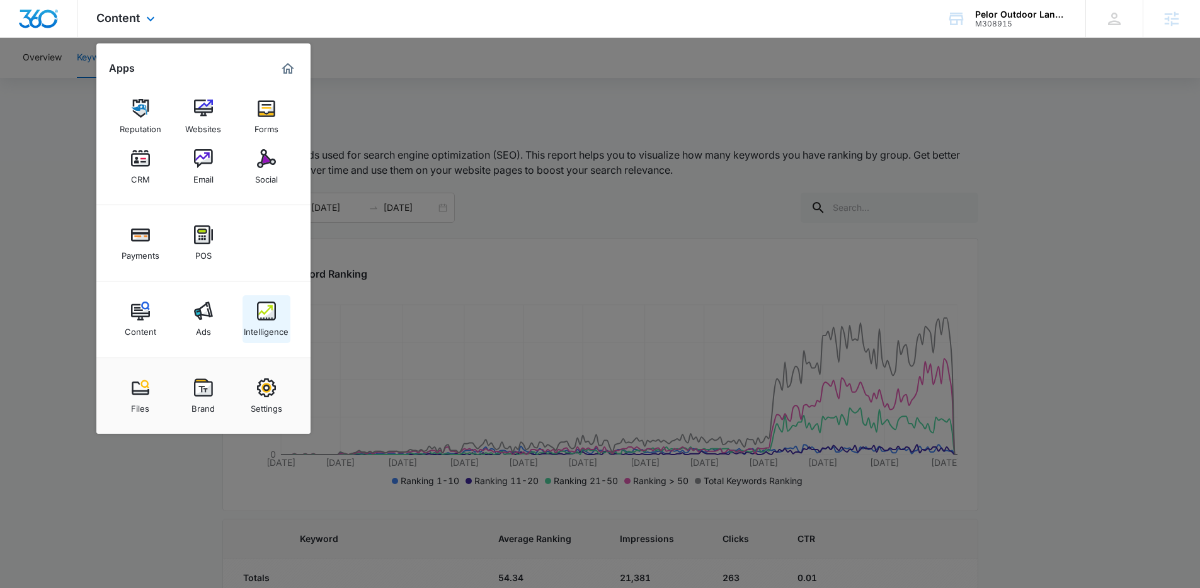
click at [251, 314] on link "Intelligence" at bounding box center [266, 319] width 48 height 48
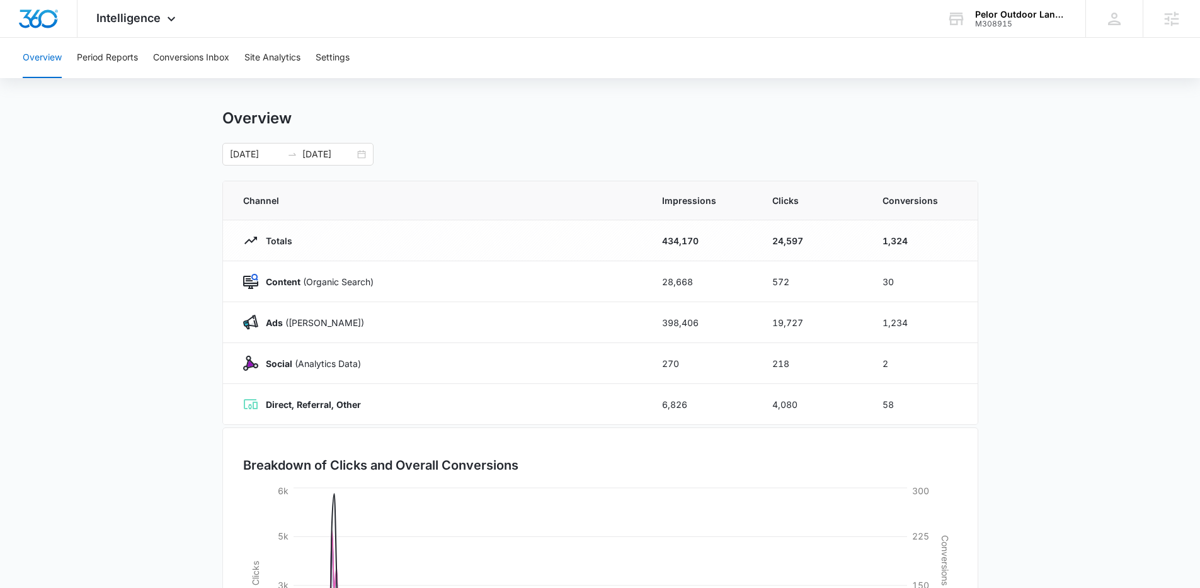
scroll to position [19, 0]
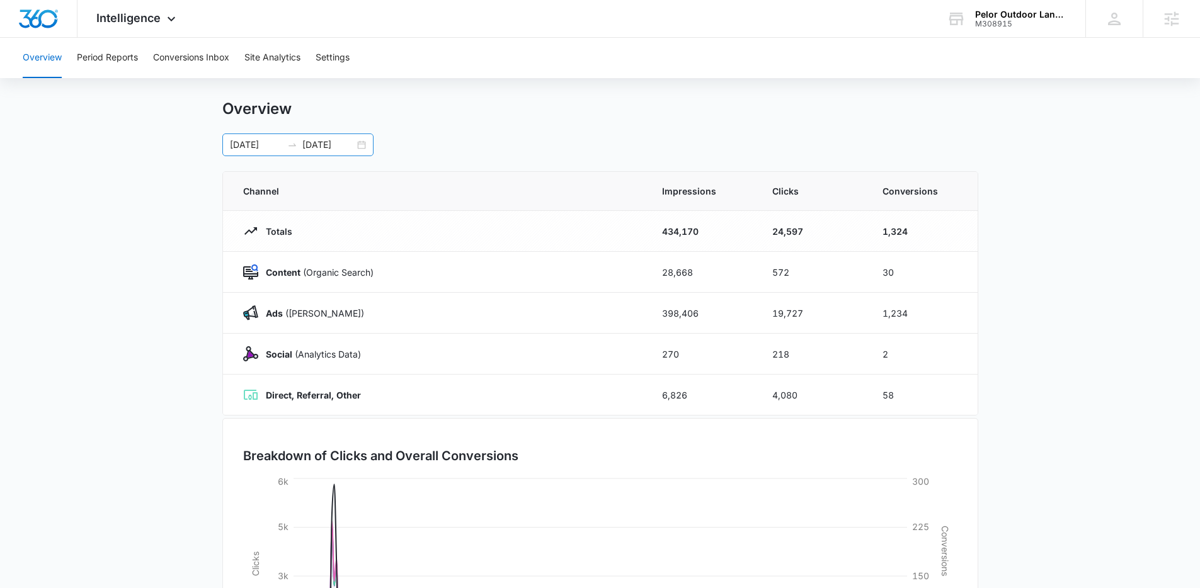
click at [367, 145] on div "01/01/2025 09/09/2025" at bounding box center [297, 145] width 151 height 23
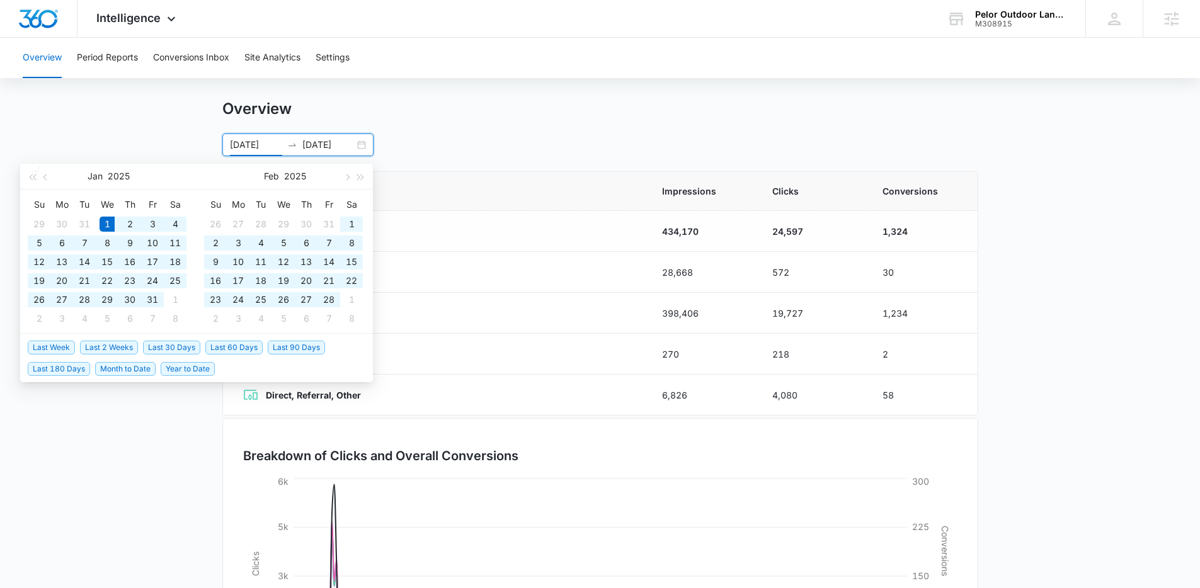
click at [174, 368] on span "Year to Date" at bounding box center [188, 369] width 54 height 14
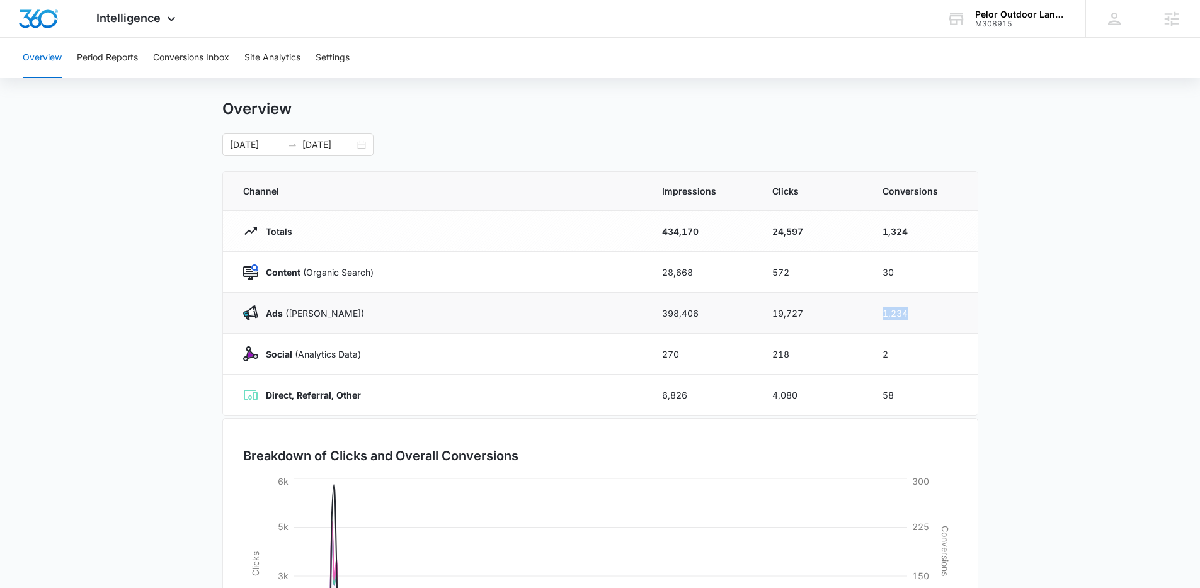
drag, startPoint x: 926, startPoint y: 316, endPoint x: 841, endPoint y: 317, distance: 84.4
click at [841, 317] on tr "Ads (Ad Campaigns) 398,406 19,727 1,234" at bounding box center [600, 313] width 754 height 41
click at [928, 310] on td "1,234" at bounding box center [922, 313] width 110 height 41
drag, startPoint x: 948, startPoint y: 316, endPoint x: 828, endPoint y: 309, distance: 119.9
click at [828, 309] on tr "Ads (Ad Campaigns) 398,406 19,727 1,234" at bounding box center [600, 313] width 754 height 41
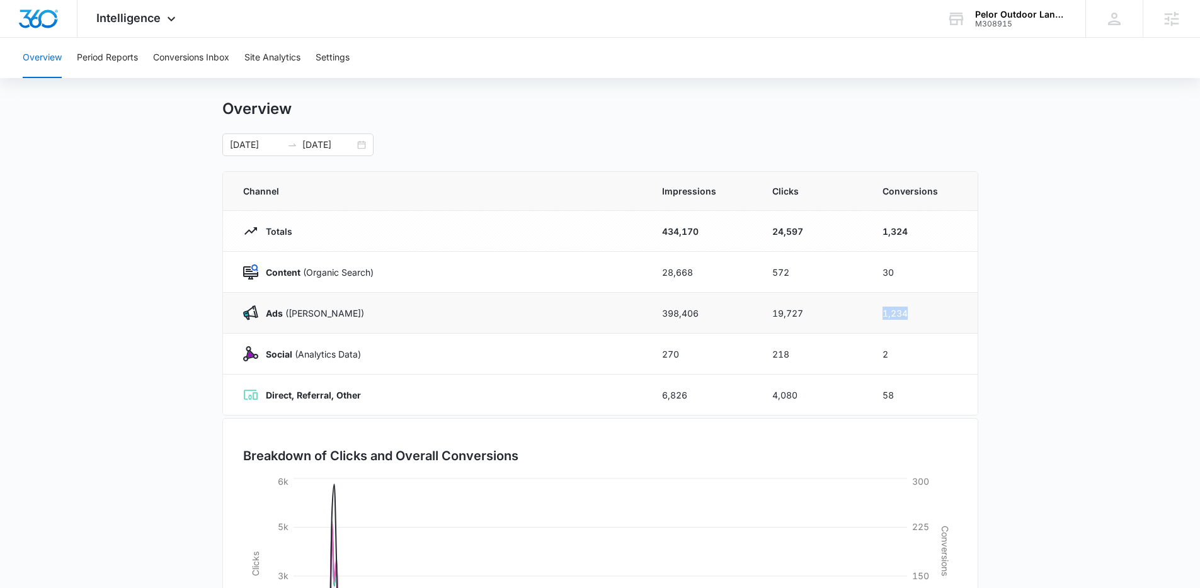
click at [947, 319] on td "1,234" at bounding box center [922, 313] width 110 height 41
drag, startPoint x: 924, startPoint y: 310, endPoint x: 920, endPoint y: 327, distance: 17.4
click at [878, 313] on td "1,234" at bounding box center [922, 313] width 110 height 41
click at [927, 304] on td "1,234" at bounding box center [922, 313] width 110 height 41
drag, startPoint x: 926, startPoint y: 309, endPoint x: 867, endPoint y: 314, distance: 58.7
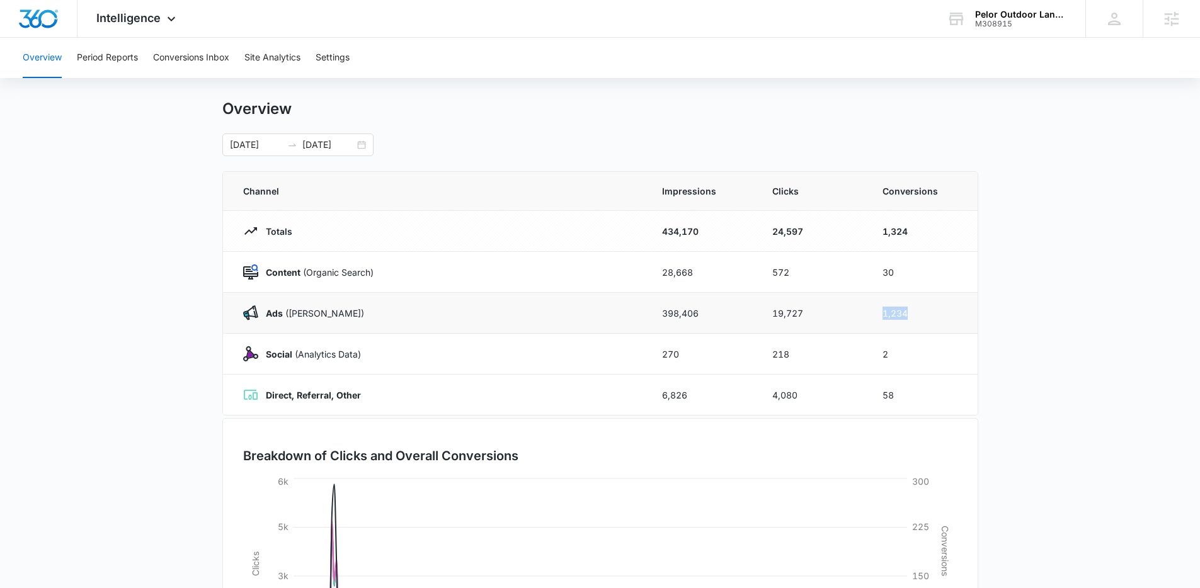
click at [867, 314] on td "1,234" at bounding box center [922, 313] width 110 height 41
click at [925, 316] on td "1,234" at bounding box center [922, 313] width 110 height 41
click at [940, 313] on td "1,234" at bounding box center [922, 313] width 110 height 41
drag, startPoint x: 931, startPoint y: 314, endPoint x: 866, endPoint y: 313, distance: 65.5
click at [867, 313] on td "1,234" at bounding box center [922, 313] width 110 height 41
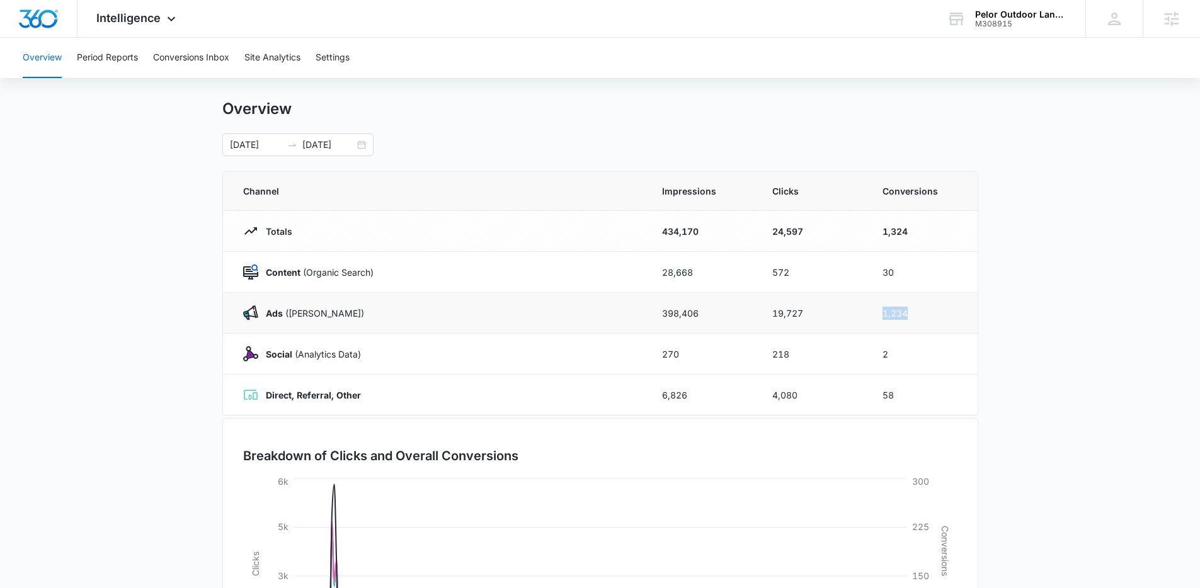
click at [931, 308] on td "1,234" at bounding box center [922, 313] width 110 height 41
drag, startPoint x: 884, startPoint y: 308, endPoint x: 948, endPoint y: 314, distance: 63.9
click at [950, 315] on td "1,234" at bounding box center [922, 313] width 110 height 41
click at [953, 315] on td "1,234" at bounding box center [922, 313] width 110 height 41
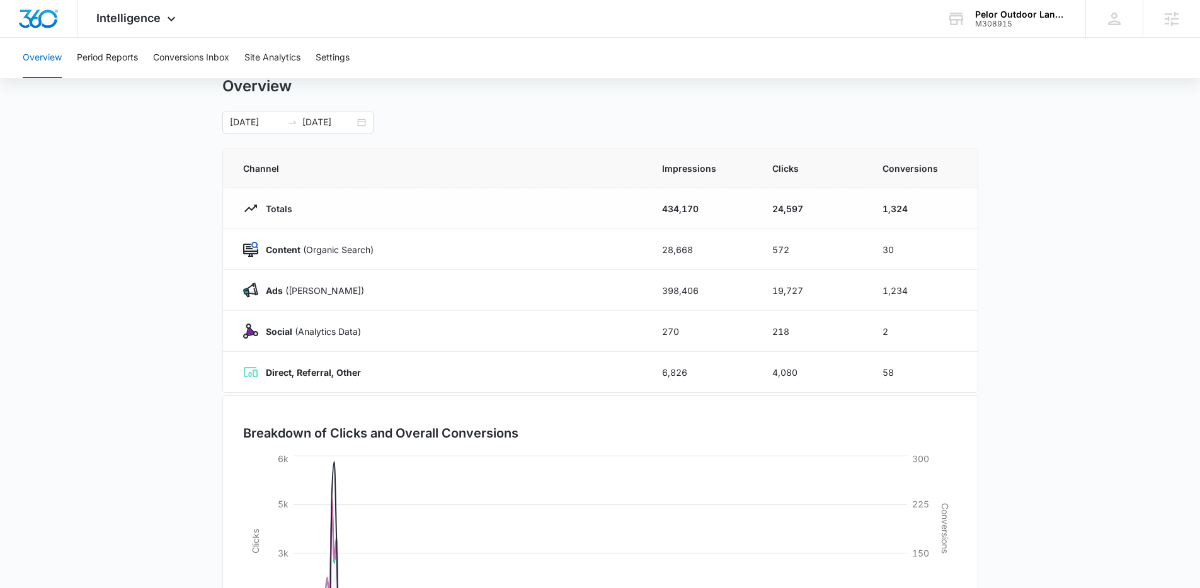
scroll to position [37, 0]
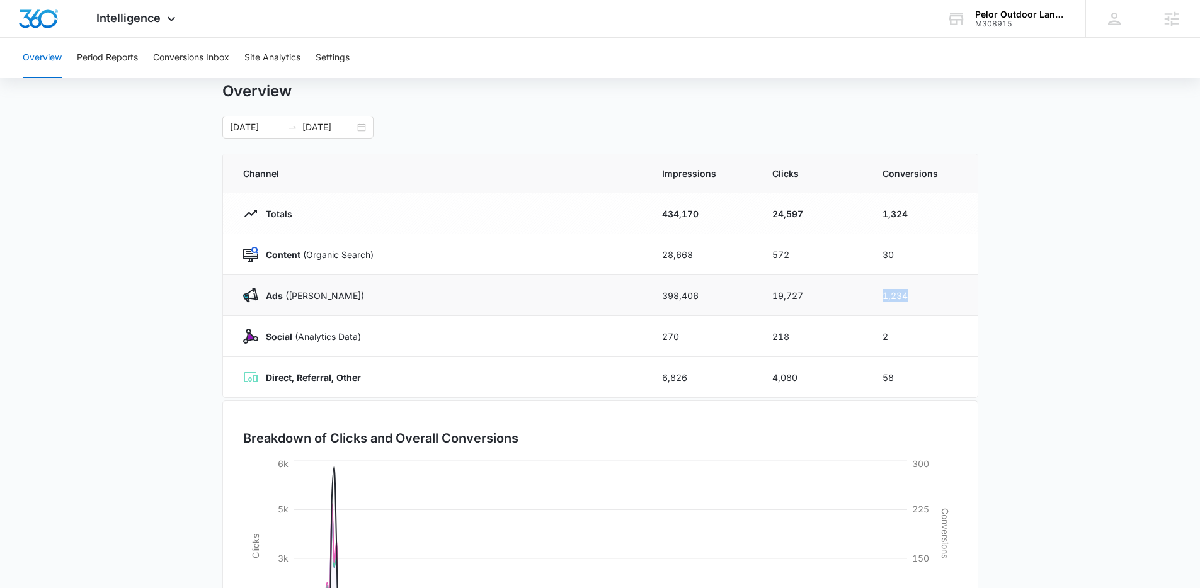
drag, startPoint x: 921, startPoint y: 300, endPoint x: 865, endPoint y: 302, distance: 56.1
click at [865, 302] on tr "Ads (Ad Campaigns) 398,406 19,727 1,234" at bounding box center [600, 295] width 754 height 41
click at [959, 307] on td "1,234" at bounding box center [922, 295] width 110 height 41
drag, startPoint x: 927, startPoint y: 297, endPoint x: 869, endPoint y: 292, distance: 58.1
click at [869, 292] on td "1,234" at bounding box center [922, 295] width 110 height 41
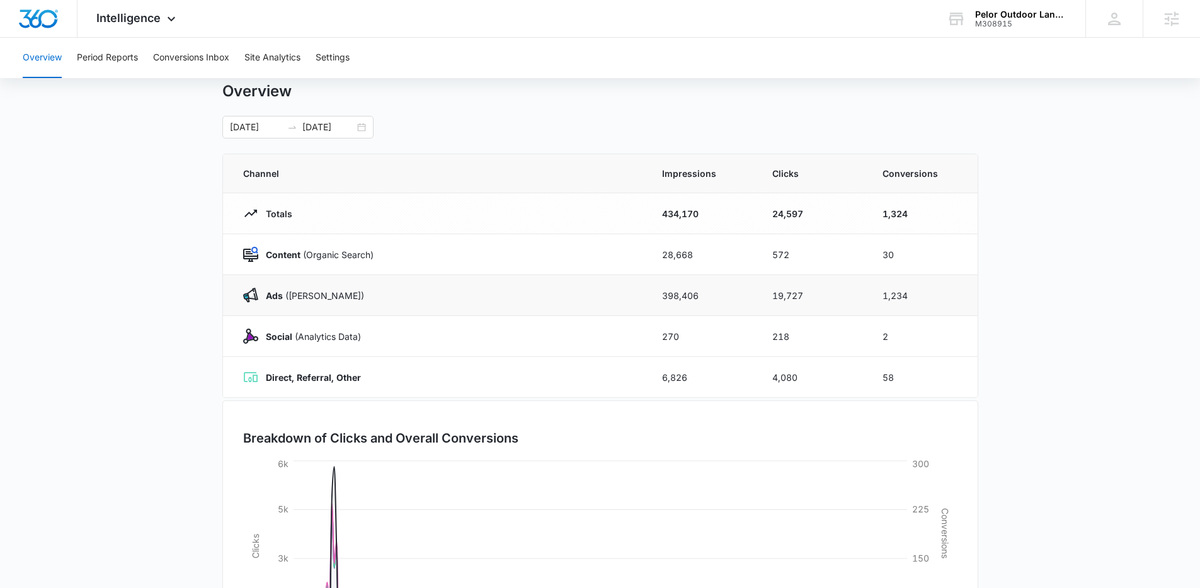
click at [959, 295] on td "1,234" at bounding box center [922, 295] width 110 height 41
drag, startPoint x: 877, startPoint y: 298, endPoint x: 913, endPoint y: 301, distance: 36.7
click at [913, 301] on td "1,234" at bounding box center [922, 295] width 110 height 41
click at [936, 226] on td "1,324" at bounding box center [922, 213] width 110 height 41
drag, startPoint x: 871, startPoint y: 212, endPoint x: 911, endPoint y: 214, distance: 39.7
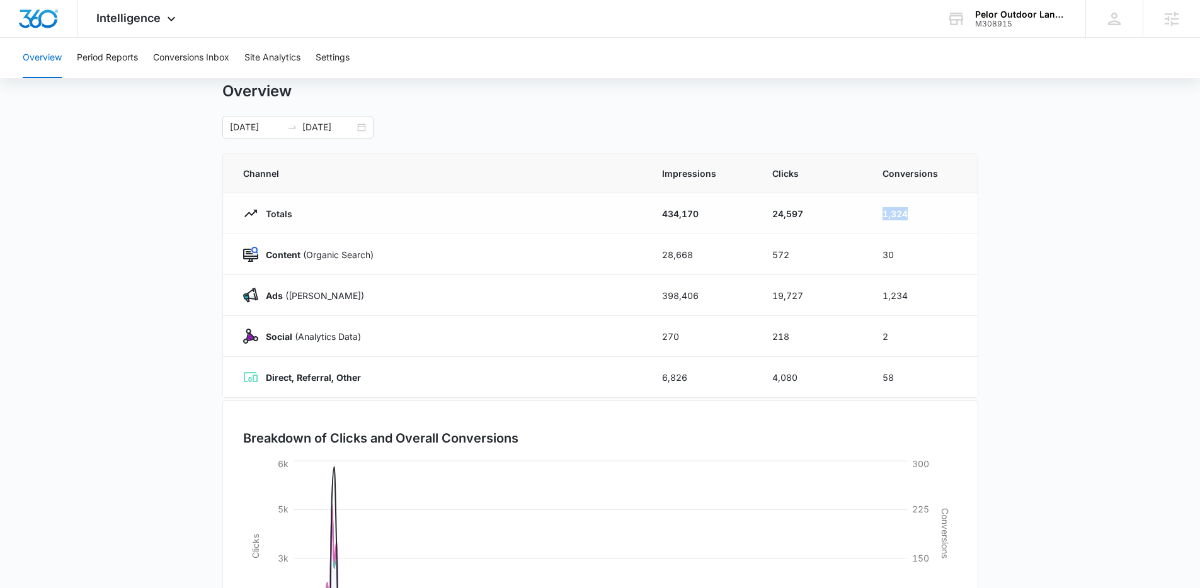
click at [911, 214] on td "1,324" at bounding box center [922, 213] width 110 height 41
click at [1010, 226] on main "Overview 01/01/2025 09/09/2025 Jan 2025 Su Mo Tu We Th Fr Sa 29 30 31 1 2 3 4 5…" at bounding box center [600, 412] width 1200 height 661
drag, startPoint x: 875, startPoint y: 215, endPoint x: 921, endPoint y: 215, distance: 46.0
click at [921, 215] on td "1,324" at bounding box center [922, 213] width 110 height 41
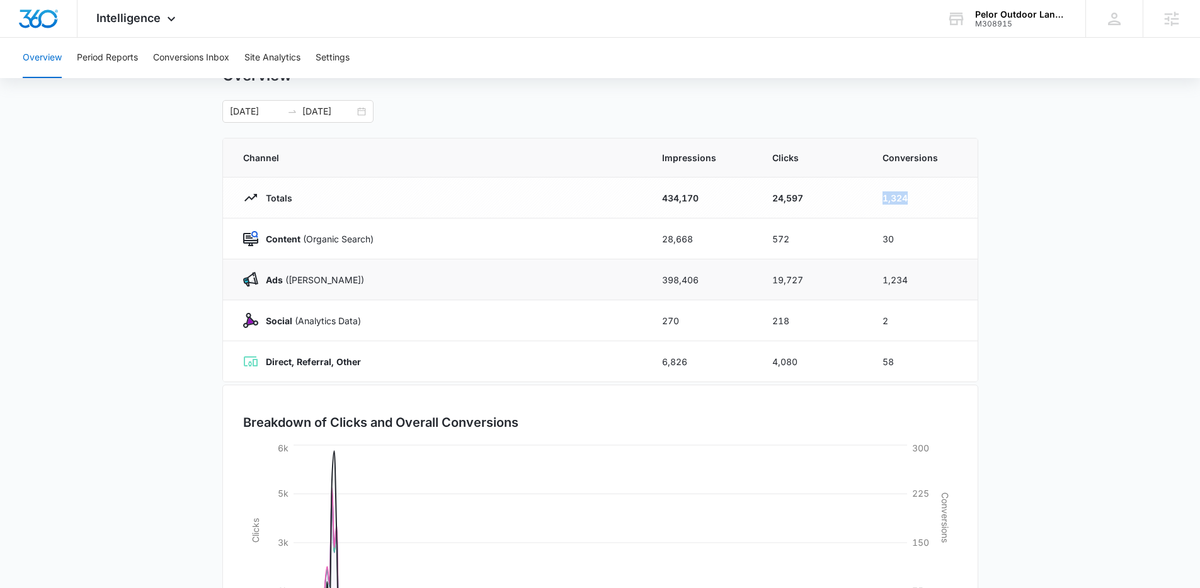
scroll to position [53, 0]
drag, startPoint x: 879, startPoint y: 283, endPoint x: 928, endPoint y: 282, distance: 49.1
click at [928, 282] on td "1,234" at bounding box center [922, 279] width 110 height 41
click at [931, 282] on td "1,234" at bounding box center [922, 279] width 110 height 41
click at [877, 277] on td "1,234" at bounding box center [922, 279] width 110 height 41
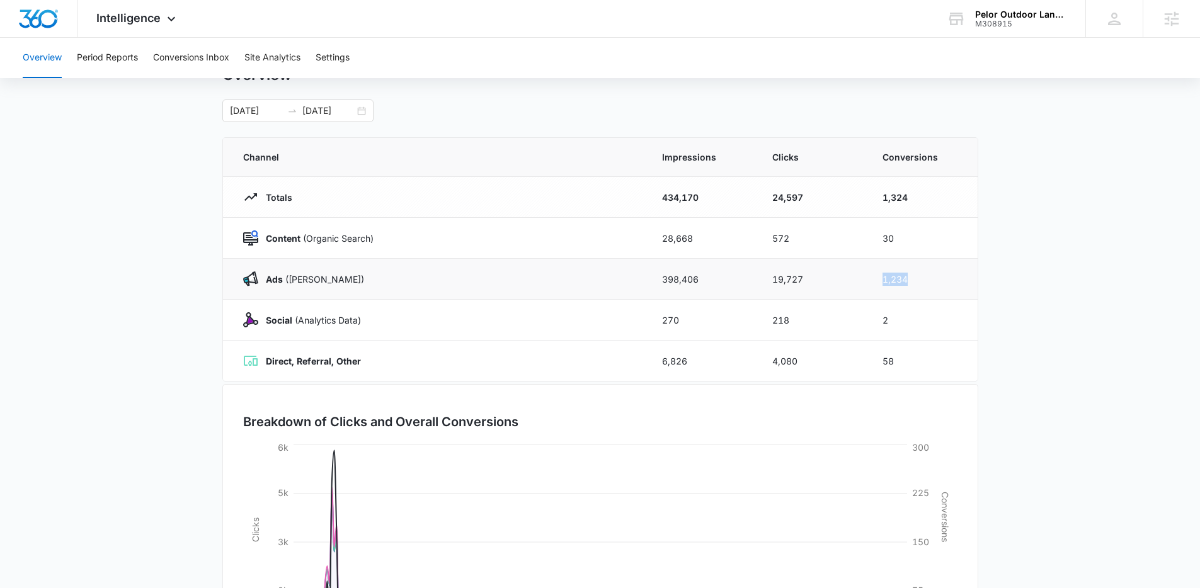
drag, startPoint x: 923, startPoint y: 281, endPoint x: 877, endPoint y: 278, distance: 45.4
click at [877, 278] on td "1,234" at bounding box center [922, 279] width 110 height 41
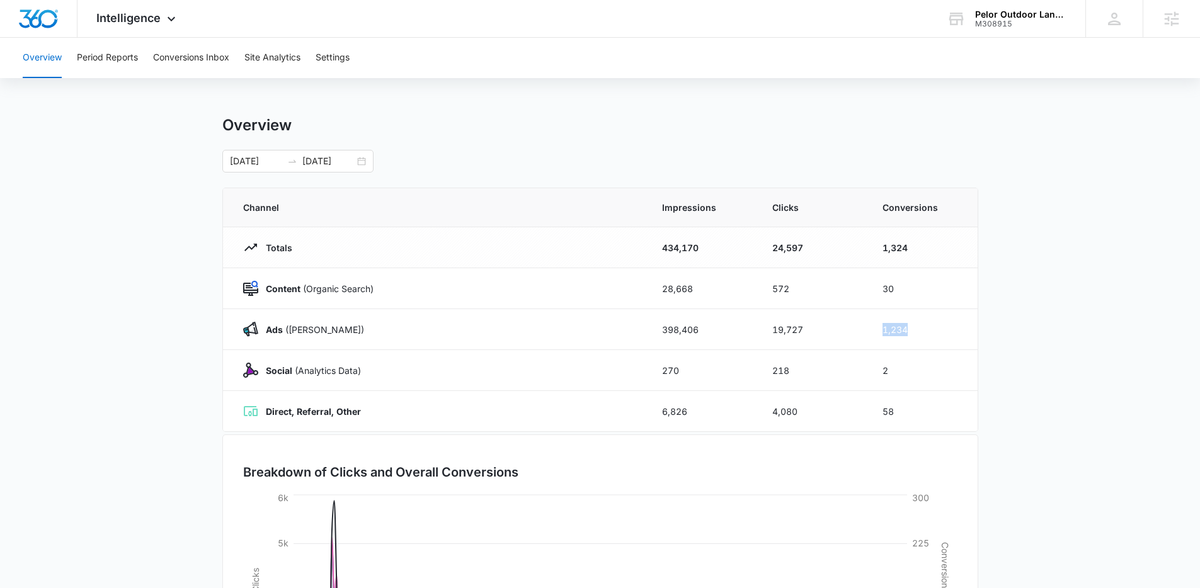
scroll to position [0, 0]
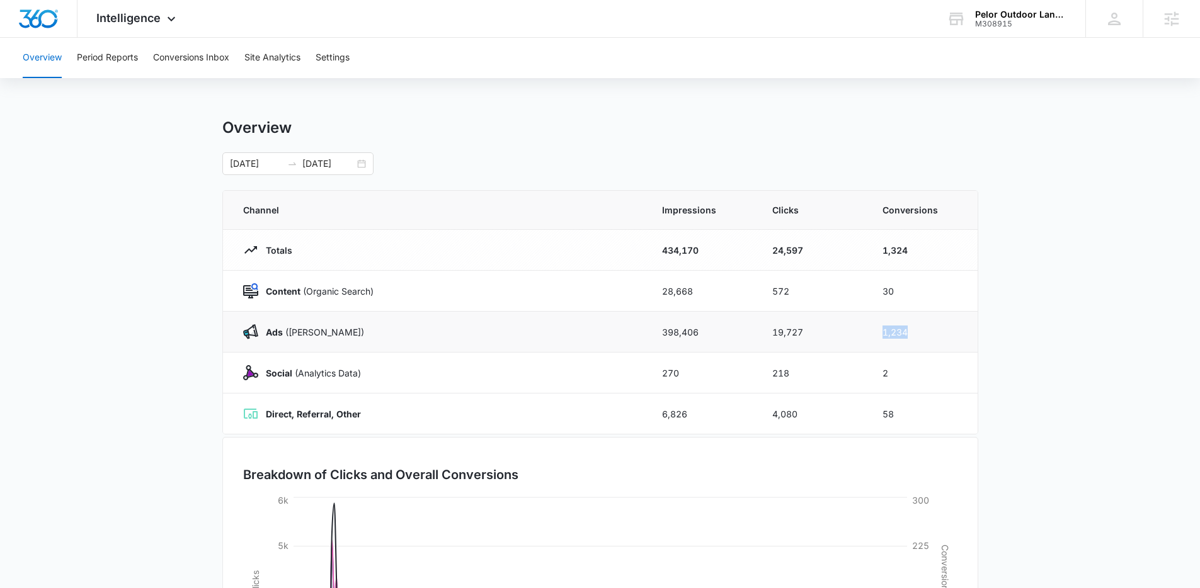
click at [923, 335] on td "1,234" at bounding box center [922, 332] width 110 height 41
drag, startPoint x: 878, startPoint y: 332, endPoint x: 910, endPoint y: 334, distance: 32.2
click at [910, 334] on td "1,234" at bounding box center [922, 332] width 110 height 41
click at [367, 164] on div "01/01/2025 09/09/2025" at bounding box center [297, 163] width 151 height 23
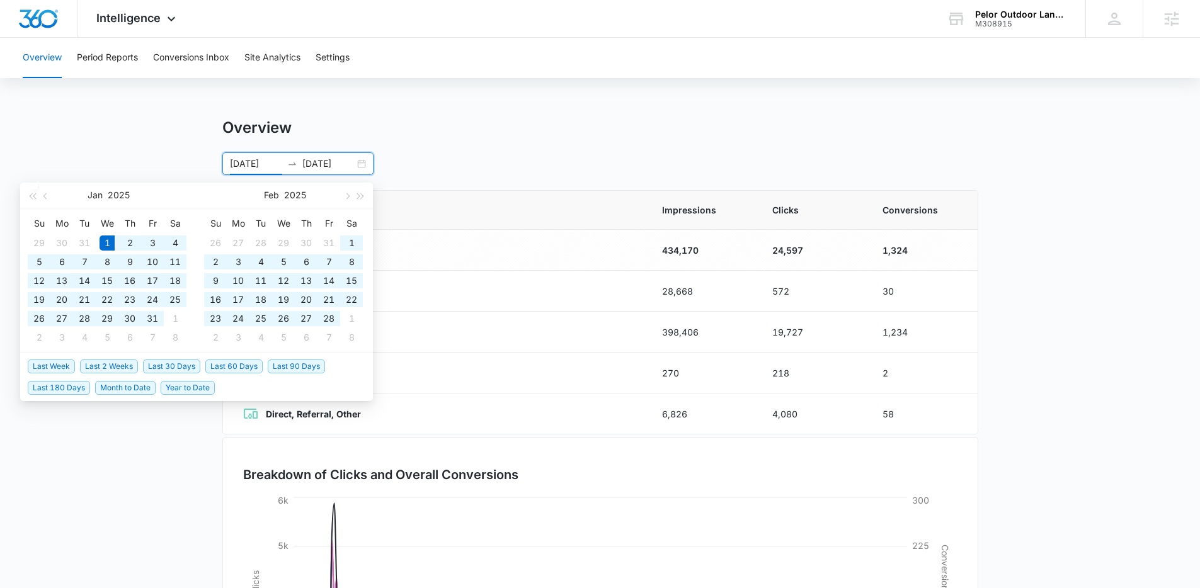
click at [183, 389] on span "Year to Date" at bounding box center [188, 388] width 54 height 14
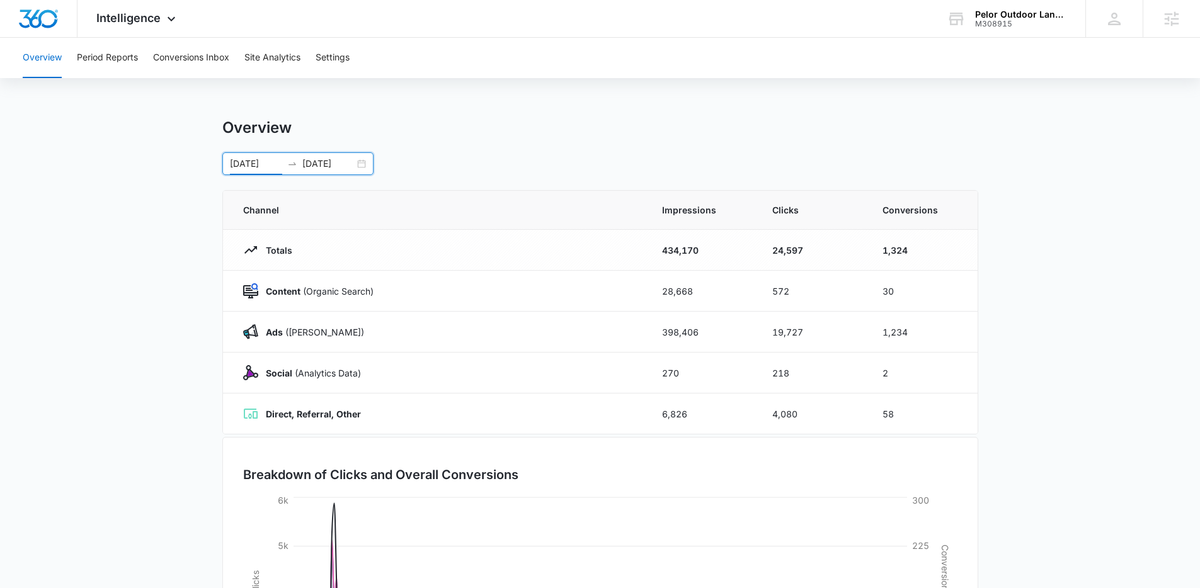
click at [401, 162] on div "01/01/2025 09/09/2025 Jan 2025 Su Mo Tu We Th Fr Sa 29 30 31 1 2 3 4 5 6 7 8 9 …" at bounding box center [600, 163] width 756 height 23
click at [361, 161] on div "01/01/2025 09/09/2025" at bounding box center [297, 163] width 151 height 23
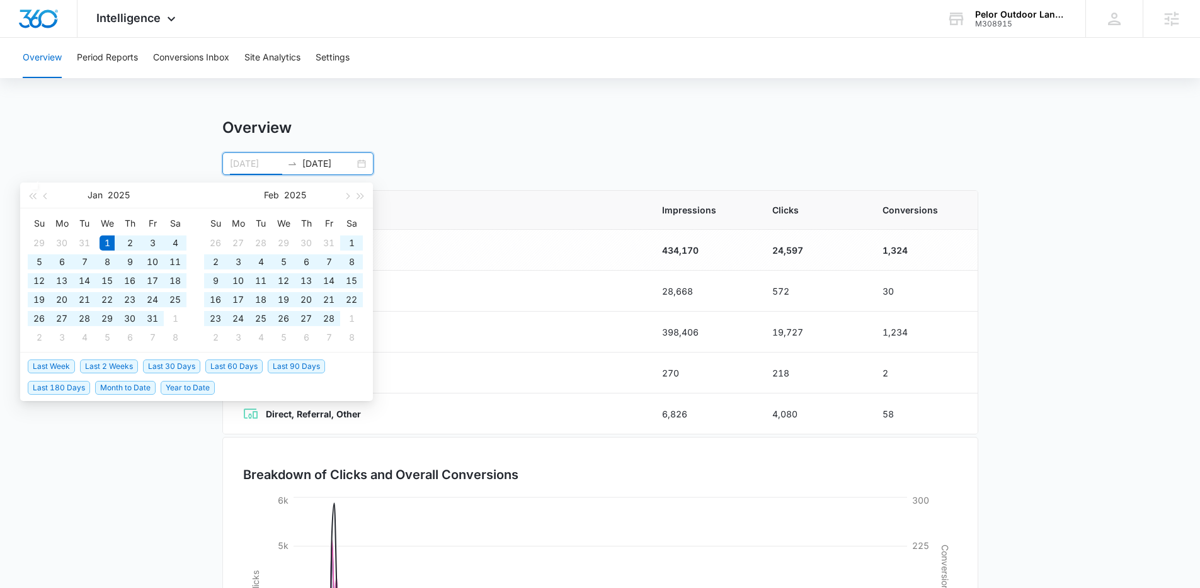
type input "01/01/2025"
click at [205, 388] on span "Year to Date" at bounding box center [188, 388] width 54 height 14
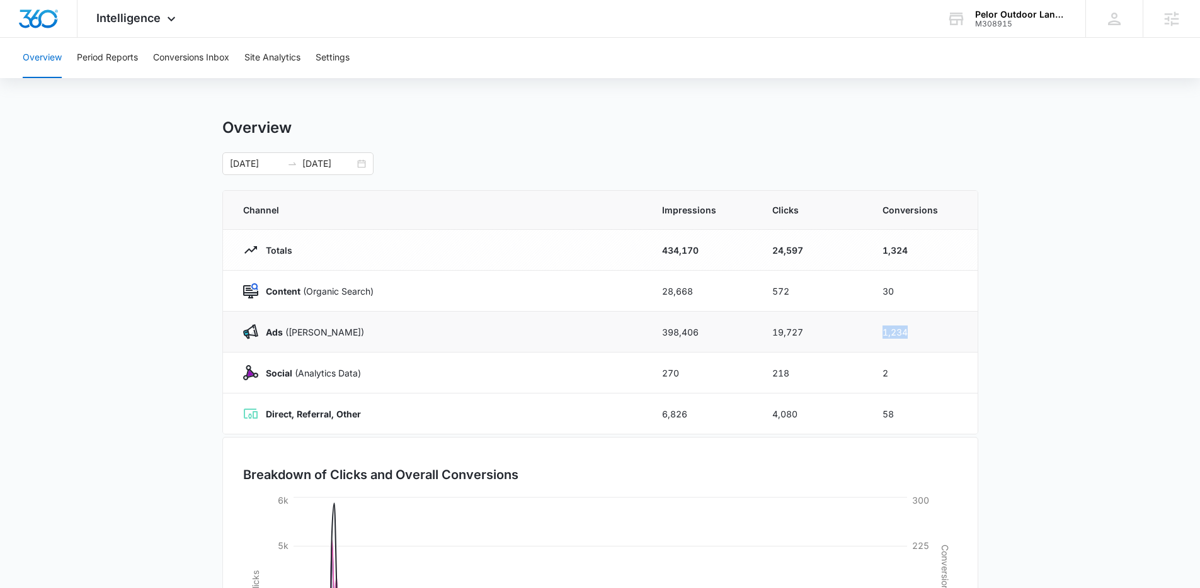
drag, startPoint x: 870, startPoint y: 335, endPoint x: 924, endPoint y: 328, distance: 54.0
click at [924, 328] on td "1,234" at bounding box center [922, 332] width 110 height 41
click at [1023, 269] on main "Overview 01/01/2025 09/09/2025 Jan 2025 Su Mo Tu We Th Fr Sa 29 30 31 1 2 3 4 5…" at bounding box center [600, 448] width 1200 height 661
click at [360, 161] on div "01/01/2025 09/09/2025" at bounding box center [297, 163] width 151 height 23
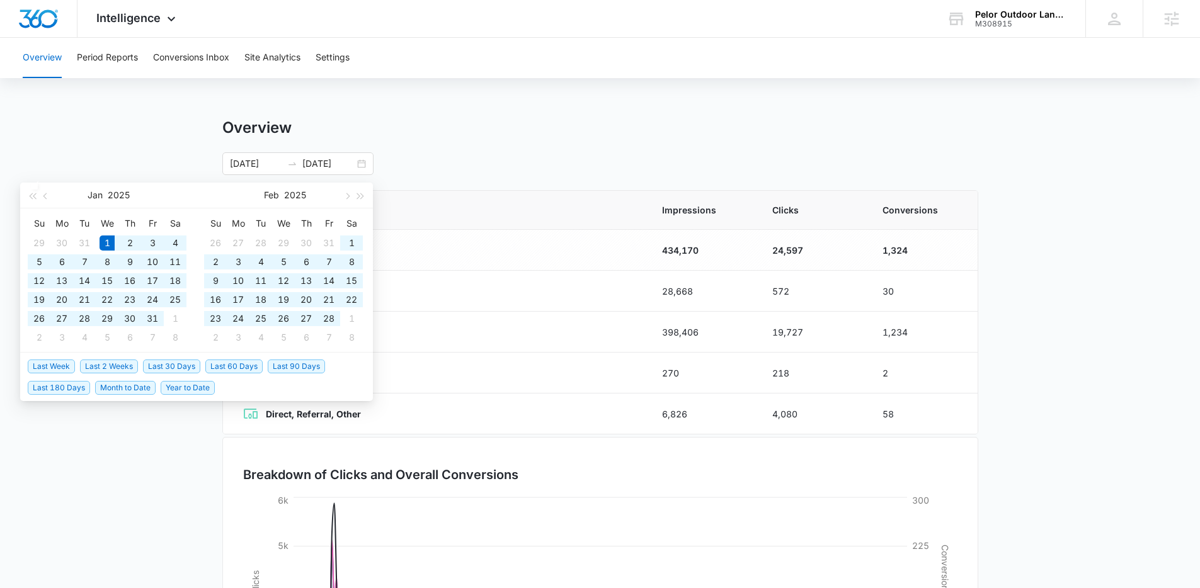
click at [911, 157] on div "01/01/2025 09/09/2025 Jan 2025 Su Mo Tu We Th Fr Sa 29 30 31 1 2 3 4 5 6 7 8 9 …" at bounding box center [600, 163] width 756 height 23
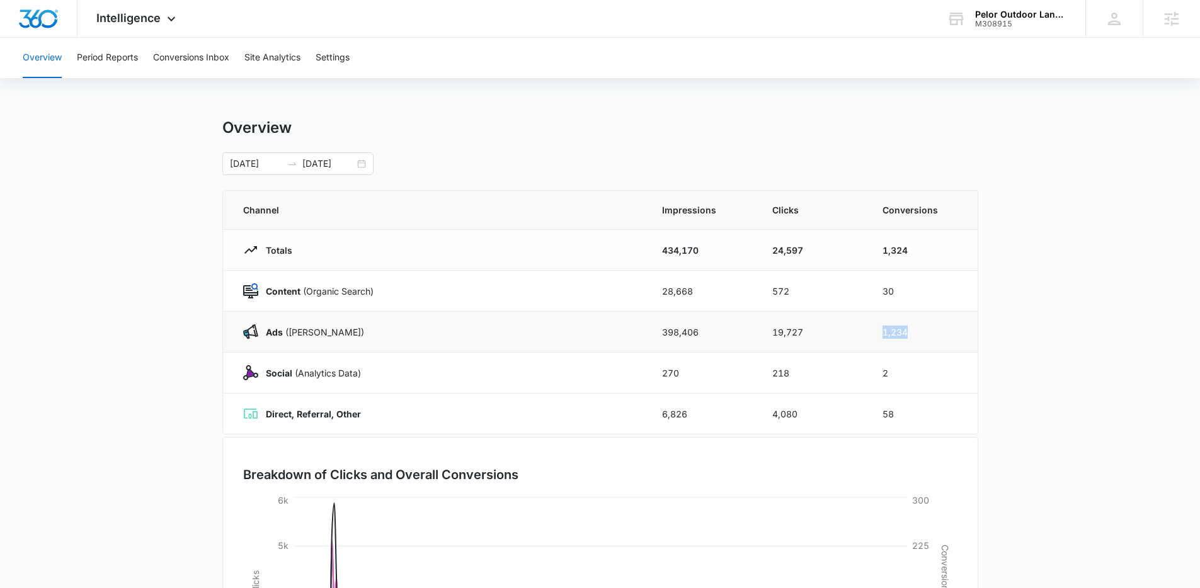
drag, startPoint x: 873, startPoint y: 333, endPoint x: 908, endPoint y: 336, distance: 35.5
click at [909, 336] on td "1,234" at bounding box center [922, 332] width 110 height 41
drag, startPoint x: 880, startPoint y: 251, endPoint x: 922, endPoint y: 250, distance: 42.2
click at [922, 250] on td "1,324" at bounding box center [922, 250] width 110 height 41
click at [947, 254] on td "1,324" at bounding box center [922, 250] width 110 height 41
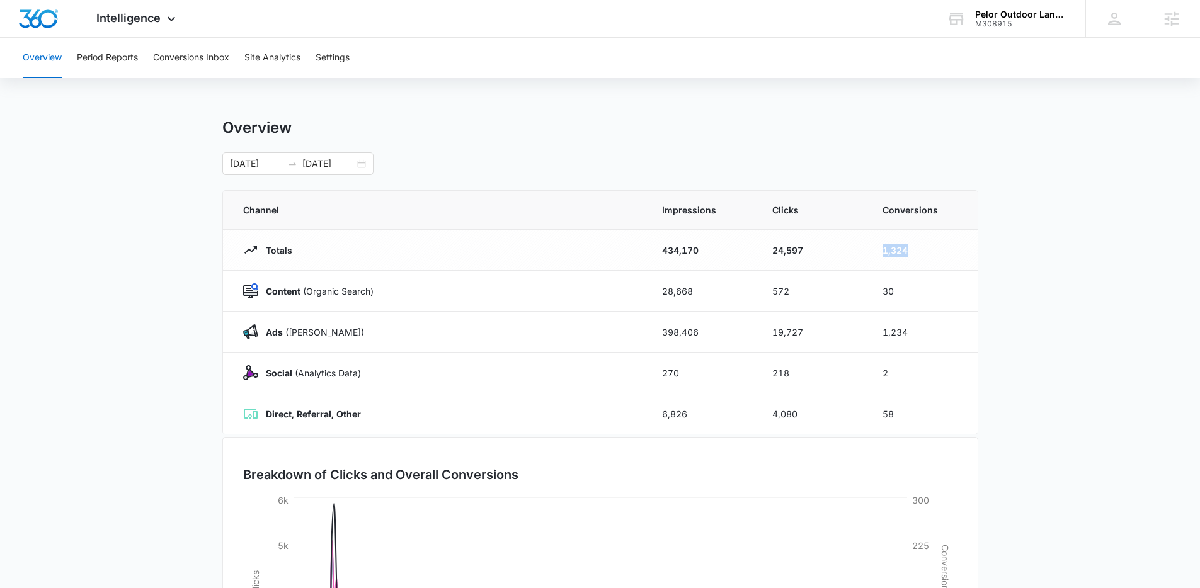
drag, startPoint x: 879, startPoint y: 249, endPoint x: 926, endPoint y: 252, distance: 47.3
click at [926, 252] on td "1,324" at bounding box center [922, 250] width 110 height 41
click at [1015, 254] on main "Overview 01/01/2025 09/09/2025 Jan 2025 Su Mo Tu We Th Fr Sa 29 30 31 1 2 3 4 5…" at bounding box center [600, 448] width 1200 height 661
click at [202, 60] on button "Conversions Inbox" at bounding box center [191, 58] width 76 height 40
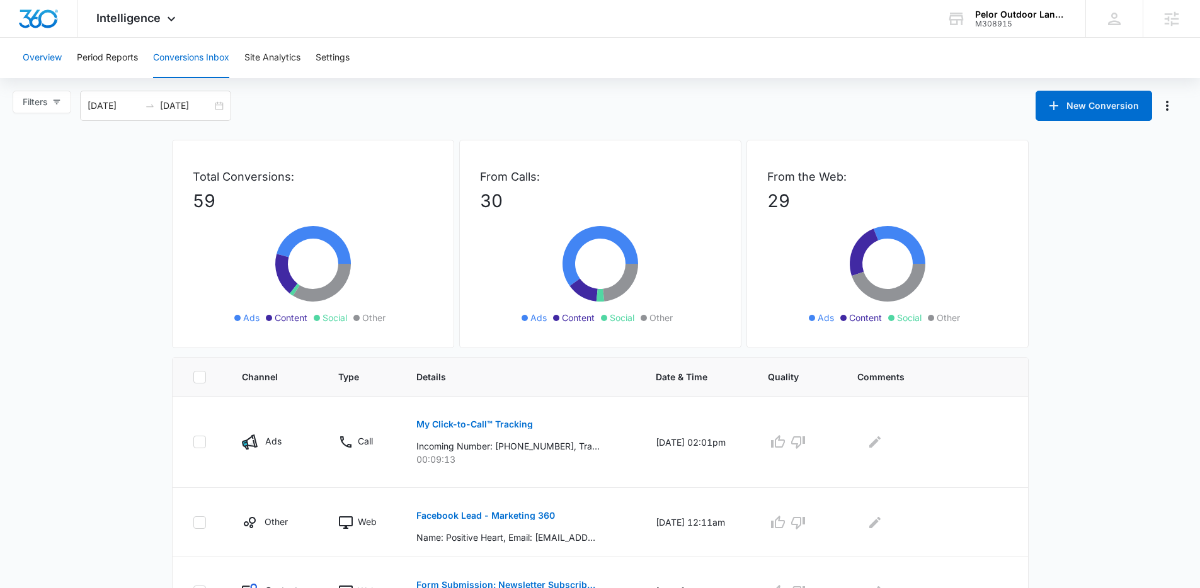
click at [49, 62] on button "Overview" at bounding box center [42, 58] width 39 height 40
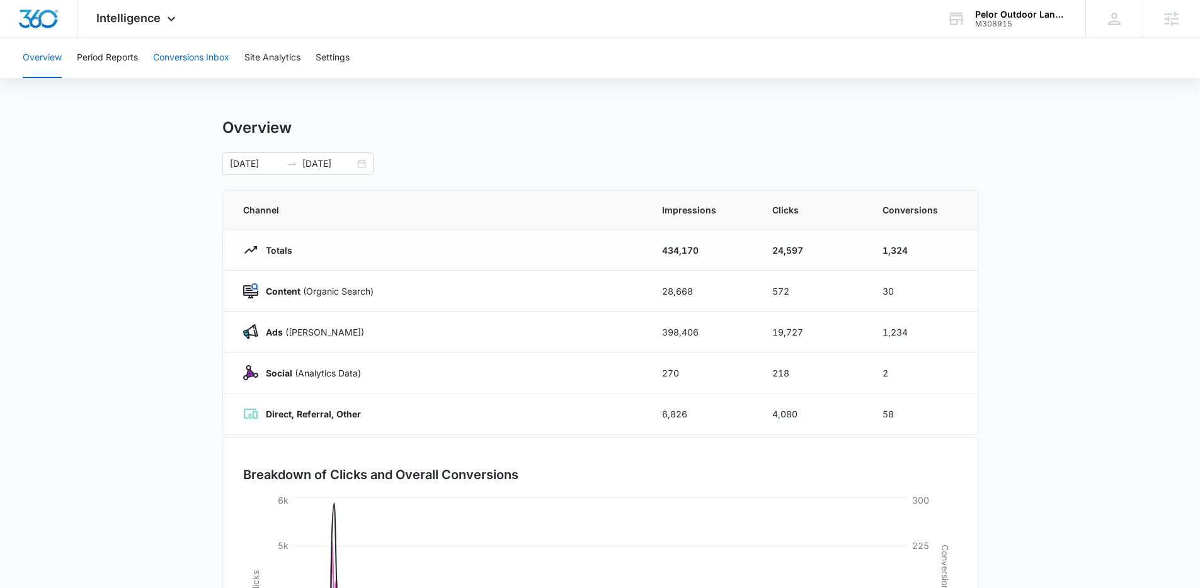
click at [177, 55] on button "Conversions Inbox" at bounding box center [191, 58] width 76 height 40
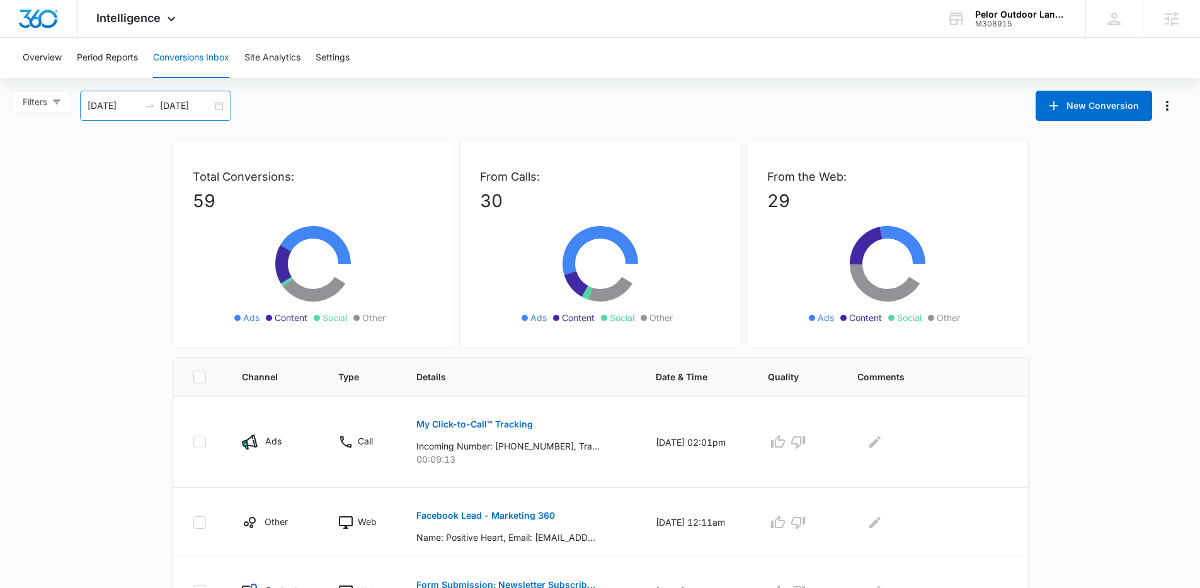
click at [217, 105] on div "08/11/2025 09/10/2025" at bounding box center [155, 106] width 151 height 30
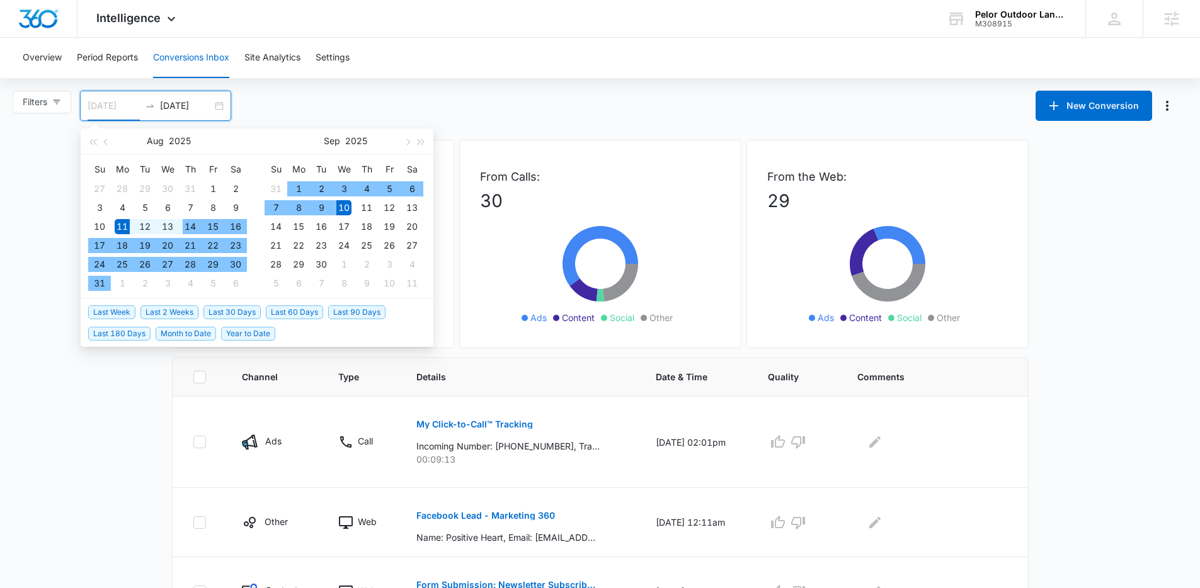
type input "08/11/2025"
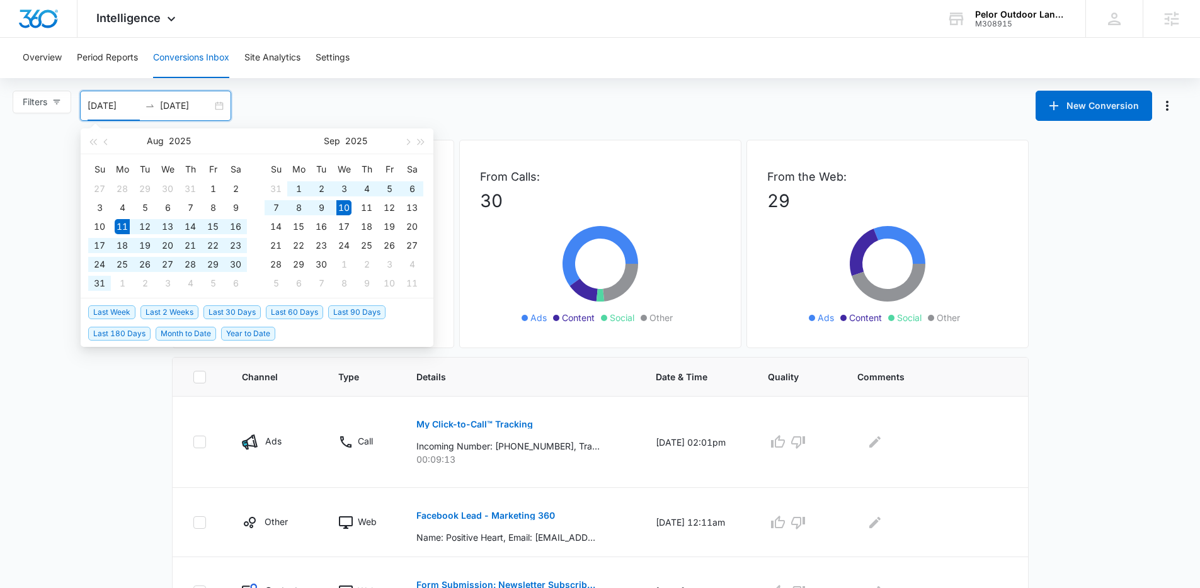
click at [241, 314] on span "Last 30 Days" at bounding box center [231, 312] width 57 height 14
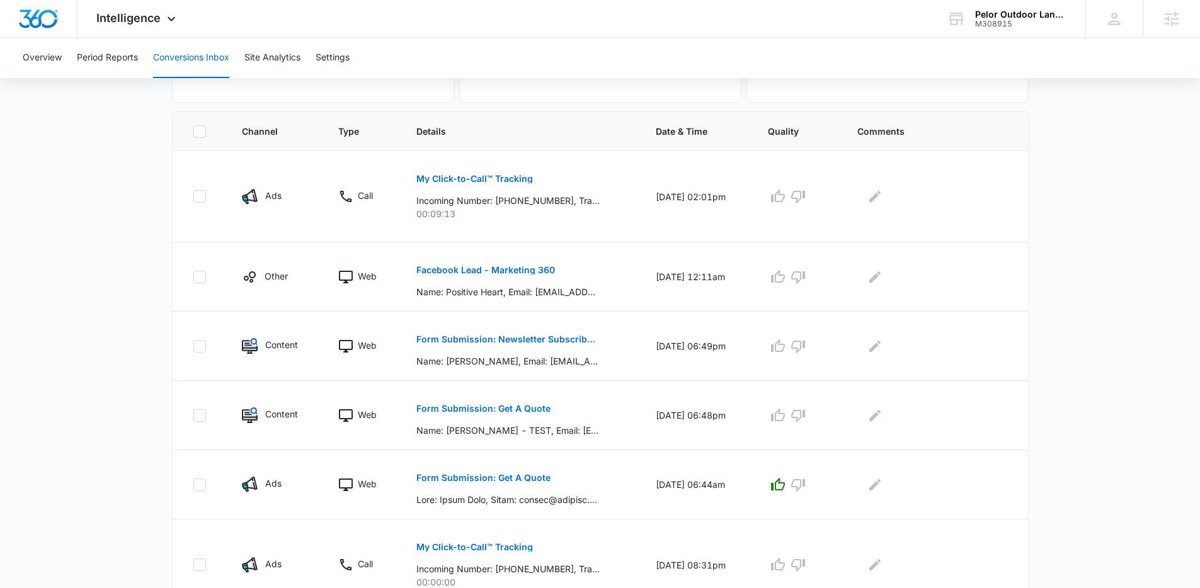
scroll to position [11, 0]
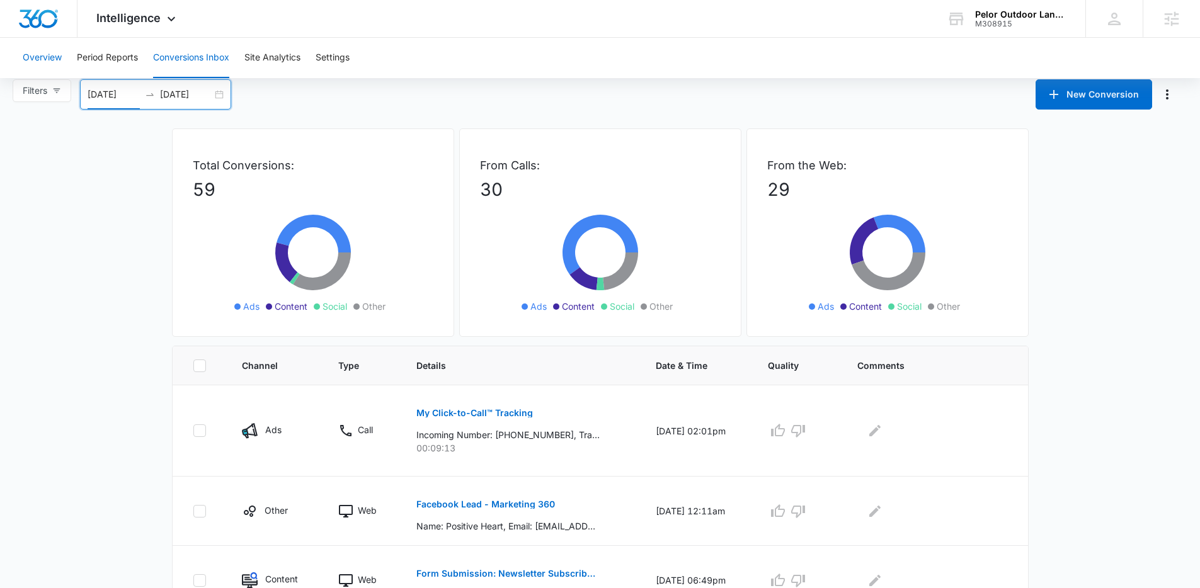
click at [35, 64] on button "Overview" at bounding box center [42, 58] width 39 height 40
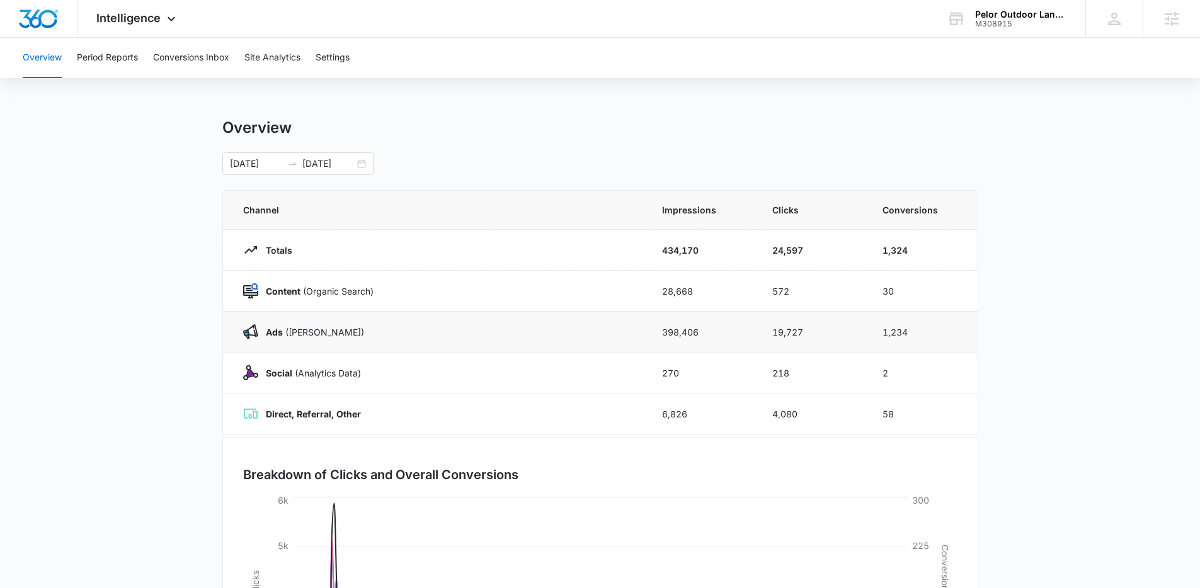
drag, startPoint x: 909, startPoint y: 333, endPoint x: 875, endPoint y: 341, distance: 35.6
click at [875, 341] on td "1,234" at bounding box center [922, 332] width 110 height 41
drag, startPoint x: 916, startPoint y: 334, endPoint x: 887, endPoint y: 333, distance: 29.0
click at [887, 333] on td "1,234" at bounding box center [922, 332] width 110 height 41
click at [178, 45] on button "Conversions Inbox" at bounding box center [191, 58] width 76 height 40
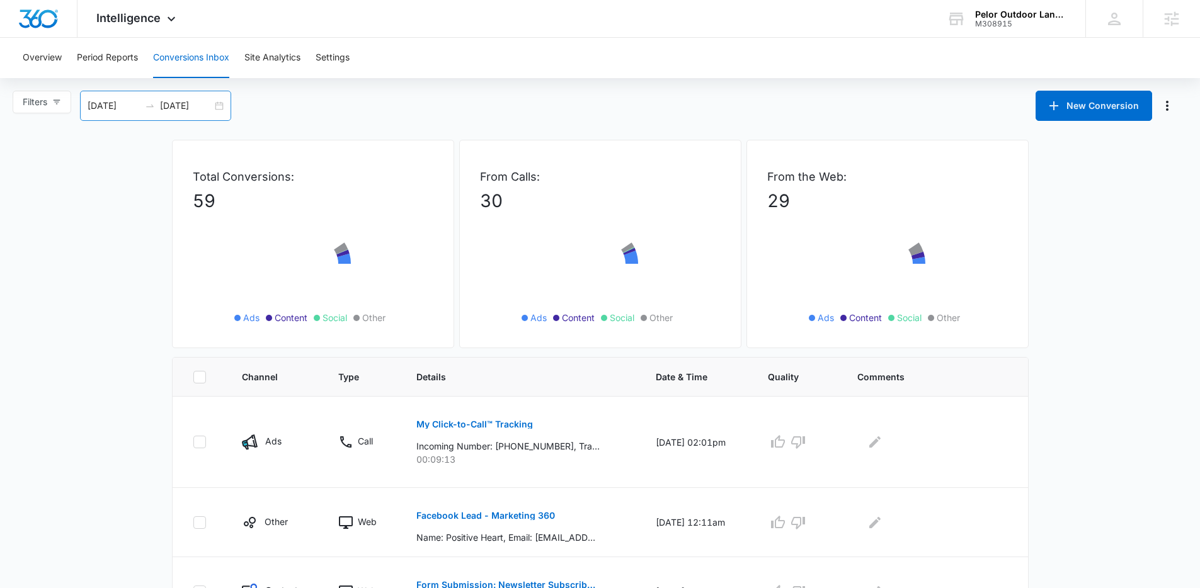
drag, startPoint x: 232, startPoint y: 114, endPoint x: 224, endPoint y: 111, distance: 8.6
click at [232, 114] on div "Filters 08/11/2025 09/10/2025" at bounding box center [126, 106] width 227 height 30
click at [224, 110] on div "08/11/2025 09/10/2025" at bounding box center [155, 106] width 151 height 30
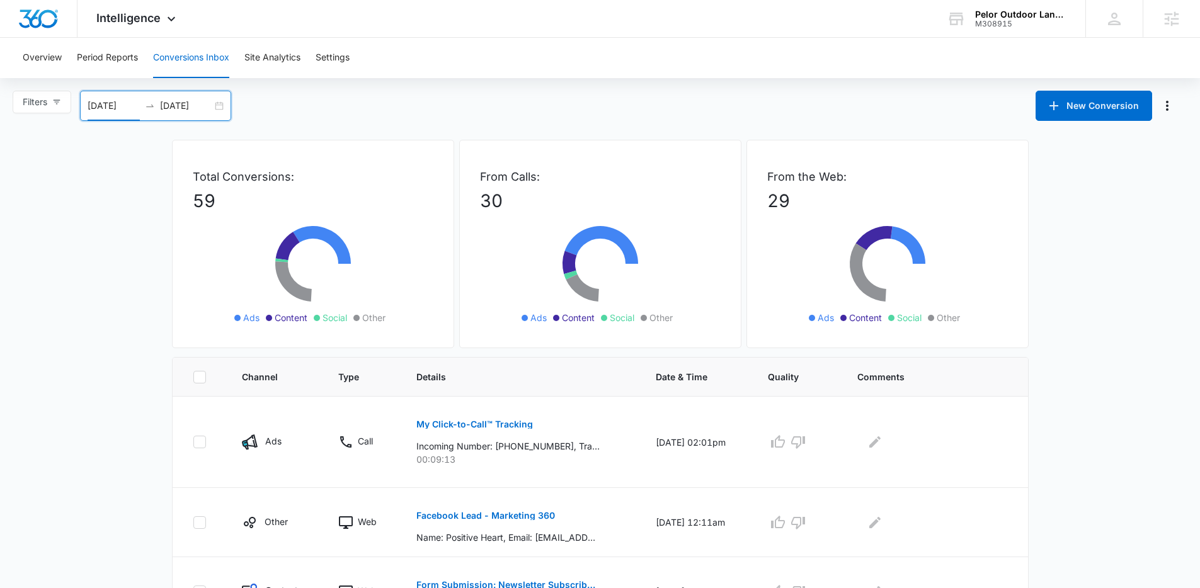
type input "08/11/2025"
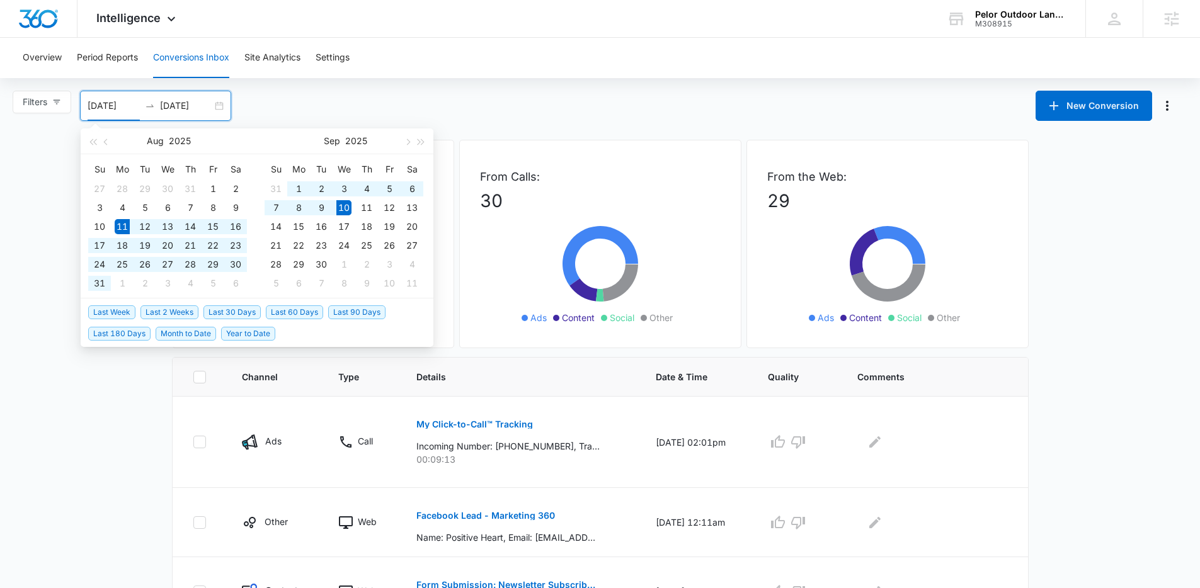
click at [241, 307] on span "Last 30 Days" at bounding box center [231, 312] width 57 height 14
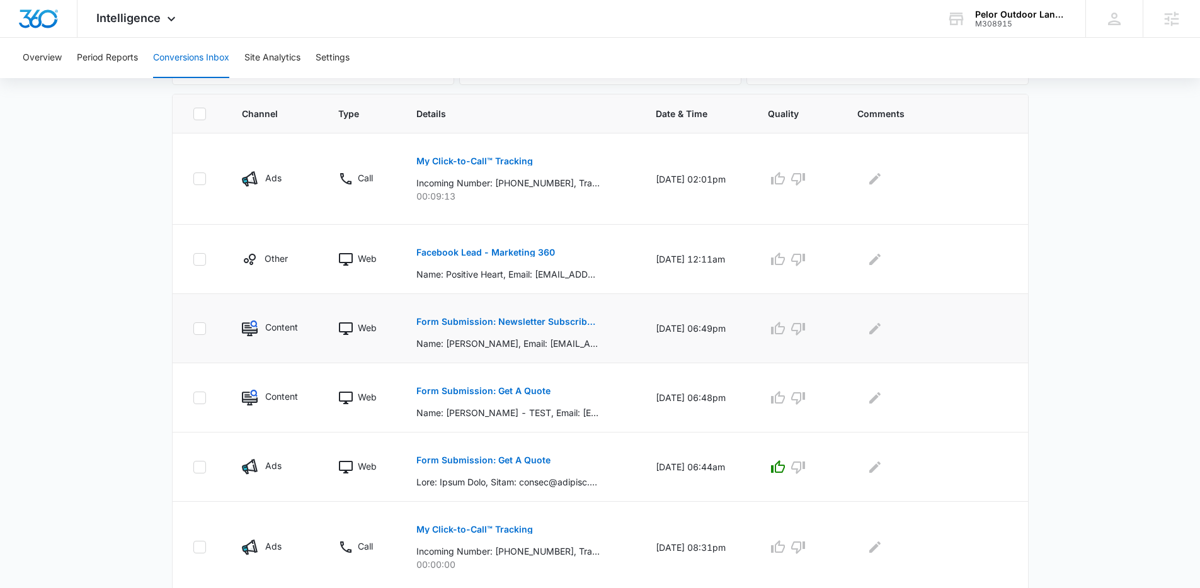
scroll to position [225, 0]
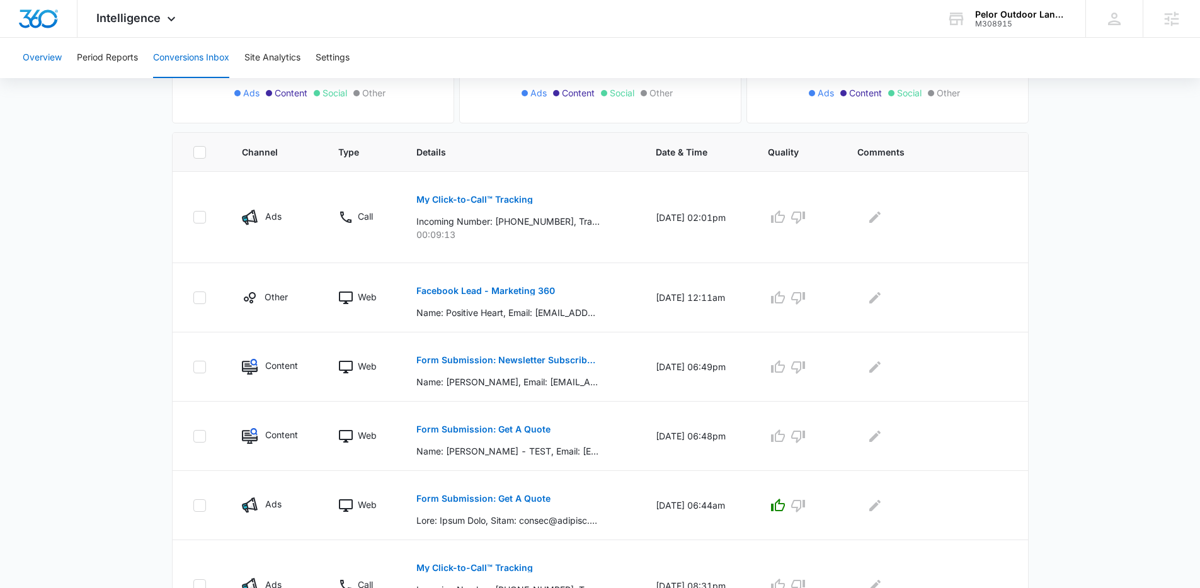
click at [56, 56] on button "Overview" at bounding box center [42, 58] width 39 height 40
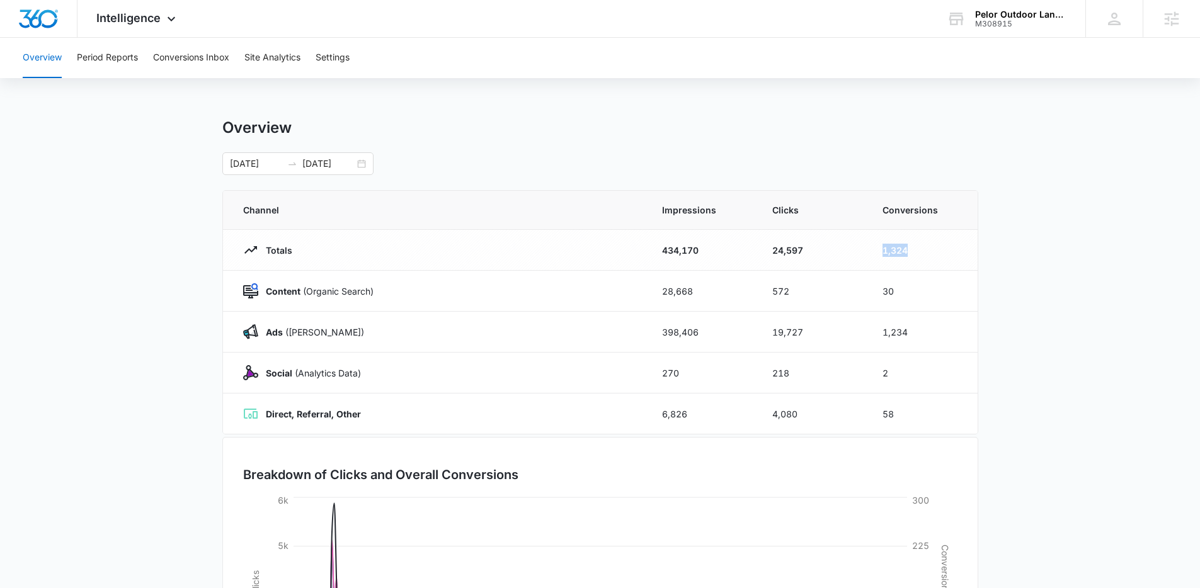
drag, startPoint x: 940, startPoint y: 254, endPoint x: 872, endPoint y: 254, distance: 68.0
click at [872, 254] on td "1,324" at bounding box center [922, 250] width 110 height 41
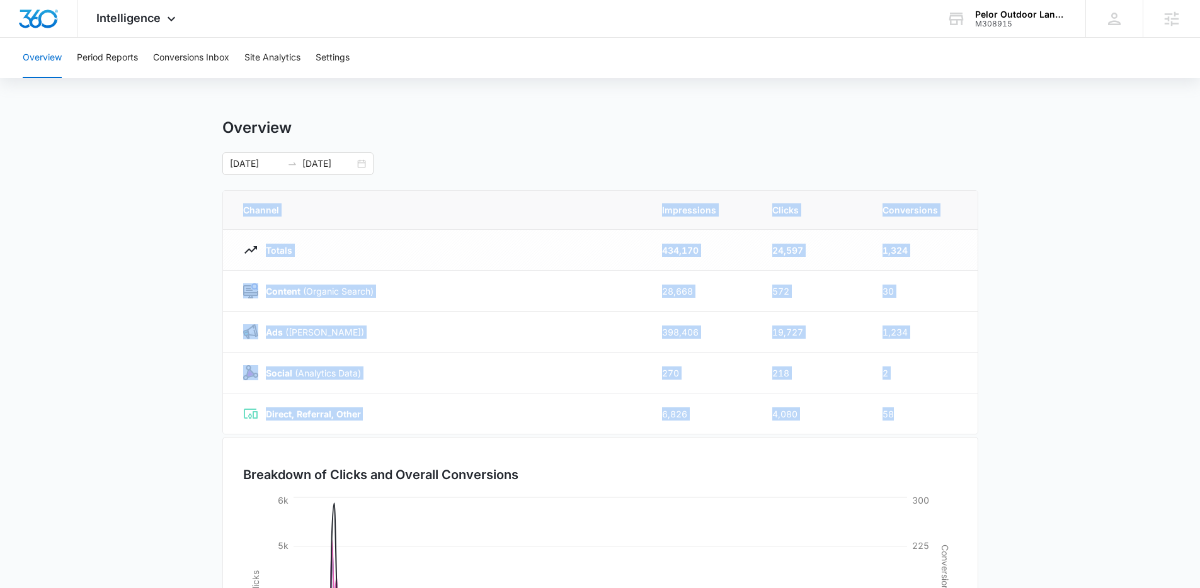
drag, startPoint x: 915, startPoint y: 409, endPoint x: 178, endPoint y: 297, distance: 745.3
click at [178, 297] on main "Overview 01/01/2025 09/09/2025 Channel Impressions Clicks Conversions Totals 43…" at bounding box center [600, 448] width 1200 height 661
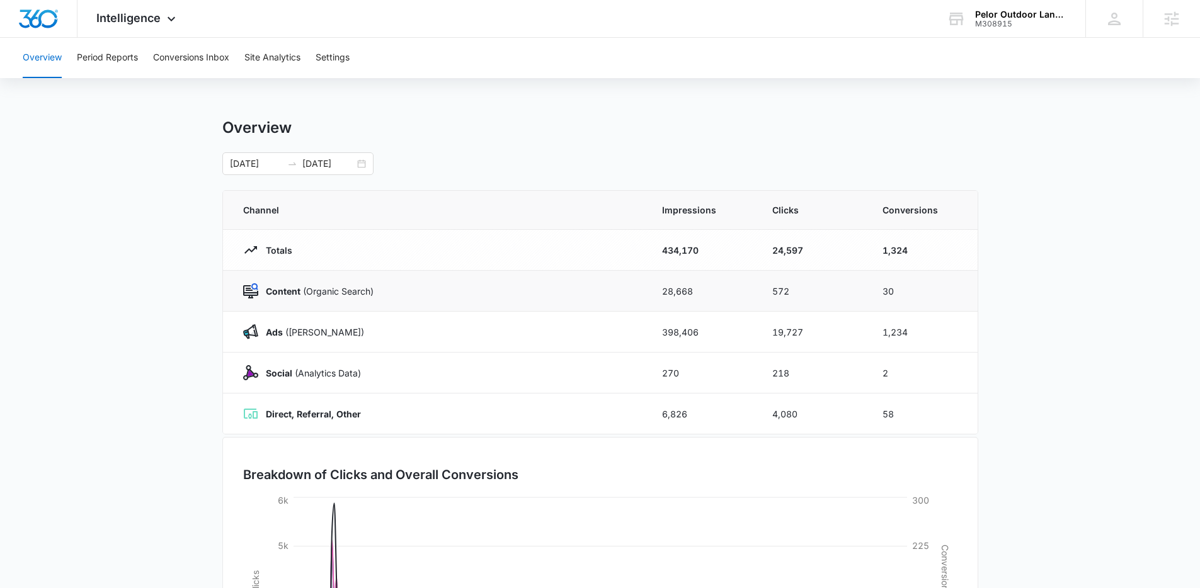
click at [620, 308] on td "Content (Organic Search)" at bounding box center [435, 291] width 424 height 41
drag, startPoint x: 908, startPoint y: 253, endPoint x: 880, endPoint y: 252, distance: 27.1
click at [880, 252] on td "1,324" at bounding box center [922, 250] width 110 height 41
click at [948, 304] on td "30" at bounding box center [922, 291] width 110 height 41
click at [807, 285] on td "572" at bounding box center [812, 291] width 110 height 41
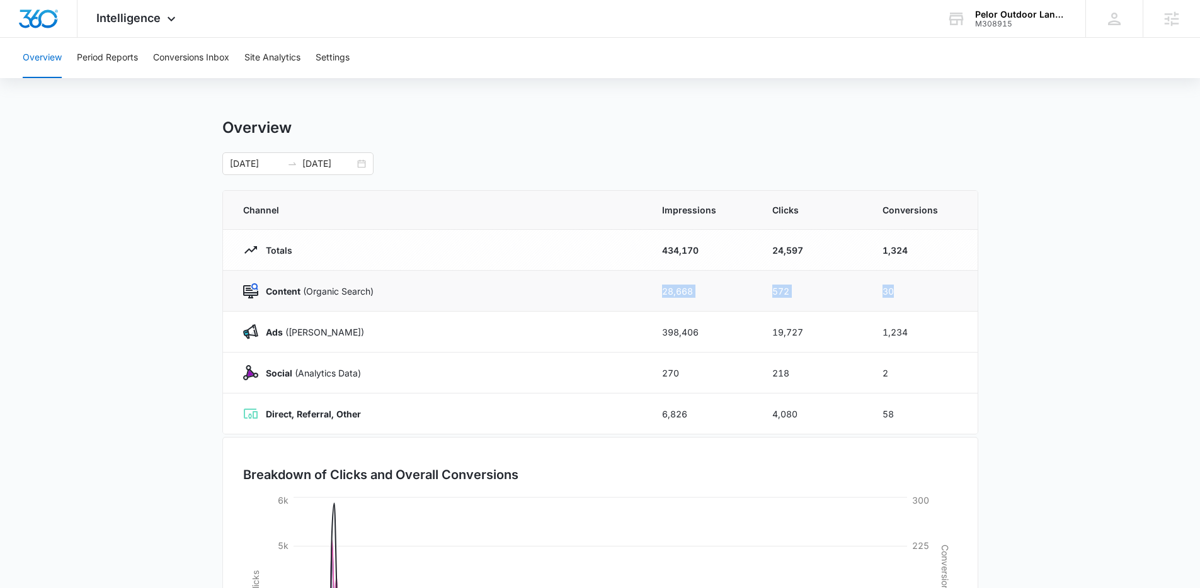
drag, startPoint x: 905, startPoint y: 297, endPoint x: 724, endPoint y: 280, distance: 182.2
click at [724, 280] on tr "Content (Organic Search) 28,668 572 30" at bounding box center [600, 291] width 754 height 41
click at [867, 295] on td "30" at bounding box center [922, 291] width 110 height 41
click at [935, 334] on td "1,234" at bounding box center [922, 332] width 110 height 41
drag, startPoint x: 935, startPoint y: 334, endPoint x: 866, endPoint y: 331, distance: 68.7
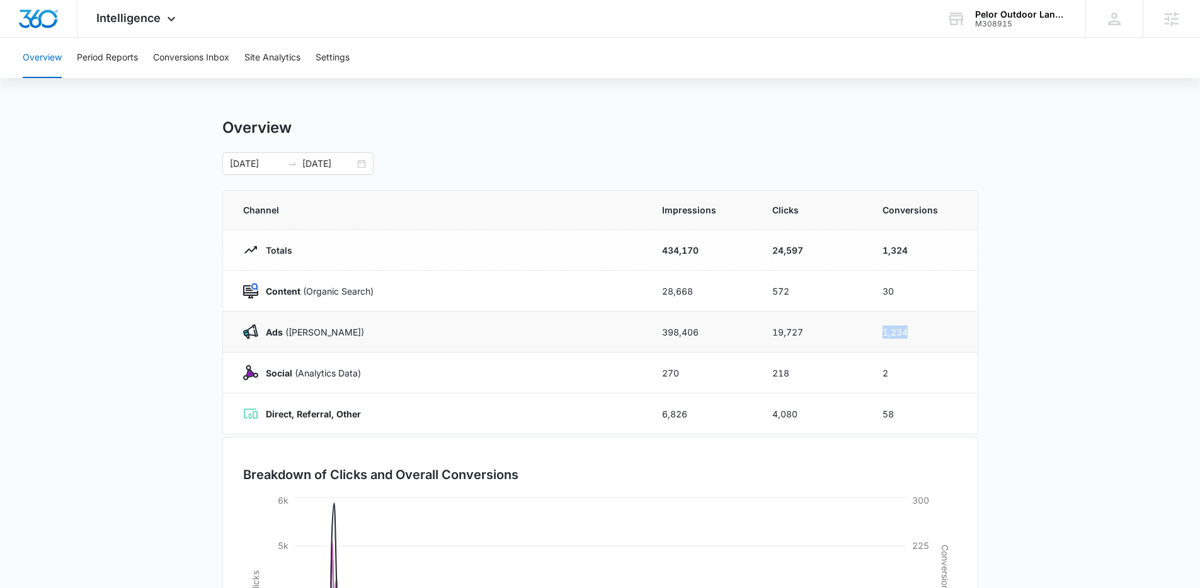
click at [867, 331] on td "1,234" at bounding box center [922, 332] width 110 height 41
click at [916, 261] on td "1,324" at bounding box center [922, 250] width 110 height 41
drag, startPoint x: 921, startPoint y: 254, endPoint x: 866, endPoint y: 250, distance: 54.9
click at [867, 250] on td "1,324" at bounding box center [922, 250] width 110 height 41
click at [934, 350] on td "1,234" at bounding box center [922, 332] width 110 height 41
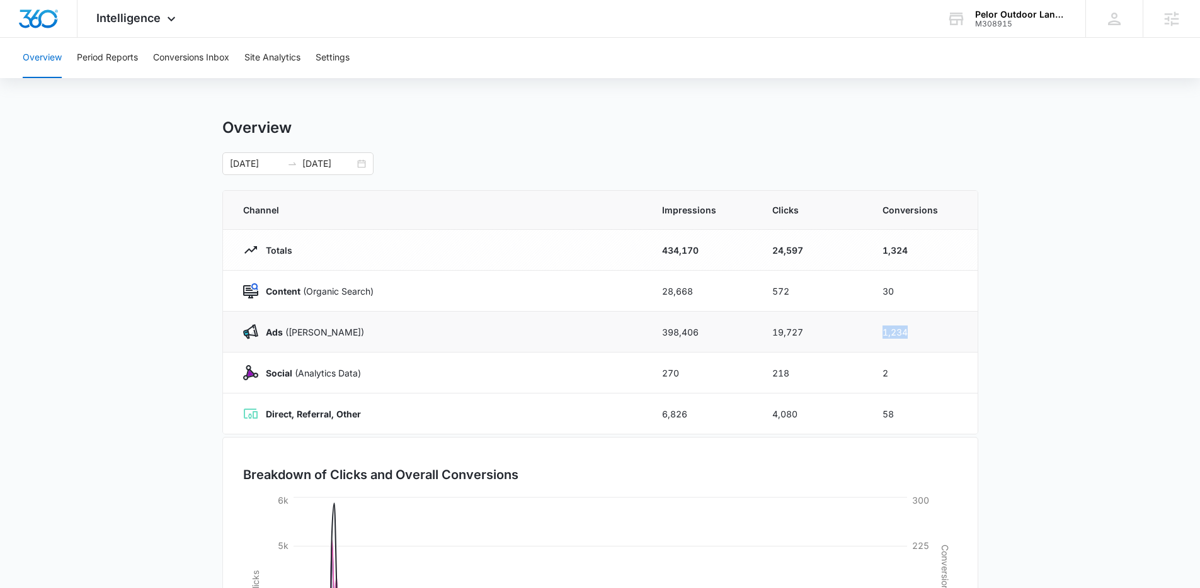
drag, startPoint x: 936, startPoint y: 331, endPoint x: 847, endPoint y: 339, distance: 89.8
click at [847, 339] on tr "Ads (Ad Campaigns) 398,406 19,727 1,234" at bounding box center [600, 332] width 754 height 41
click at [661, 147] on div "Overview 01/01/2025 09/09/2025" at bounding box center [600, 146] width 756 height 57
drag, startPoint x: 174, startPoint y: 115, endPoint x: 988, endPoint y: 406, distance: 864.3
click at [988, 406] on div "Overview Period Reports Conversions Inbox Site Analytics Settings Overview 01/0…" at bounding box center [600, 409] width 1200 height 742
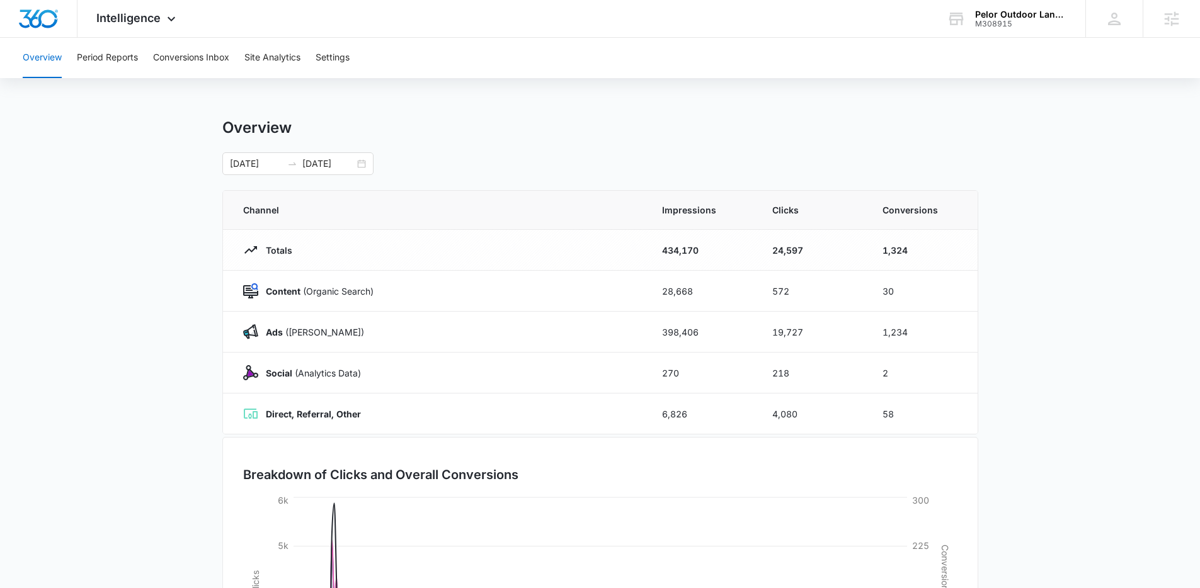
click at [1006, 404] on main "Overview 01/01/2025 09/09/2025 Channel Impressions Clicks Conversions Totals 43…" at bounding box center [600, 448] width 1200 height 661
click at [203, 54] on button "Conversions Inbox" at bounding box center [191, 58] width 76 height 40
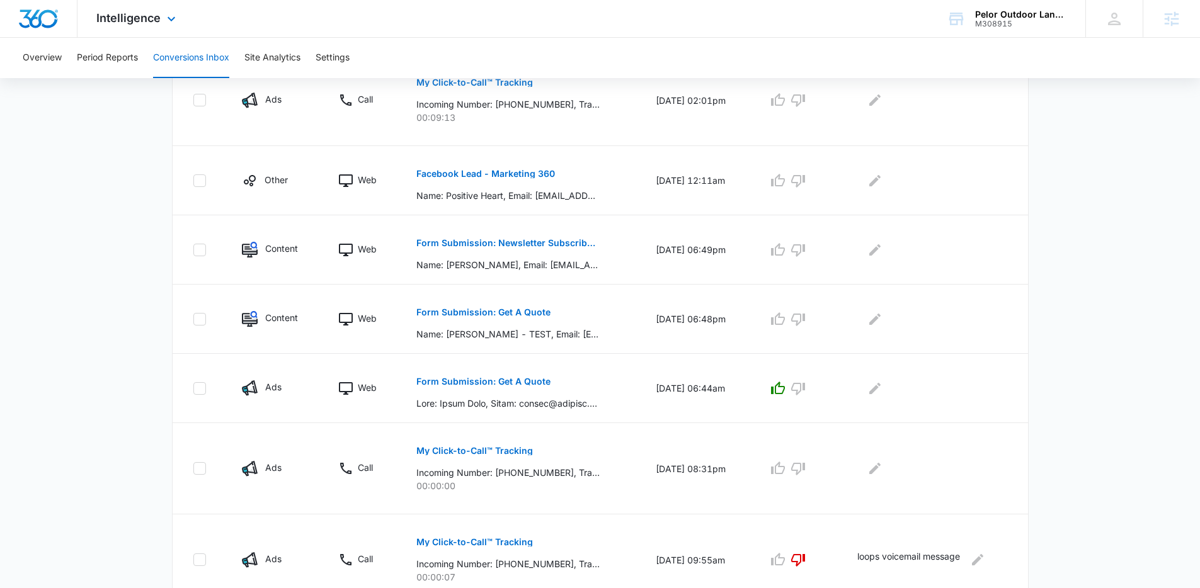
scroll to position [338, 0]
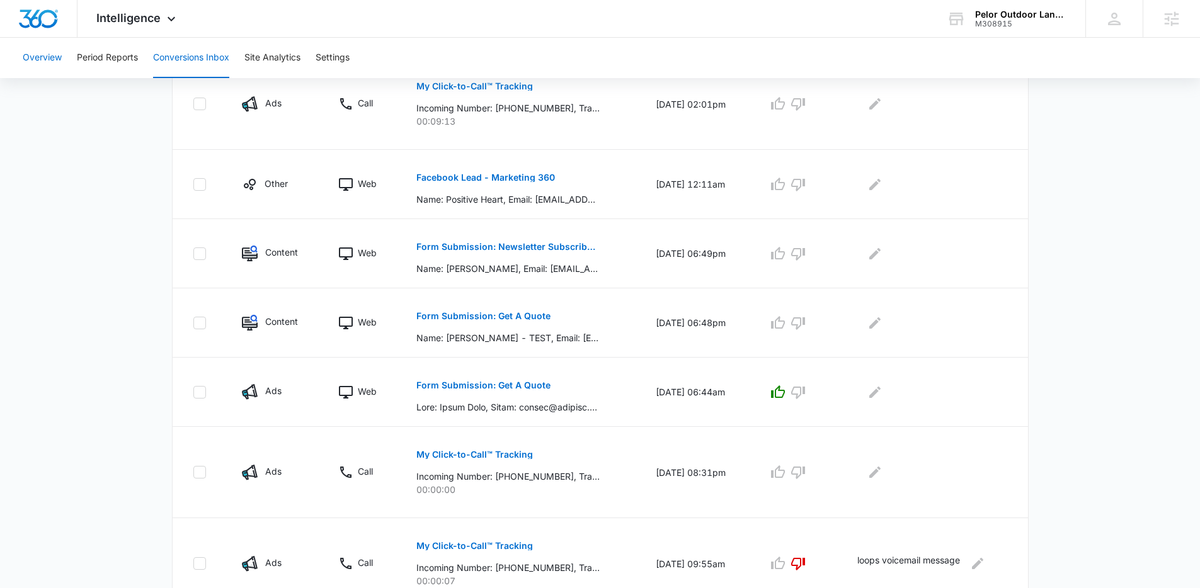
click at [54, 51] on button "Overview" at bounding box center [42, 58] width 39 height 40
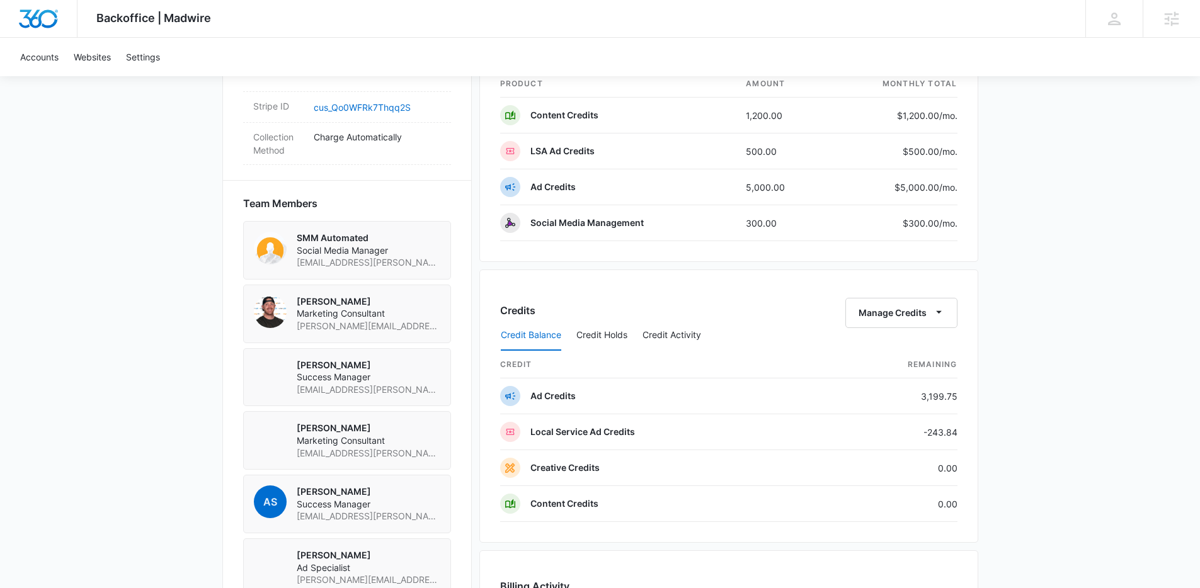
scroll to position [1188, 0]
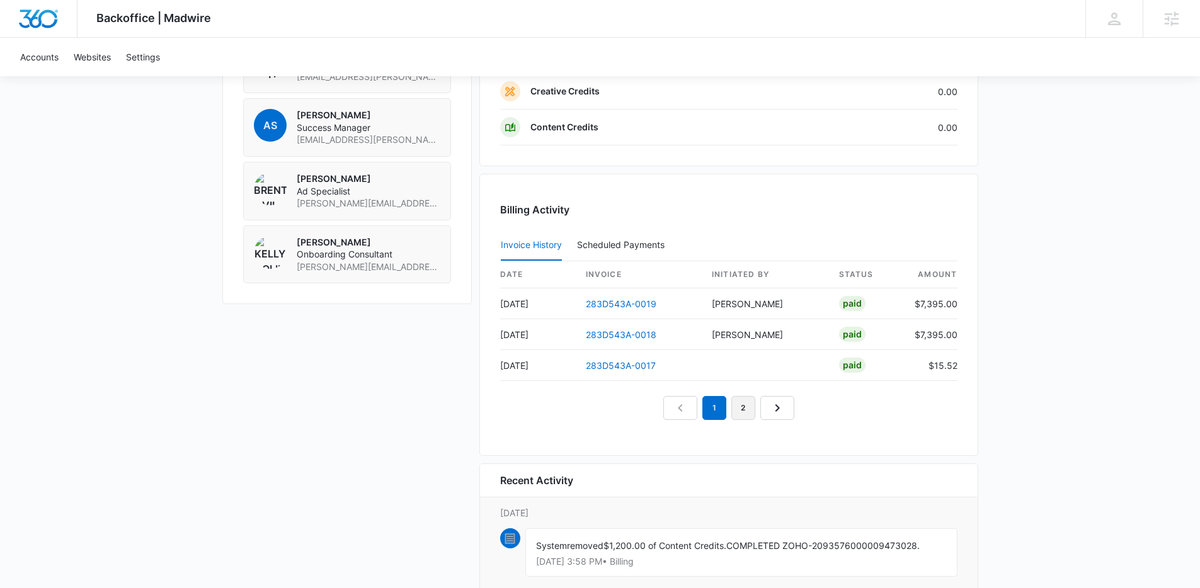
click at [745, 409] on link "2" at bounding box center [743, 408] width 24 height 24
click at [761, 409] on link "3" at bounding box center [758, 408] width 24 height 24
click at [778, 416] on link "4" at bounding box center [772, 408] width 24 height 24
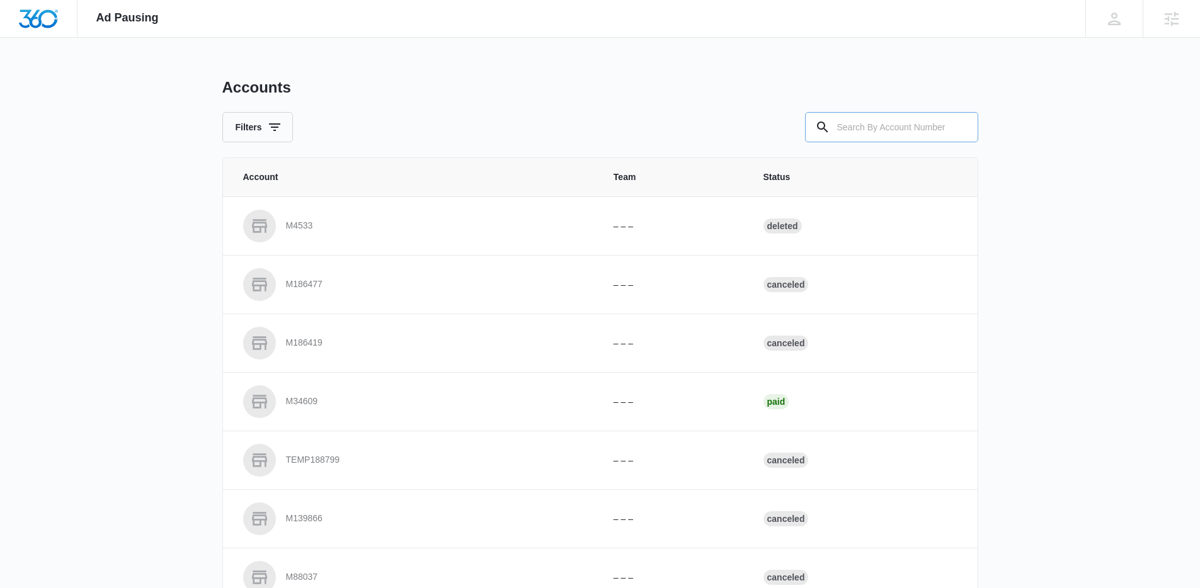
click at [895, 123] on input "text" at bounding box center [891, 127] width 173 height 30
paste input "M308915"
type input "M308915"
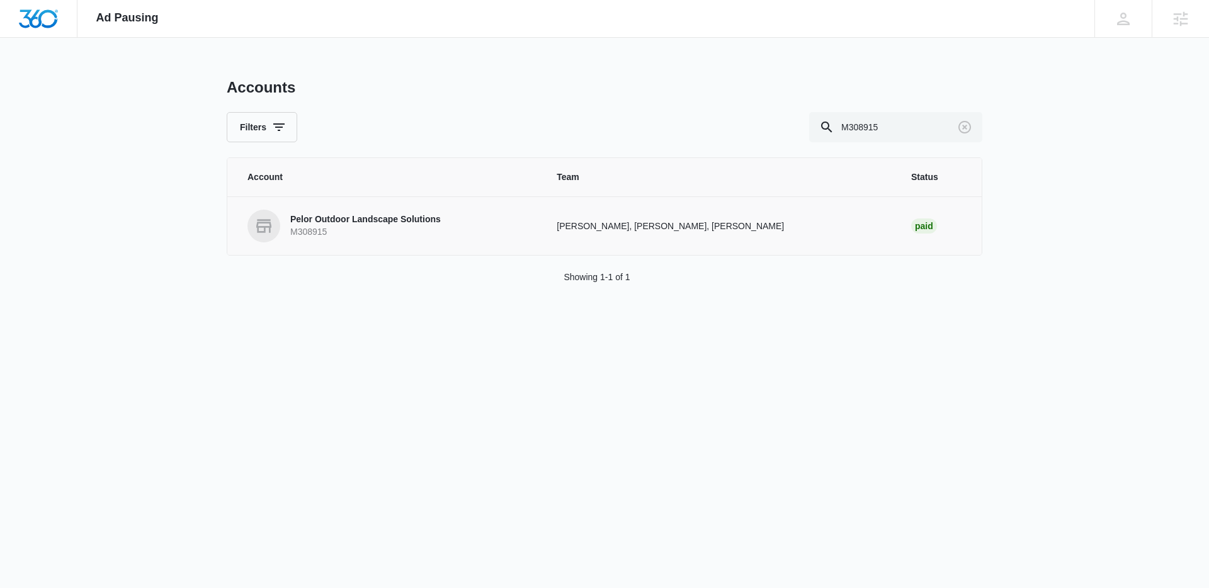
click at [367, 217] on p "Pelor Outdoor Landscape Solutions" at bounding box center [365, 219] width 151 height 13
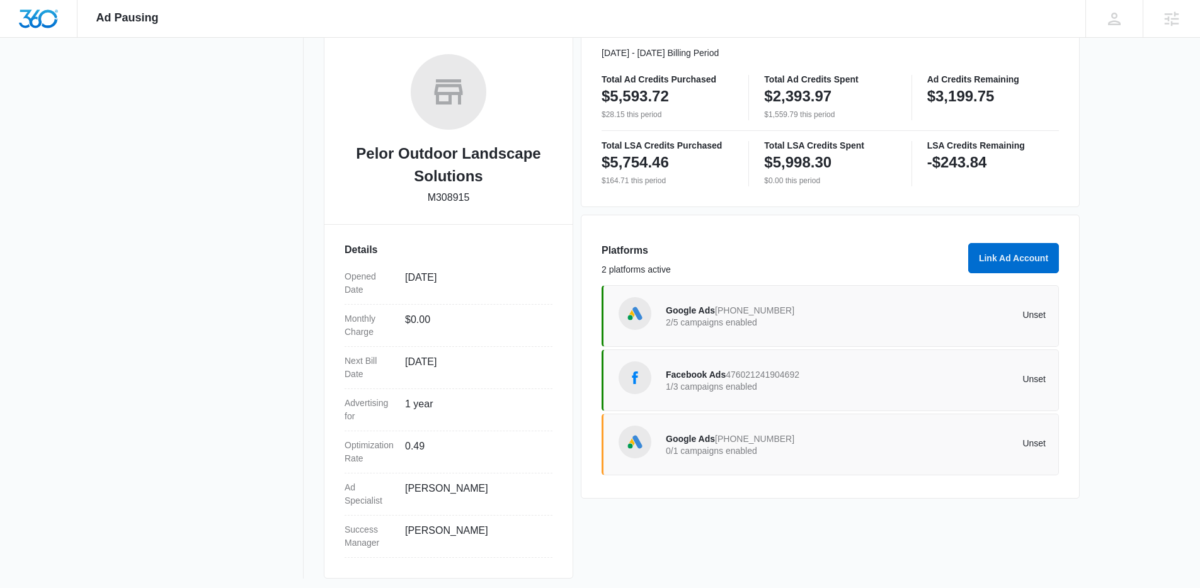
scroll to position [193, 0]
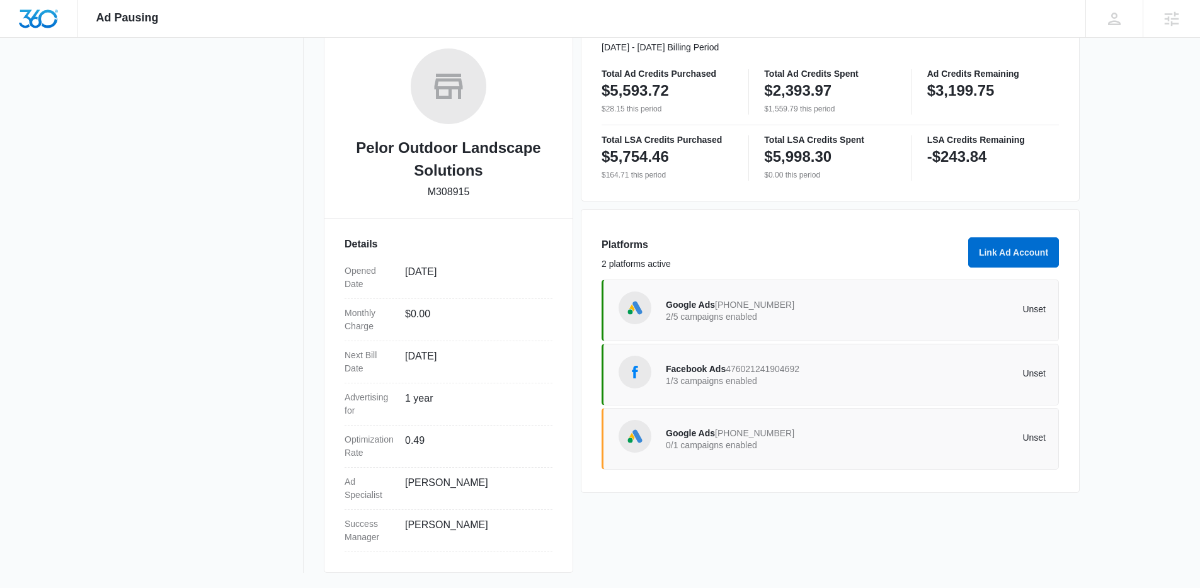
click at [726, 393] on div "Facebook Ads 476021241904692 1/3 campaigns enabled Unset" at bounding box center [829, 375] width 457 height 62
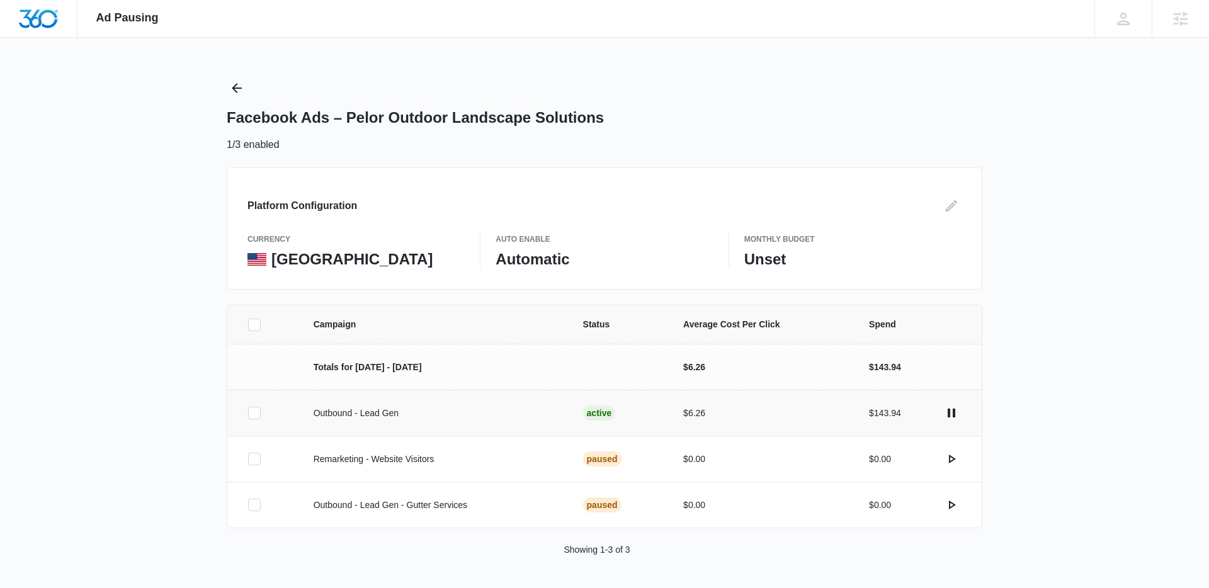
click at [259, 411] on icon at bounding box center [254, 412] width 11 height 11
click at [248, 413] on input "checkbox" at bounding box center [248, 413] width 1 height 1
click at [1117, 566] on button "Pause Campaign" at bounding box center [1136, 569] width 98 height 30
click at [239, 86] on icon "Back" at bounding box center [236, 88] width 15 height 15
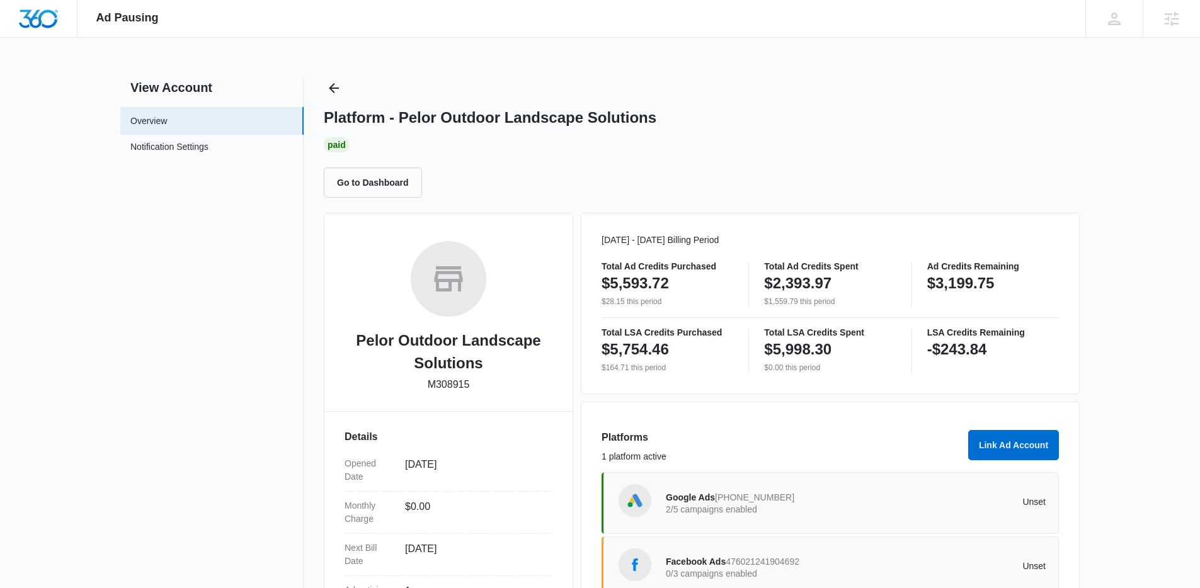
click at [765, 493] on span "[PHONE_NUMBER]" at bounding box center [754, 497] width 79 height 10
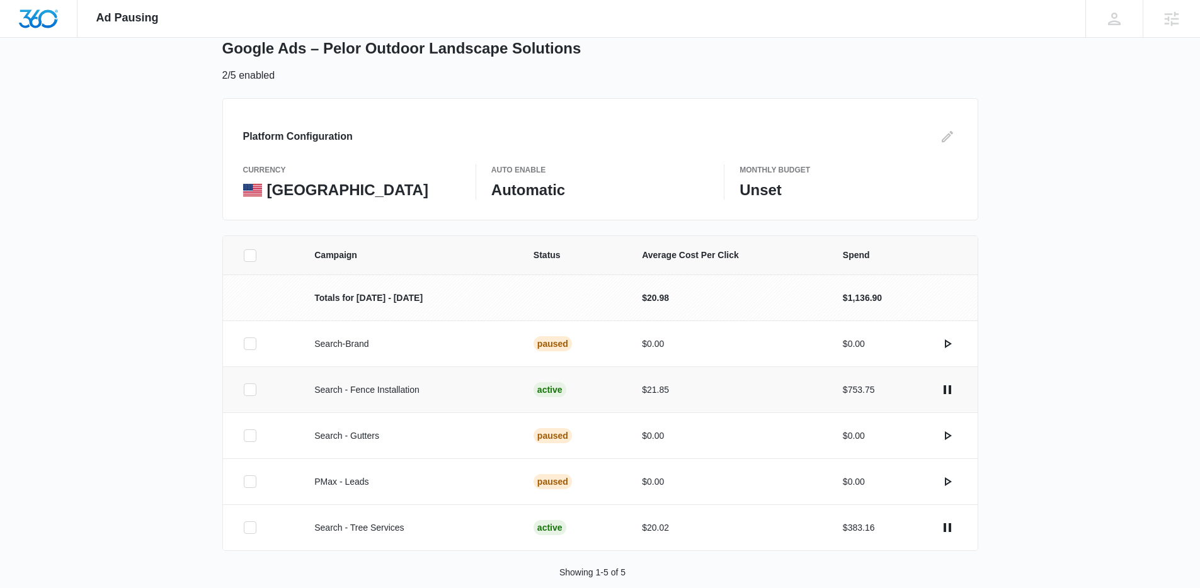
scroll to position [91, 0]
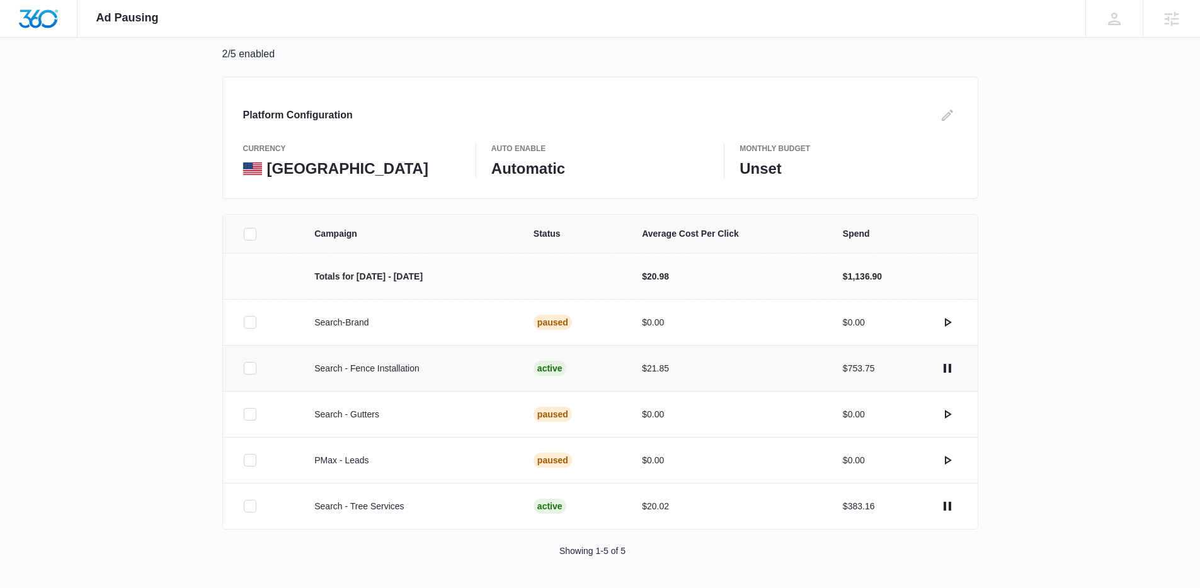
click at [244, 366] on div at bounding box center [250, 368] width 13 height 13
click at [243, 368] on input "checkbox" at bounding box center [243, 368] width 1 height 1
click at [1123, 554] on button "Pause Campaign" at bounding box center [1136, 569] width 98 height 30
click at [248, 508] on icon at bounding box center [250, 506] width 8 height 6
click at [244, 507] on input "checkbox" at bounding box center [243, 506] width 1 height 1
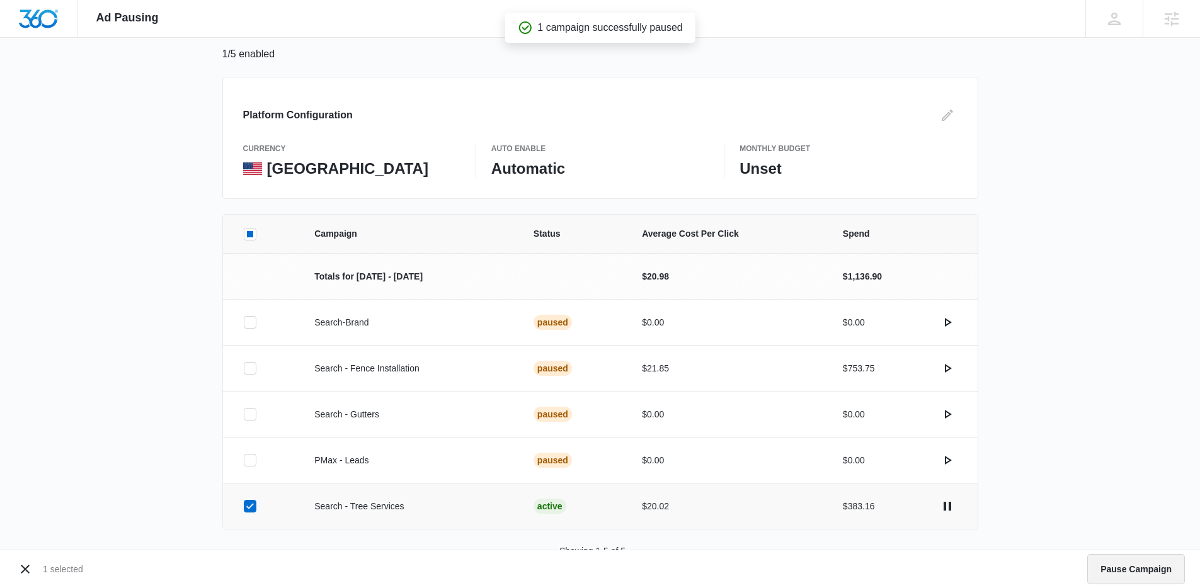
click at [1119, 569] on button "Pause Campaign" at bounding box center [1136, 569] width 98 height 30
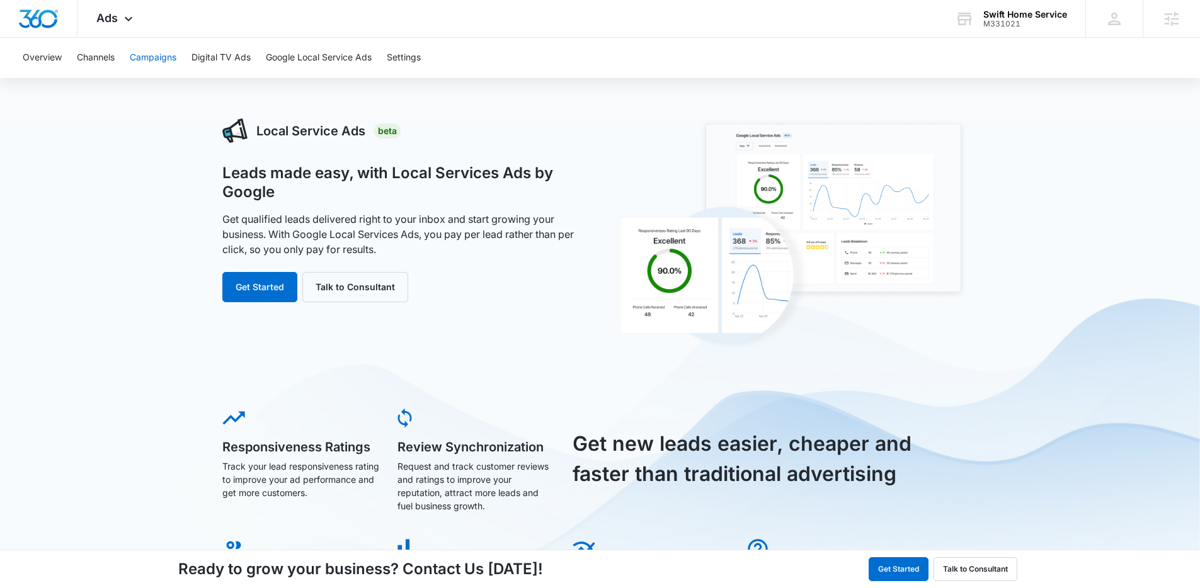
click at [174, 63] on button "Campaigns" at bounding box center [153, 58] width 47 height 40
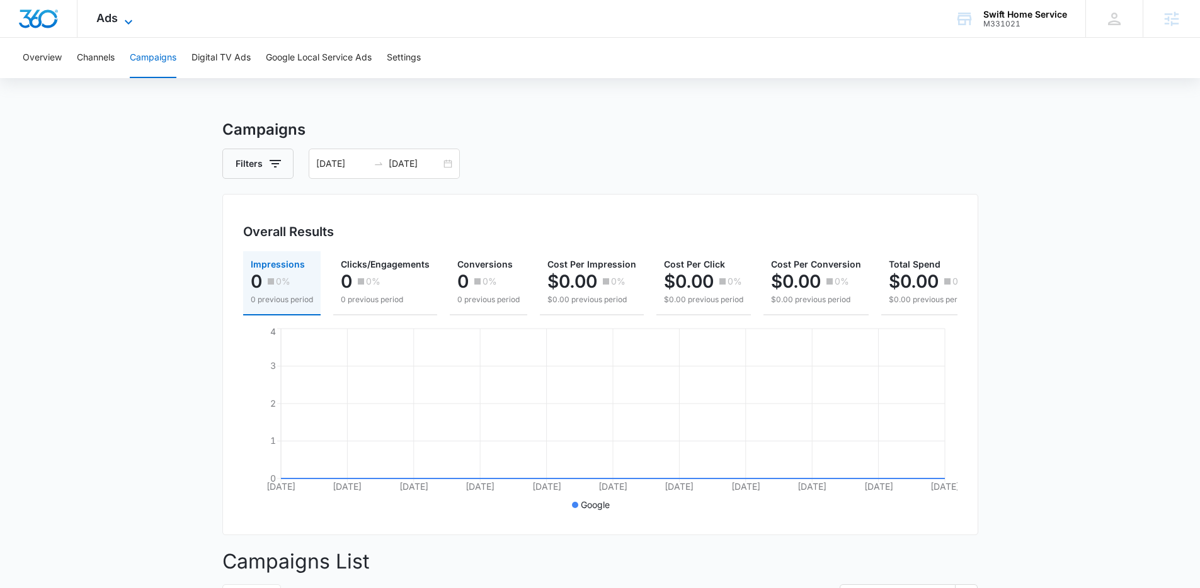
click at [111, 16] on span "Ads" at bounding box center [106, 17] width 21 height 13
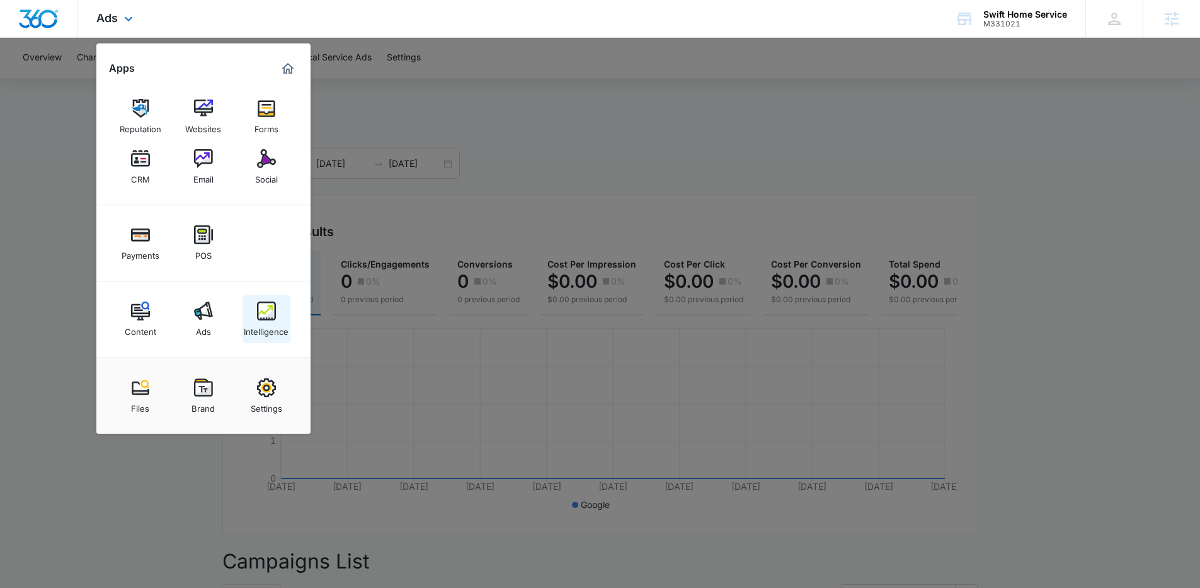
click at [270, 322] on div "Intelligence" at bounding box center [266, 329] width 45 height 16
